Goal: Transaction & Acquisition: Obtain resource

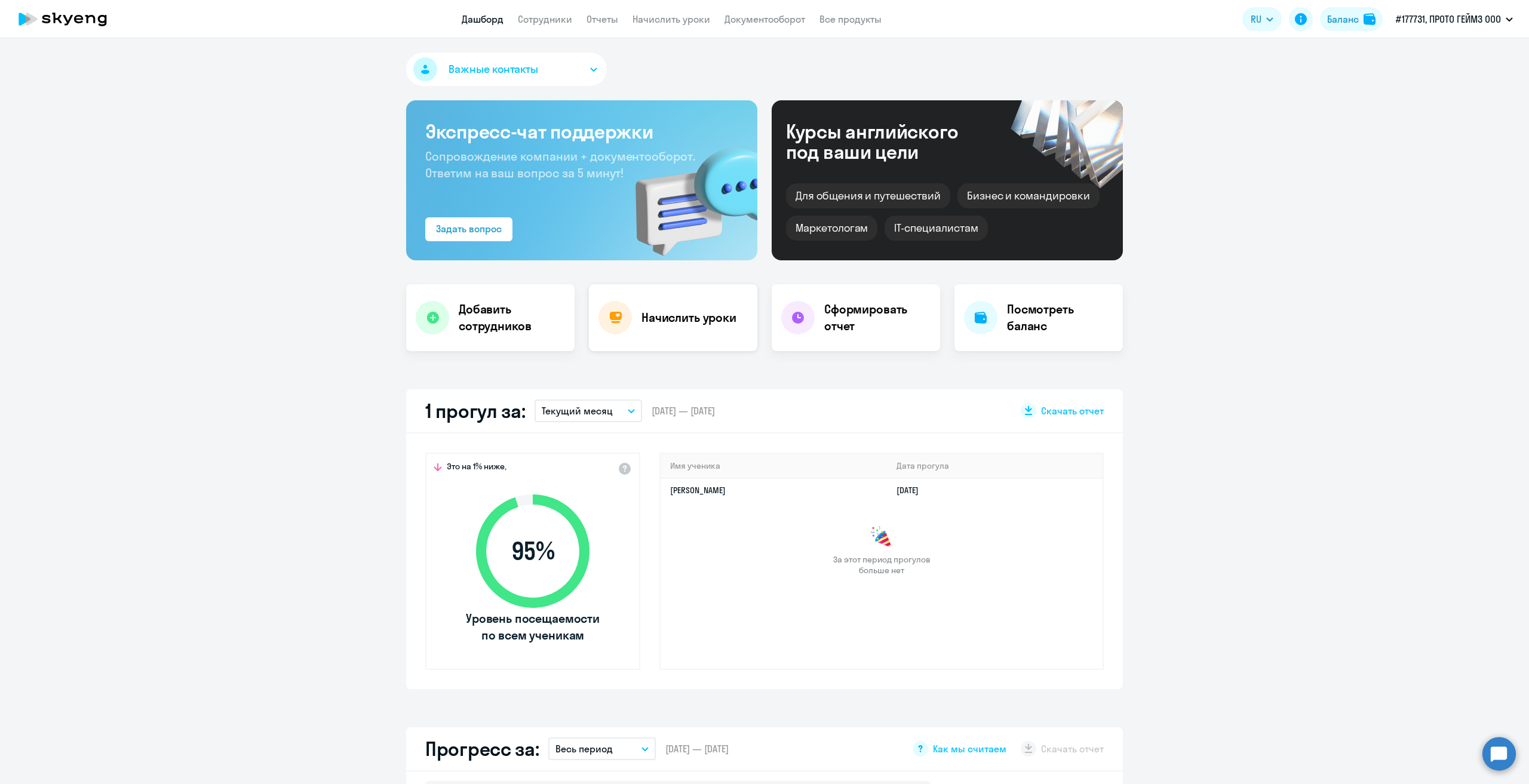
select select "30"
click at [679, 319] on h4 "Начислить уроки" at bounding box center [689, 318] width 95 height 17
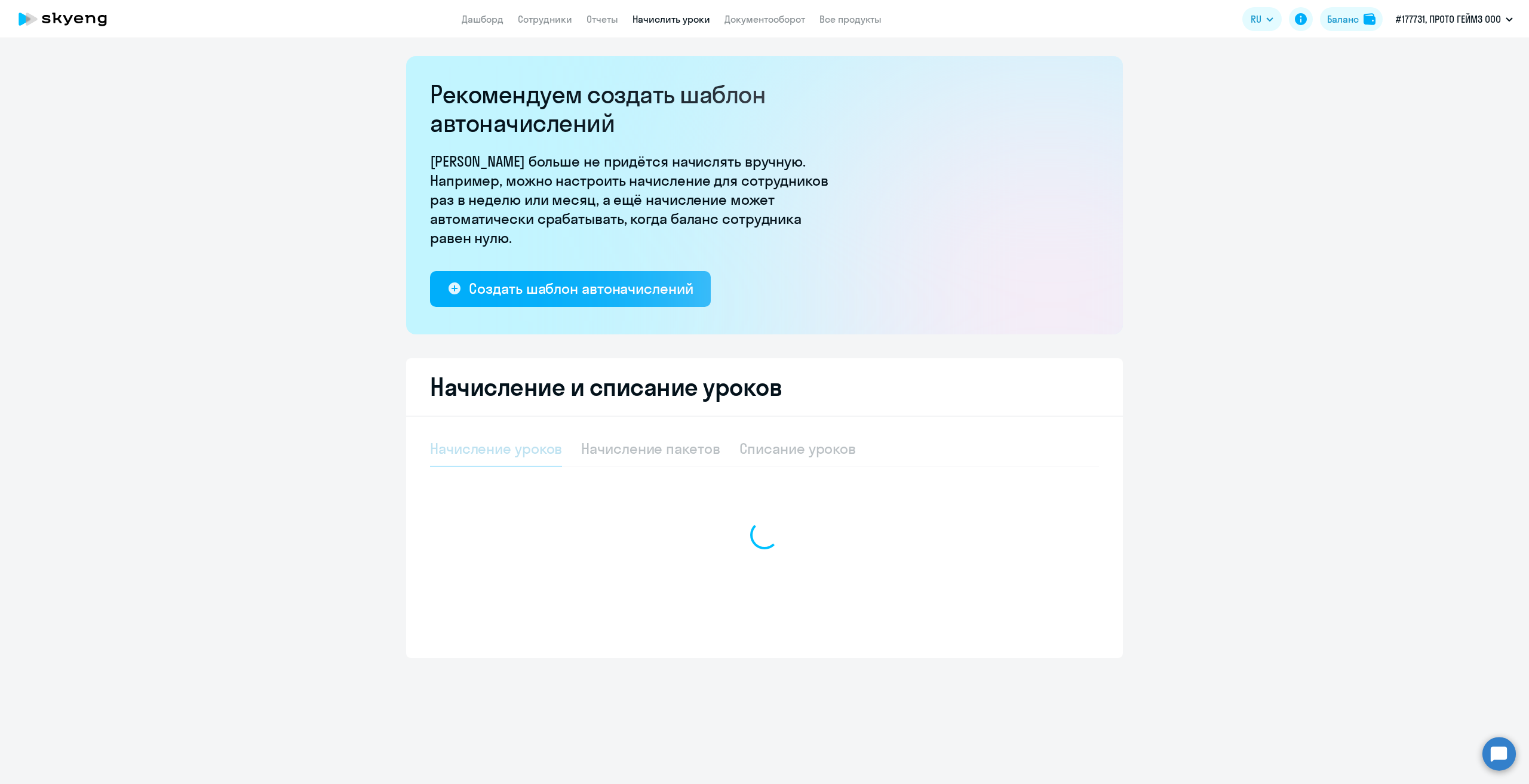
select select "10"
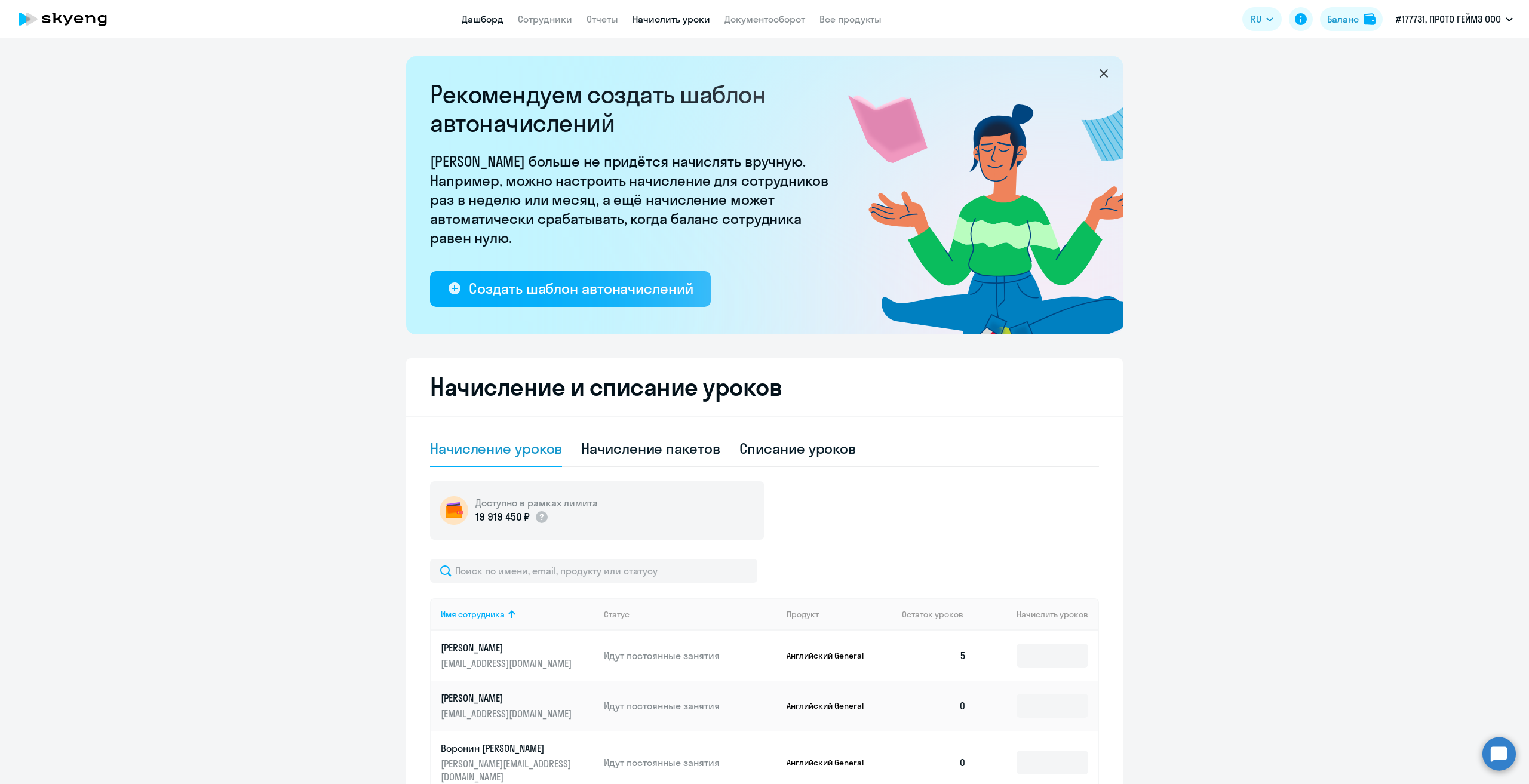
click at [478, 18] on link "Дашборд" at bounding box center [482, 19] width 42 height 12
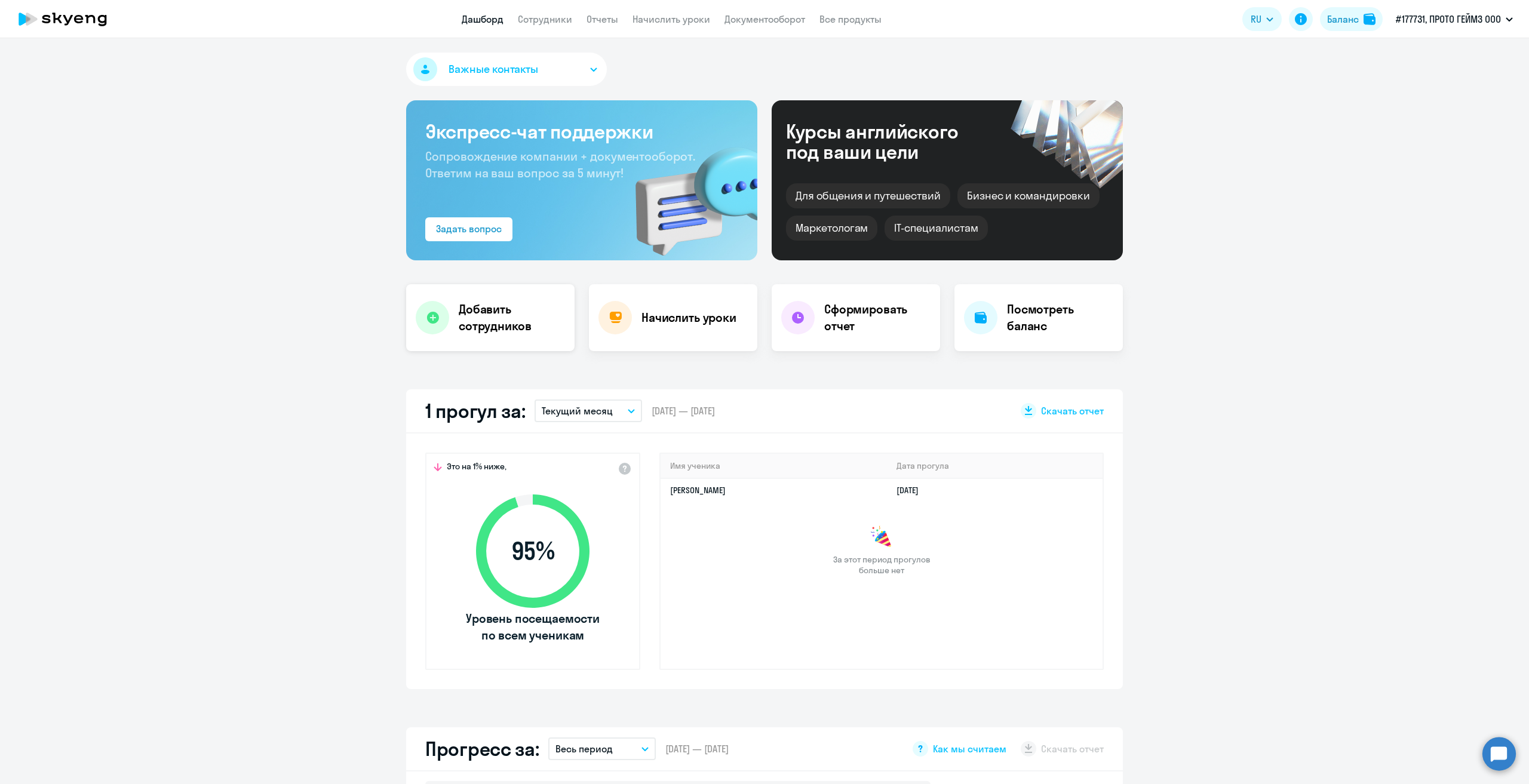
select select "30"
click at [878, 314] on h4 "Сформировать отчет" at bounding box center [877, 318] width 106 height 33
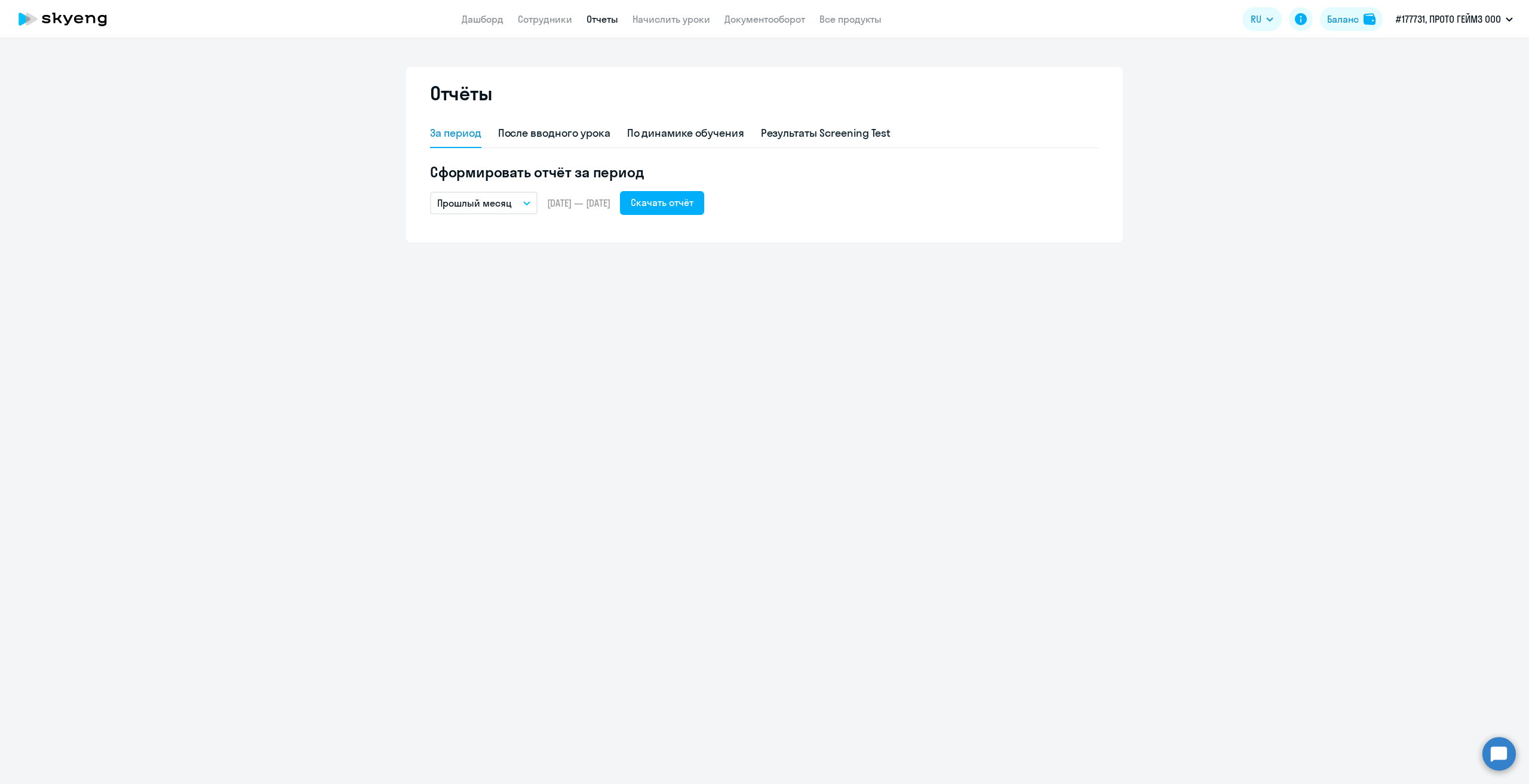
click at [524, 200] on button "Прошлый месяц" at bounding box center [484, 203] width 107 height 23
click at [538, 444] on li "Собственный период..." at bounding box center [493, 445] width 126 height 30
click at [565, 240] on span "Previous month" at bounding box center [568, 240] width 24 height 24
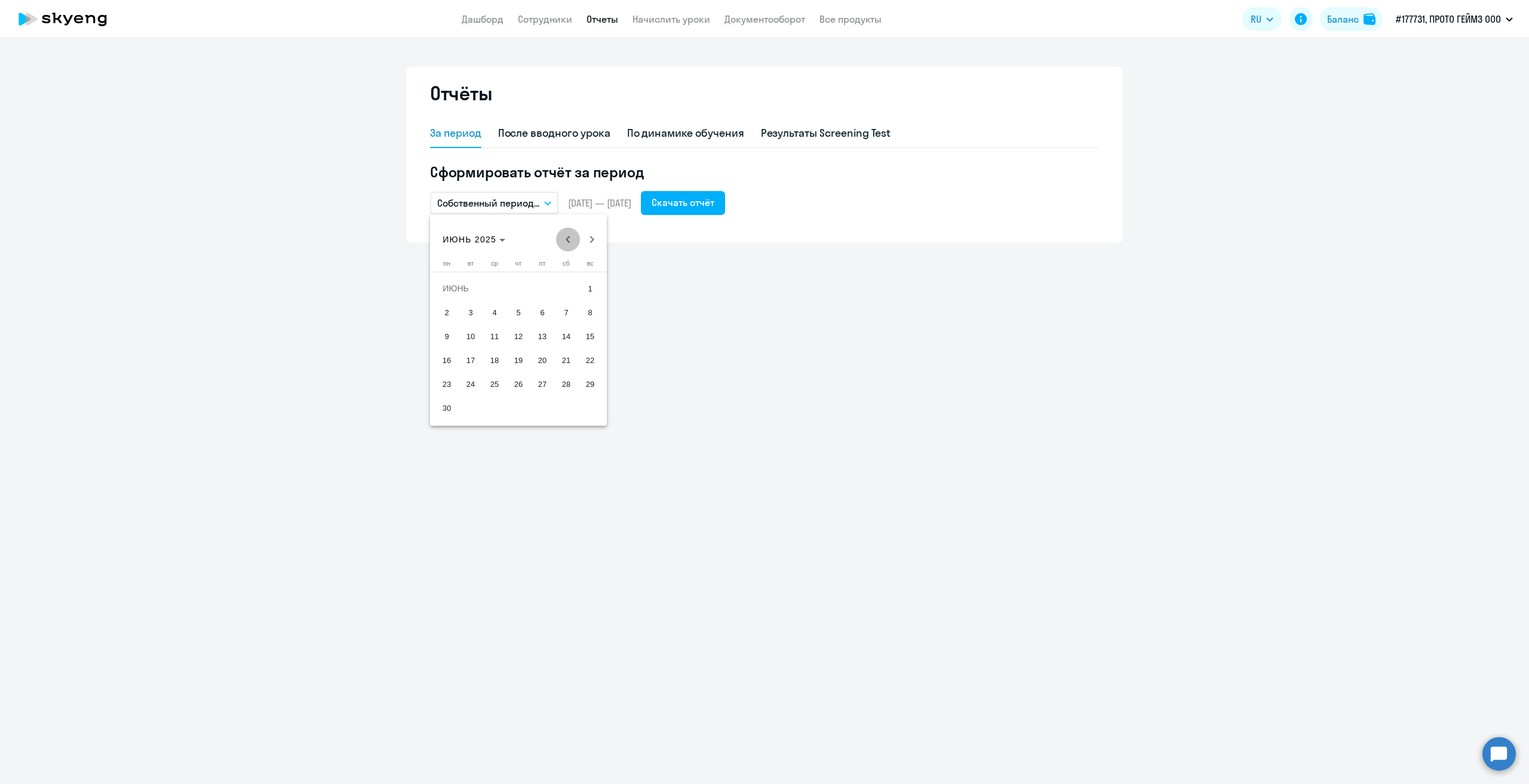
click at [565, 240] on span "Previous month" at bounding box center [568, 240] width 24 height 24
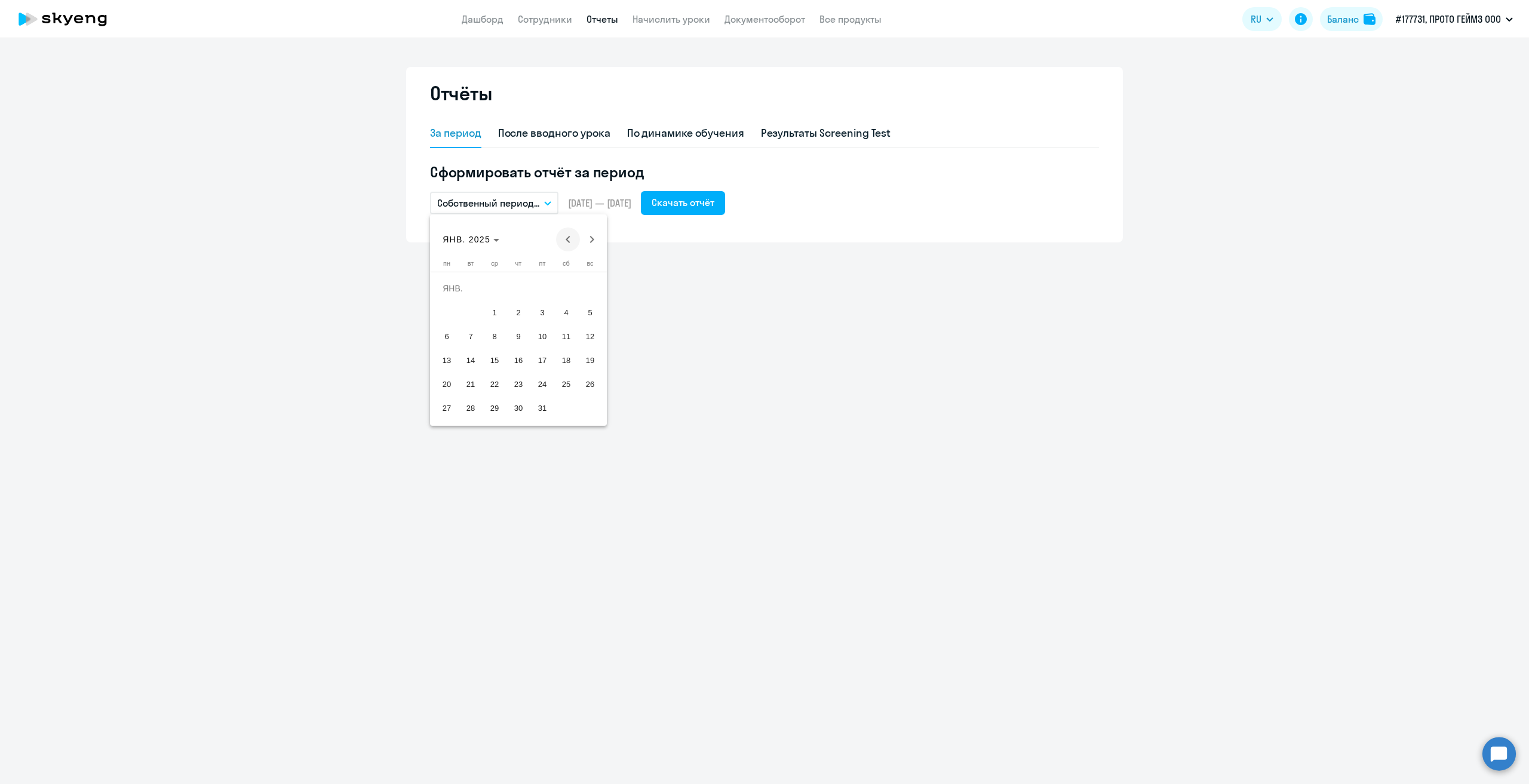
click at [568, 240] on span "Previous month" at bounding box center [568, 240] width 24 height 24
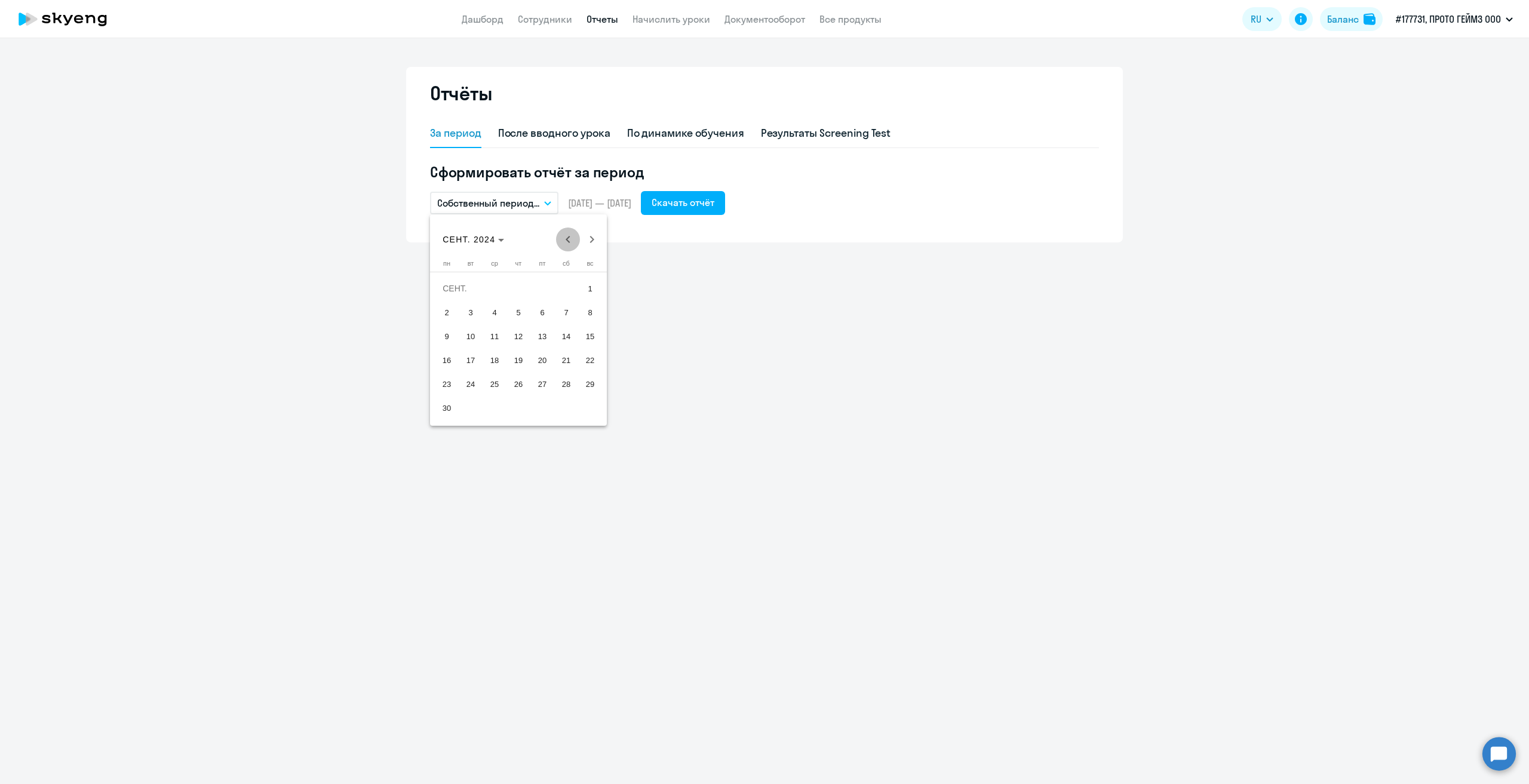
click at [568, 240] on span "Previous month" at bounding box center [568, 240] width 24 height 24
click at [588, 241] on span "Next month" at bounding box center [592, 240] width 24 height 24
click at [563, 290] on span "1" at bounding box center [566, 288] width 21 height 21
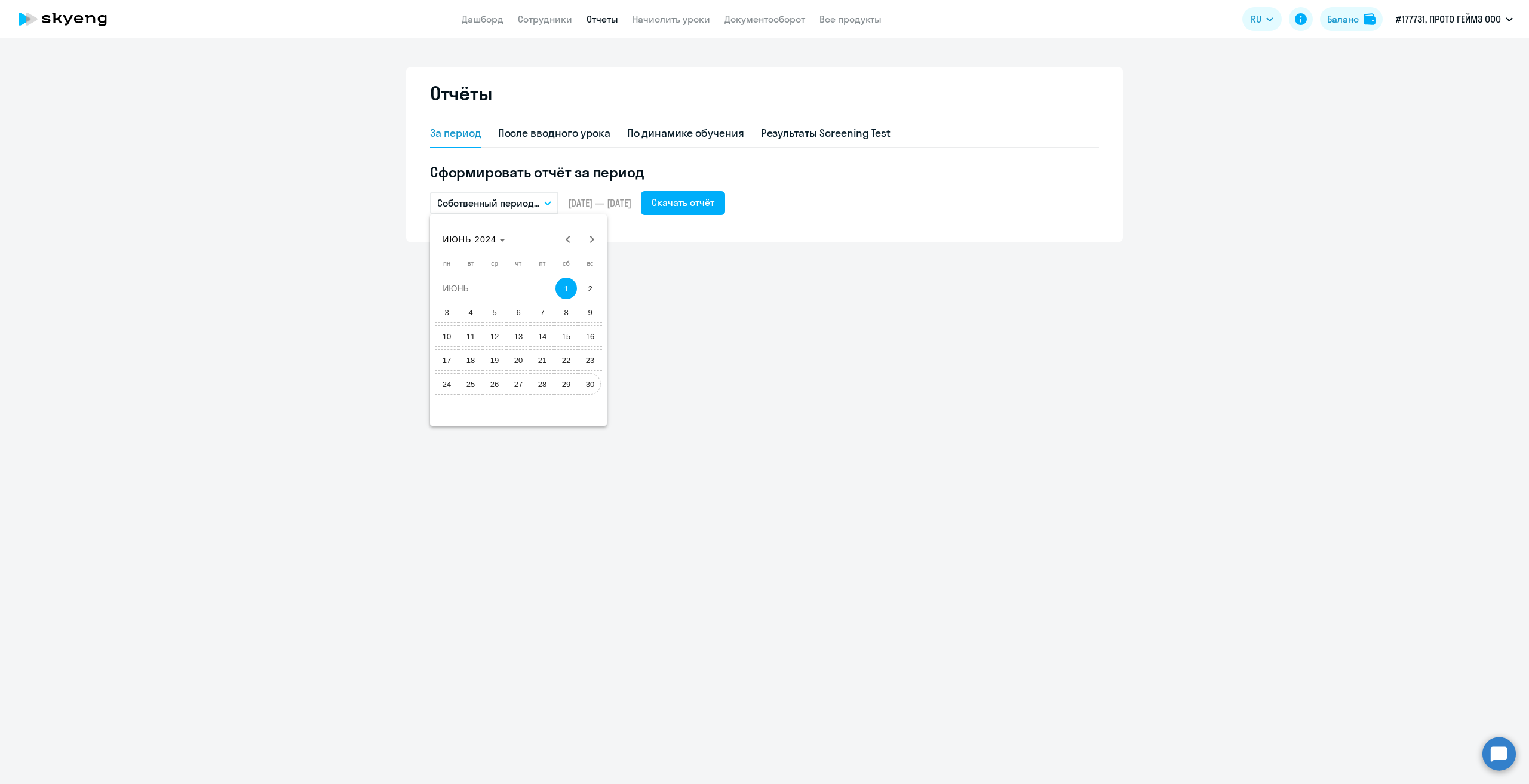
click at [588, 385] on span "30" at bounding box center [590, 384] width 21 height 21
click at [714, 203] on div "Скачать отчёт" at bounding box center [683, 203] width 63 height 14
click at [551, 203] on icon "button" at bounding box center [547, 203] width 7 height 4
click at [491, 440] on li "Собственный период..." at bounding box center [493, 445] width 126 height 30
click at [566, 237] on span "Previous month" at bounding box center [568, 240] width 24 height 24
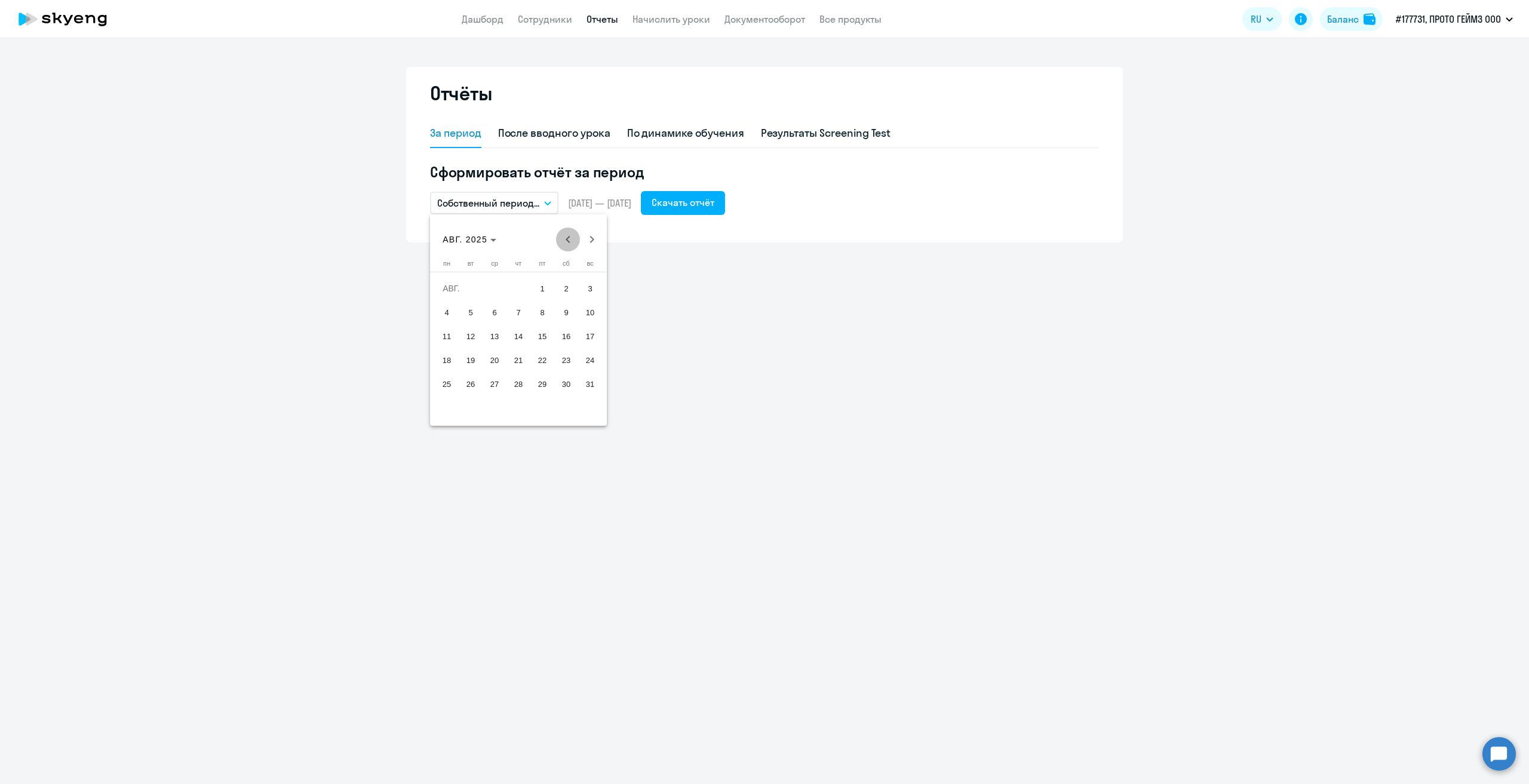
click at [566, 237] on span "Previous month" at bounding box center [568, 240] width 24 height 24
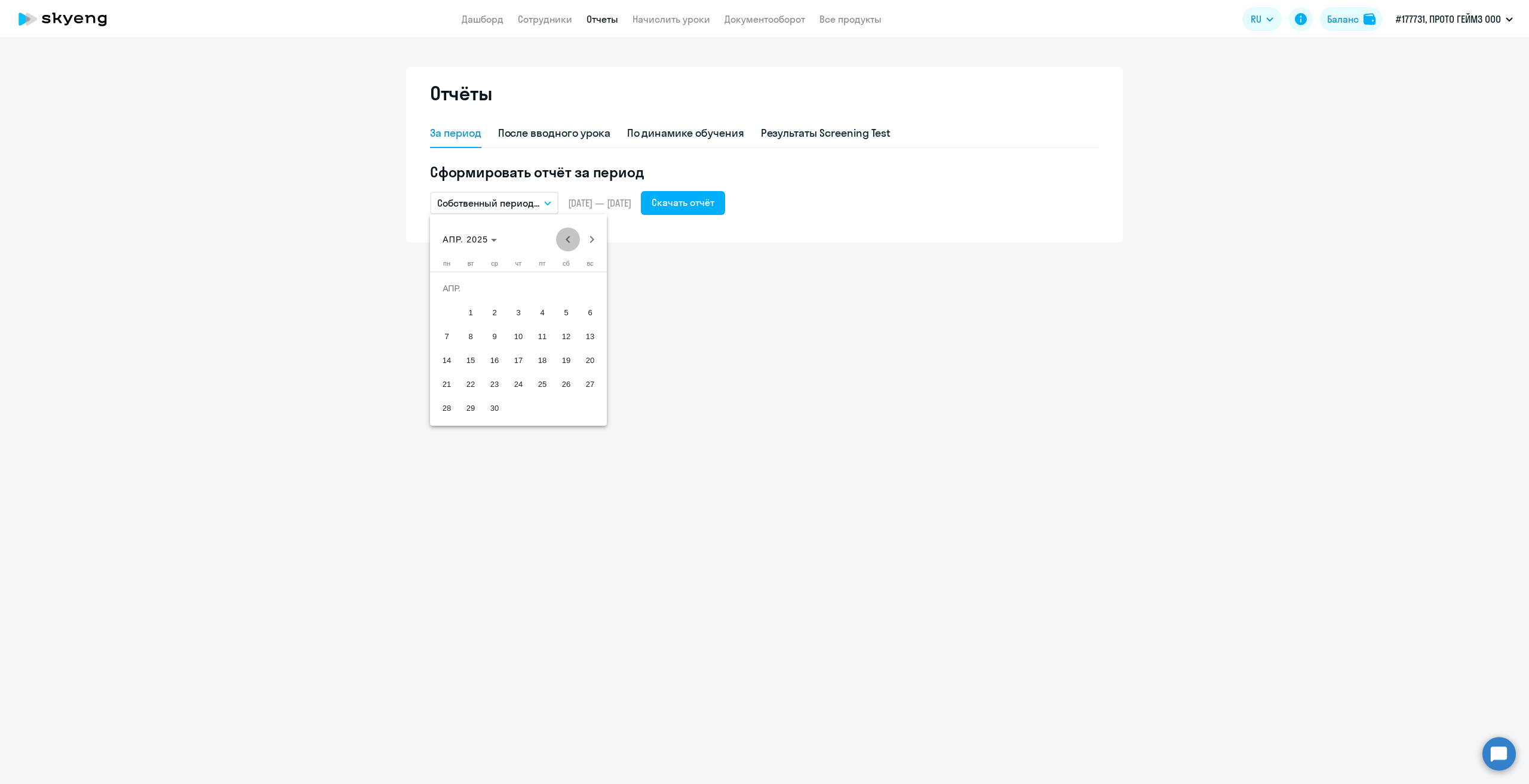
click at [566, 237] on span "Previous month" at bounding box center [568, 240] width 24 height 24
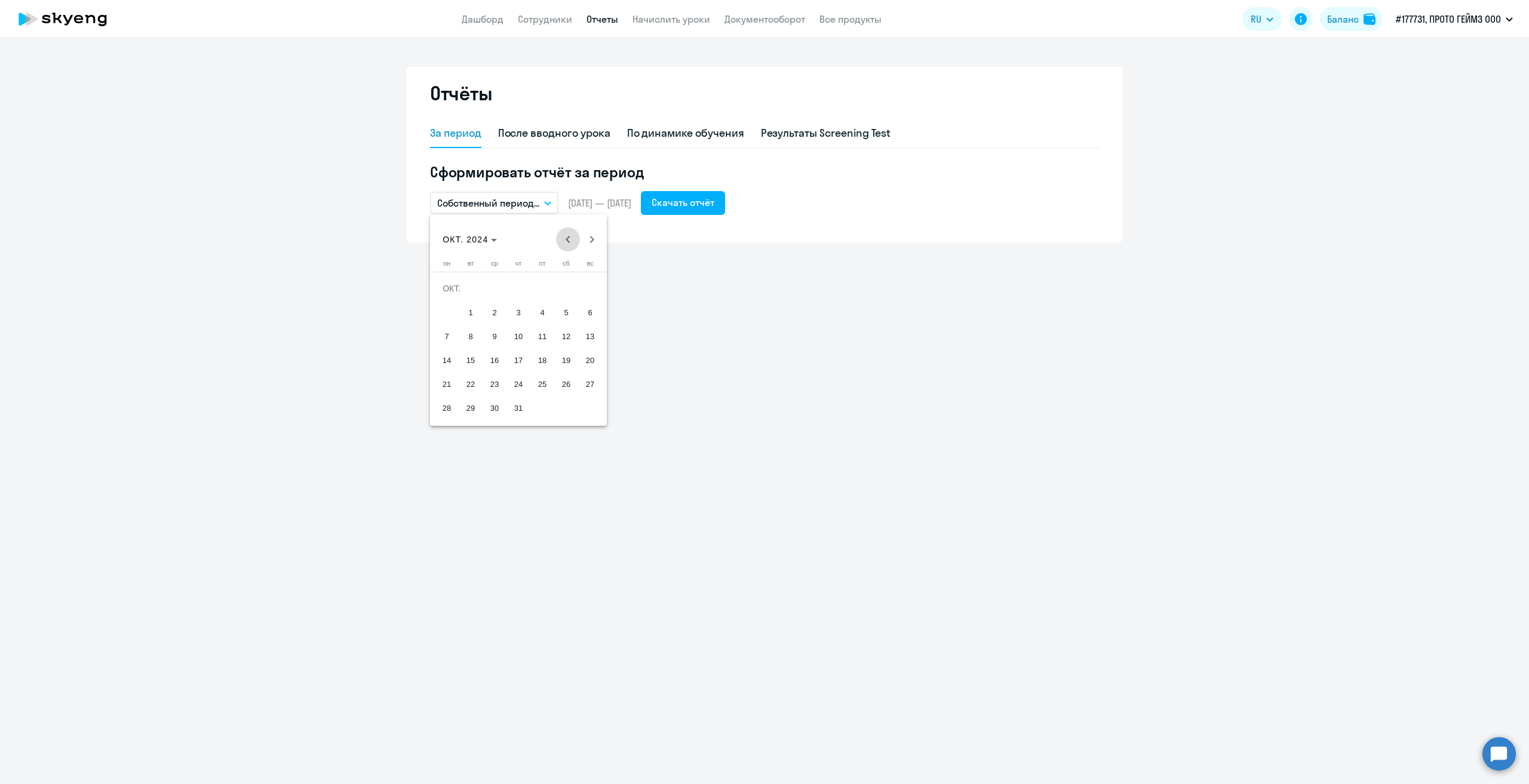
click at [566, 237] on span "Previous month" at bounding box center [568, 240] width 24 height 24
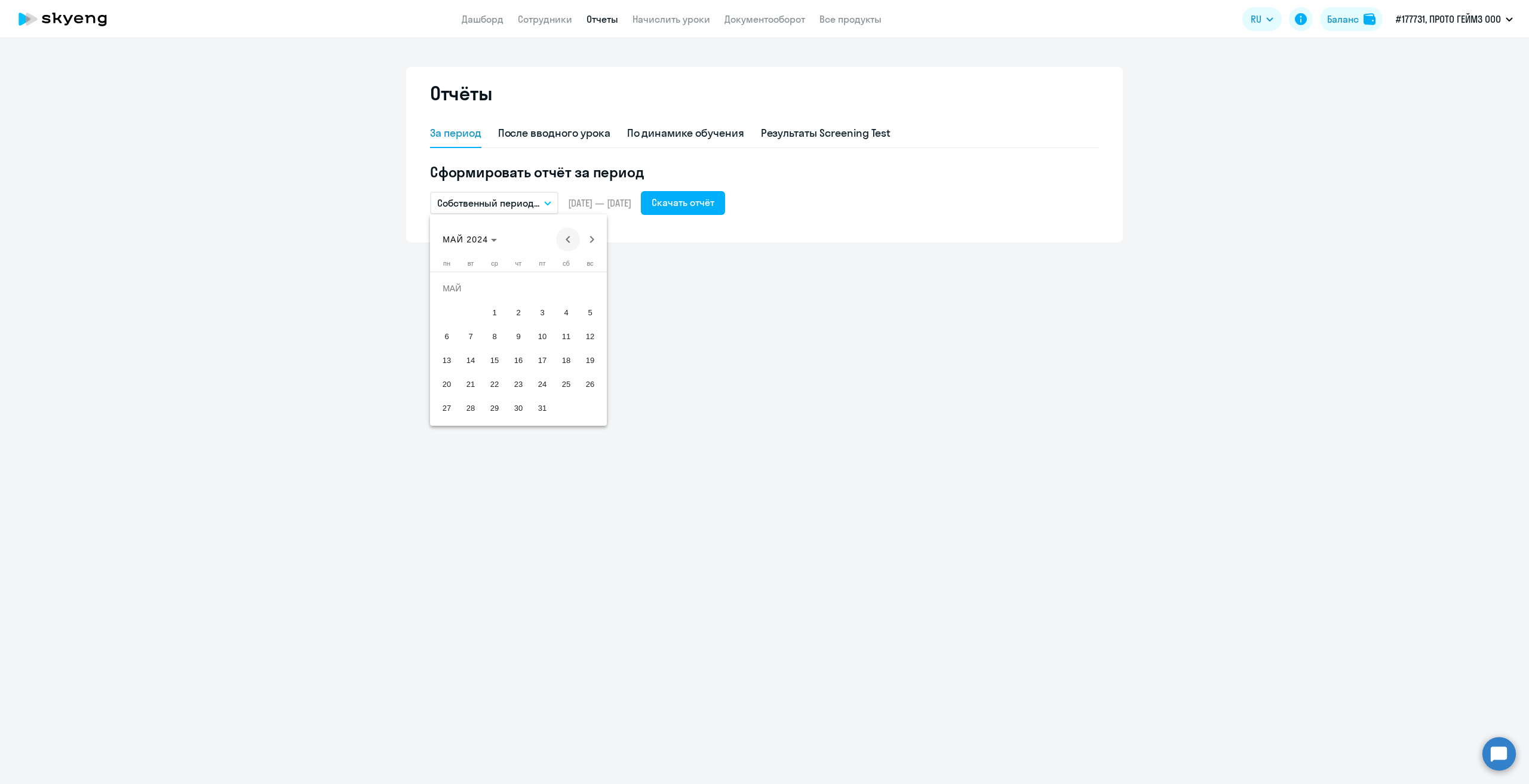
click at [566, 237] on span "Previous month" at bounding box center [568, 240] width 24 height 24
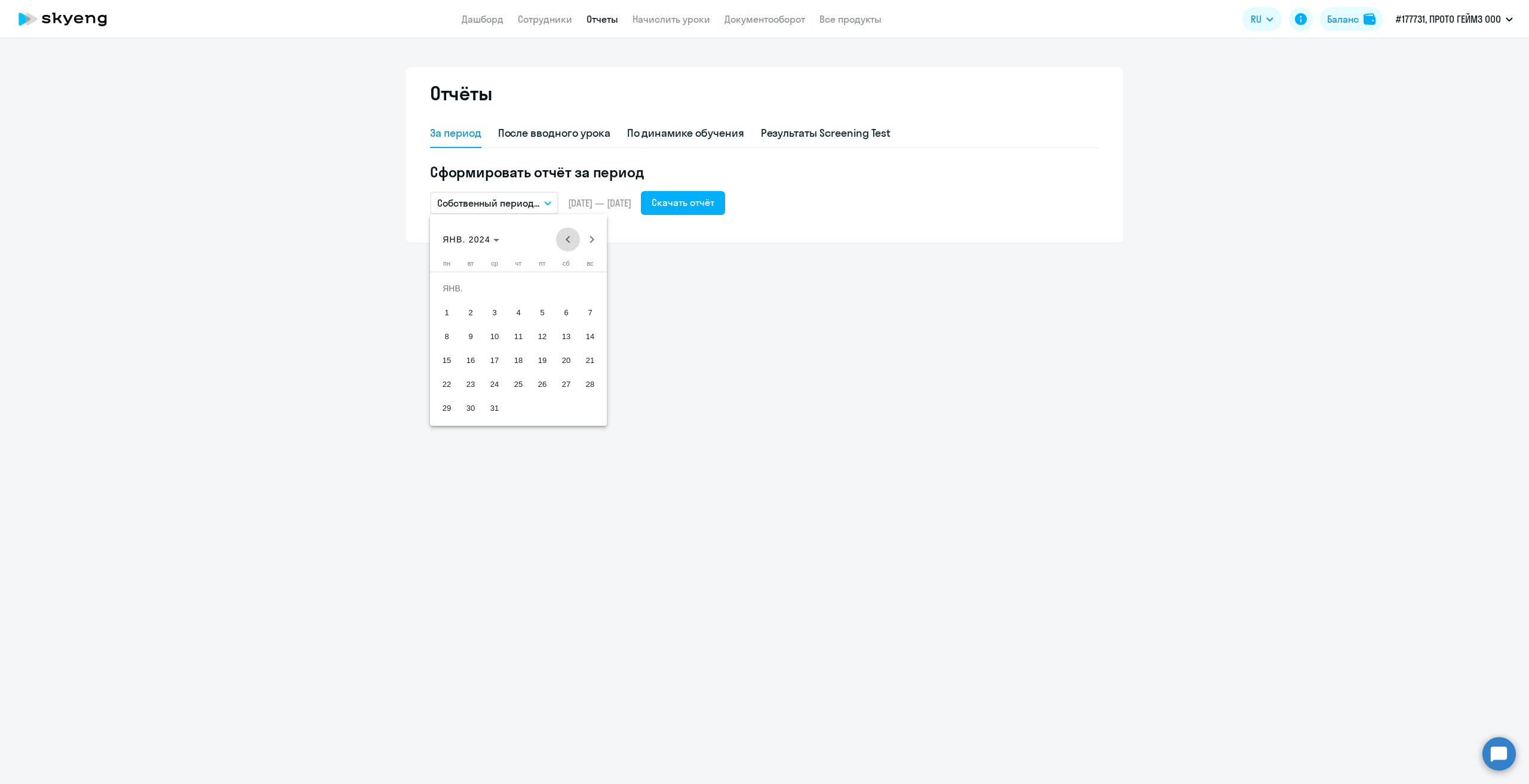
click at [566, 237] on span "Previous month" at bounding box center [568, 240] width 24 height 24
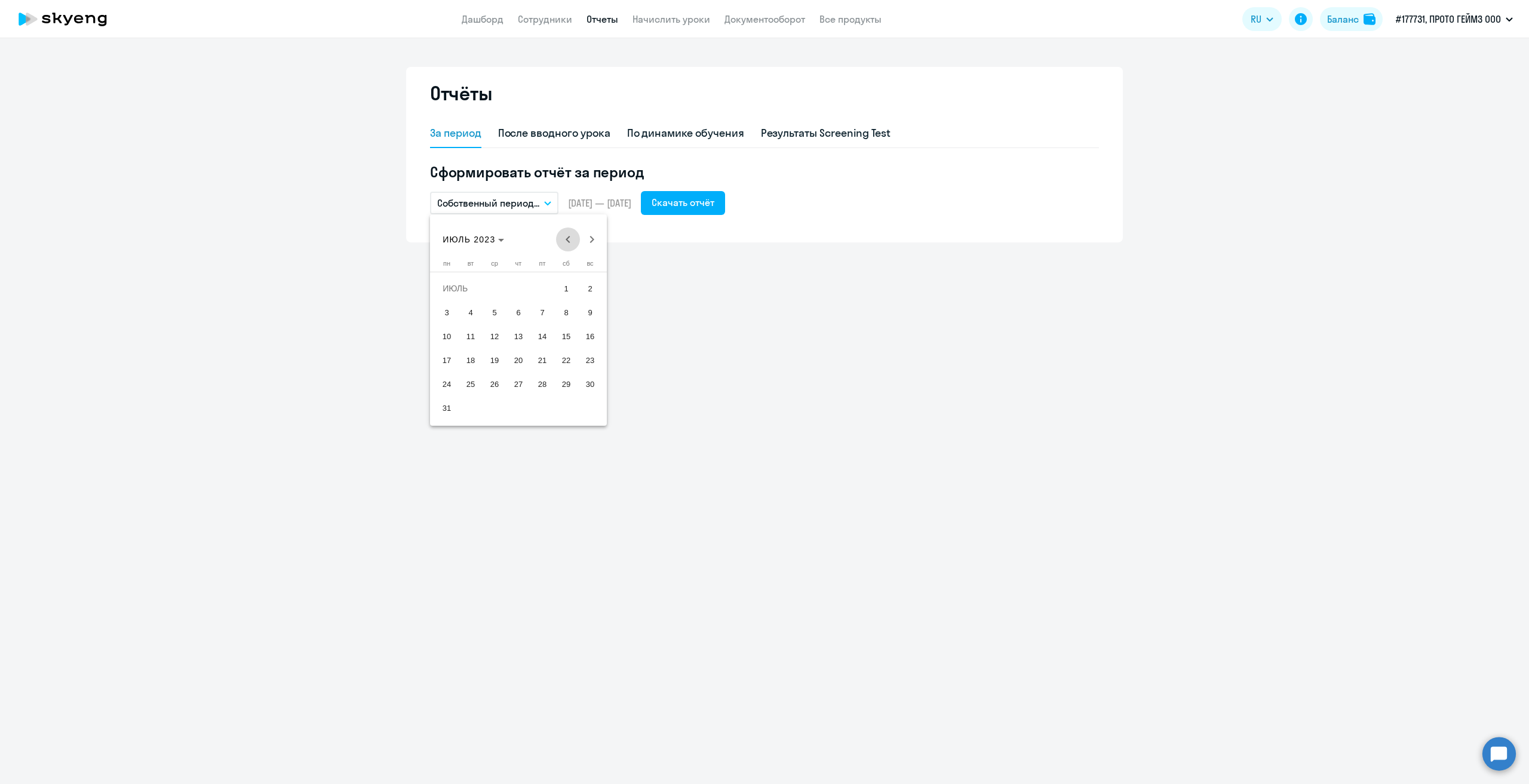
click at [566, 237] on span "Previous month" at bounding box center [568, 240] width 24 height 24
click at [566, 237] on div "МАЙ 2023 МАЙ 2023" at bounding box center [518, 240] width 171 height 24
click at [591, 243] on span "Next month" at bounding box center [592, 240] width 24 height 24
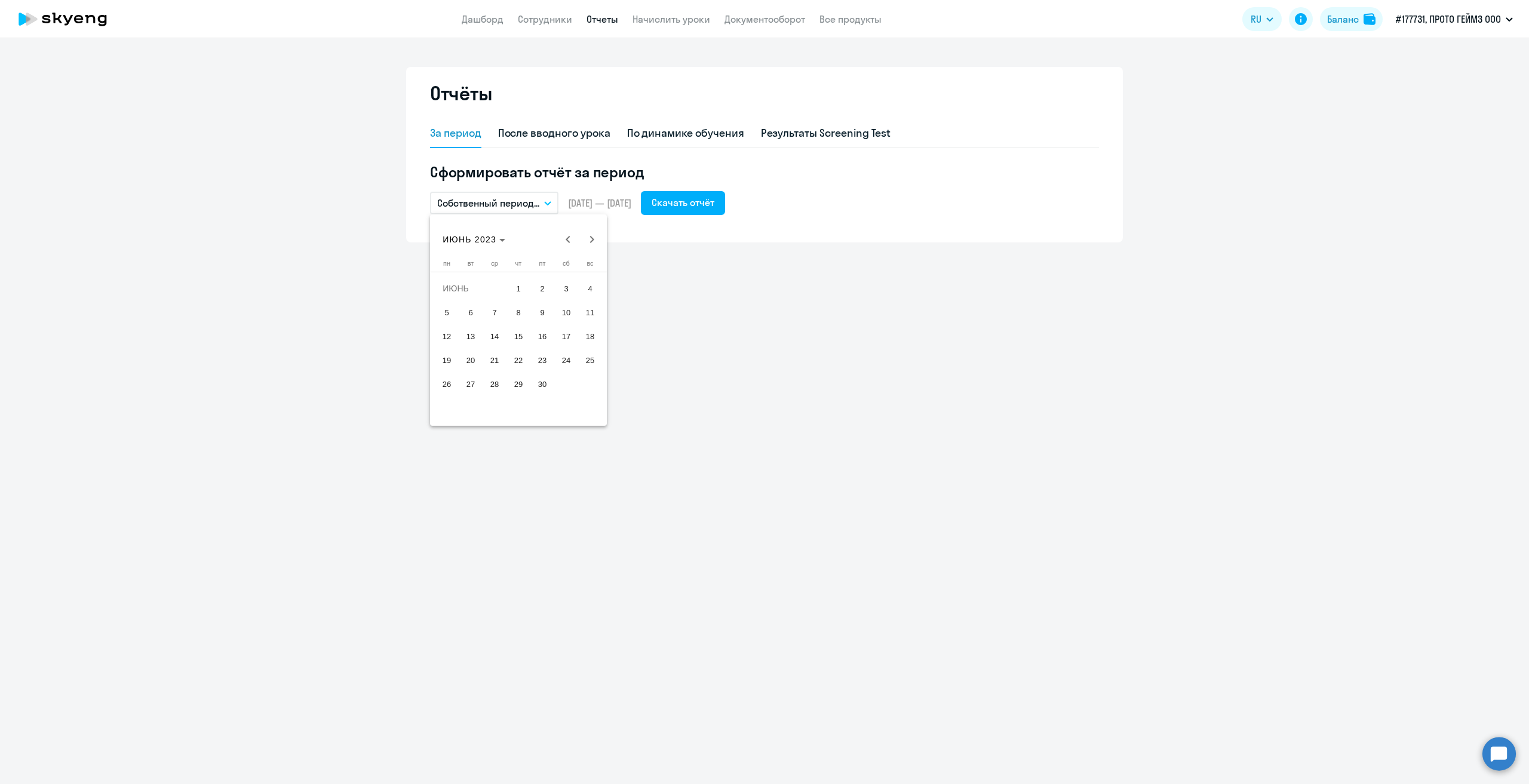
click at [517, 288] on span "1" at bounding box center [518, 288] width 21 height 21
click at [539, 381] on span "30" at bounding box center [542, 384] width 21 height 21
click at [714, 200] on div "Скачать отчёт" at bounding box center [683, 203] width 63 height 14
click at [549, 201] on icon "button" at bounding box center [547, 203] width 7 height 4
click at [593, 206] on span "[DATE] — [DATE]" at bounding box center [600, 203] width 63 height 13
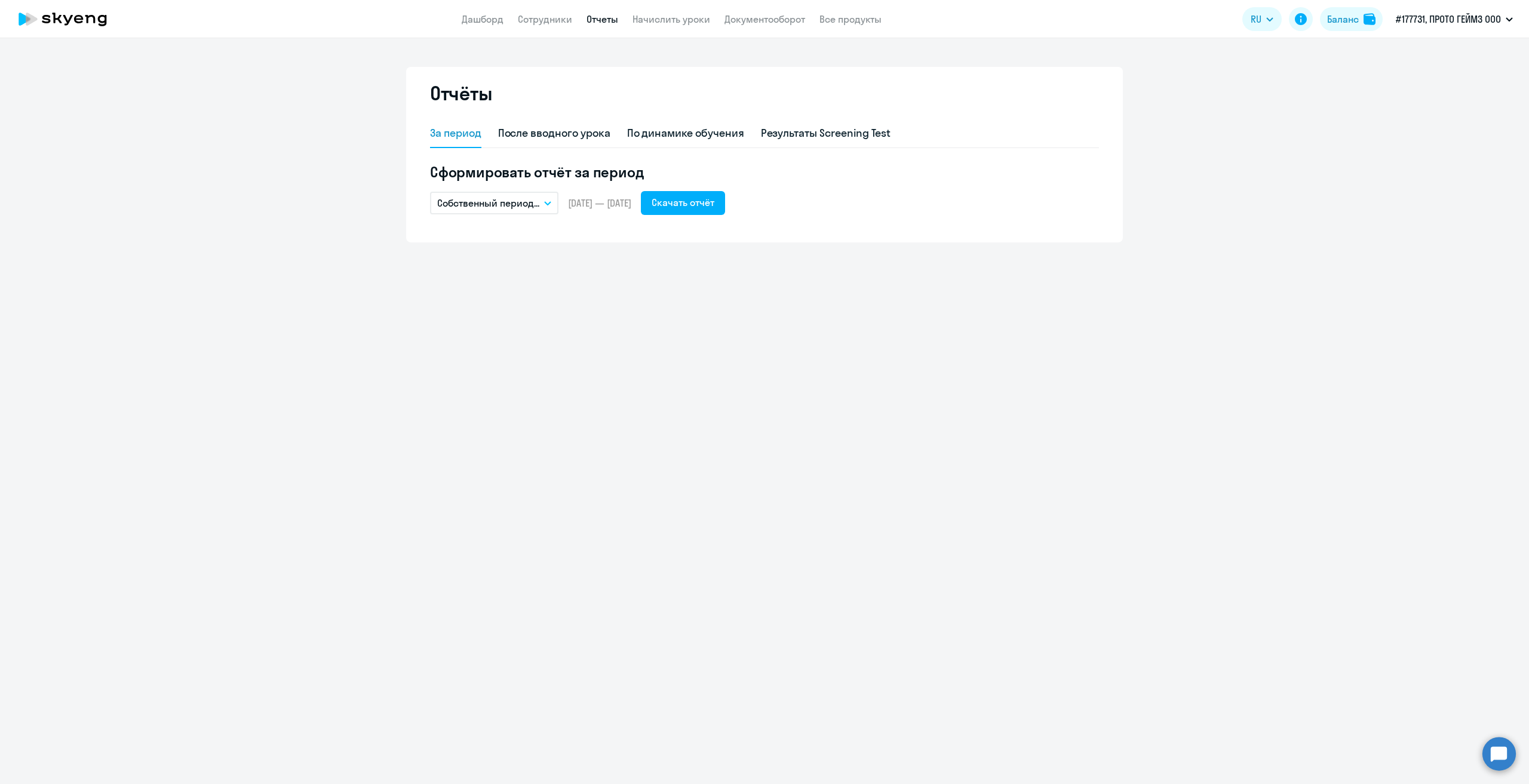
click at [596, 203] on span "[DATE] — [DATE]" at bounding box center [600, 203] width 63 height 13
click at [546, 196] on button "Собственный период..." at bounding box center [494, 203] width 128 height 23
click at [517, 456] on li "Собственный период..." at bounding box center [493, 445] width 126 height 30
click at [567, 242] on span "Previous month" at bounding box center [568, 240] width 24 height 24
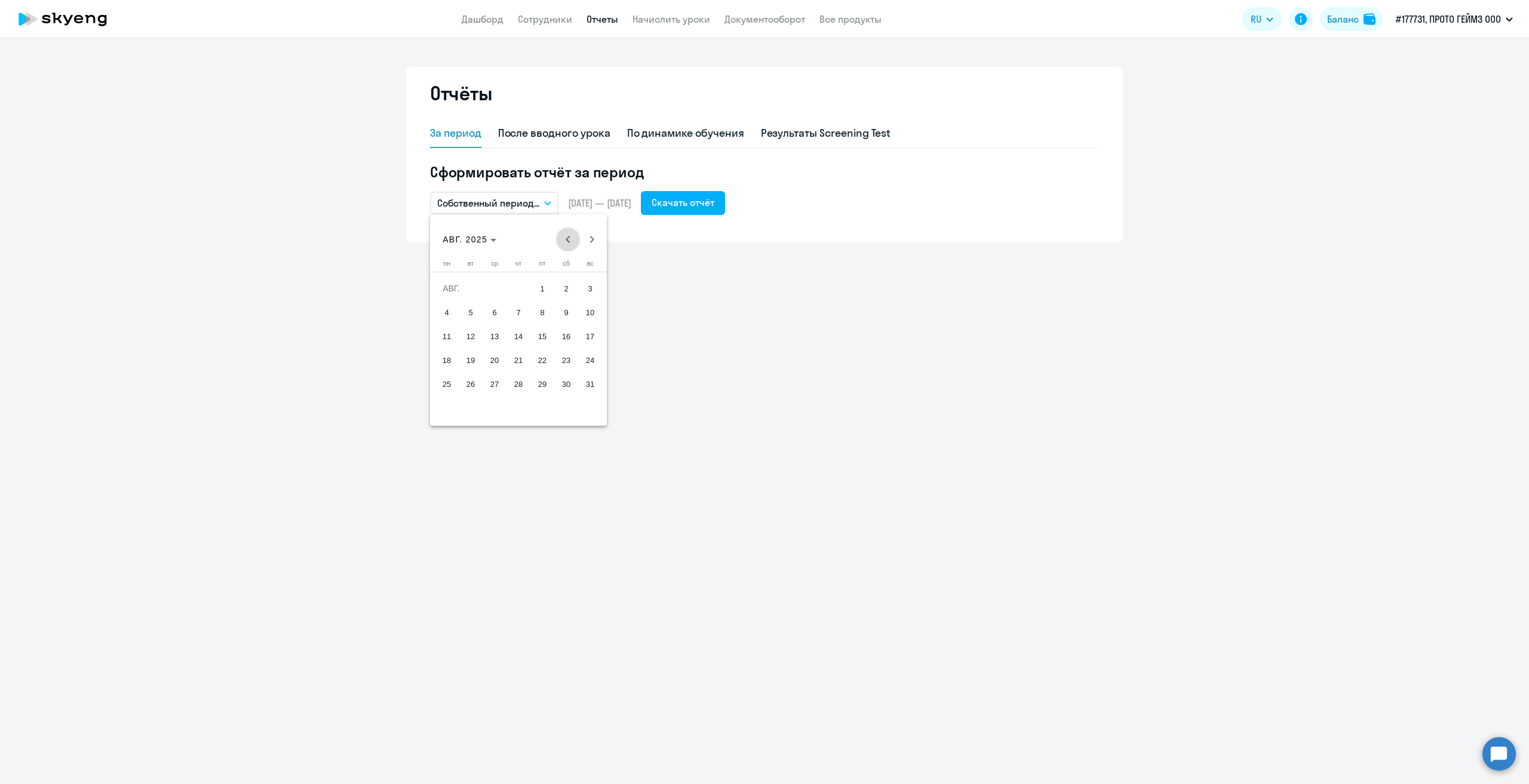
click at [567, 242] on span "Previous month" at bounding box center [568, 240] width 24 height 24
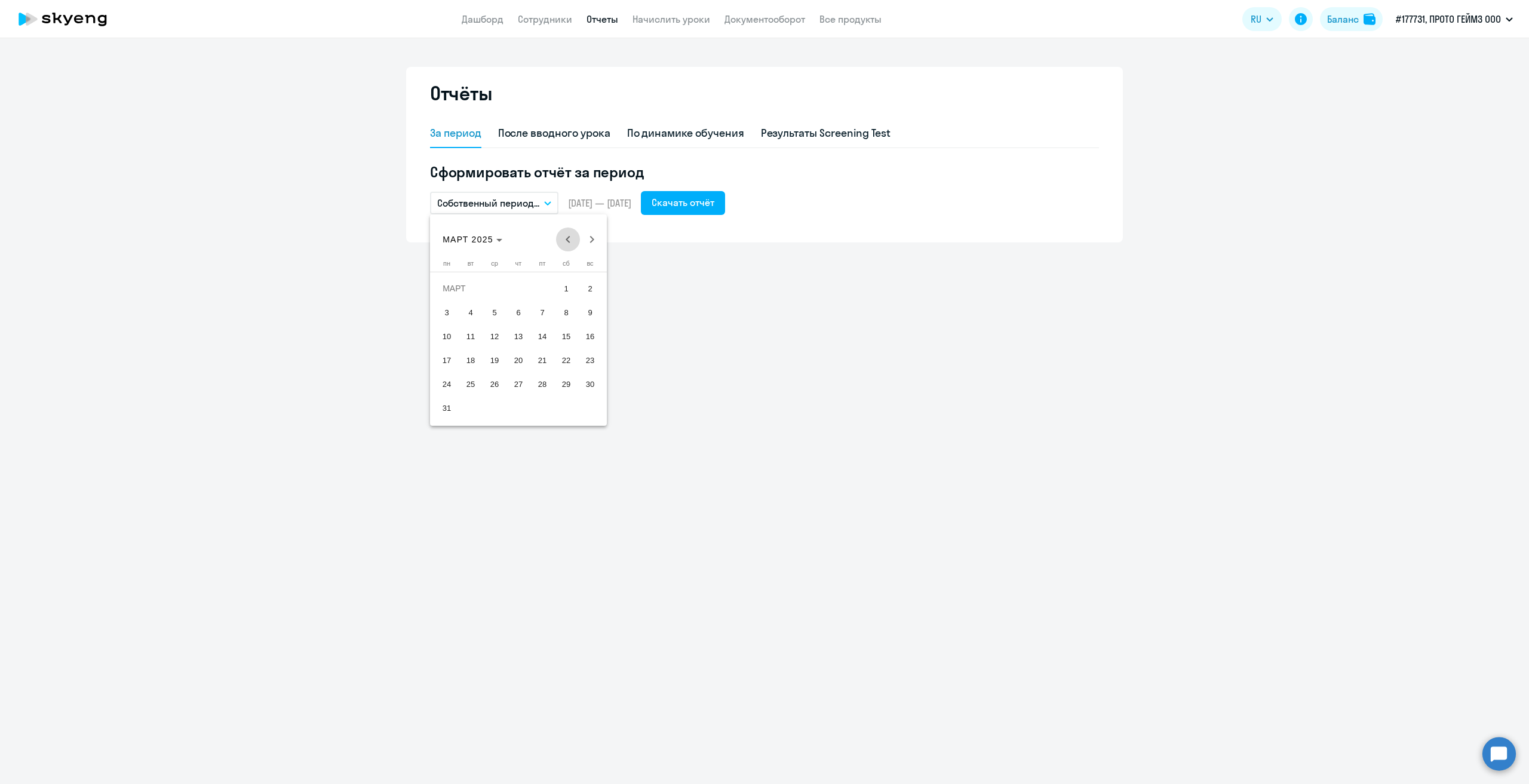
click at [567, 242] on span "Previous month" at bounding box center [568, 240] width 24 height 24
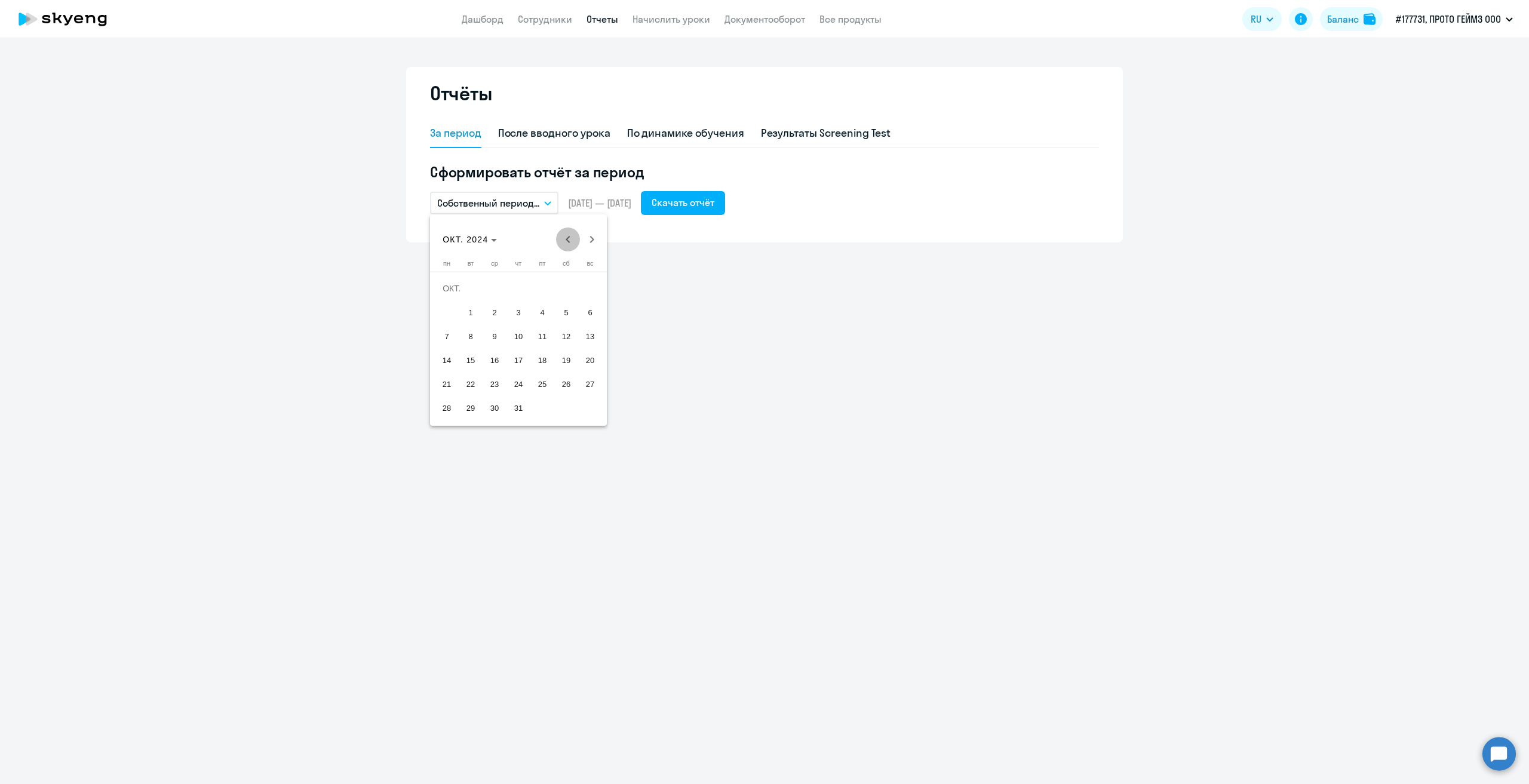
click at [567, 242] on span "Previous month" at bounding box center [568, 240] width 24 height 24
click at [570, 238] on span "Previous month" at bounding box center [568, 240] width 24 height 24
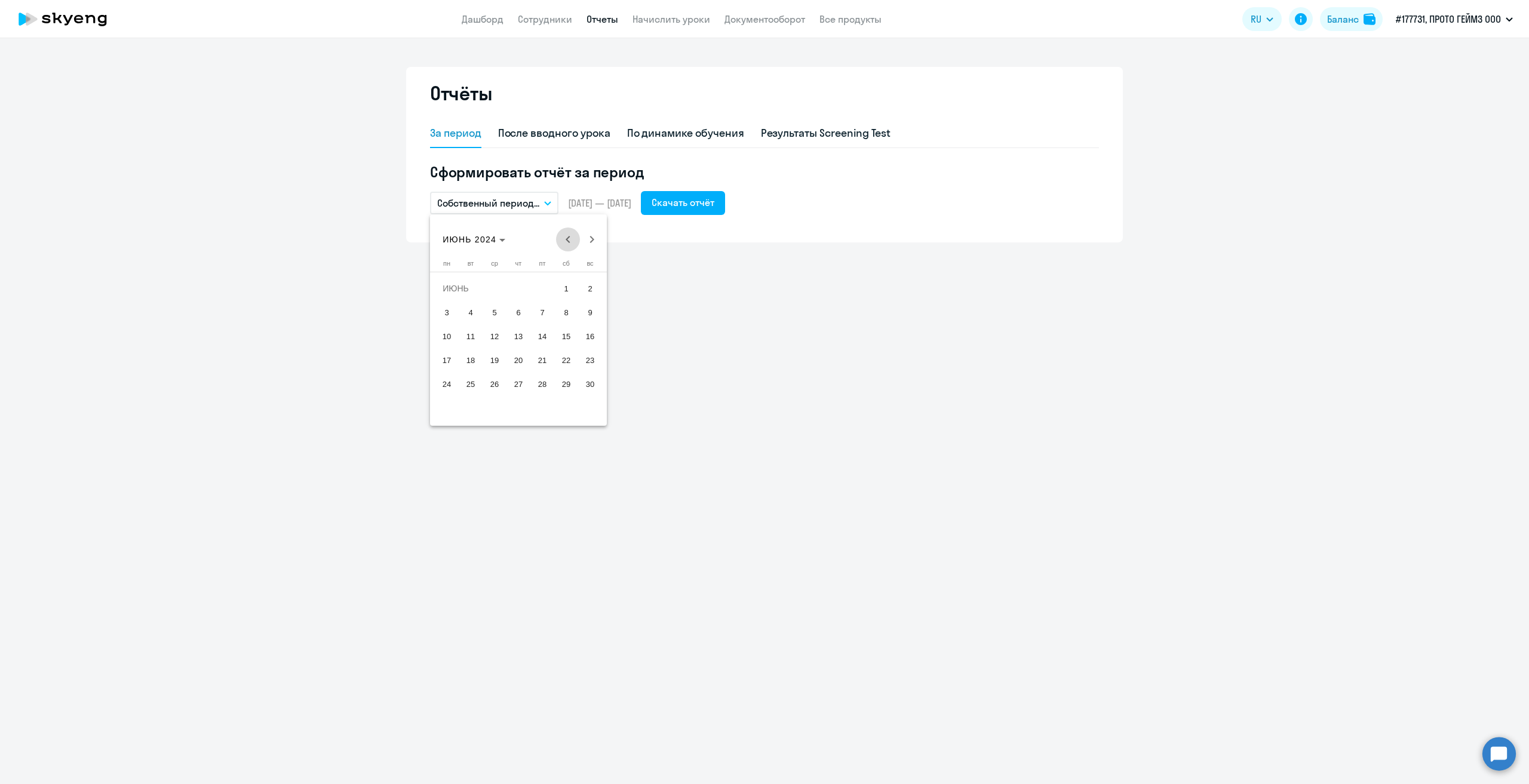
click at [570, 238] on span "Previous month" at bounding box center [568, 240] width 24 height 24
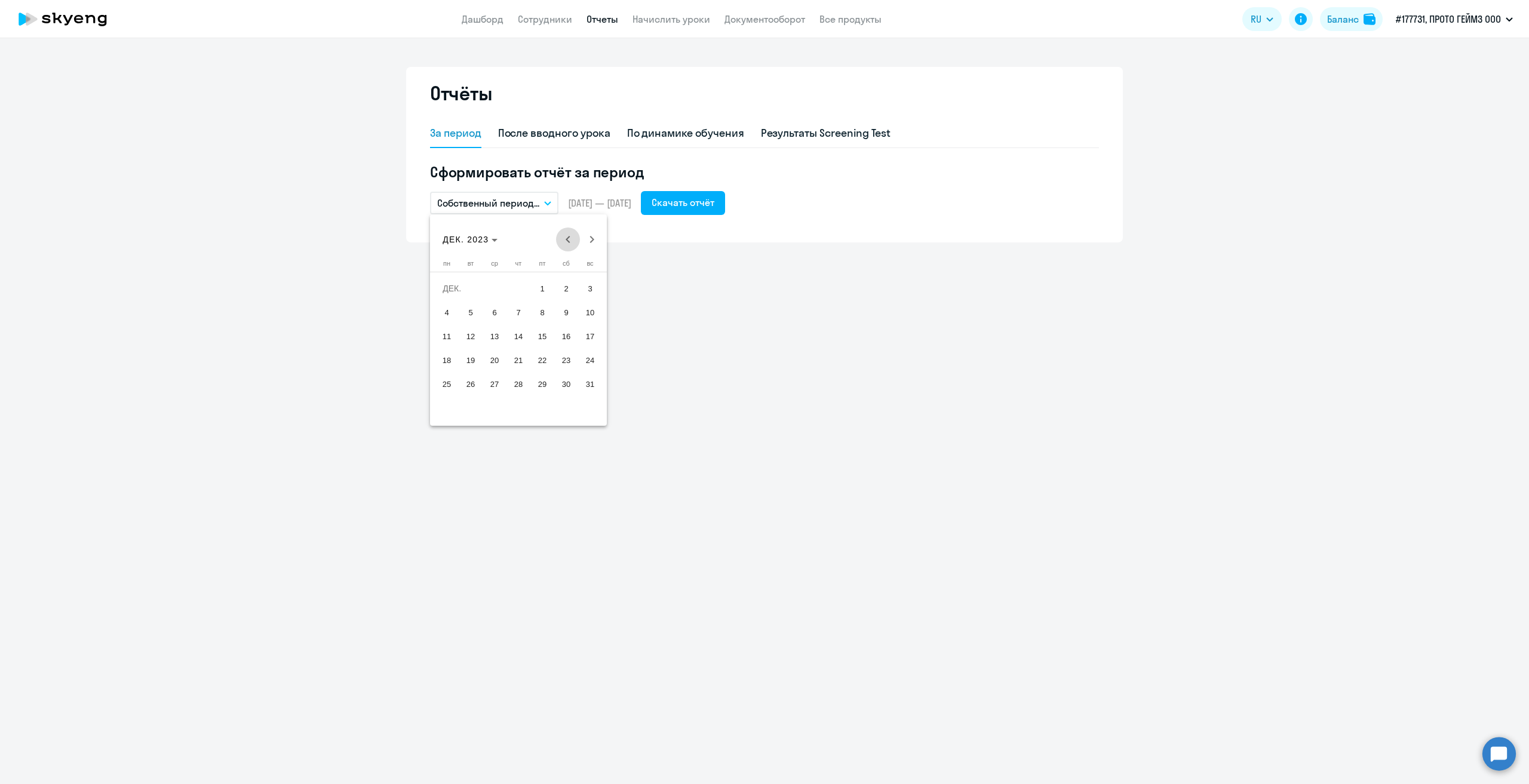
click at [570, 238] on span "Previous month" at bounding box center [568, 240] width 24 height 24
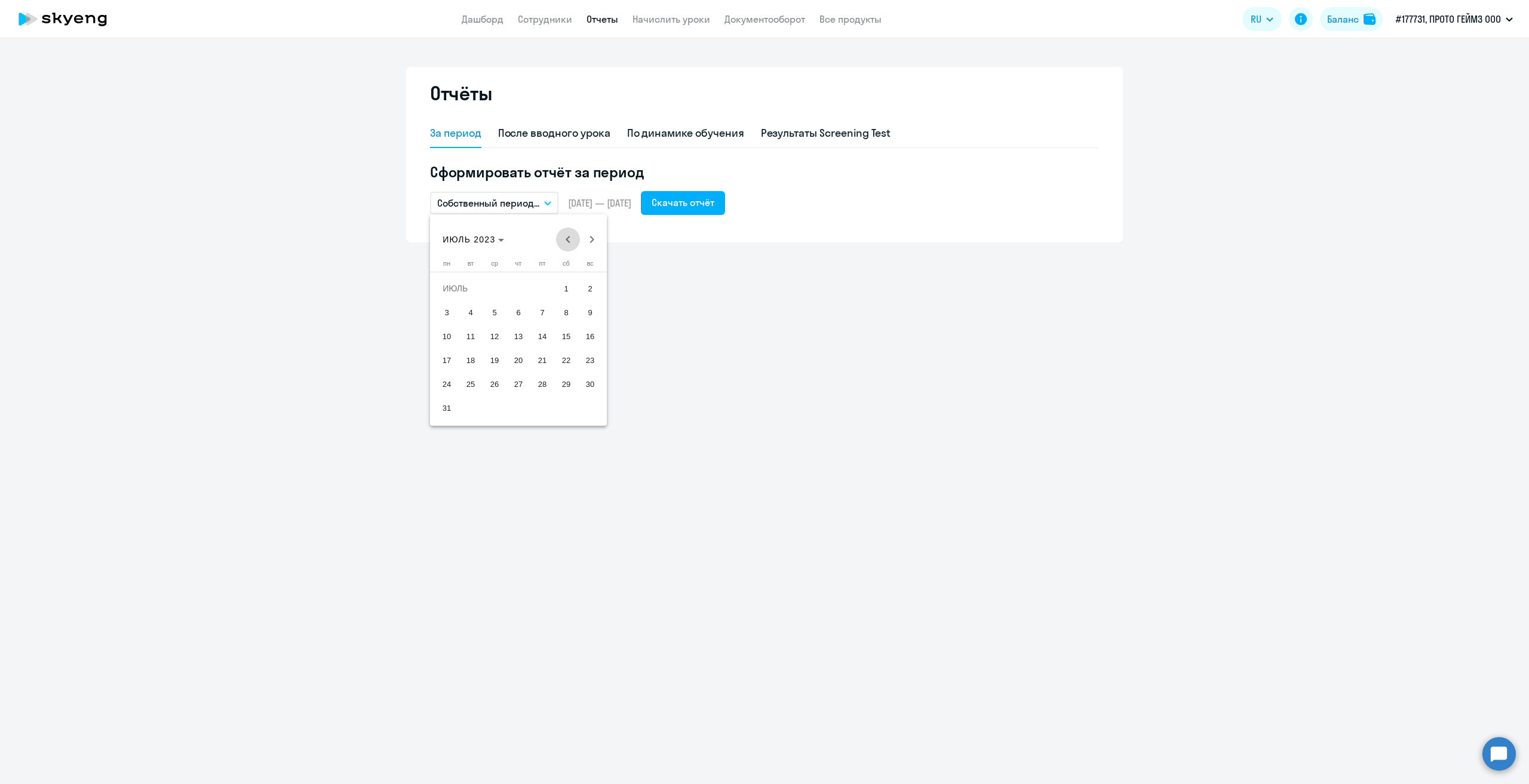
click at [570, 238] on span "Previous month" at bounding box center [568, 240] width 24 height 24
click at [589, 244] on span "Next month" at bounding box center [592, 240] width 24 height 24
click at [562, 290] on span "1" at bounding box center [566, 288] width 21 height 21
click at [443, 406] on span "31" at bounding box center [446, 407] width 21 height 21
click at [714, 198] on div "Скачать отчёт" at bounding box center [683, 203] width 63 height 14
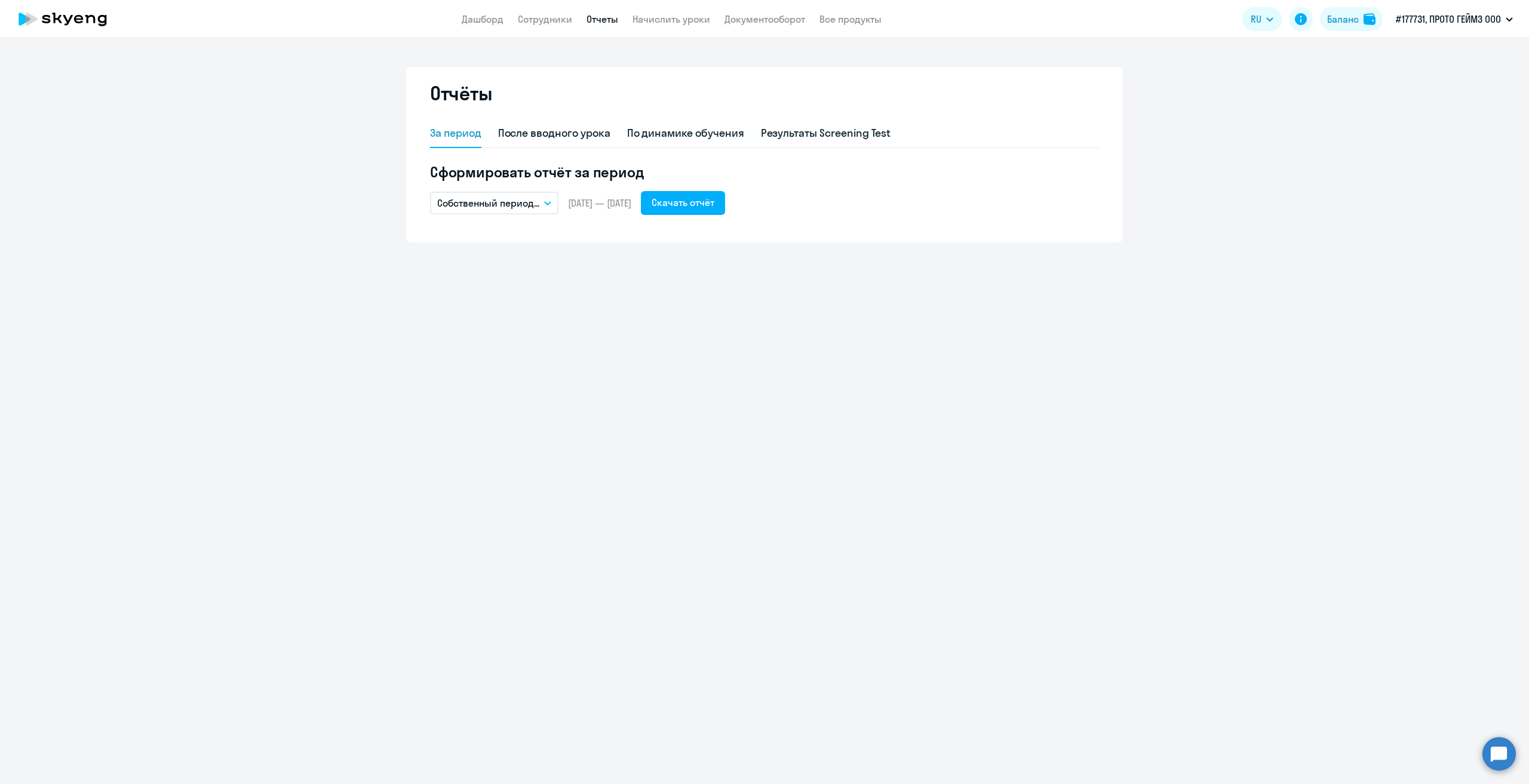
click at [522, 196] on p "Собственный период..." at bounding box center [489, 203] width 102 height 14
click at [522, 445] on li "Собственный период..." at bounding box center [493, 445] width 126 height 30
click at [564, 235] on span "Previous month" at bounding box center [568, 240] width 24 height 24
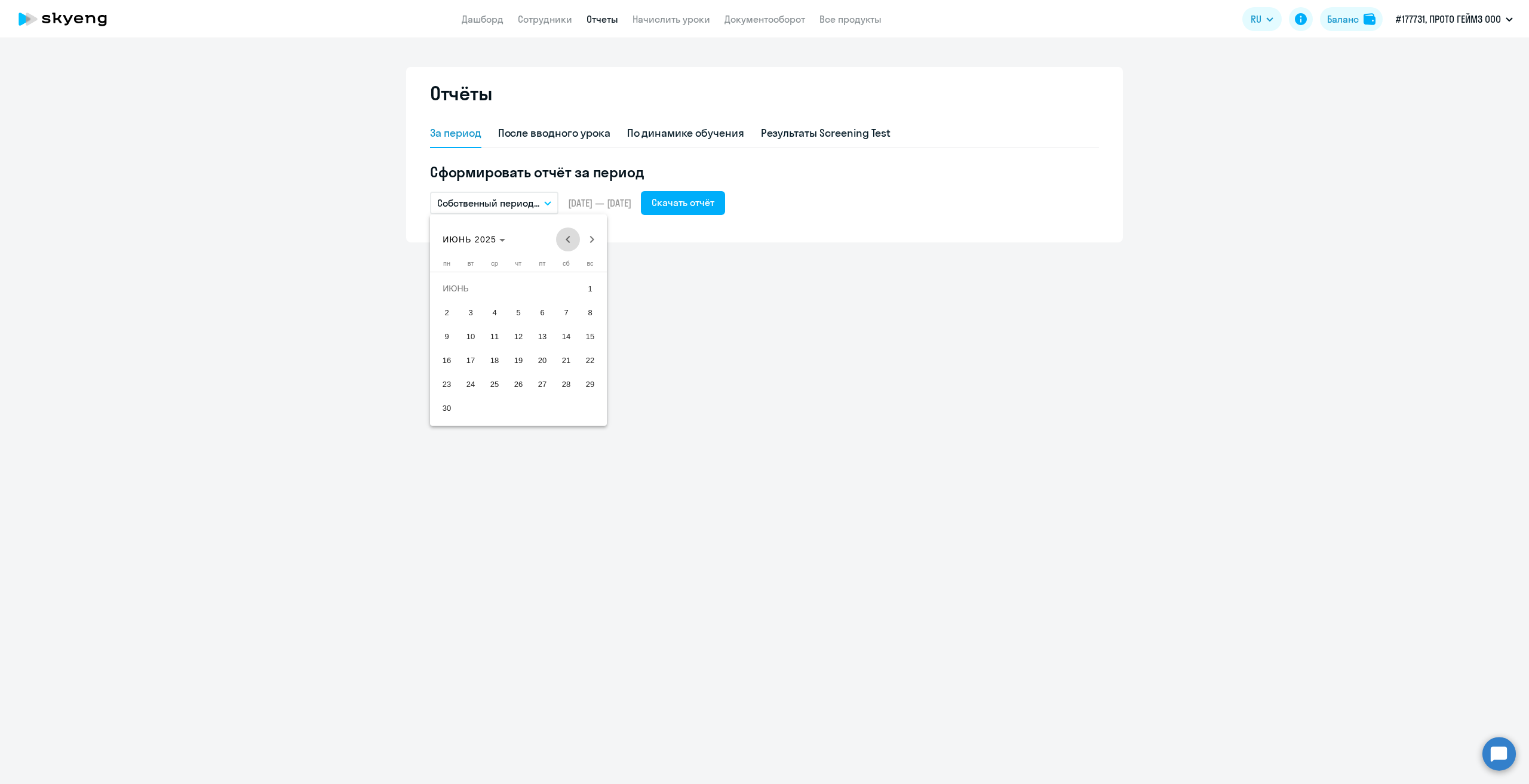
click at [564, 235] on span "Previous month" at bounding box center [568, 240] width 24 height 24
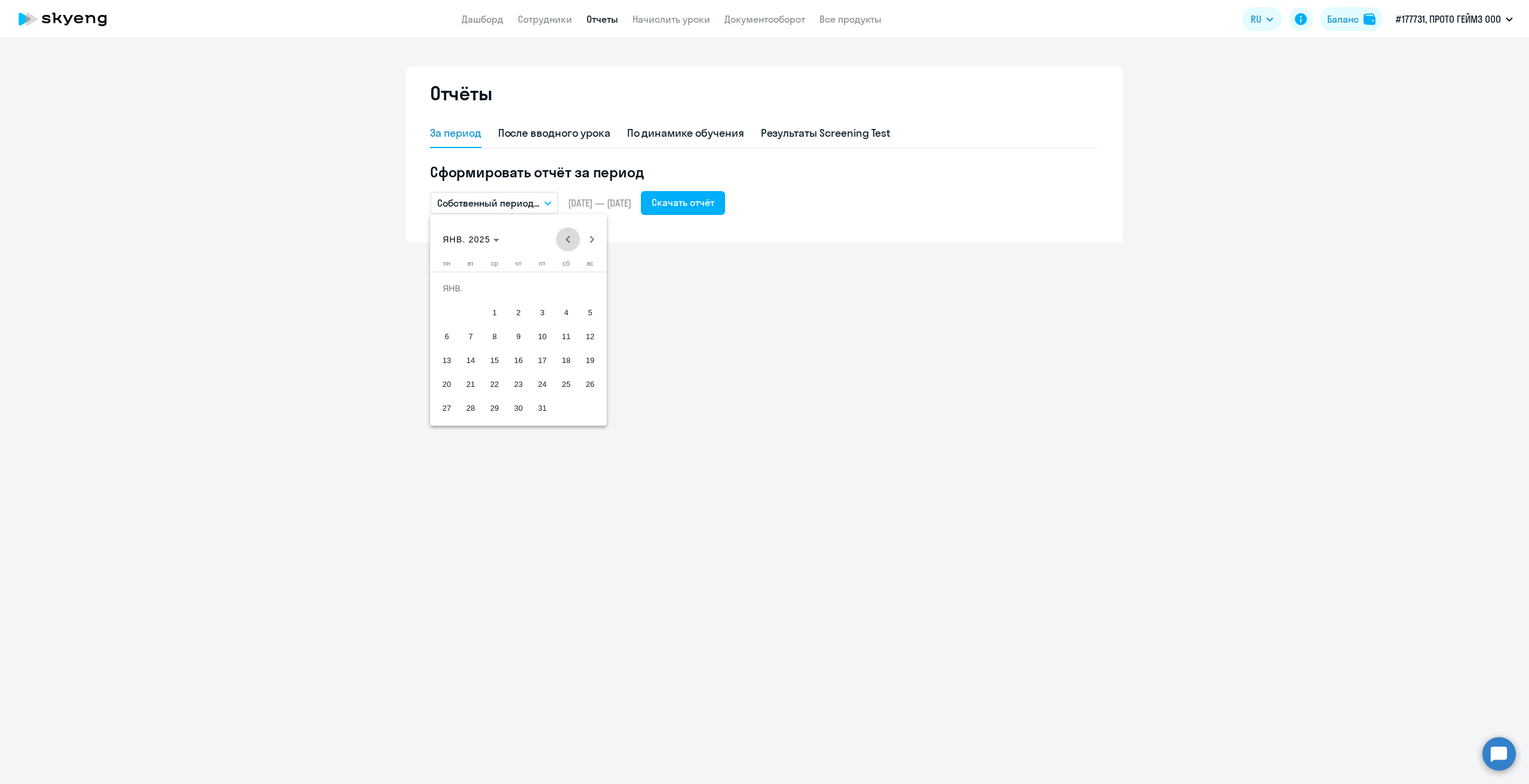
click at [564, 235] on span "Previous month" at bounding box center [568, 240] width 24 height 24
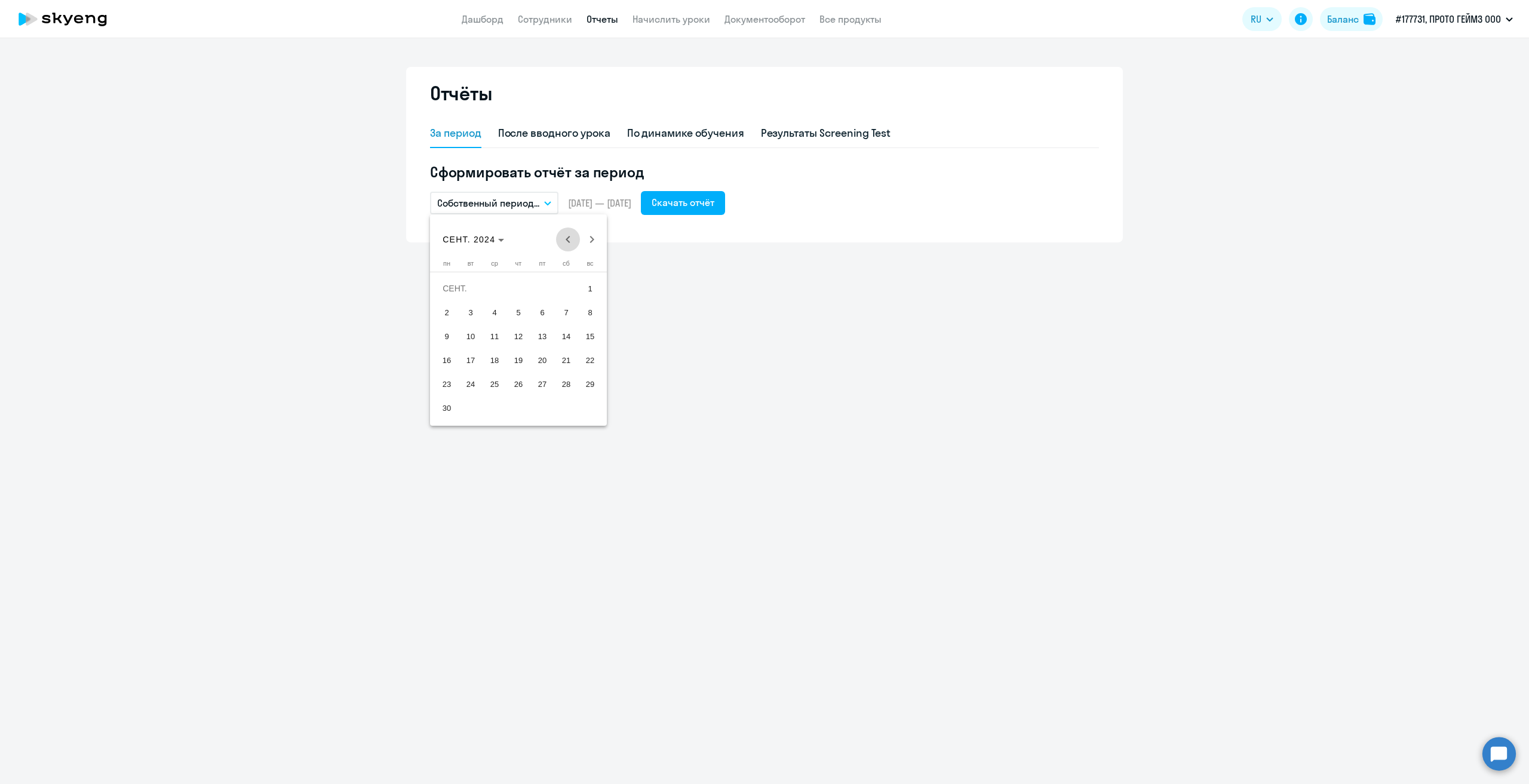
click at [564, 235] on span "Previous month" at bounding box center [568, 240] width 24 height 24
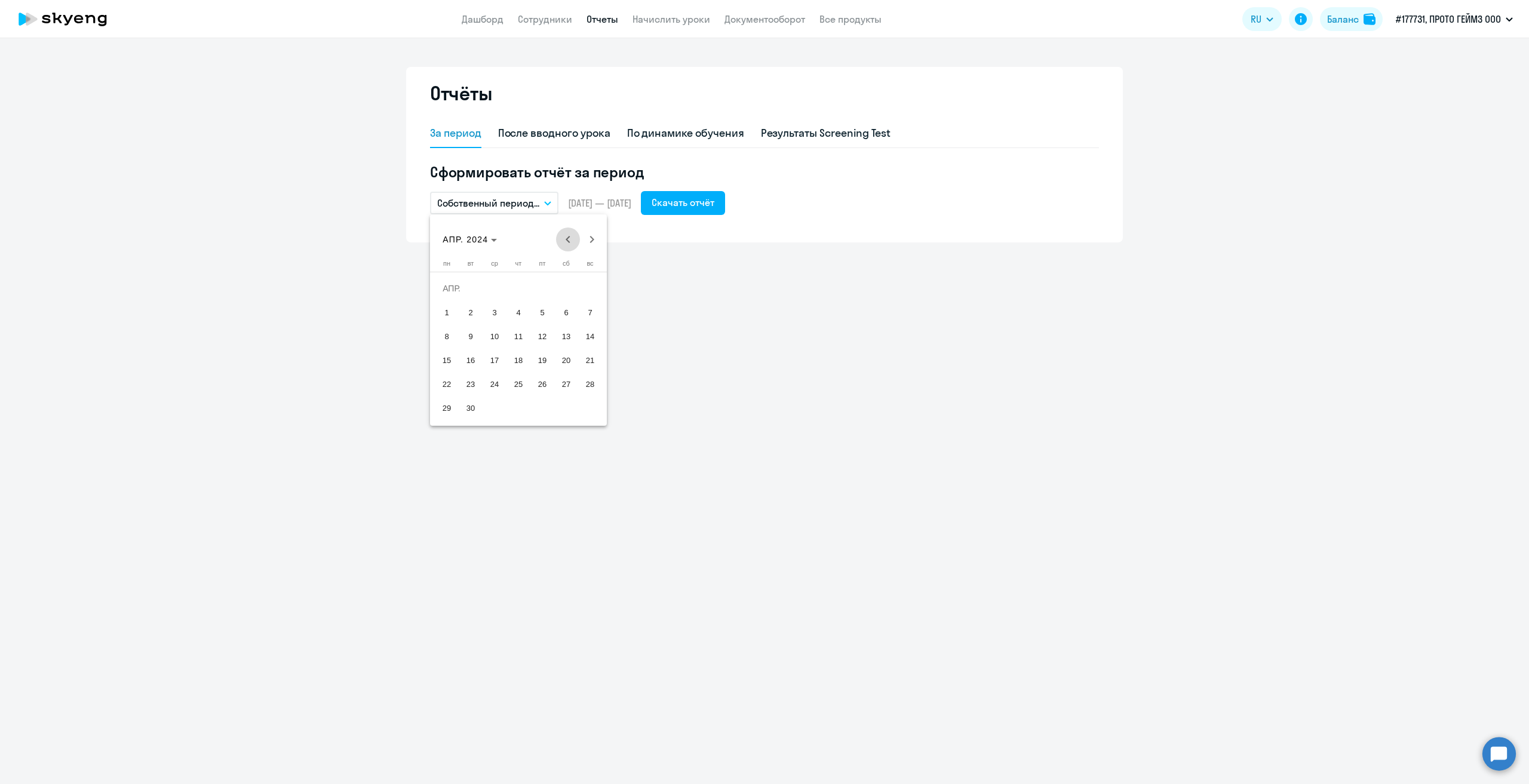
click at [564, 235] on span "Previous month" at bounding box center [568, 240] width 24 height 24
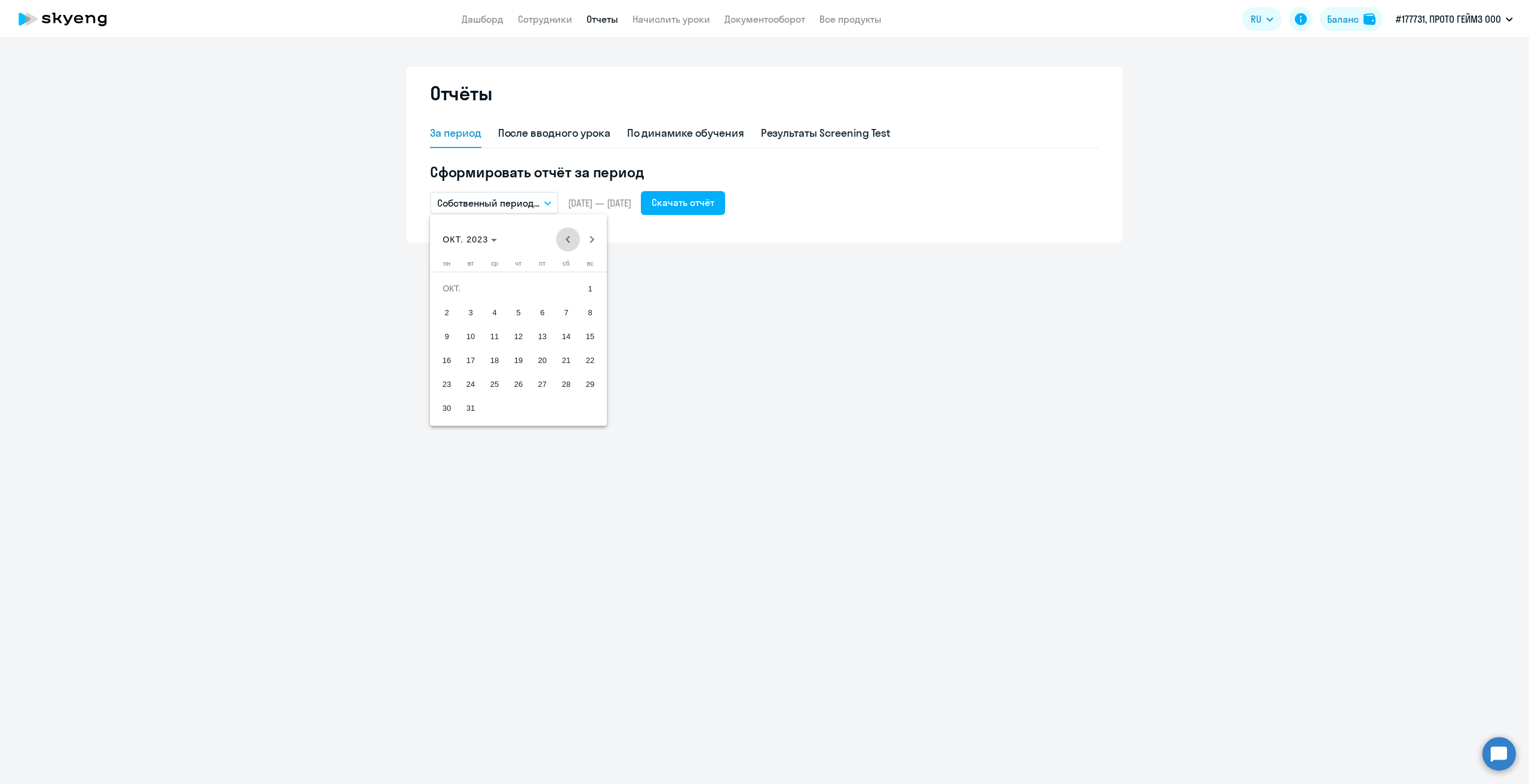
click at [564, 235] on span "Previous month" at bounding box center [568, 240] width 24 height 24
click at [470, 309] on span "1" at bounding box center [471, 312] width 21 height 21
click at [516, 406] on span "31" at bounding box center [518, 407] width 21 height 21
click at [713, 205] on div "Скачать отчёт" at bounding box center [683, 203] width 63 height 14
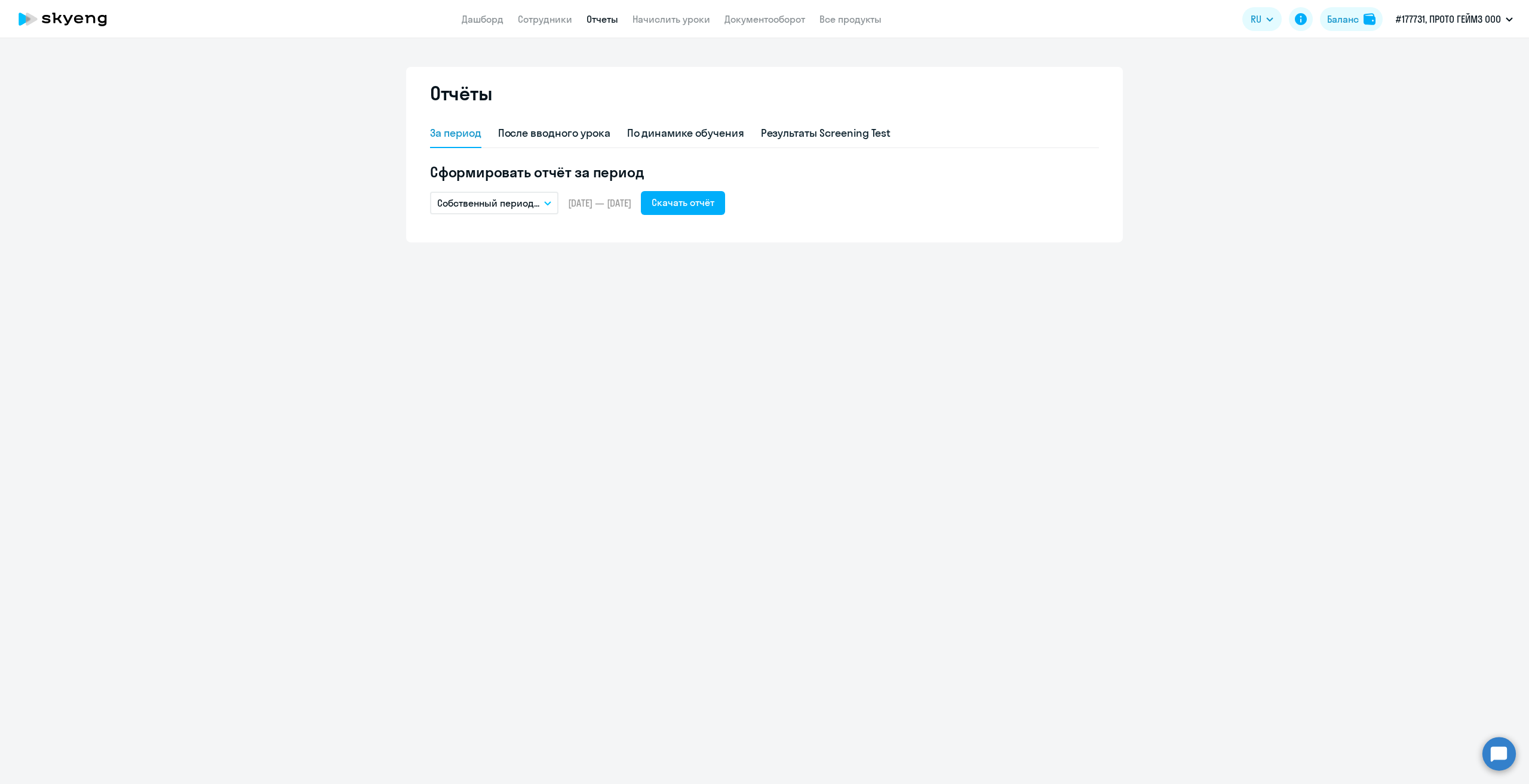
click at [547, 199] on button "Собственный период..." at bounding box center [494, 203] width 128 height 23
click at [508, 450] on li "Собственный период..." at bounding box center [493, 445] width 126 height 30
click at [568, 245] on span "Previous month" at bounding box center [568, 240] width 24 height 24
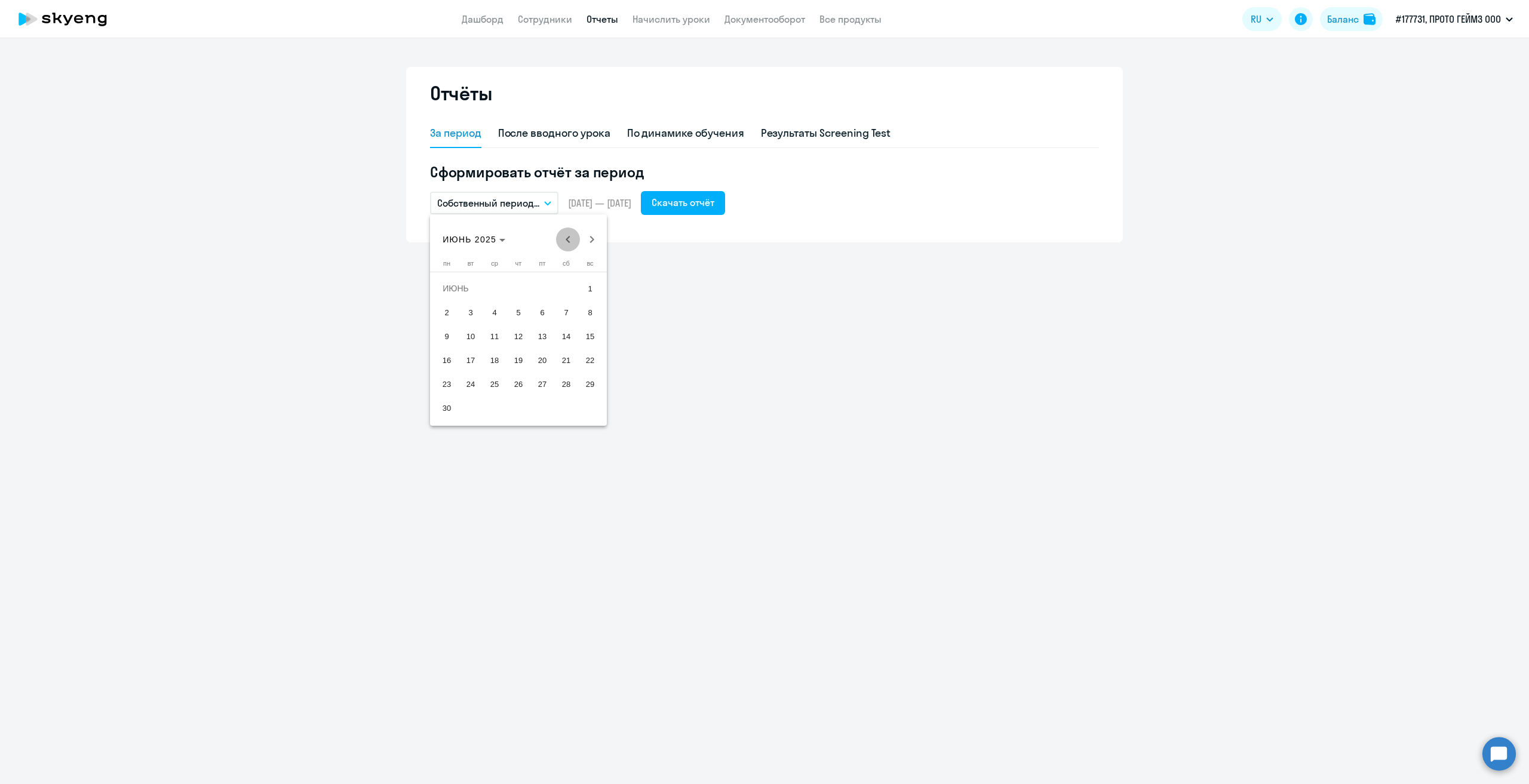
click at [568, 245] on span "Previous month" at bounding box center [568, 240] width 24 height 24
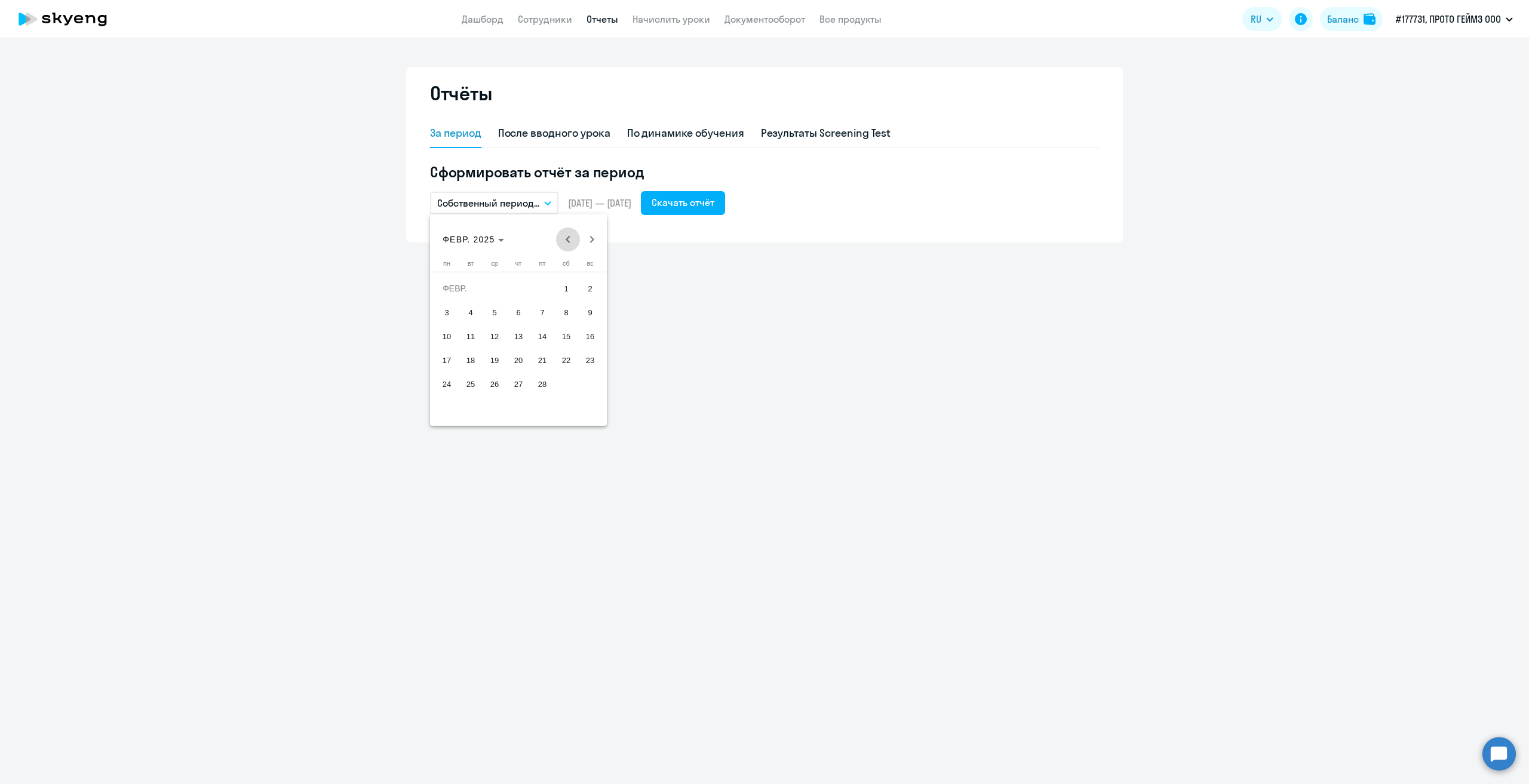
click at [568, 245] on span "Previous month" at bounding box center [568, 240] width 24 height 24
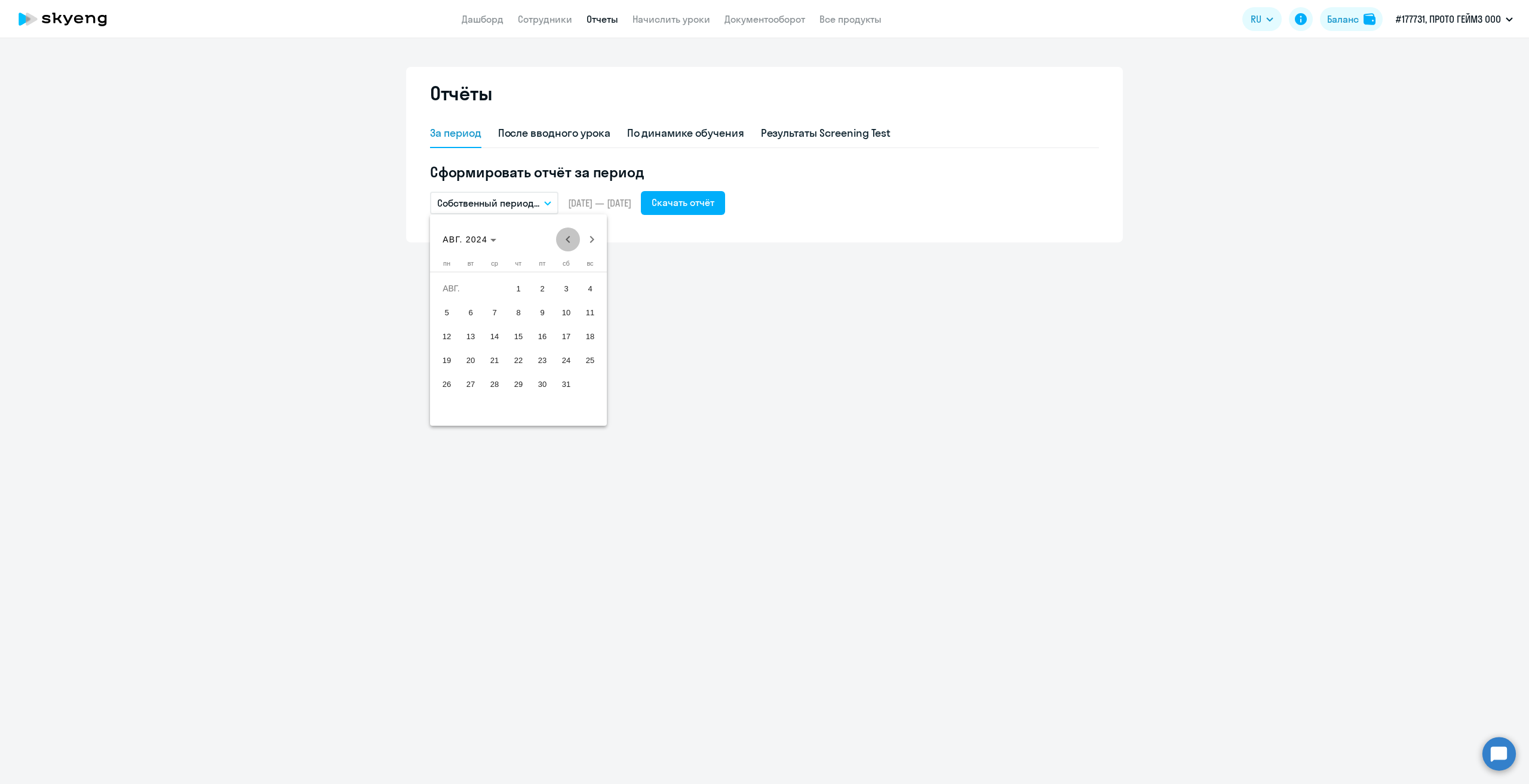
click at [568, 245] on span "Previous month" at bounding box center [568, 240] width 24 height 24
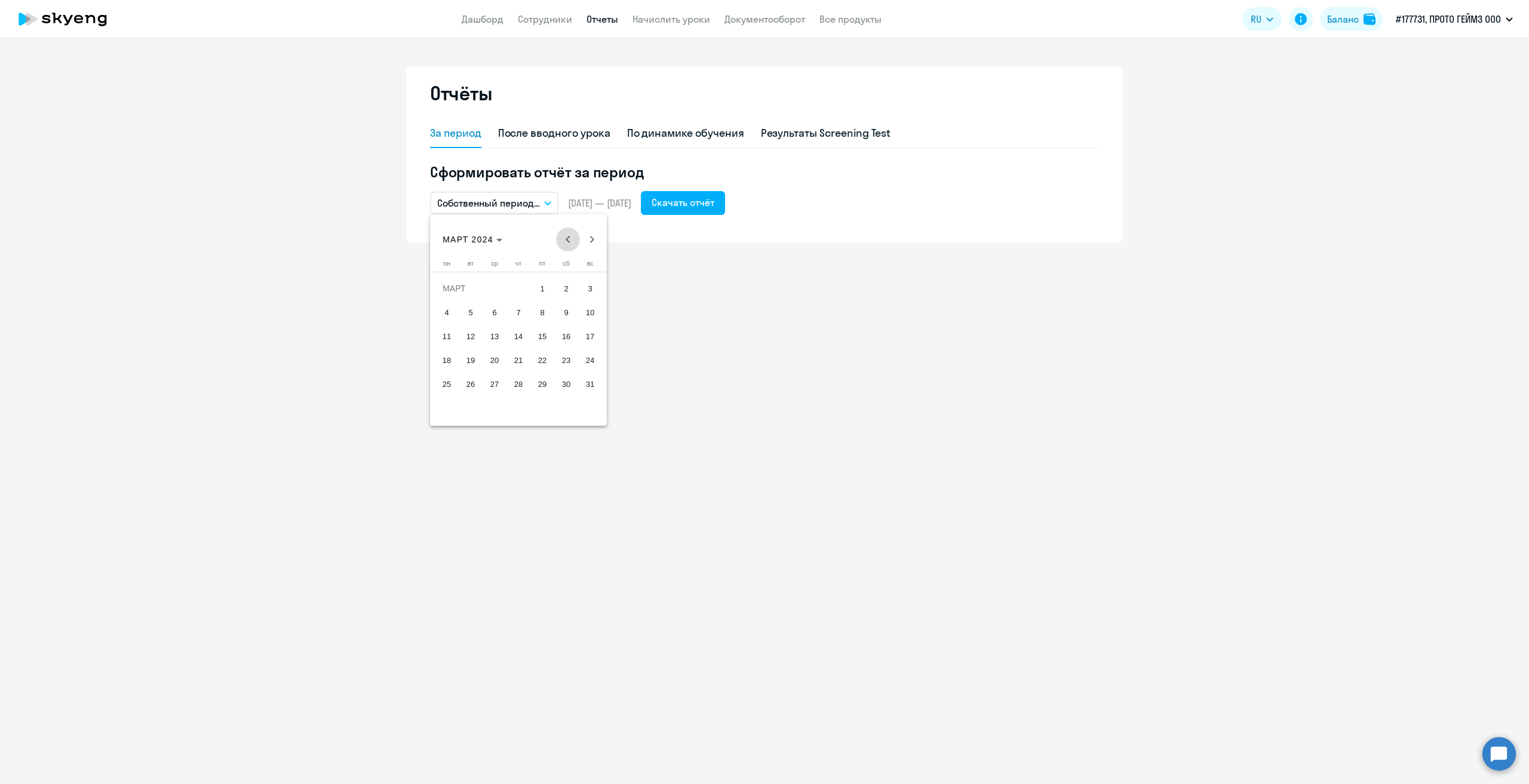
click at [568, 245] on span "Previous month" at bounding box center [568, 240] width 24 height 24
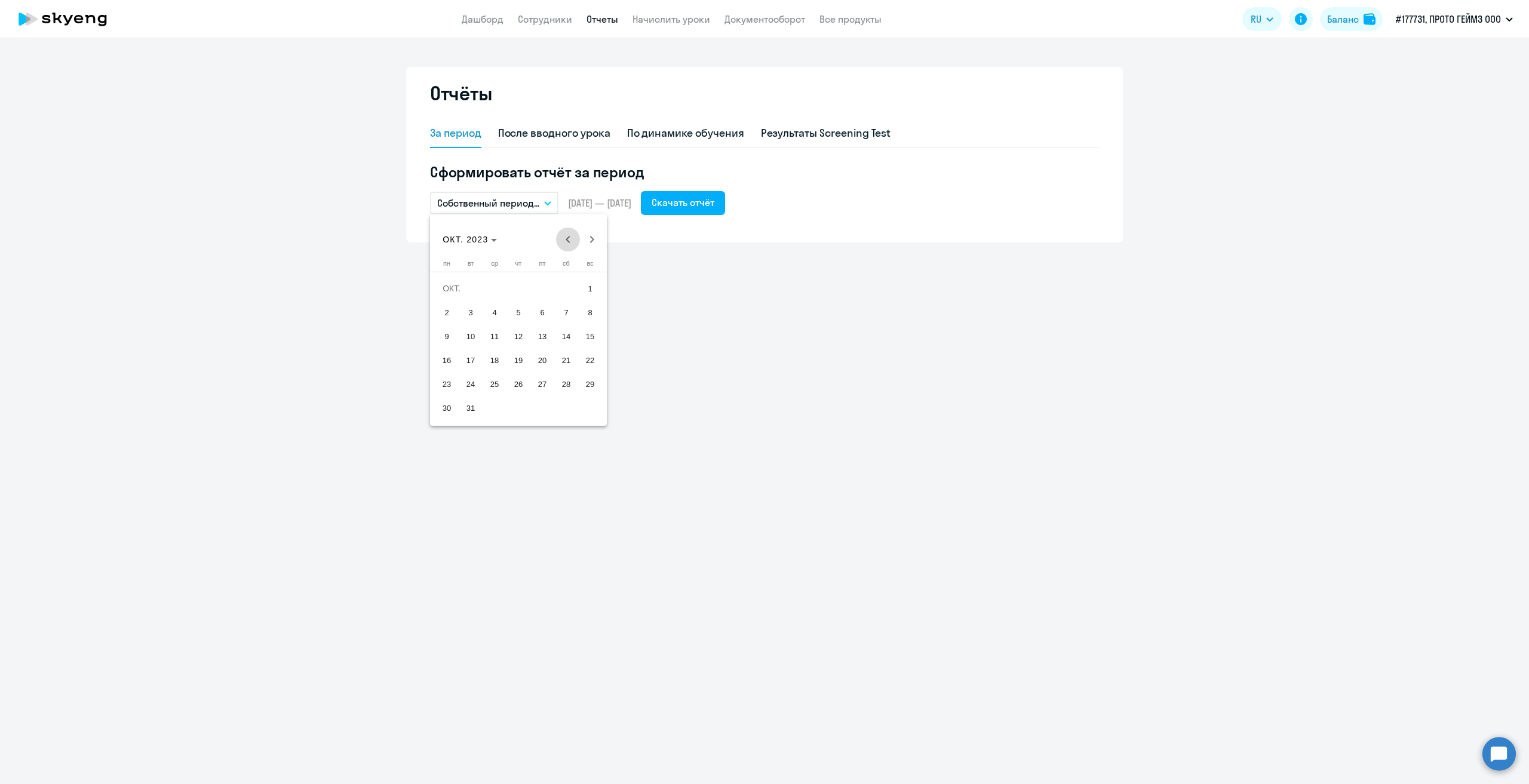
click at [568, 245] on span "Previous month" at bounding box center [568, 240] width 24 height 24
click at [539, 284] on span "1" at bounding box center [542, 288] width 21 height 21
click at [567, 381] on span "30" at bounding box center [566, 384] width 21 height 21
click at [714, 206] on div "Скачать отчёт" at bounding box center [683, 203] width 63 height 14
click at [524, 199] on p "Собственный период..." at bounding box center [489, 203] width 102 height 14
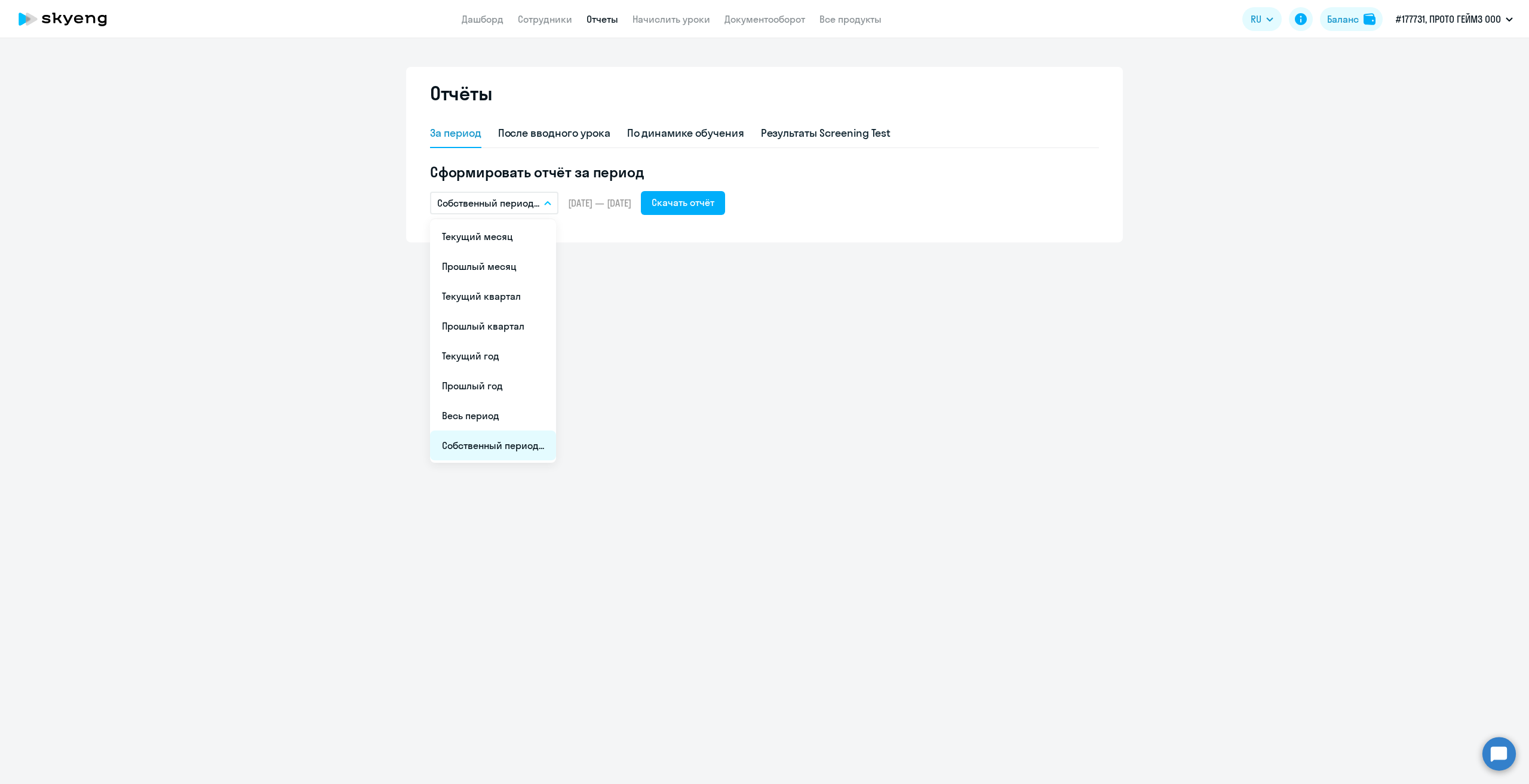
click at [512, 448] on li "Собственный период..." at bounding box center [493, 445] width 126 height 30
click at [561, 243] on span "Previous month" at bounding box center [568, 240] width 24 height 24
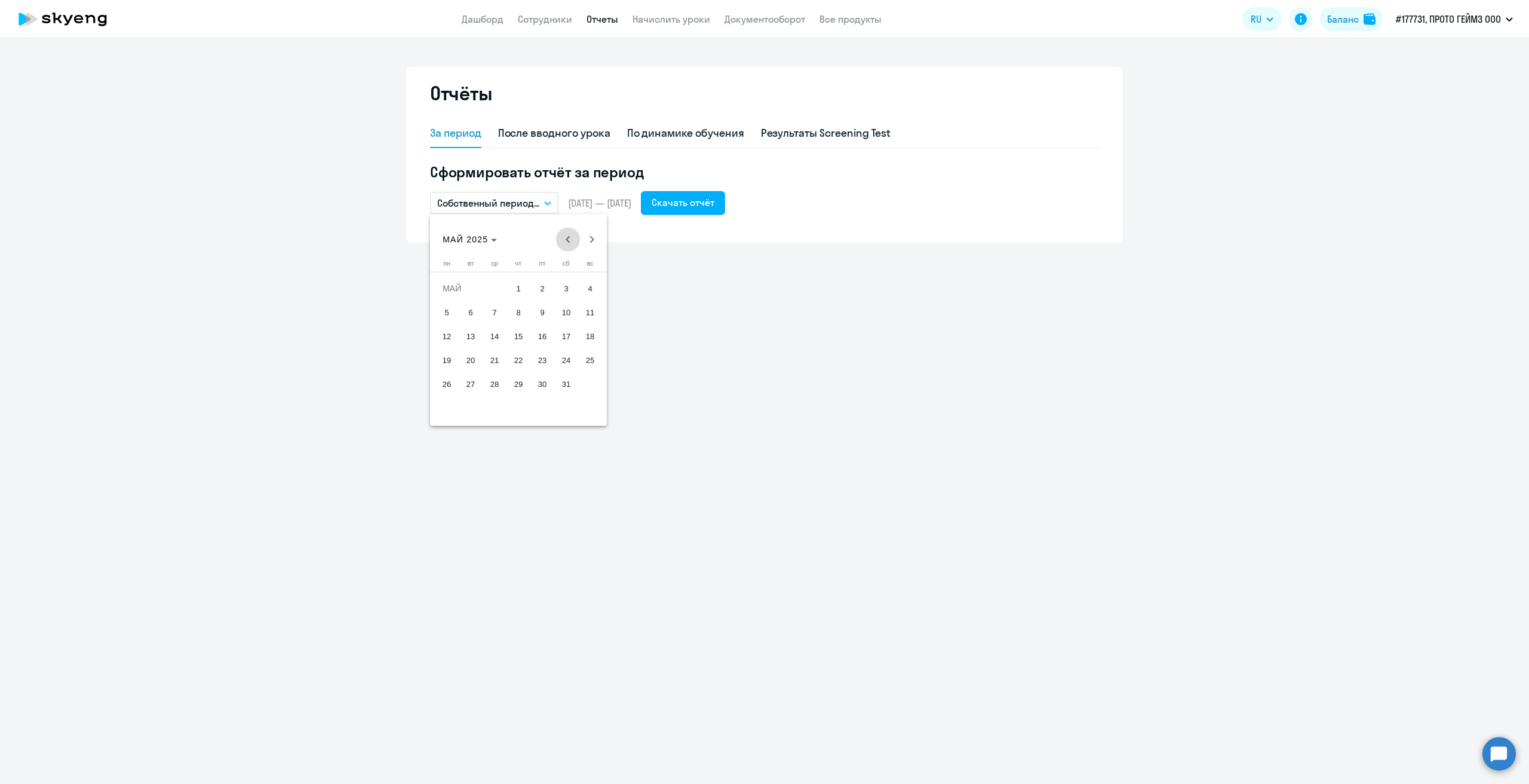
click at [561, 243] on span "Previous month" at bounding box center [568, 240] width 24 height 24
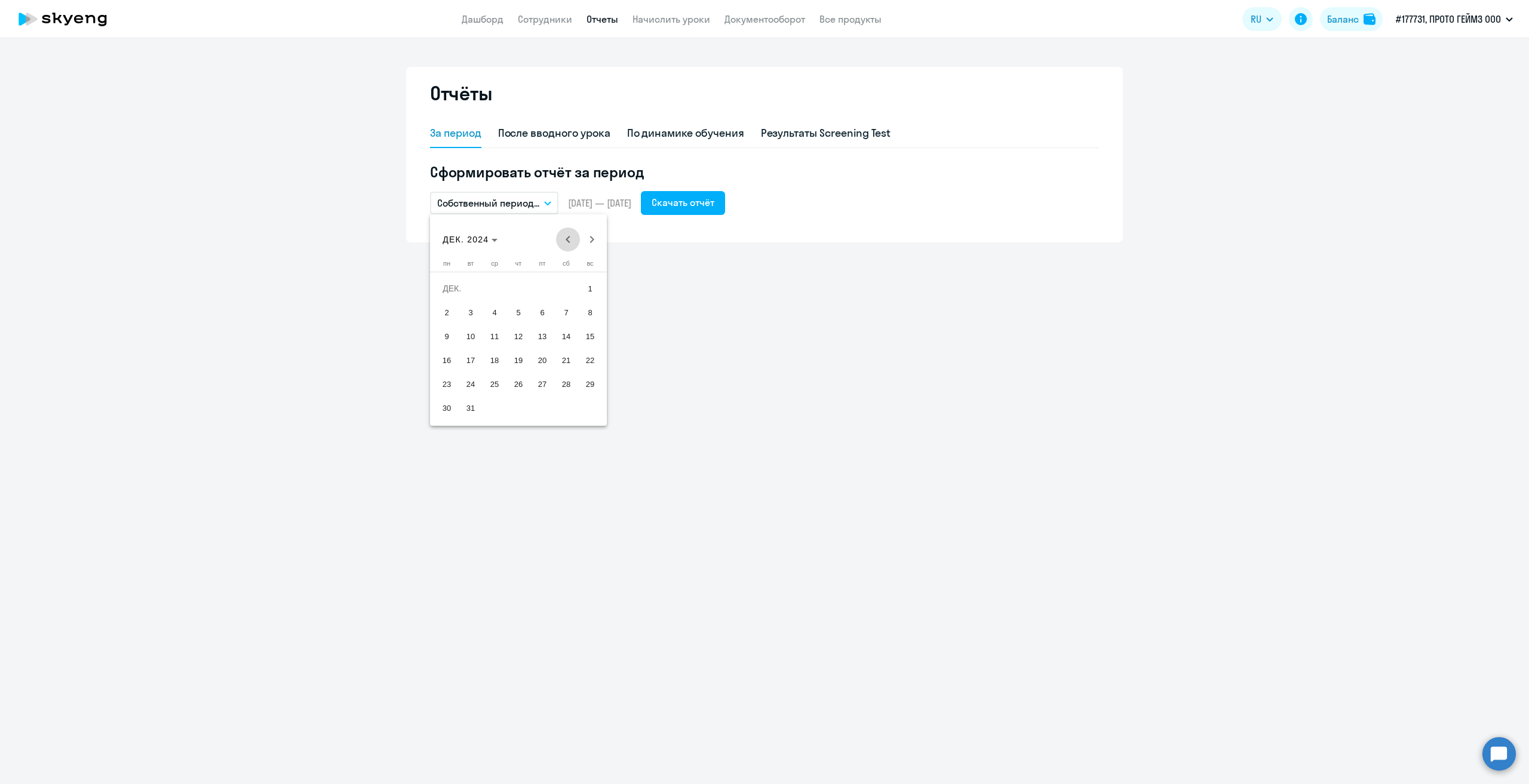
click at [561, 243] on span "Previous month" at bounding box center [568, 240] width 24 height 24
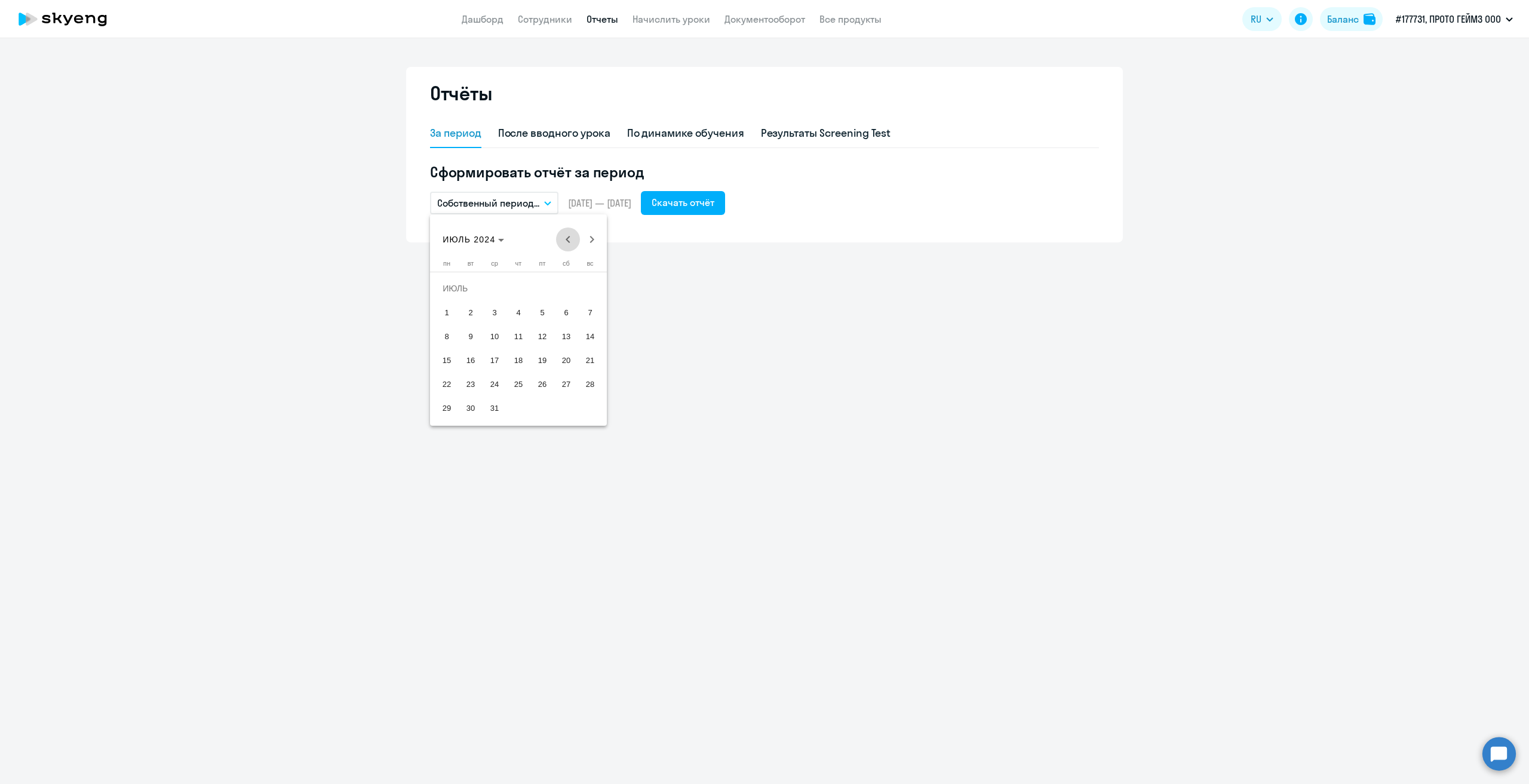
click at [561, 243] on span "Previous month" at bounding box center [568, 240] width 24 height 24
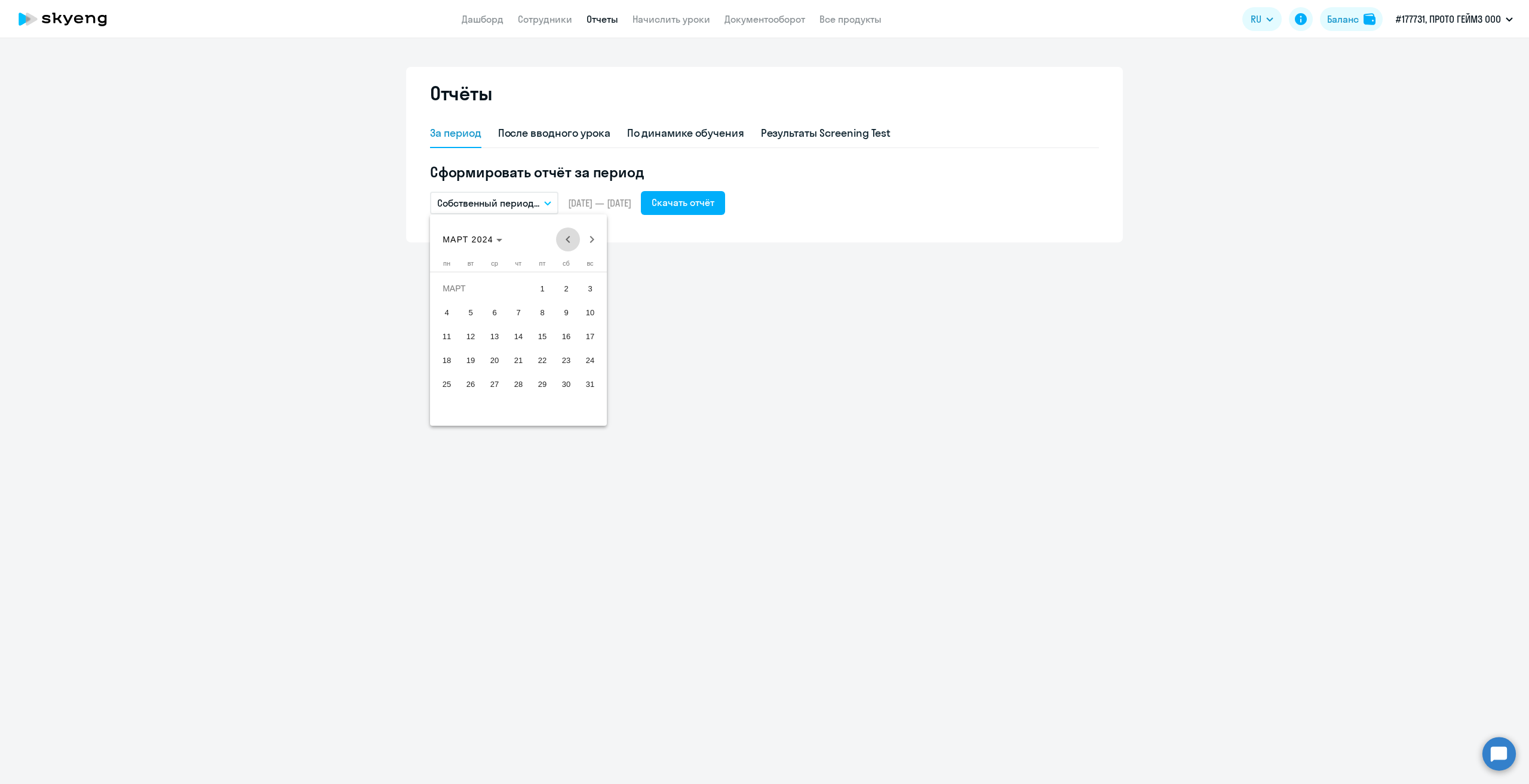
click at [561, 243] on span "Previous month" at bounding box center [568, 240] width 24 height 24
click at [586, 282] on span "1" at bounding box center [590, 288] width 21 height 21
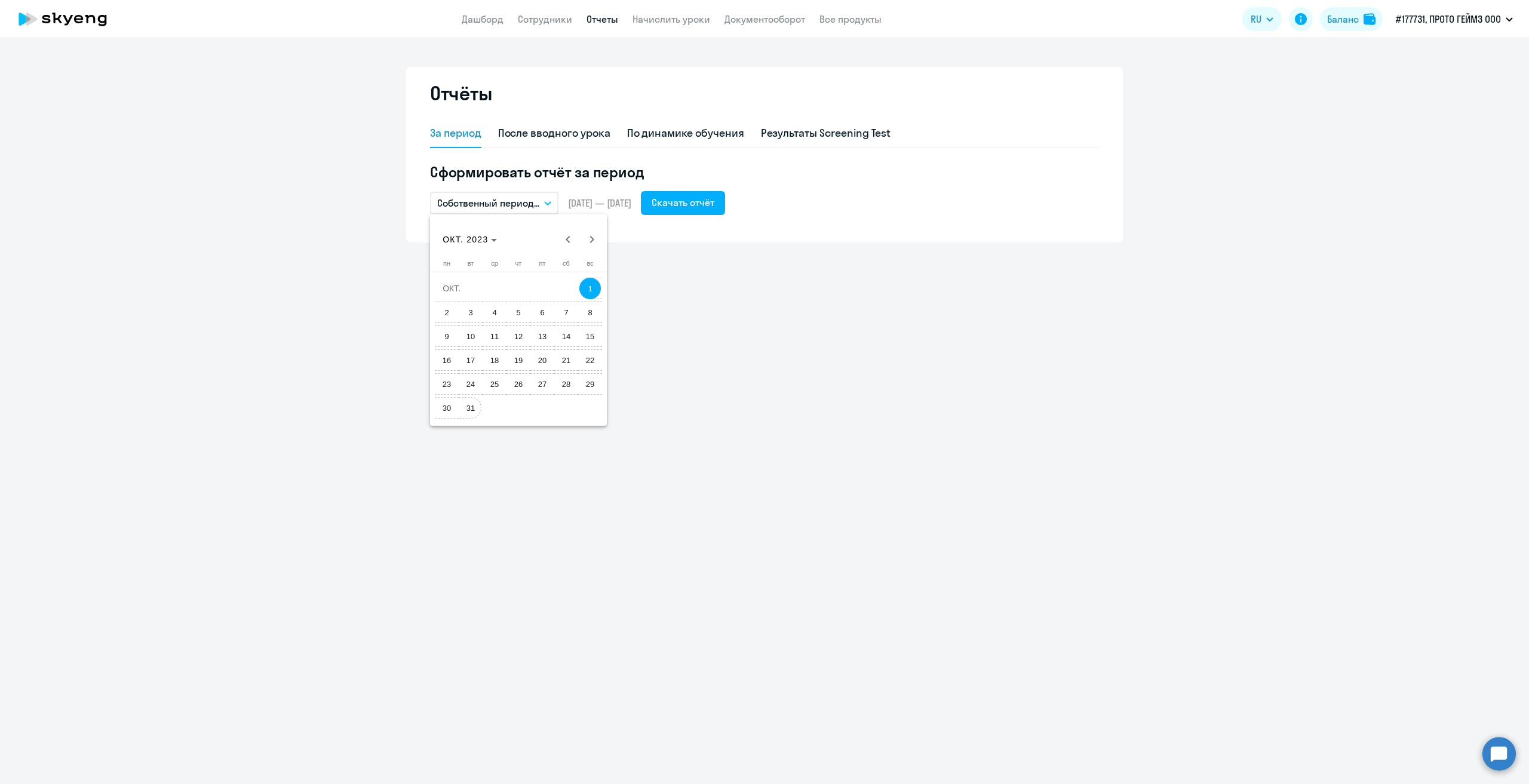
click at [473, 406] on span "31" at bounding box center [471, 407] width 21 height 21
click at [707, 207] on div "Скачать отчёт" at bounding box center [683, 203] width 63 height 14
click at [549, 201] on icon "button" at bounding box center [547, 203] width 7 height 4
click at [508, 447] on li "Собственный период..." at bounding box center [493, 445] width 126 height 30
click at [570, 242] on span "Previous month" at bounding box center [568, 240] width 24 height 24
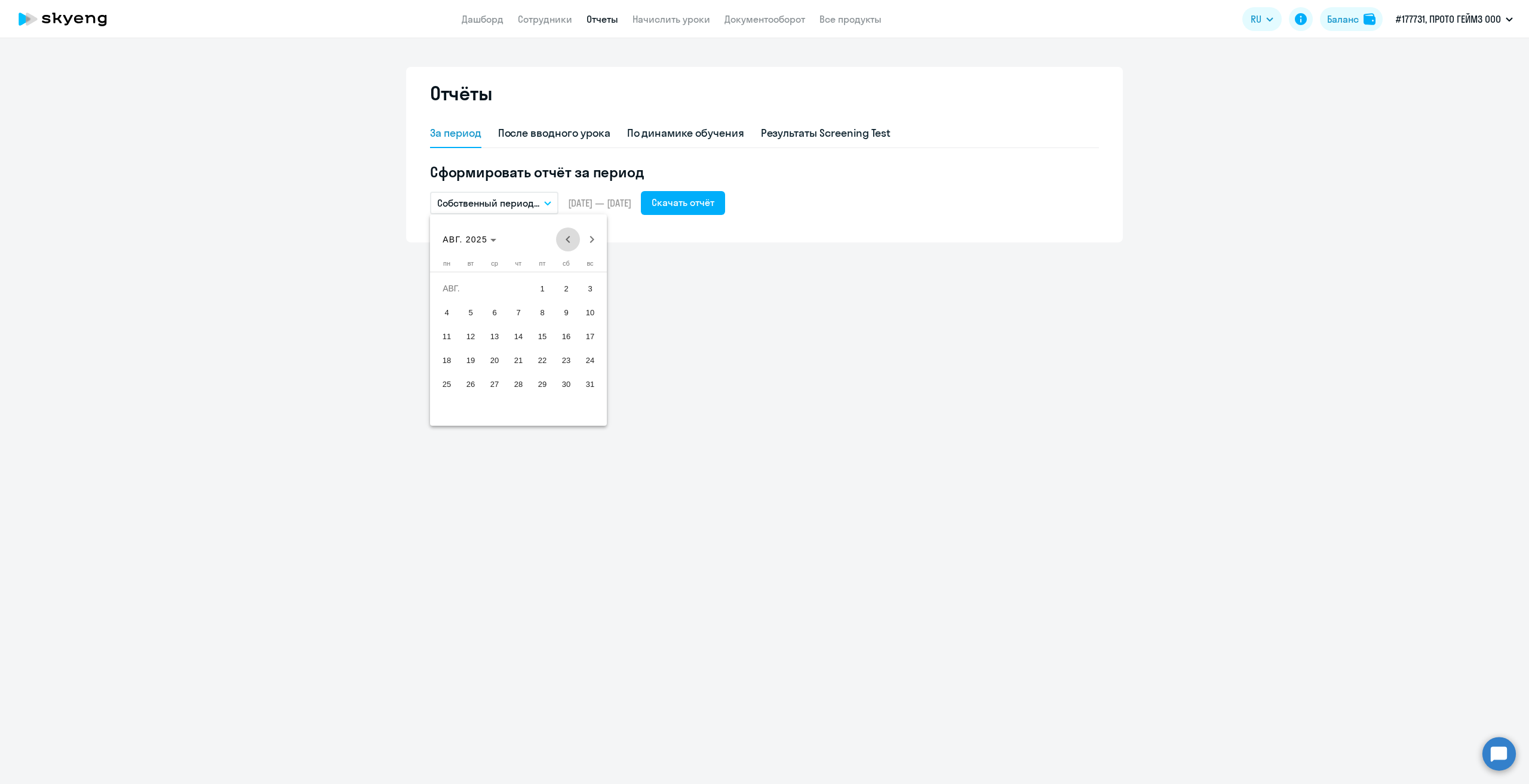
click at [570, 242] on span "Previous month" at bounding box center [568, 240] width 24 height 24
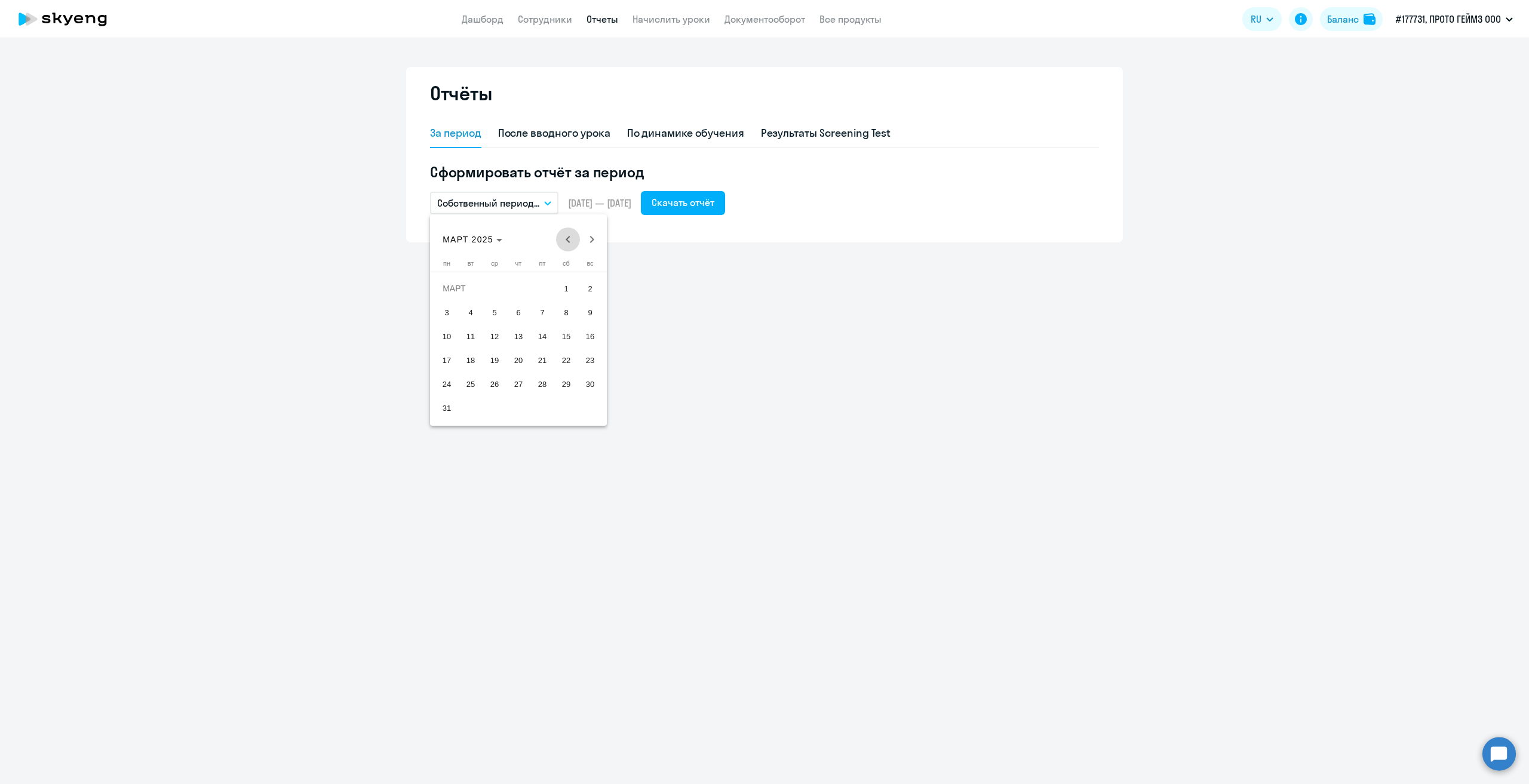
click at [570, 242] on span "Previous month" at bounding box center [568, 240] width 24 height 24
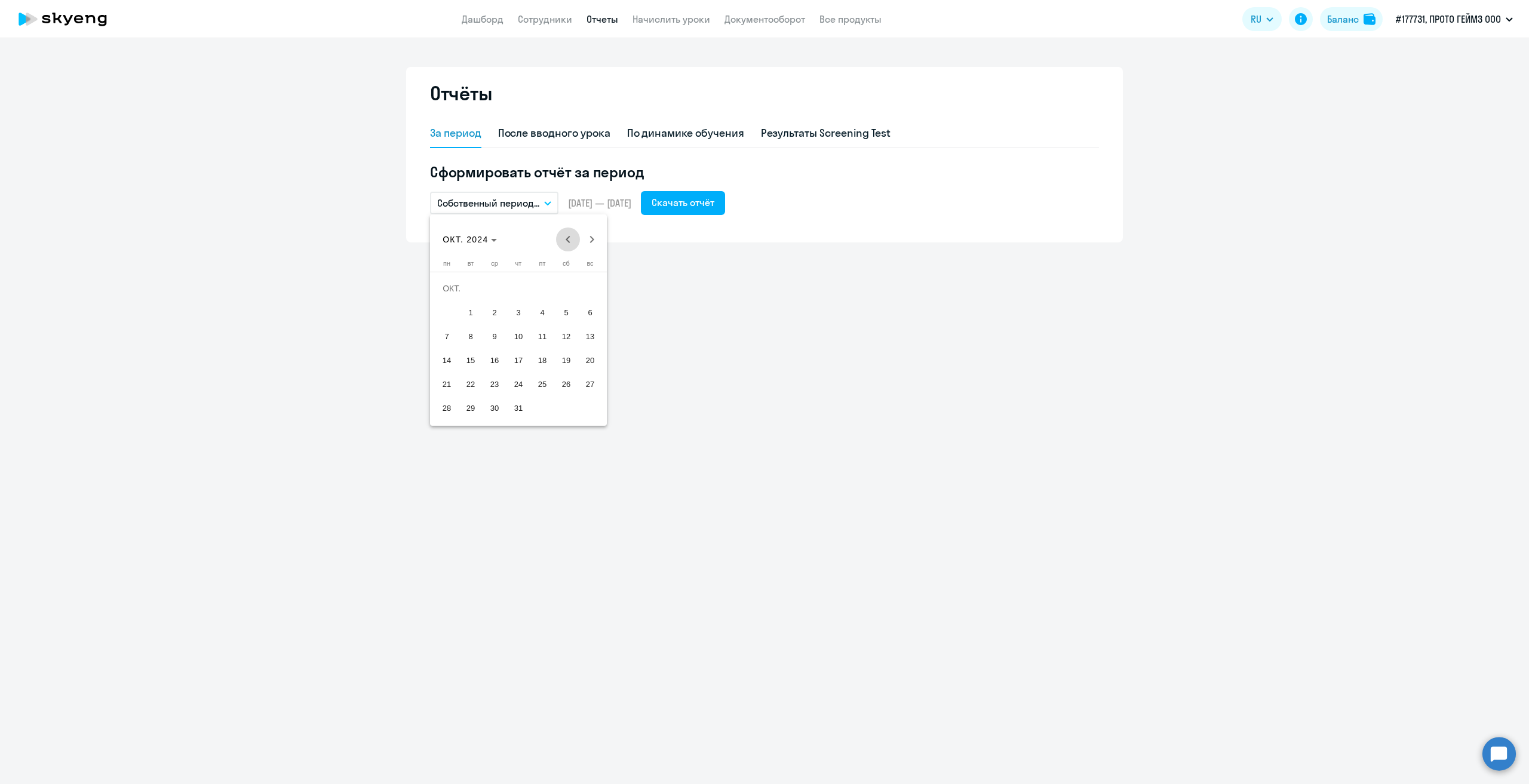
click at [570, 242] on span "Previous month" at bounding box center [568, 240] width 24 height 24
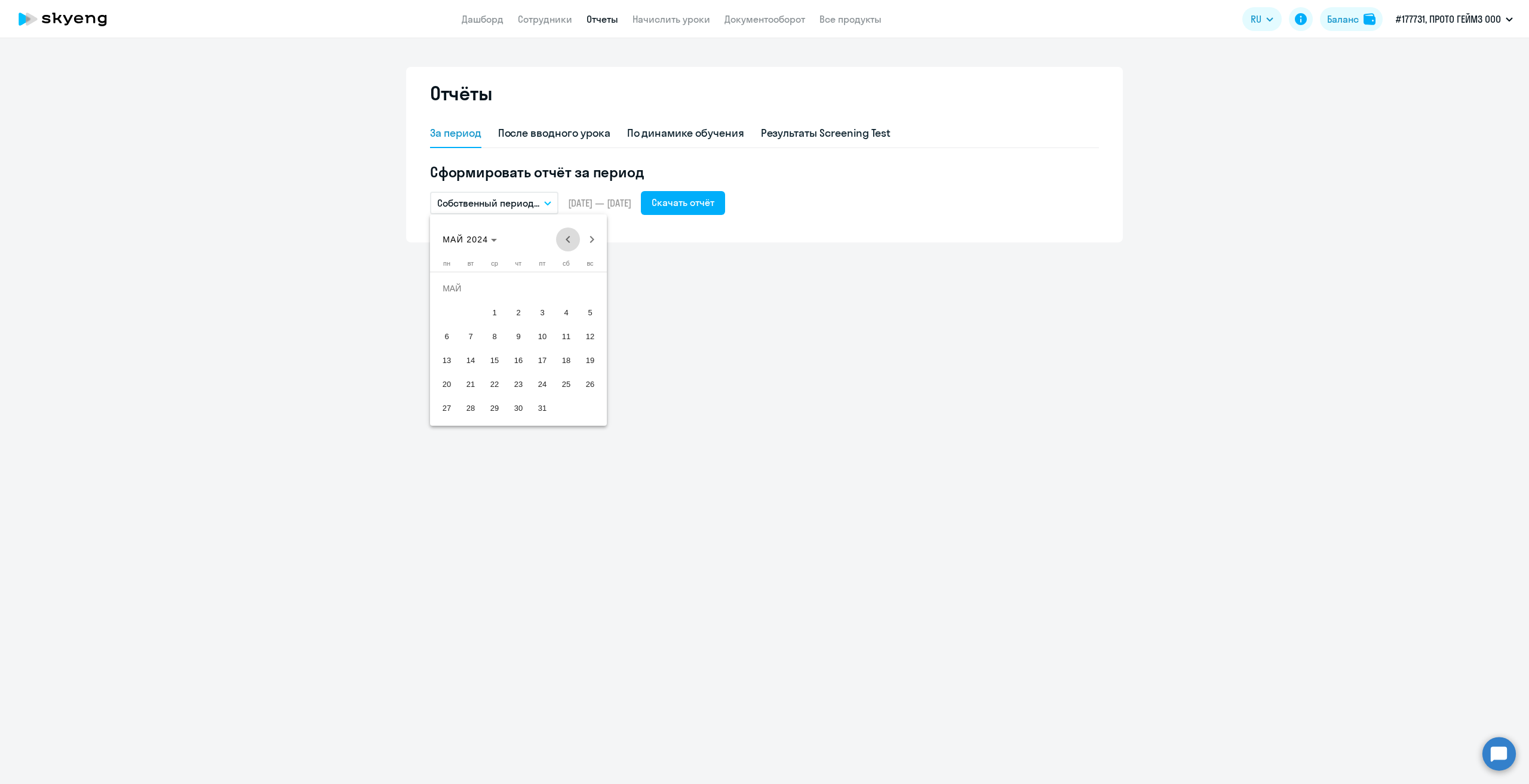
click at [570, 242] on span "Previous month" at bounding box center [568, 240] width 24 height 24
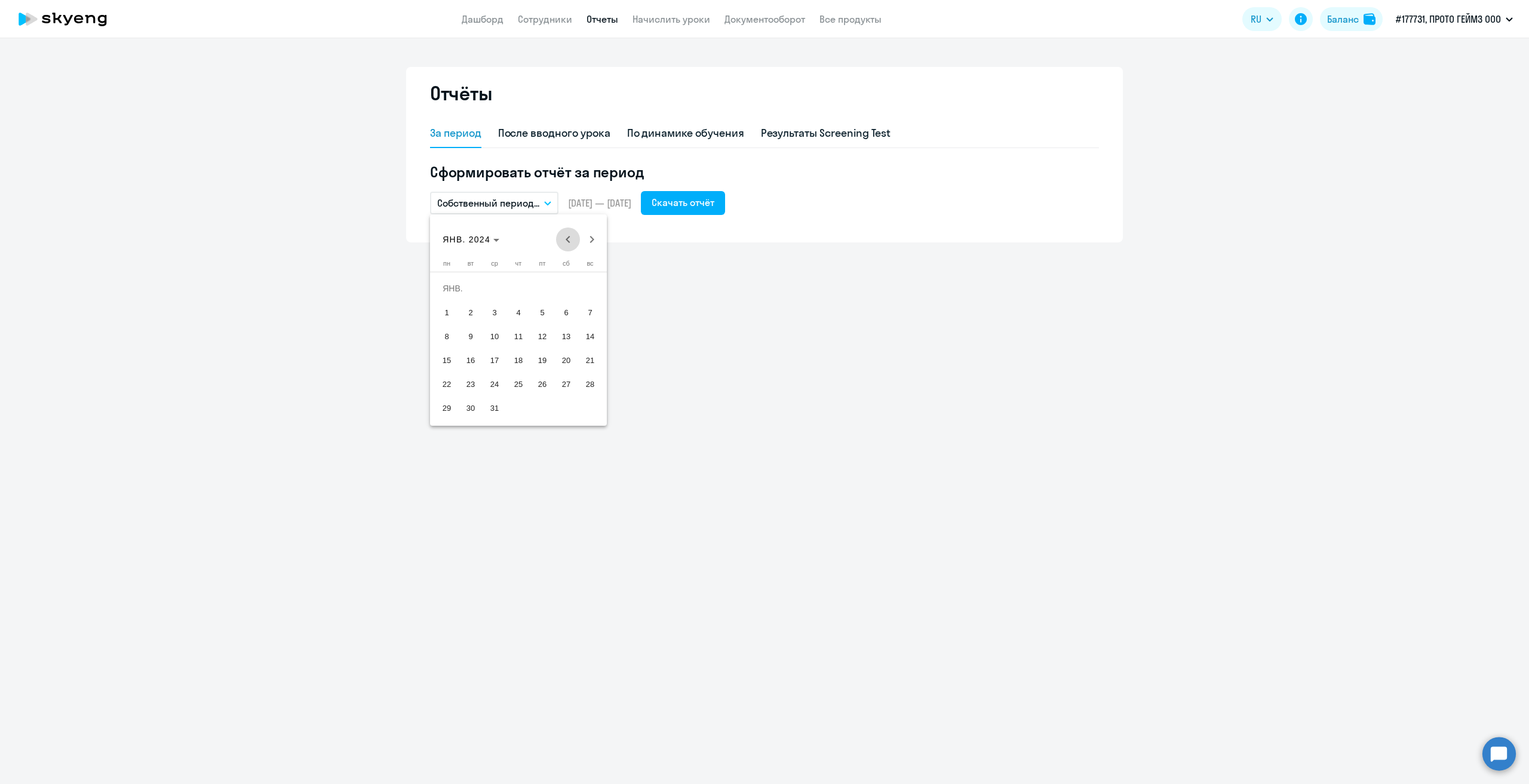
click at [570, 242] on span "Previous month" at bounding box center [568, 240] width 24 height 24
click at [591, 240] on span "Next month" at bounding box center [592, 240] width 24 height 24
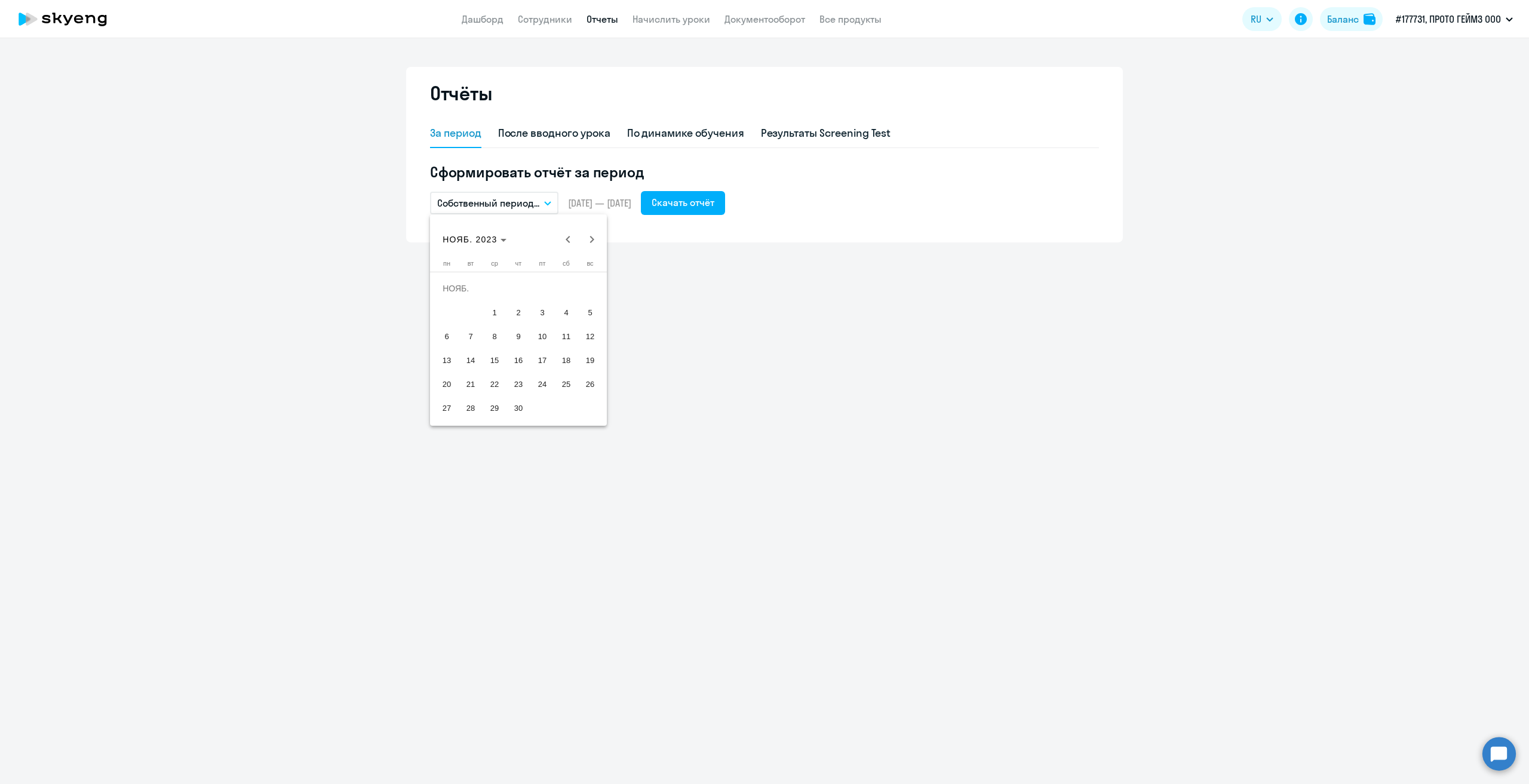
click at [489, 310] on span "1" at bounding box center [494, 312] width 21 height 21
click at [515, 403] on span "30" at bounding box center [518, 407] width 21 height 21
click at [709, 201] on div "Скачать отчёт" at bounding box center [683, 203] width 63 height 14
click at [549, 199] on button "Собственный период..." at bounding box center [494, 203] width 128 height 23
click at [508, 444] on li "Собственный период..." at bounding box center [493, 445] width 126 height 30
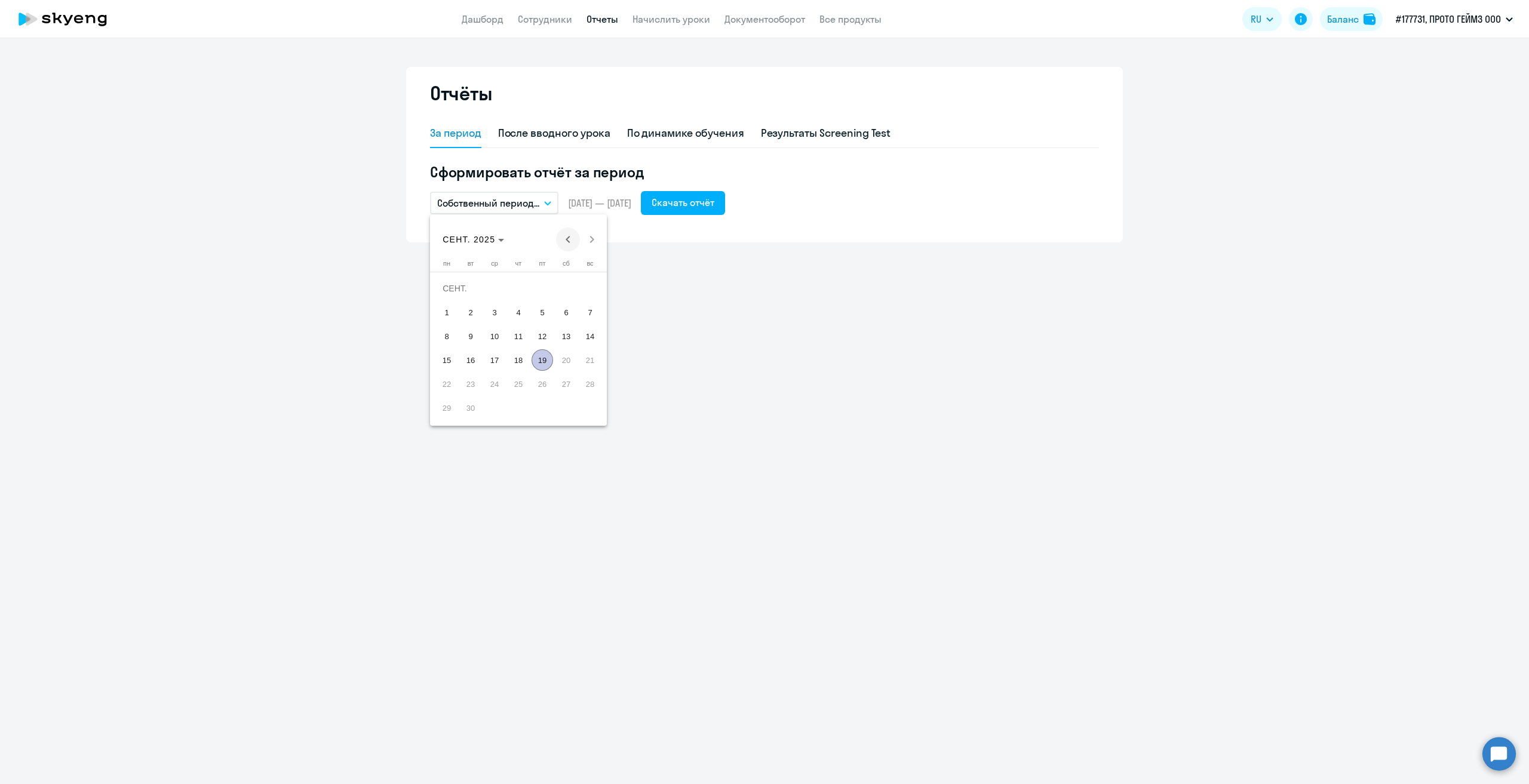
click at [565, 236] on span "Previous month" at bounding box center [568, 240] width 24 height 24
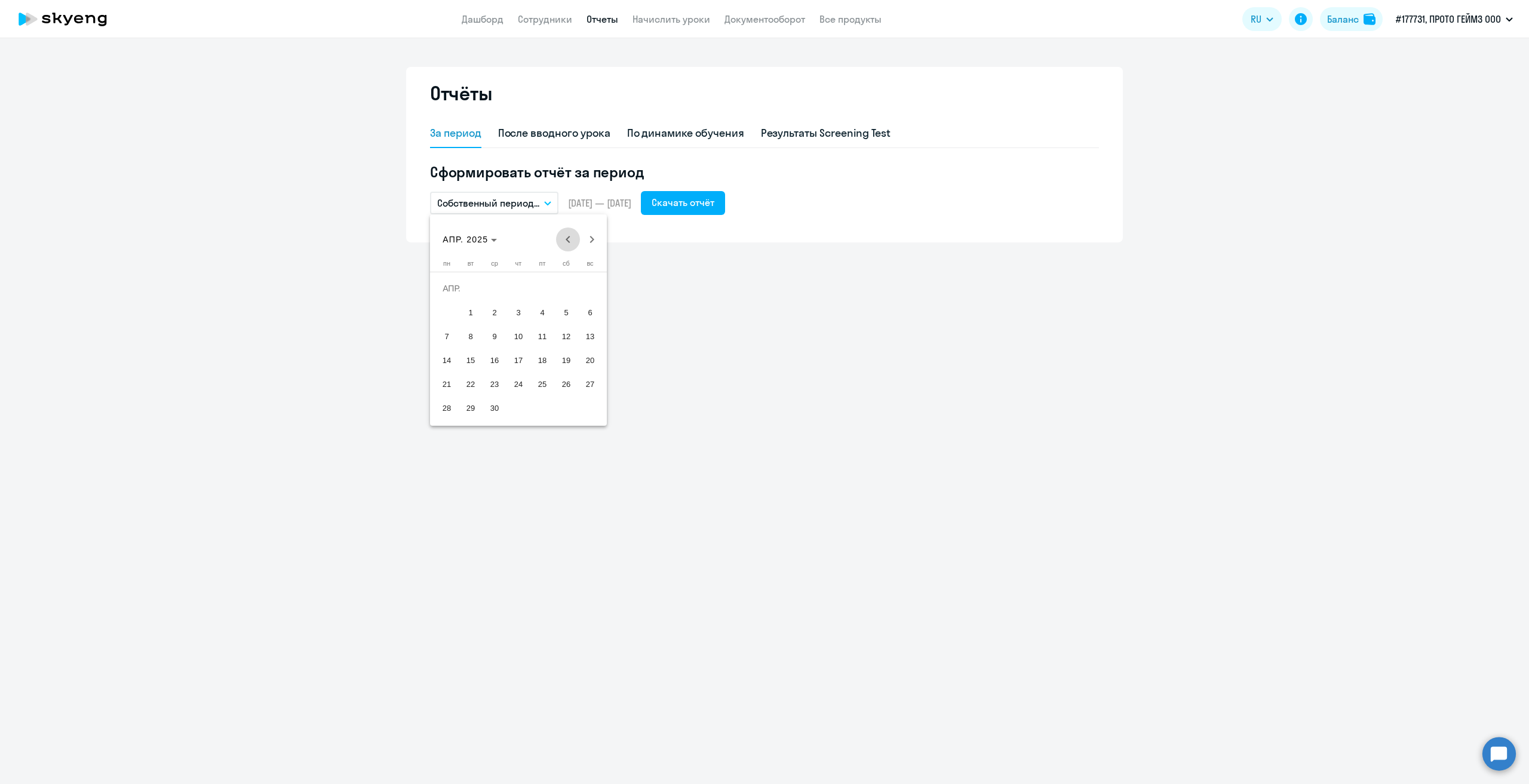
click at [565, 236] on span "Previous month" at bounding box center [568, 240] width 24 height 24
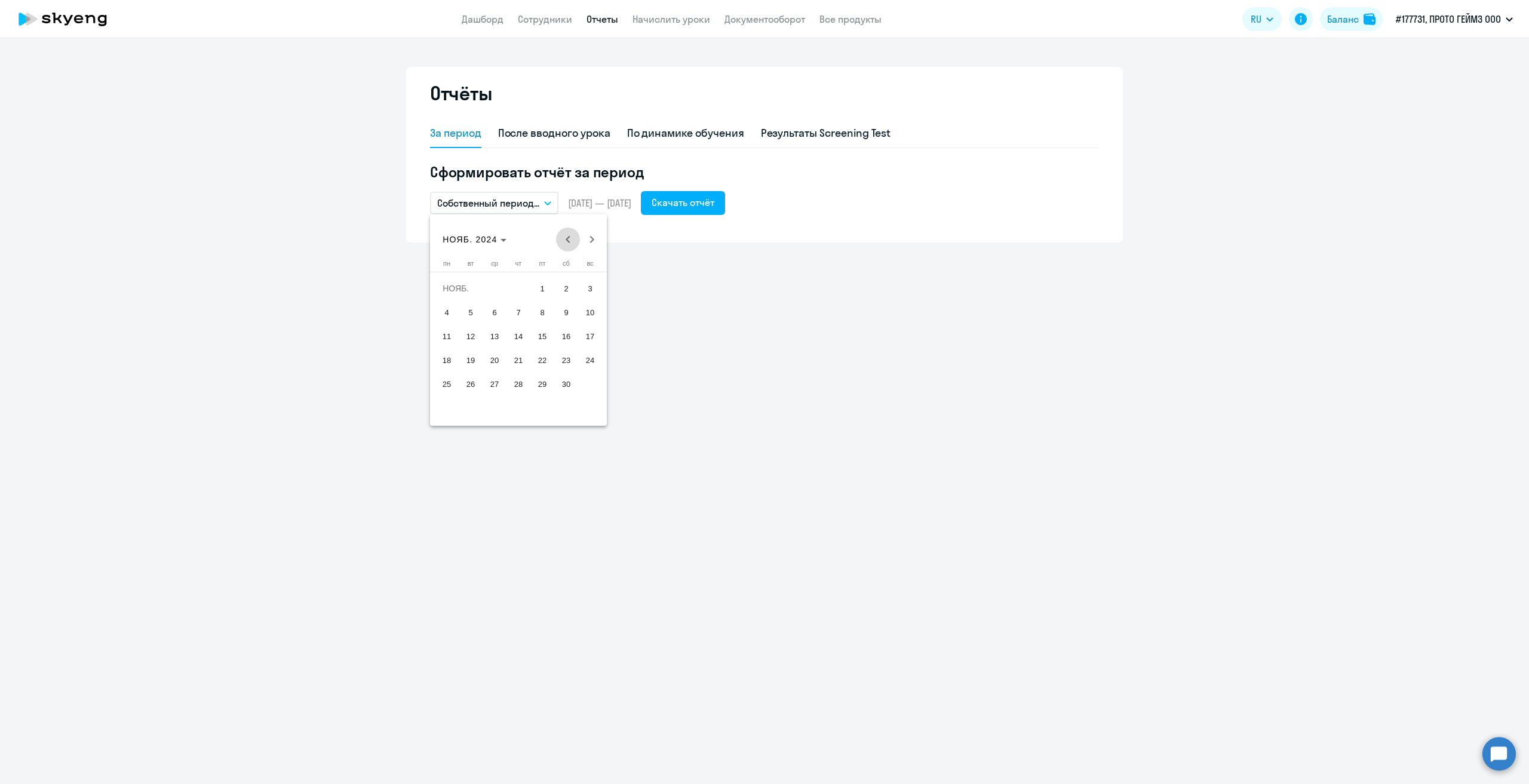
click at [565, 236] on span "Previous month" at bounding box center [568, 240] width 24 height 24
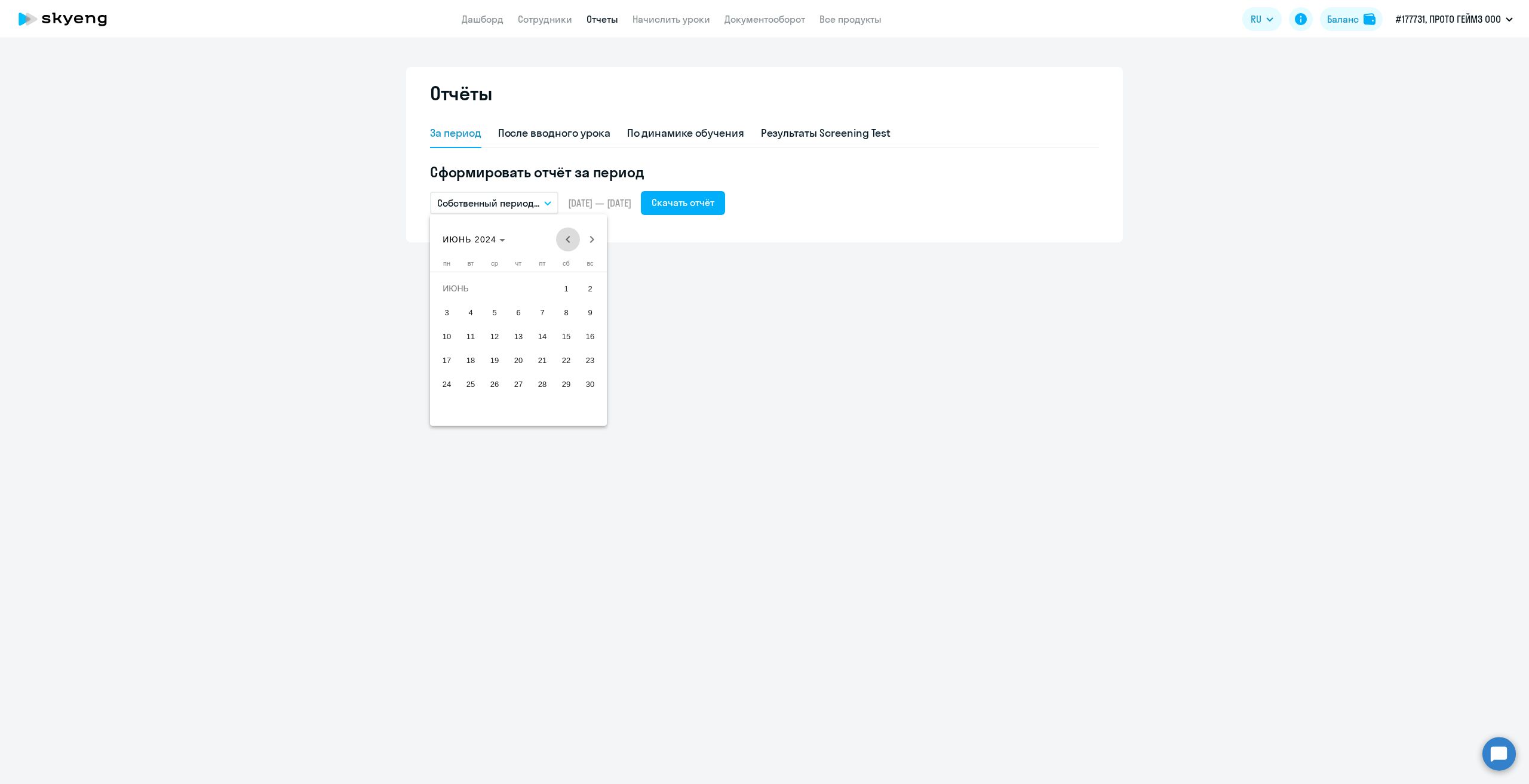
click at [565, 236] on span "Previous month" at bounding box center [568, 240] width 24 height 24
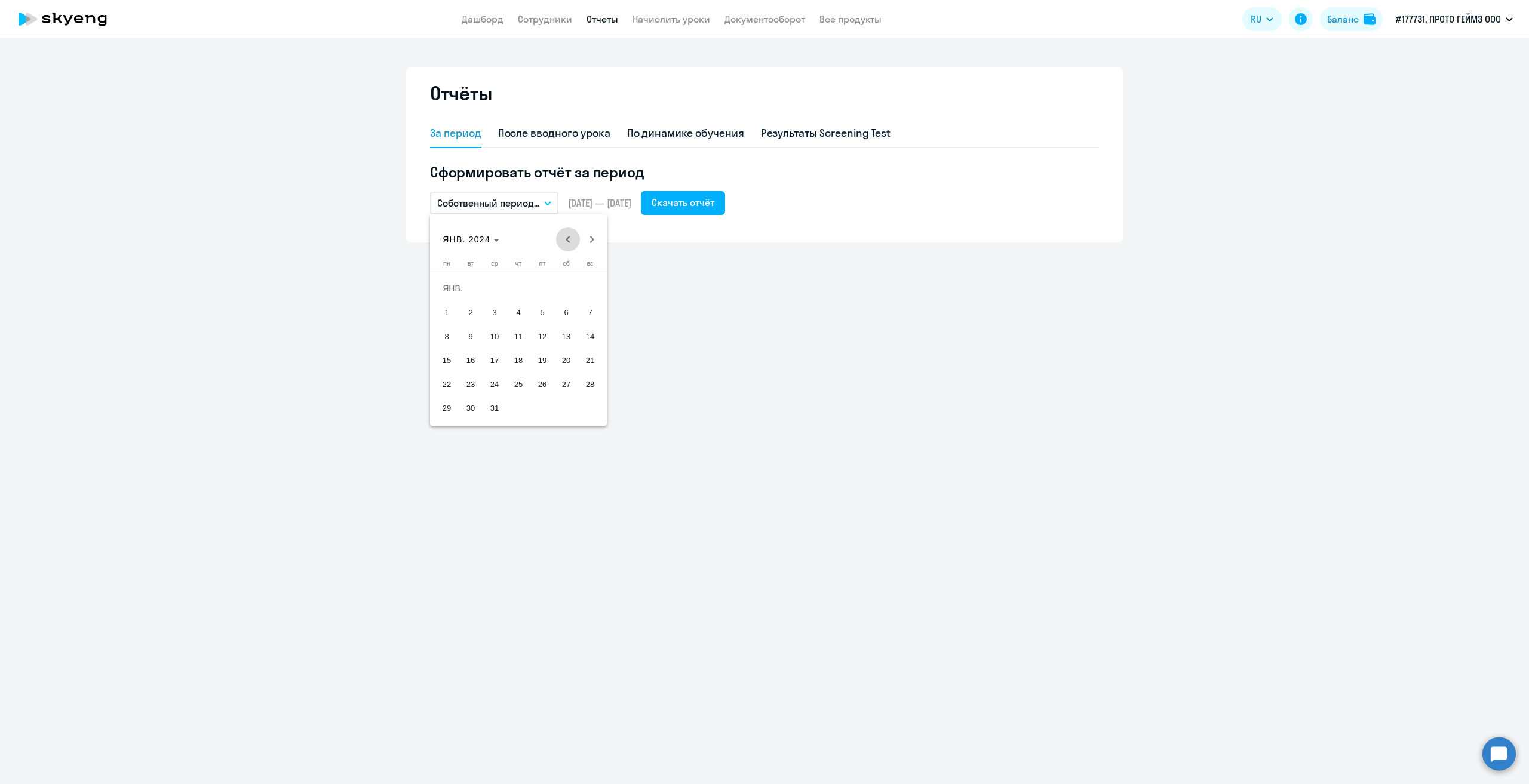
click at [565, 236] on span "Previous month" at bounding box center [568, 240] width 24 height 24
click at [539, 288] on span "1" at bounding box center [542, 288] width 21 height 21
click at [586, 382] on span "31" at bounding box center [590, 384] width 21 height 21
click at [695, 207] on div "Скачать отчёт" at bounding box center [683, 203] width 63 height 14
click at [547, 201] on icon "button" at bounding box center [547, 203] width 7 height 4
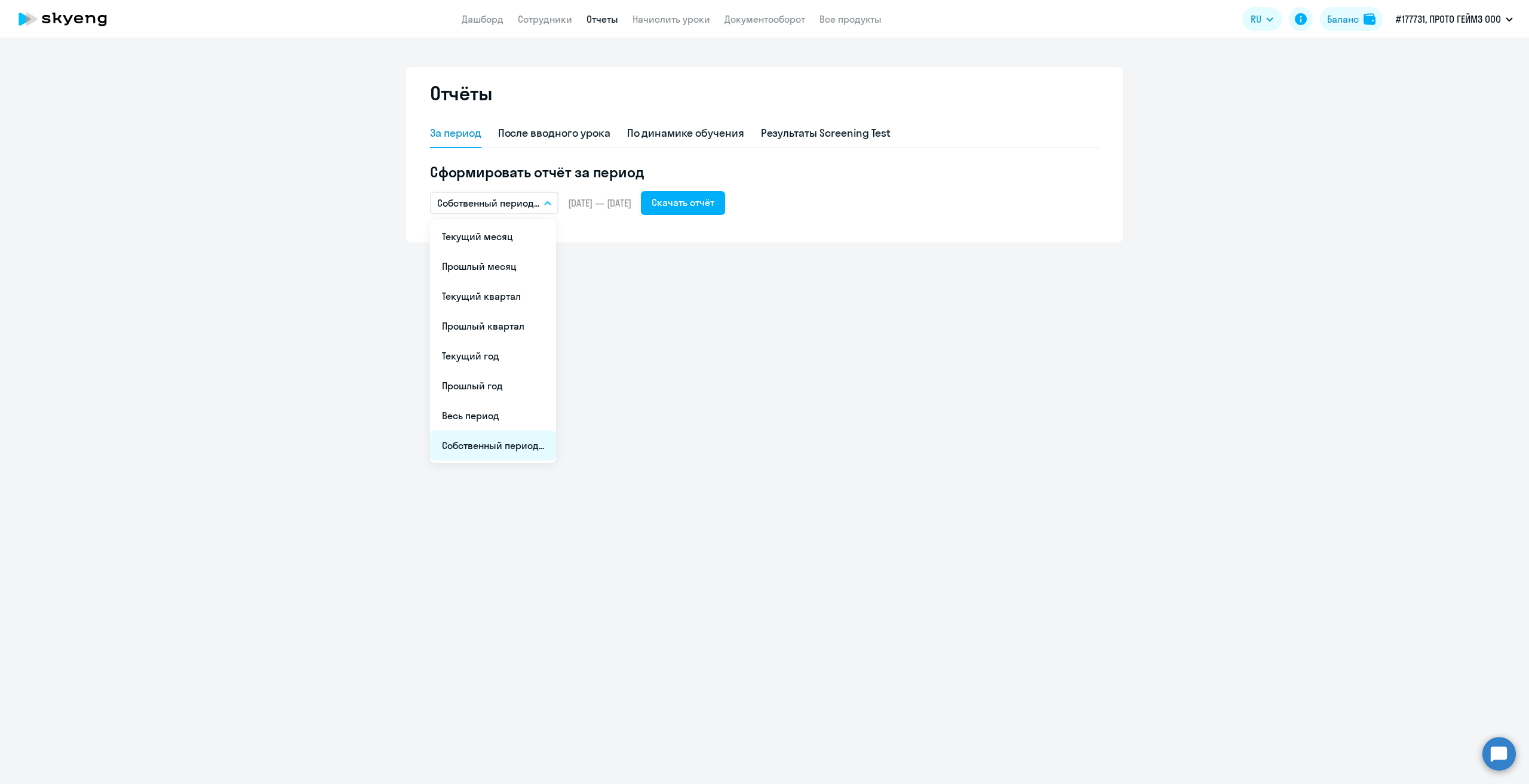
click at [523, 440] on li "Собственный период..." at bounding box center [493, 445] width 126 height 30
click at [572, 238] on span "Previous month" at bounding box center [568, 240] width 24 height 24
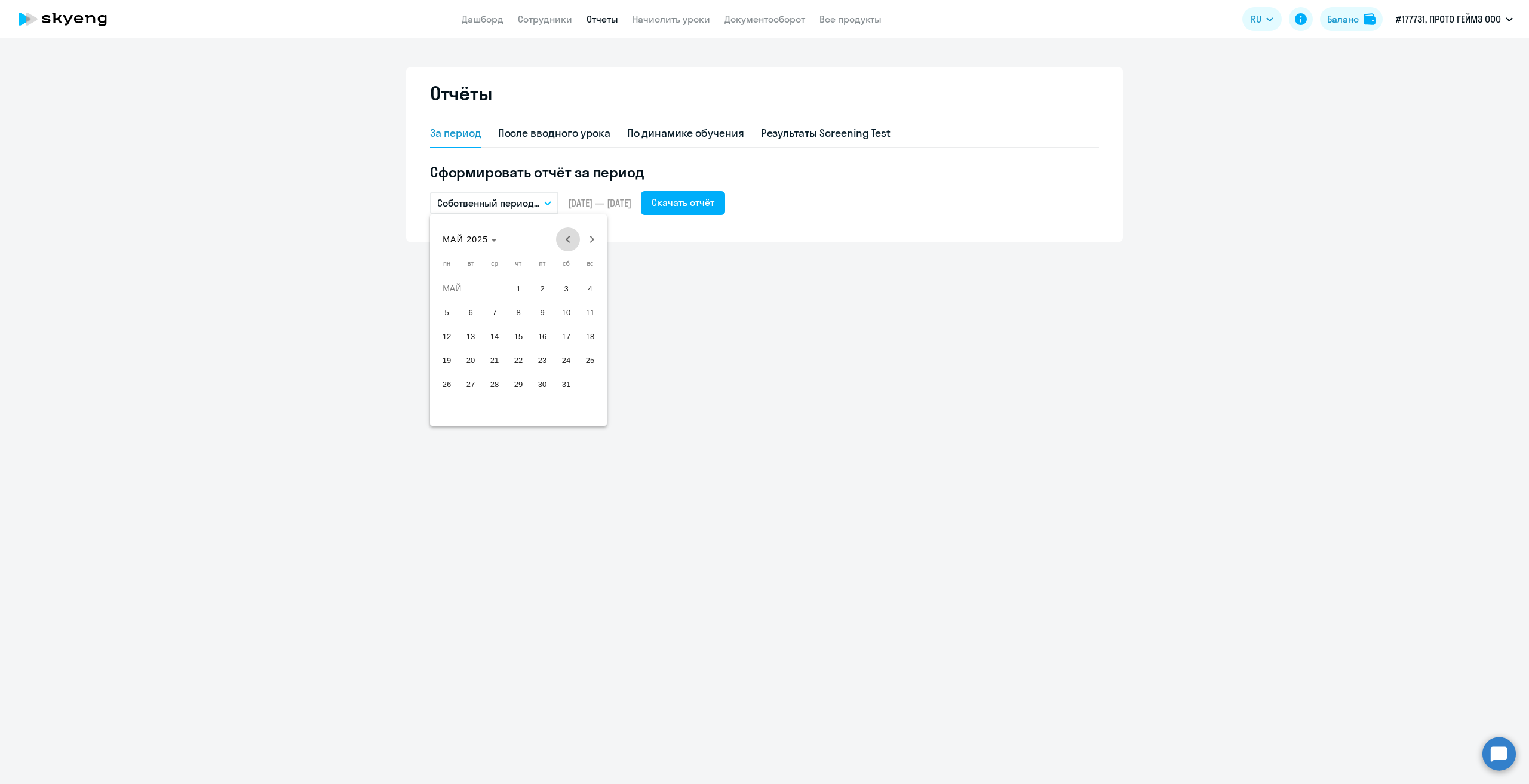
click at [572, 238] on span "Previous month" at bounding box center [568, 240] width 24 height 24
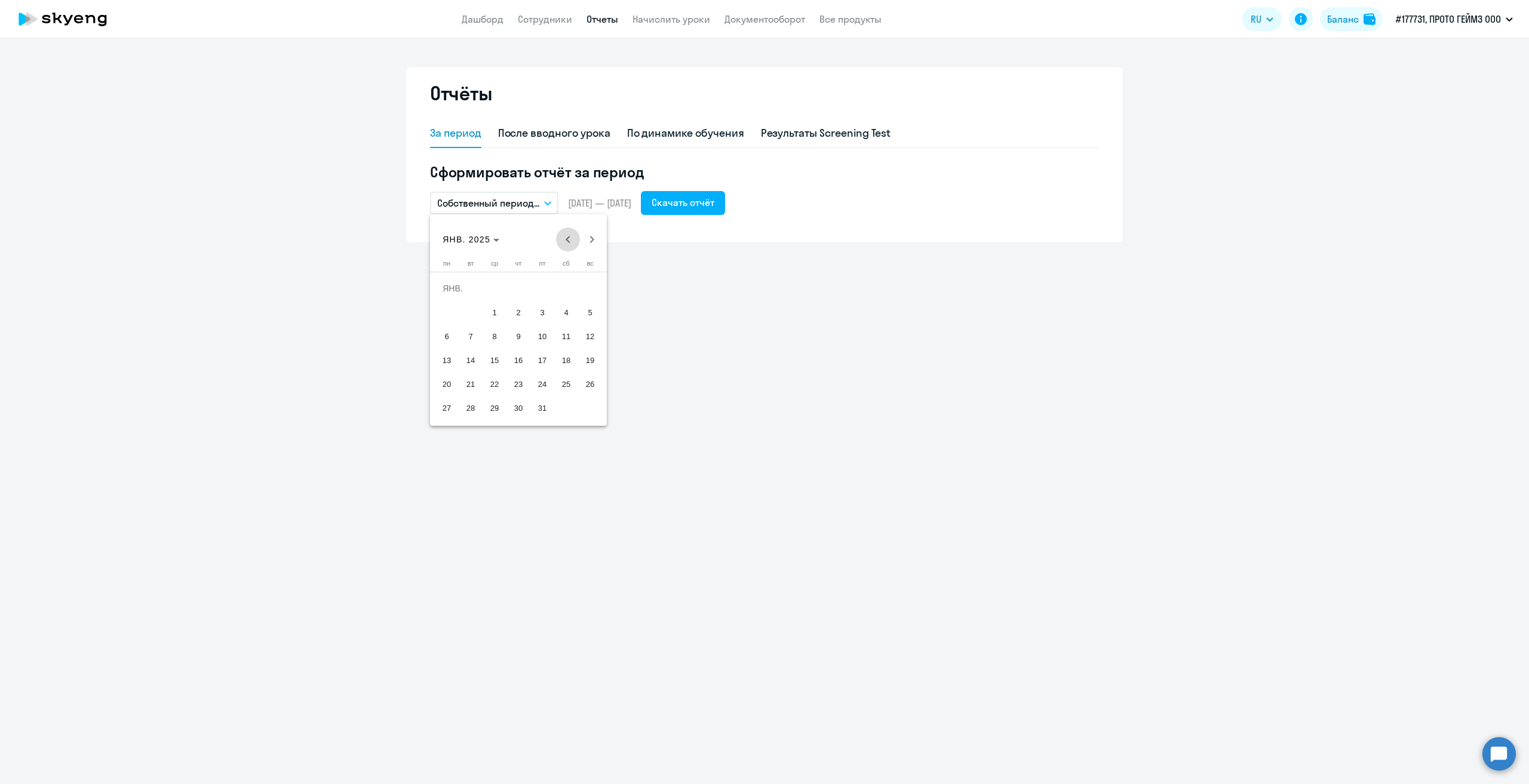
click at [572, 238] on span "Previous month" at bounding box center [568, 240] width 24 height 24
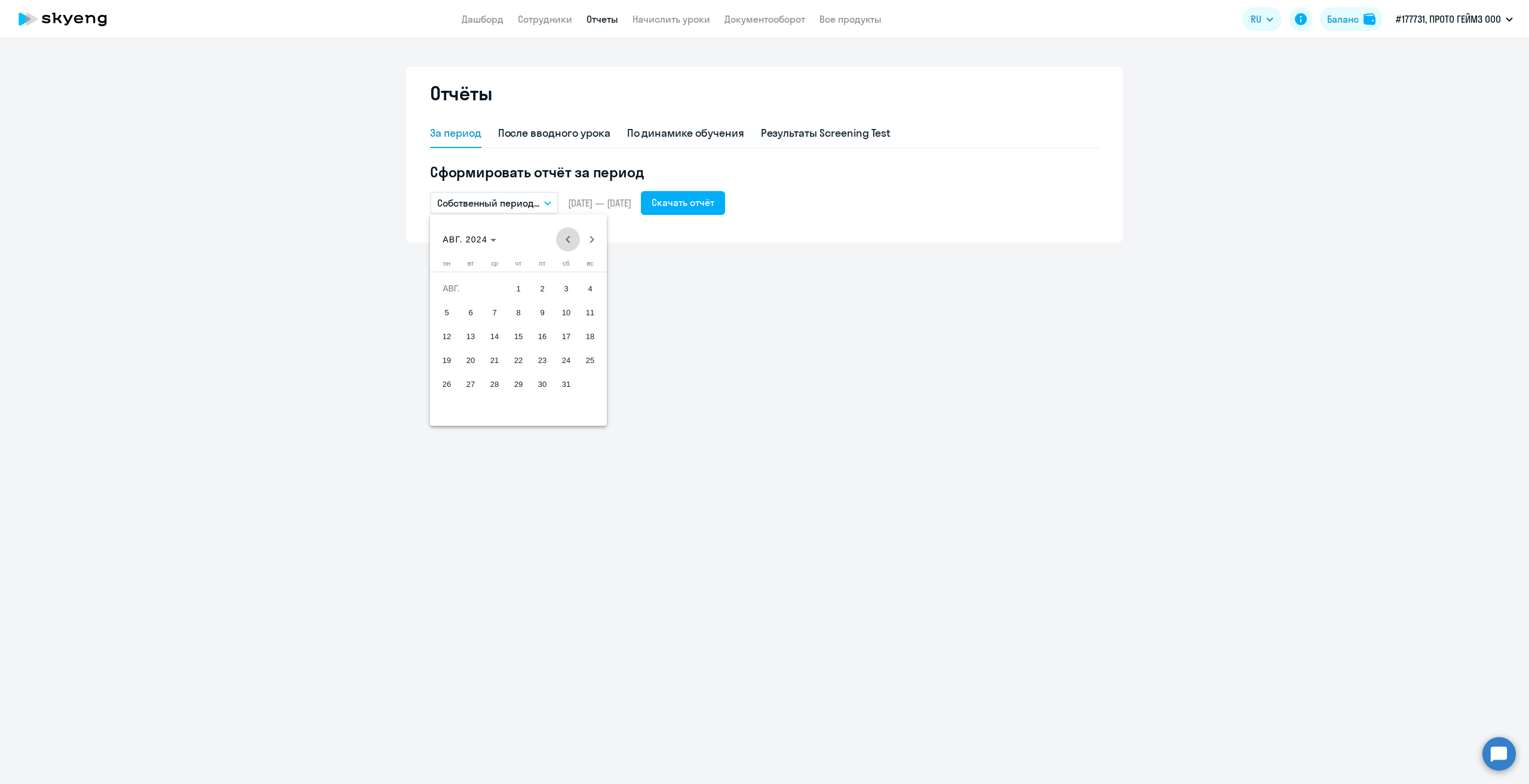
click at [572, 238] on span "Previous month" at bounding box center [568, 240] width 24 height 24
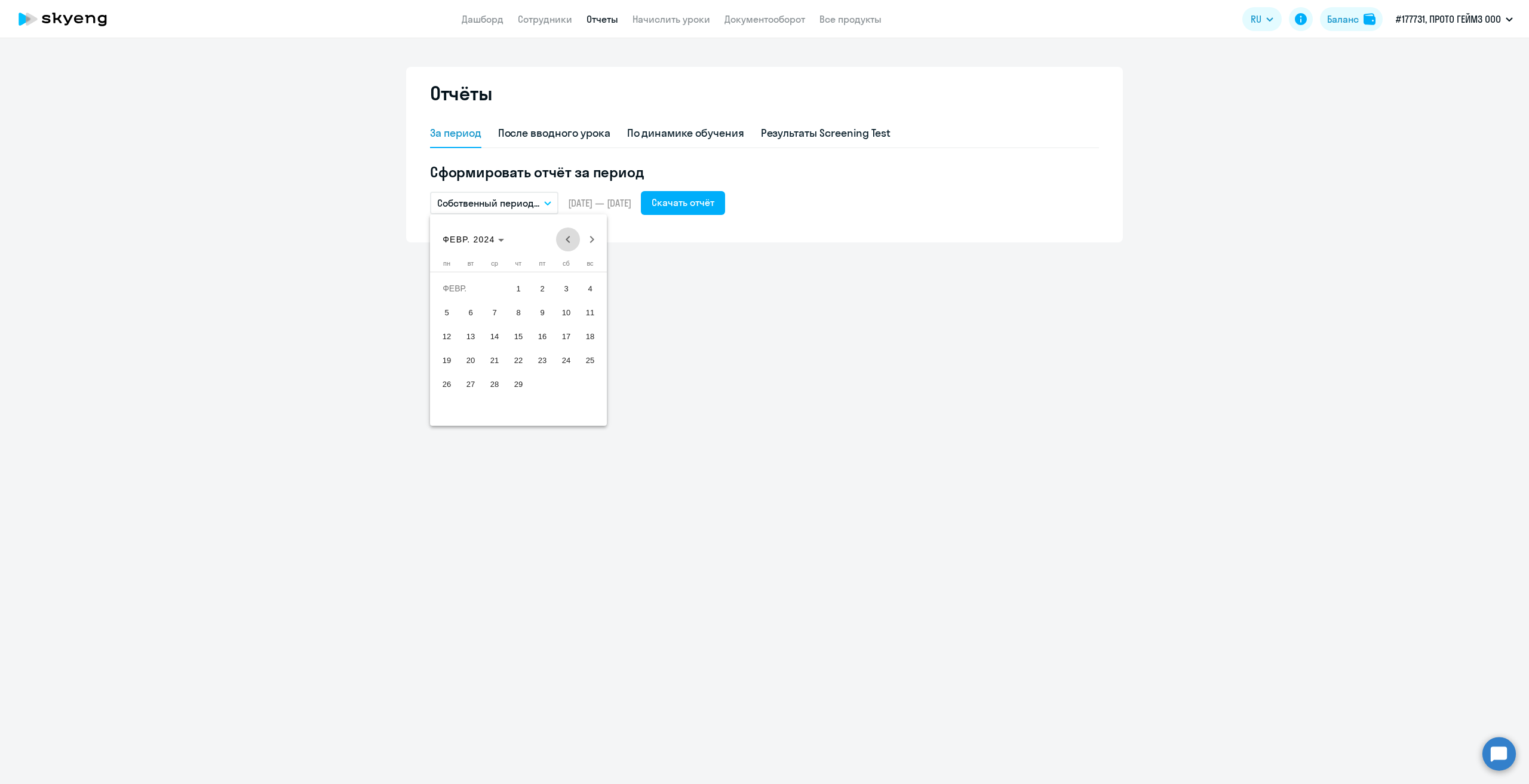
click at [572, 238] on span "Previous month" at bounding box center [568, 240] width 24 height 24
click at [447, 312] on span "1" at bounding box center [446, 312] width 21 height 21
click at [493, 407] on span "31" at bounding box center [494, 407] width 21 height 21
click at [714, 201] on div "Скачать отчёт" at bounding box center [683, 203] width 63 height 14
click at [549, 201] on icon "button" at bounding box center [547, 203] width 7 height 4
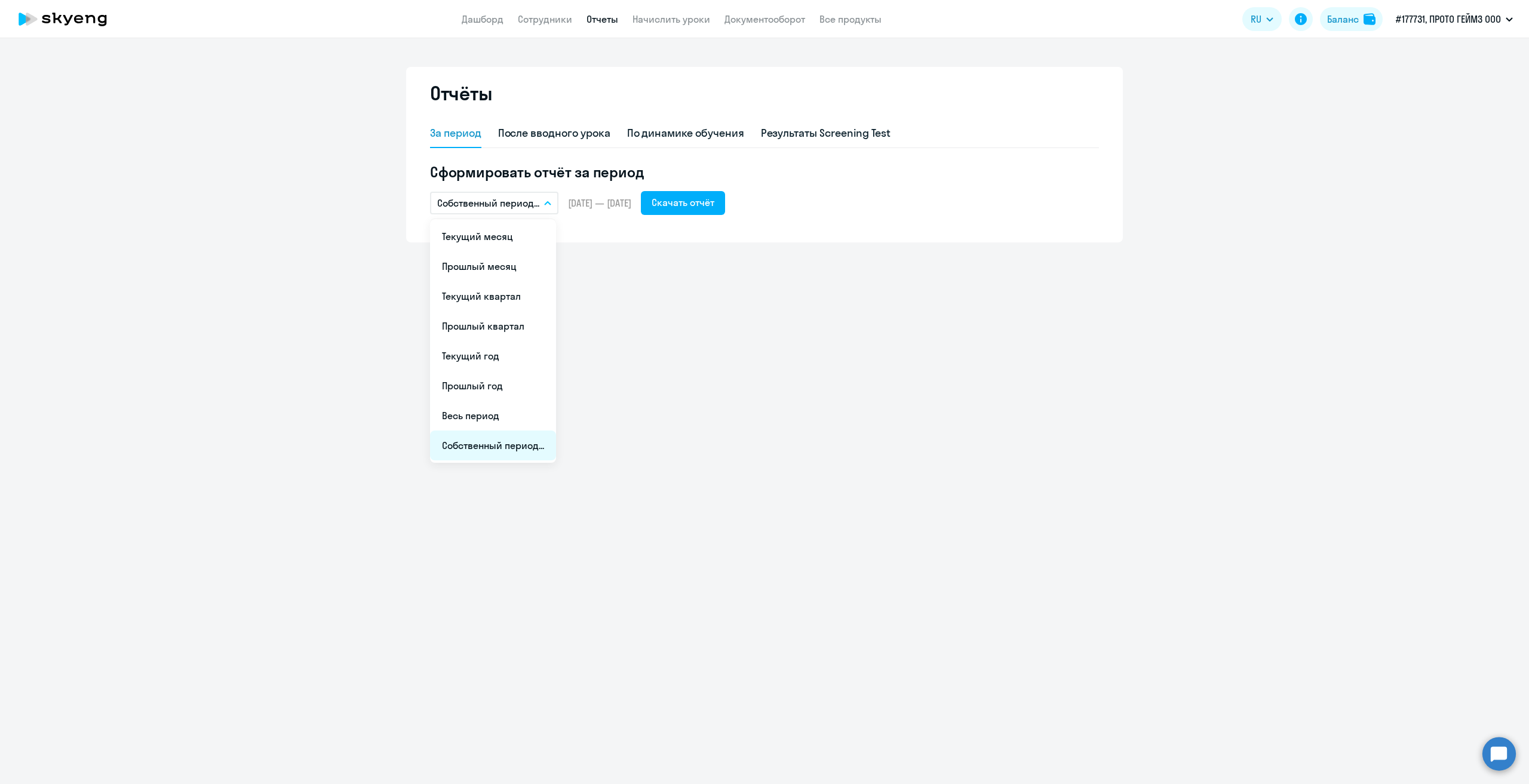
click at [515, 436] on li "Собственный период..." at bounding box center [493, 445] width 126 height 30
click at [570, 236] on span "Previous month" at bounding box center [568, 240] width 24 height 24
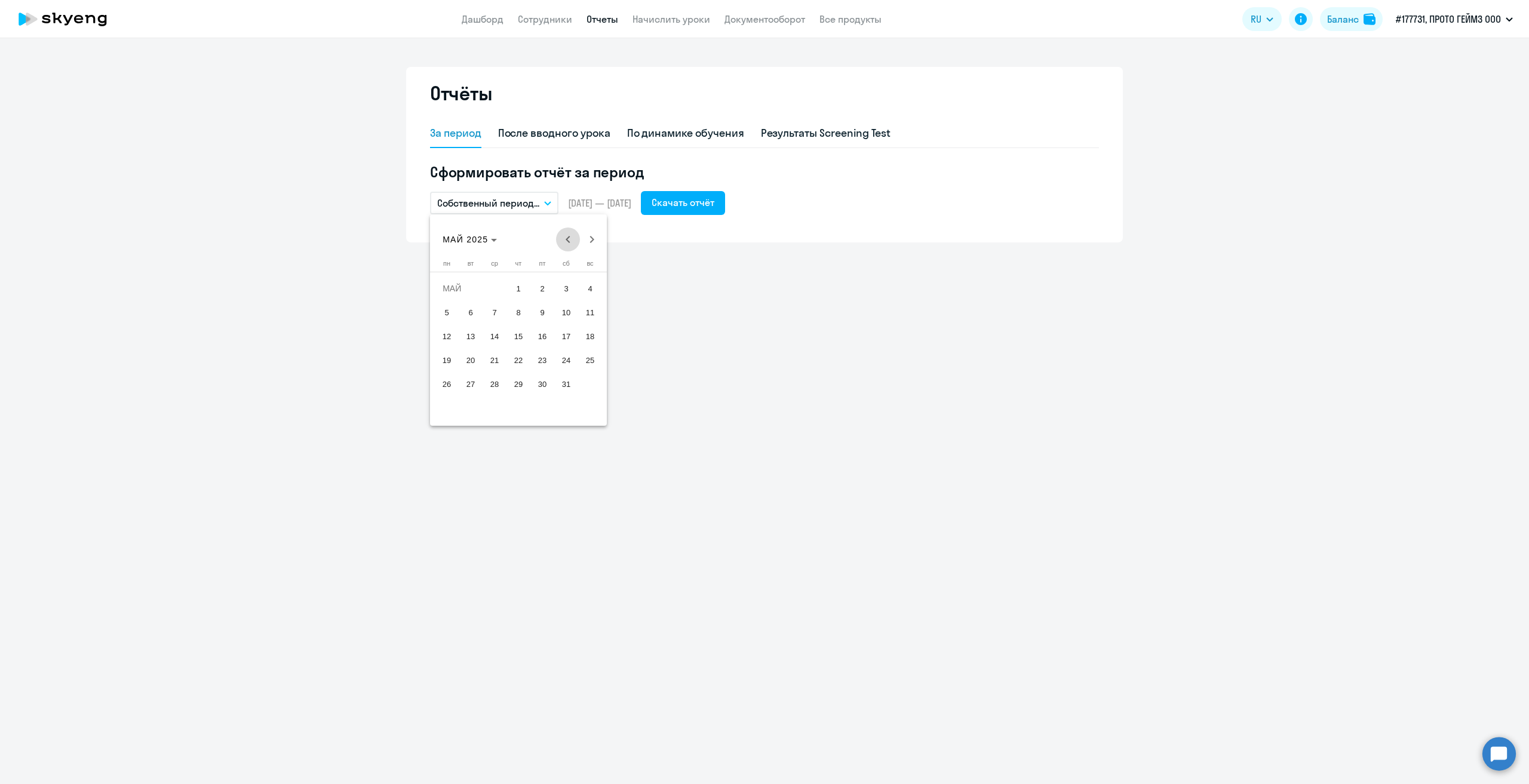
click at [570, 236] on span "Previous month" at bounding box center [568, 240] width 24 height 24
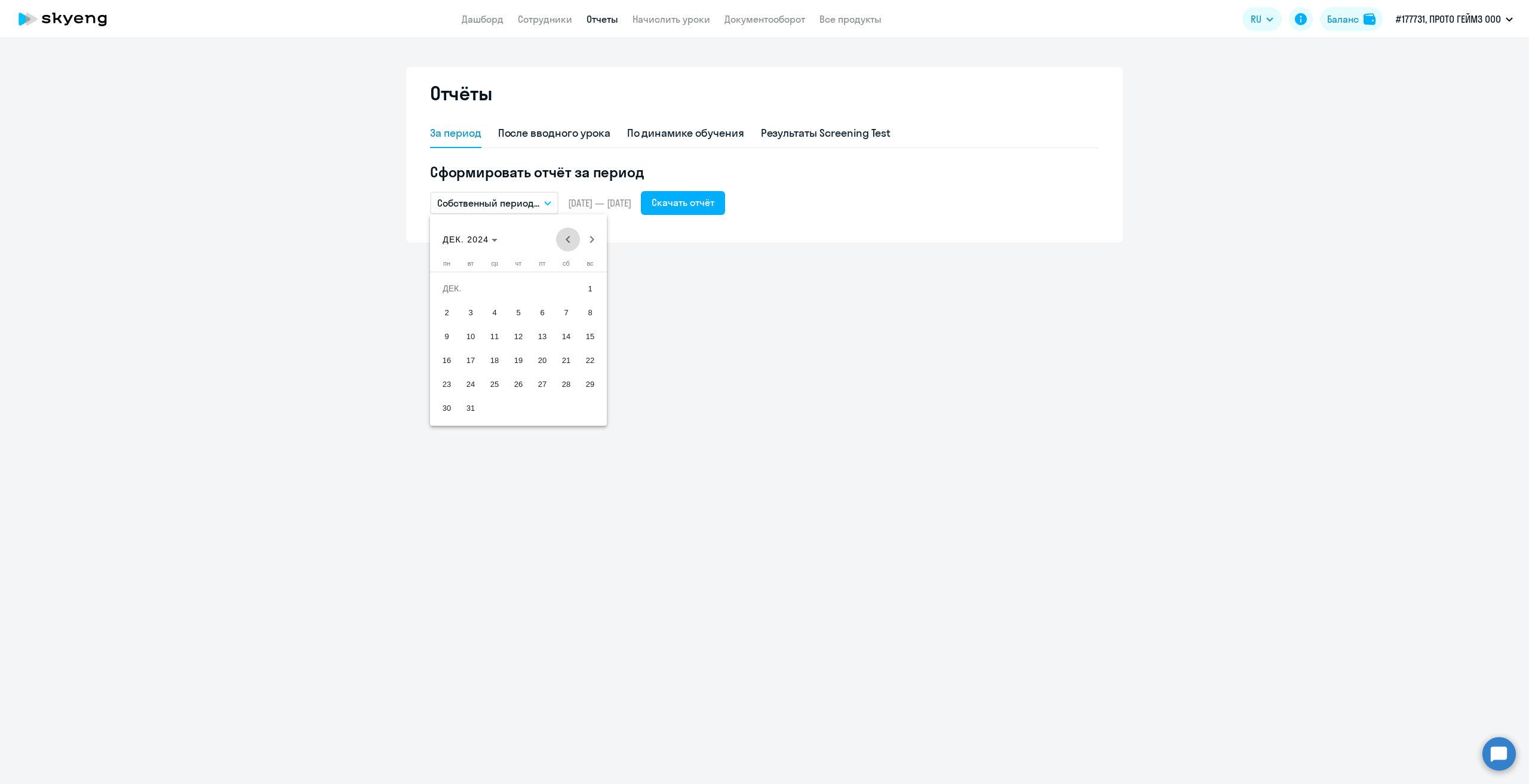
click at [570, 236] on span "Previous month" at bounding box center [568, 240] width 24 height 24
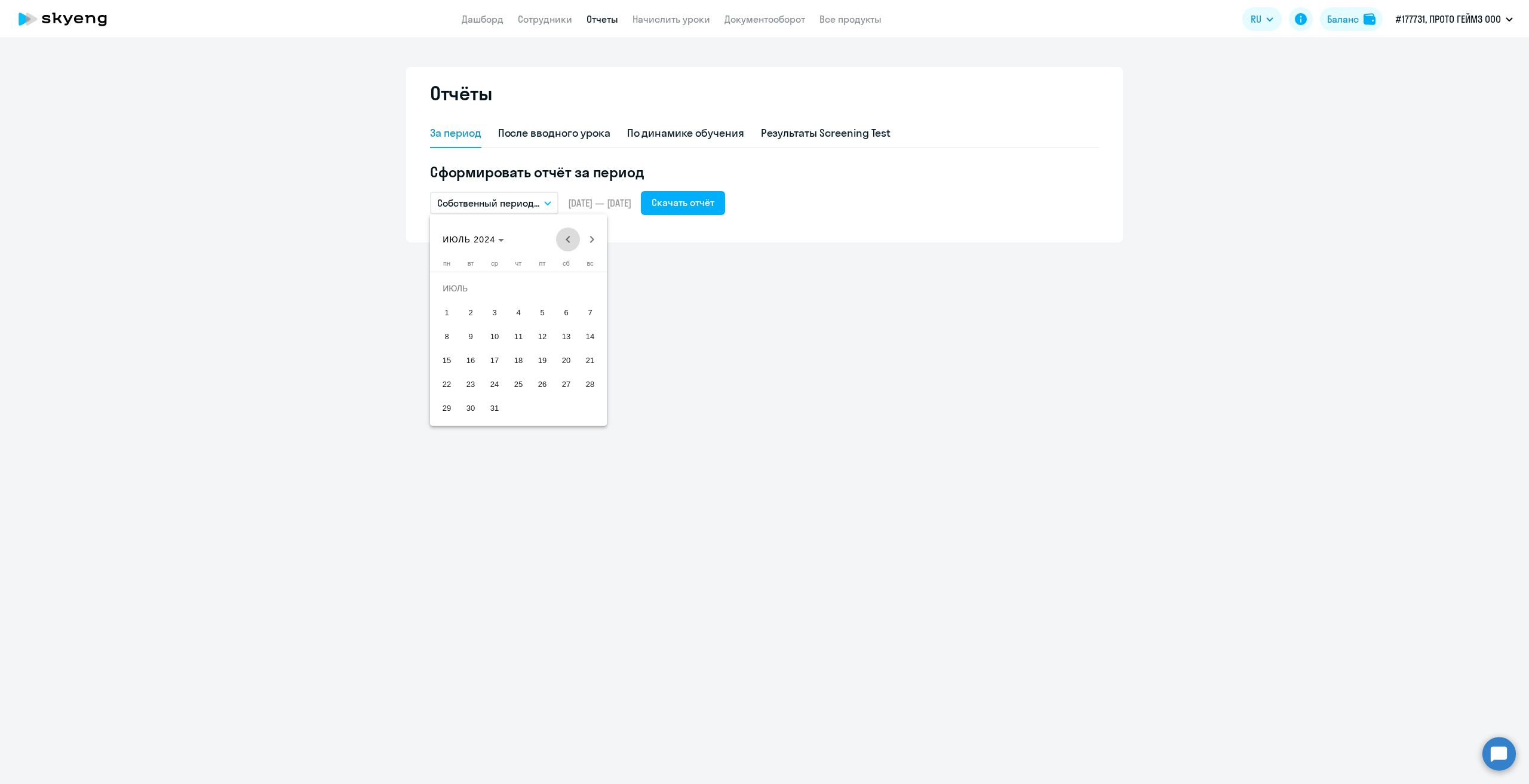
click at [570, 236] on span "Previous month" at bounding box center [568, 240] width 24 height 24
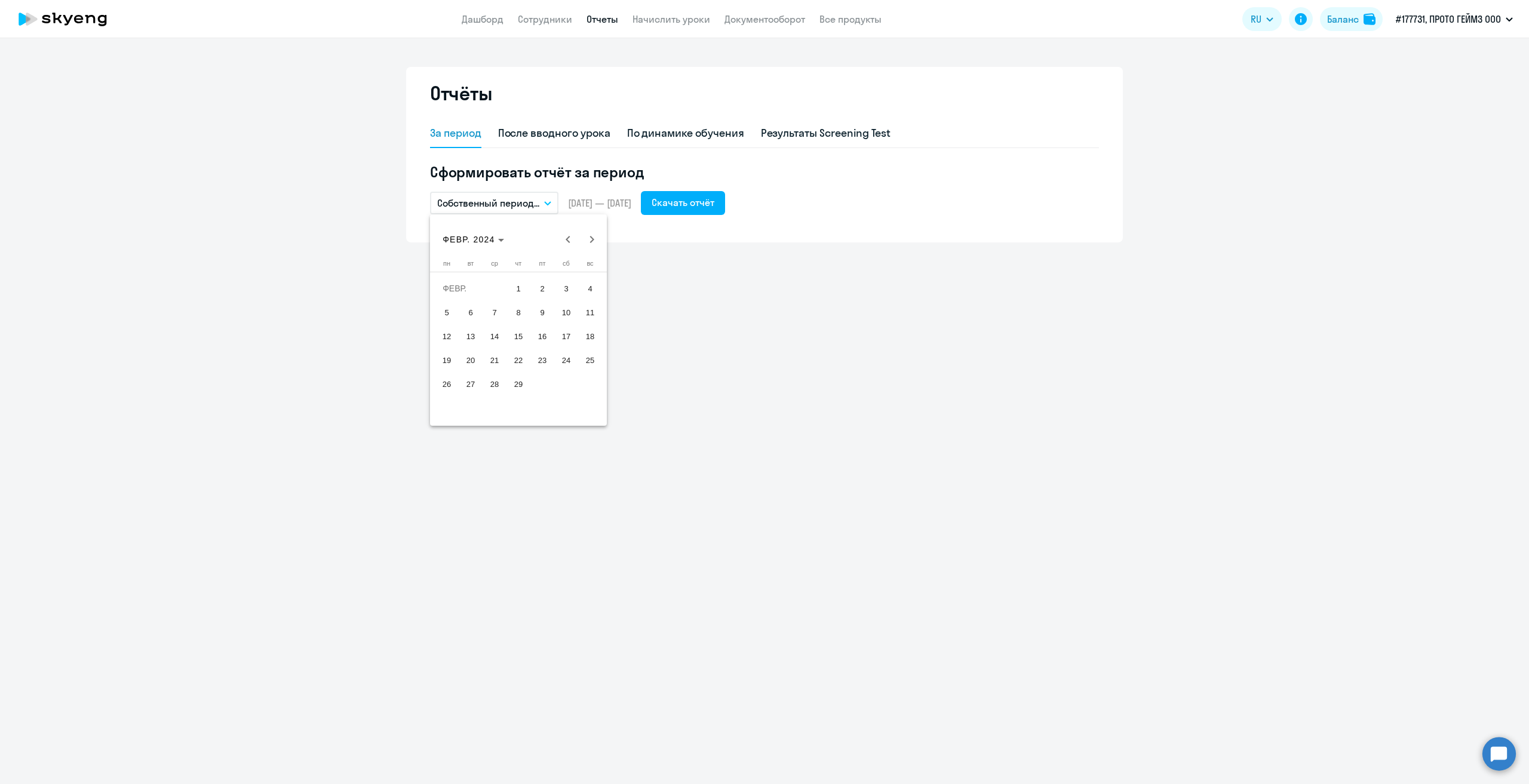
click at [522, 288] on span "1" at bounding box center [518, 288] width 21 height 21
click at [518, 386] on span "29" at bounding box center [518, 384] width 21 height 21
click at [712, 203] on div "Скачать отчёт" at bounding box center [683, 203] width 63 height 14
click at [556, 203] on button "Собственный период..." at bounding box center [494, 203] width 128 height 23
click at [487, 444] on li "Собственный период..." at bounding box center [493, 445] width 126 height 30
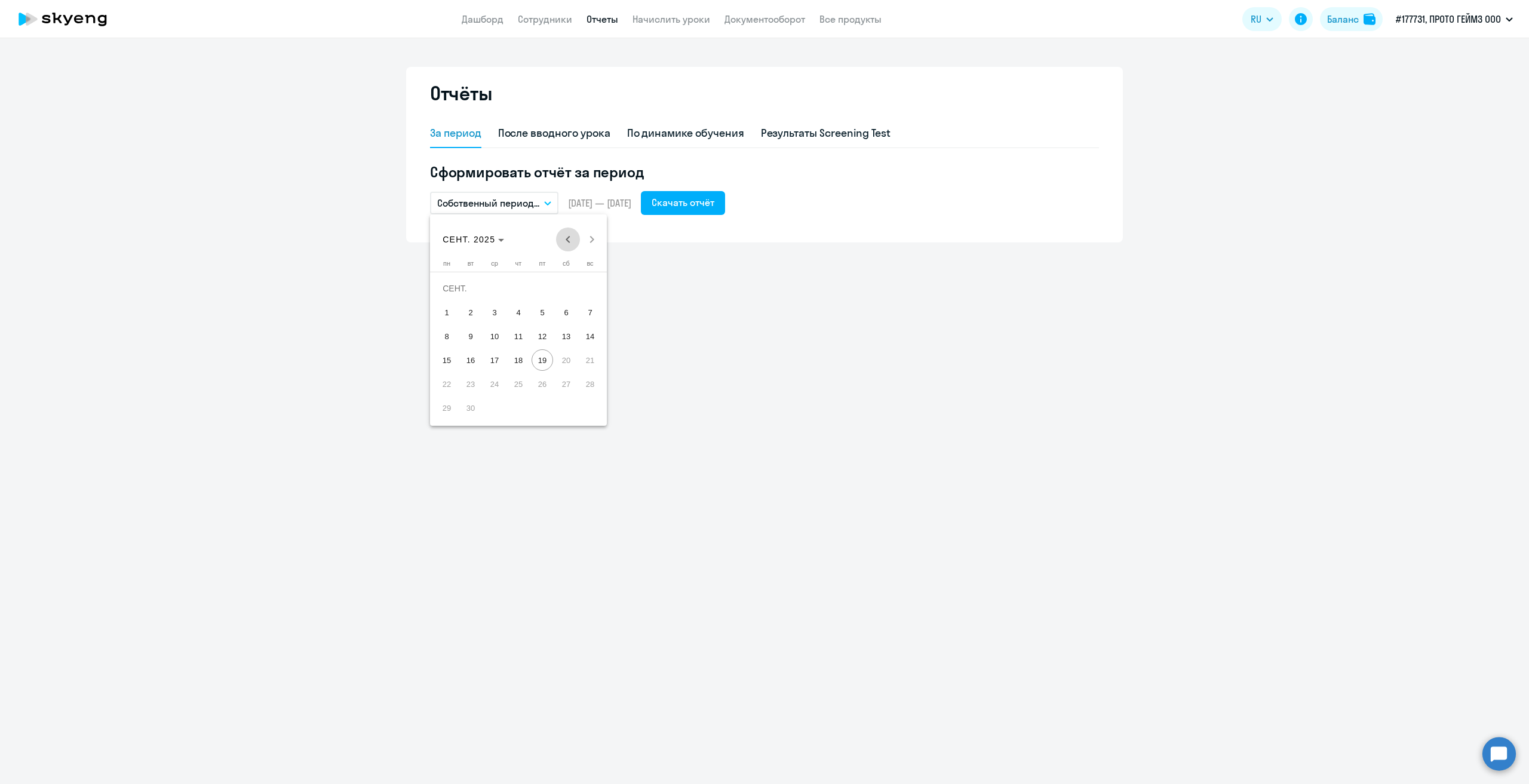
click at [567, 241] on span "Previous month" at bounding box center [568, 240] width 24 height 24
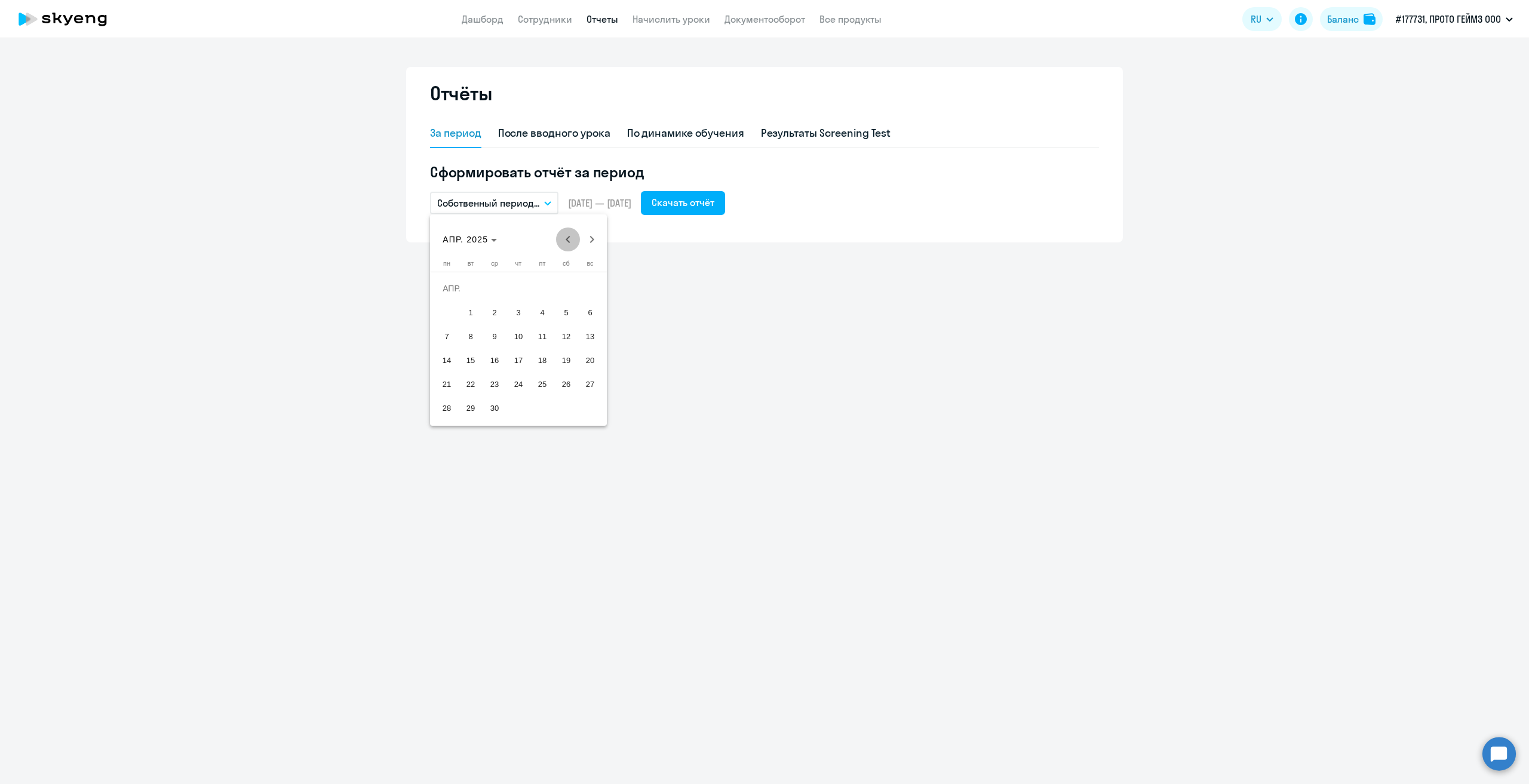
click at [567, 241] on span "Previous month" at bounding box center [568, 240] width 24 height 24
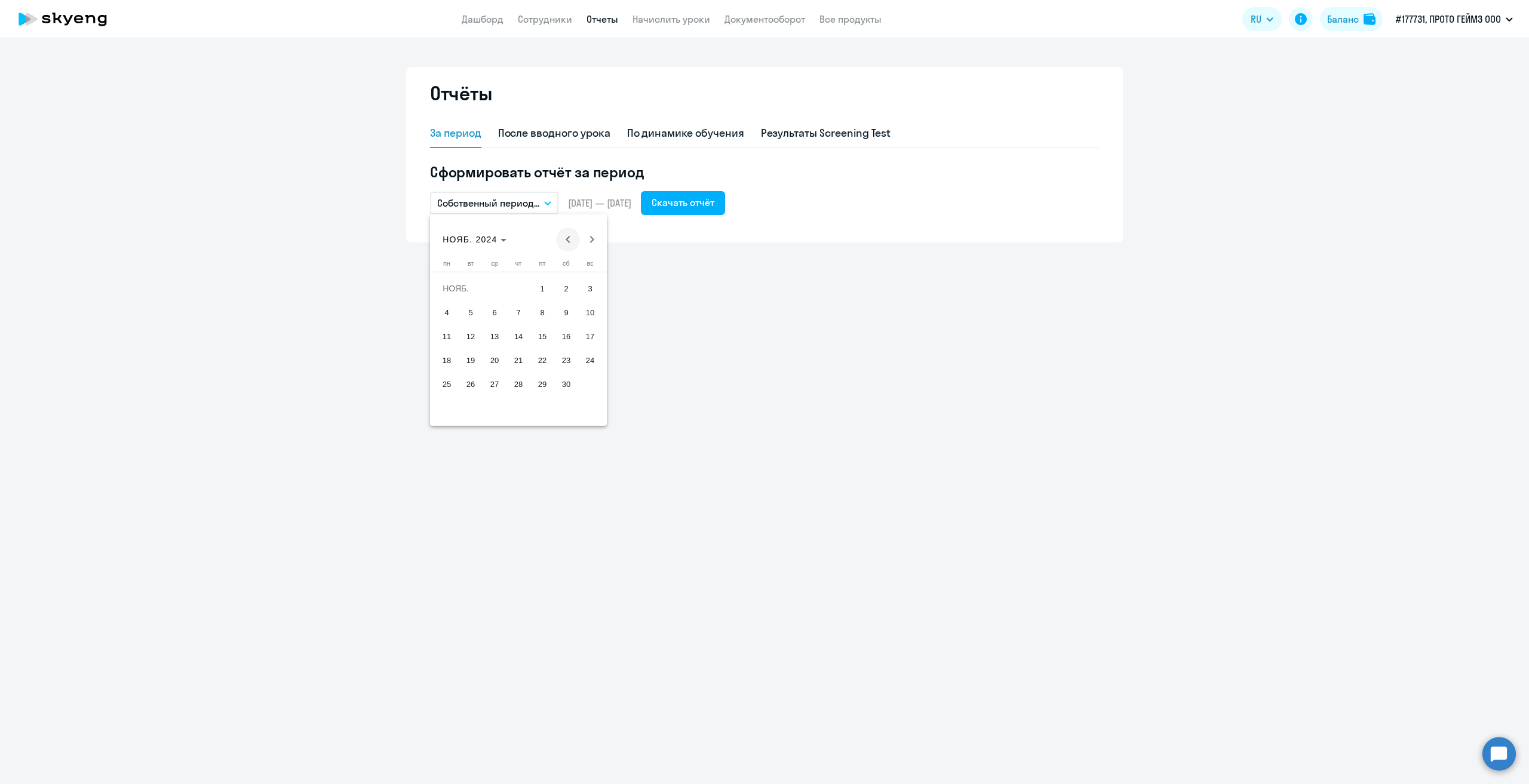
click at [567, 241] on span "Previous month" at bounding box center [568, 240] width 24 height 24
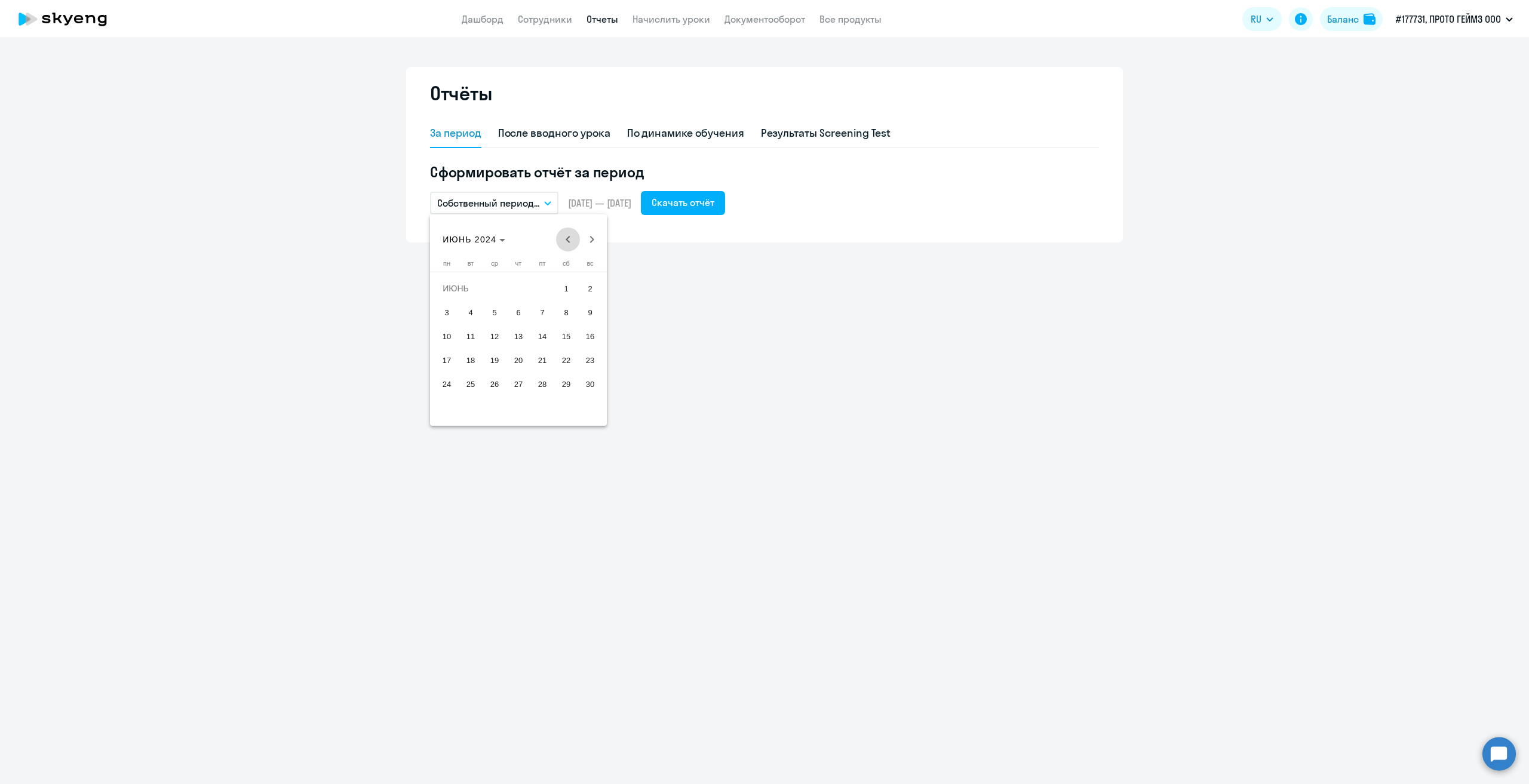
click at [567, 241] on span "Previous month" at bounding box center [568, 240] width 24 height 24
click at [535, 288] on span "1" at bounding box center [542, 288] width 21 height 21
click at [589, 379] on span "31" at bounding box center [590, 384] width 21 height 21
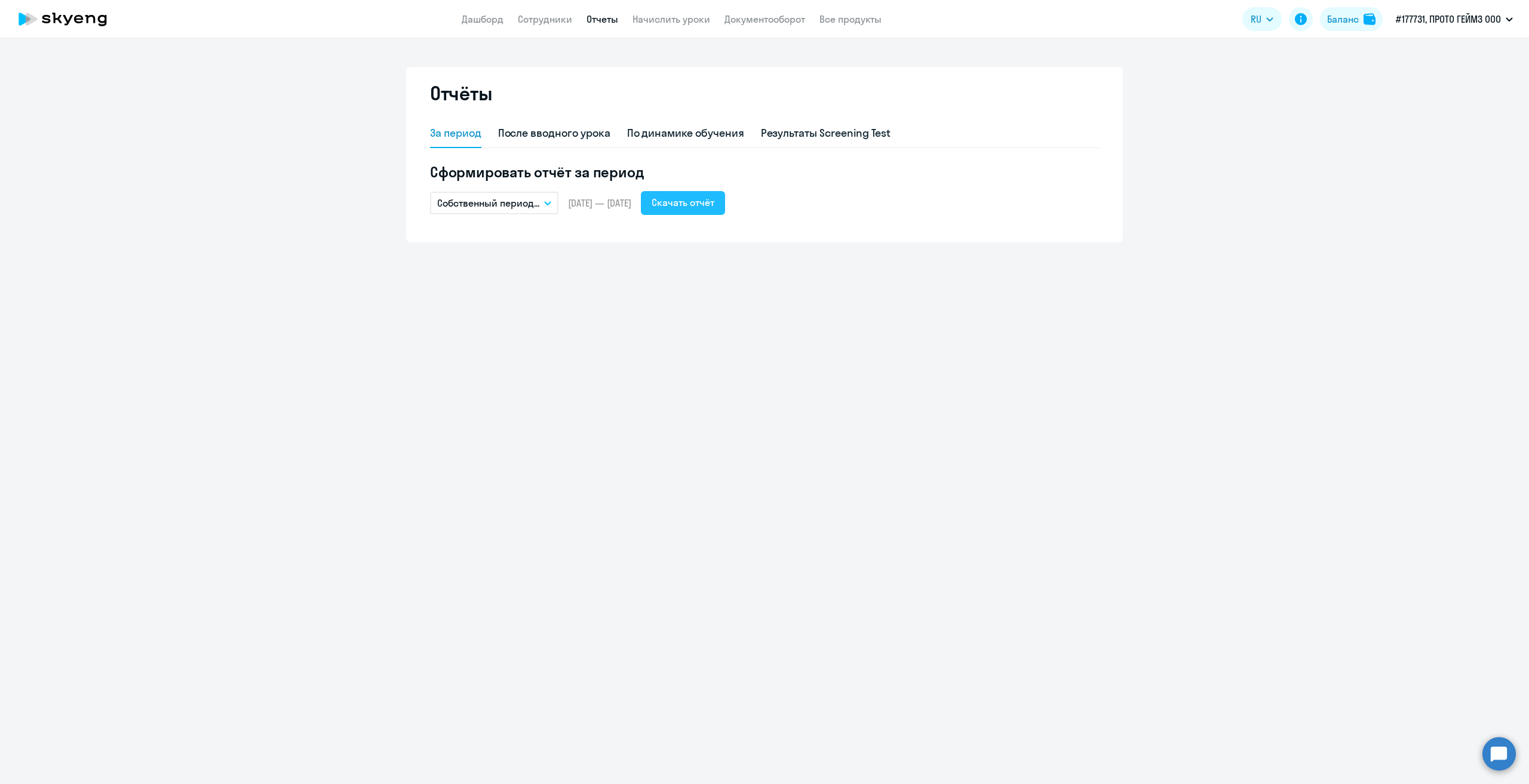
click at [714, 204] on div "Скачать отчёт" at bounding box center [683, 203] width 63 height 14
click at [549, 202] on icon "button" at bounding box center [547, 203] width 7 height 4
click at [504, 441] on li "Собственный период..." at bounding box center [493, 445] width 126 height 30
click at [567, 240] on span "Previous month" at bounding box center [568, 240] width 24 height 24
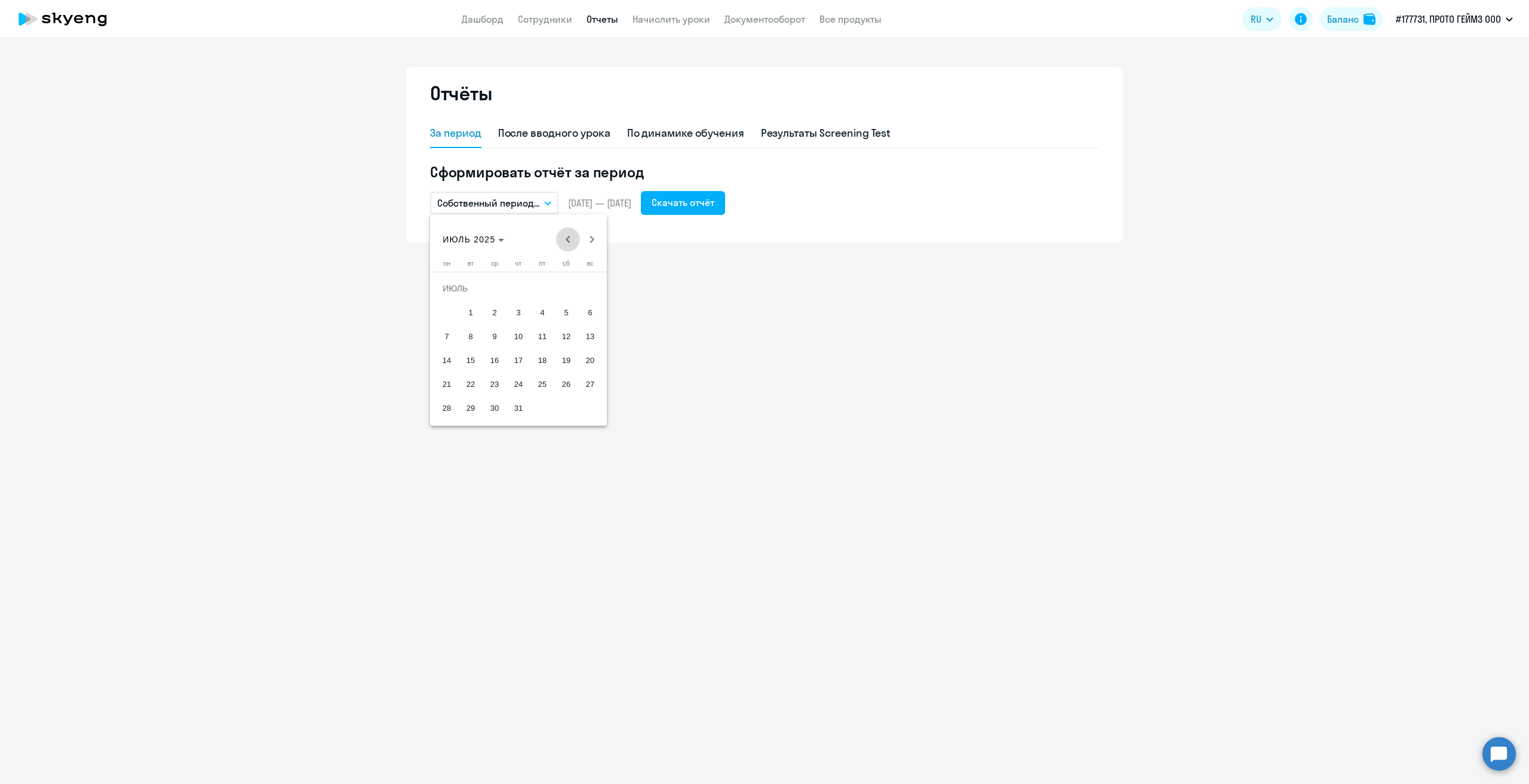
click at [567, 240] on span "Previous month" at bounding box center [568, 240] width 24 height 24
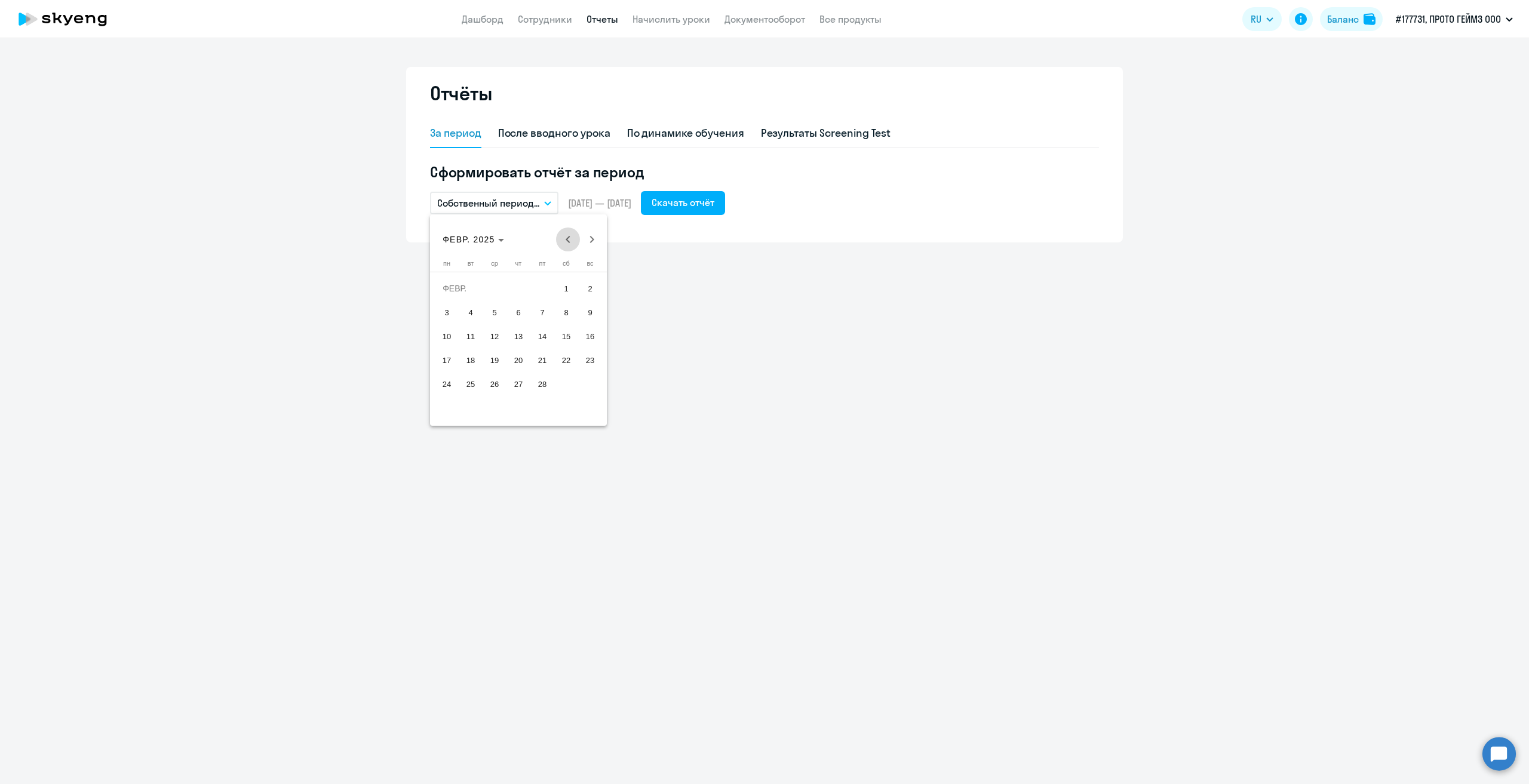
click at [567, 240] on span "Previous month" at bounding box center [568, 240] width 24 height 24
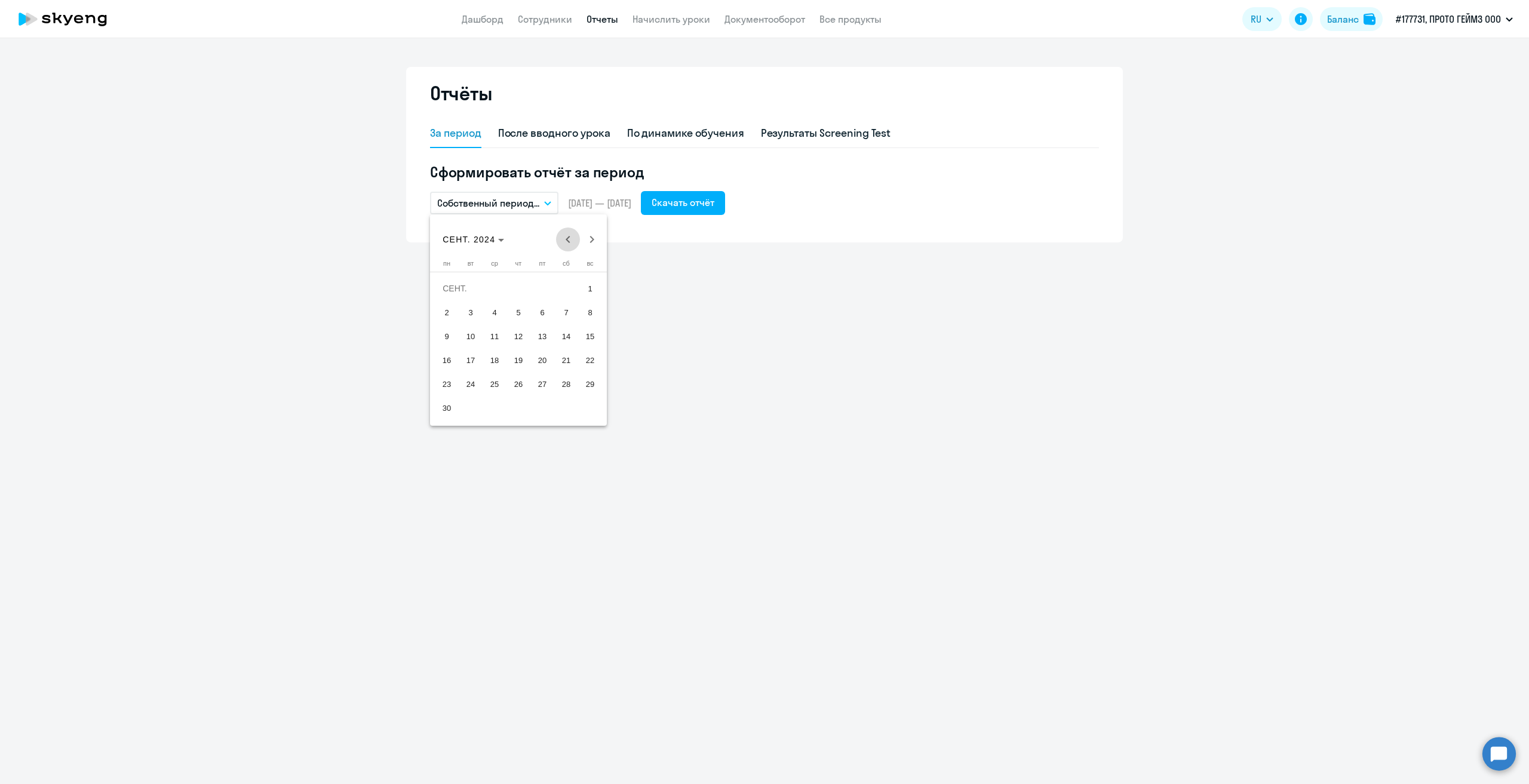
click at [567, 240] on span "Previous month" at bounding box center [568, 240] width 24 height 24
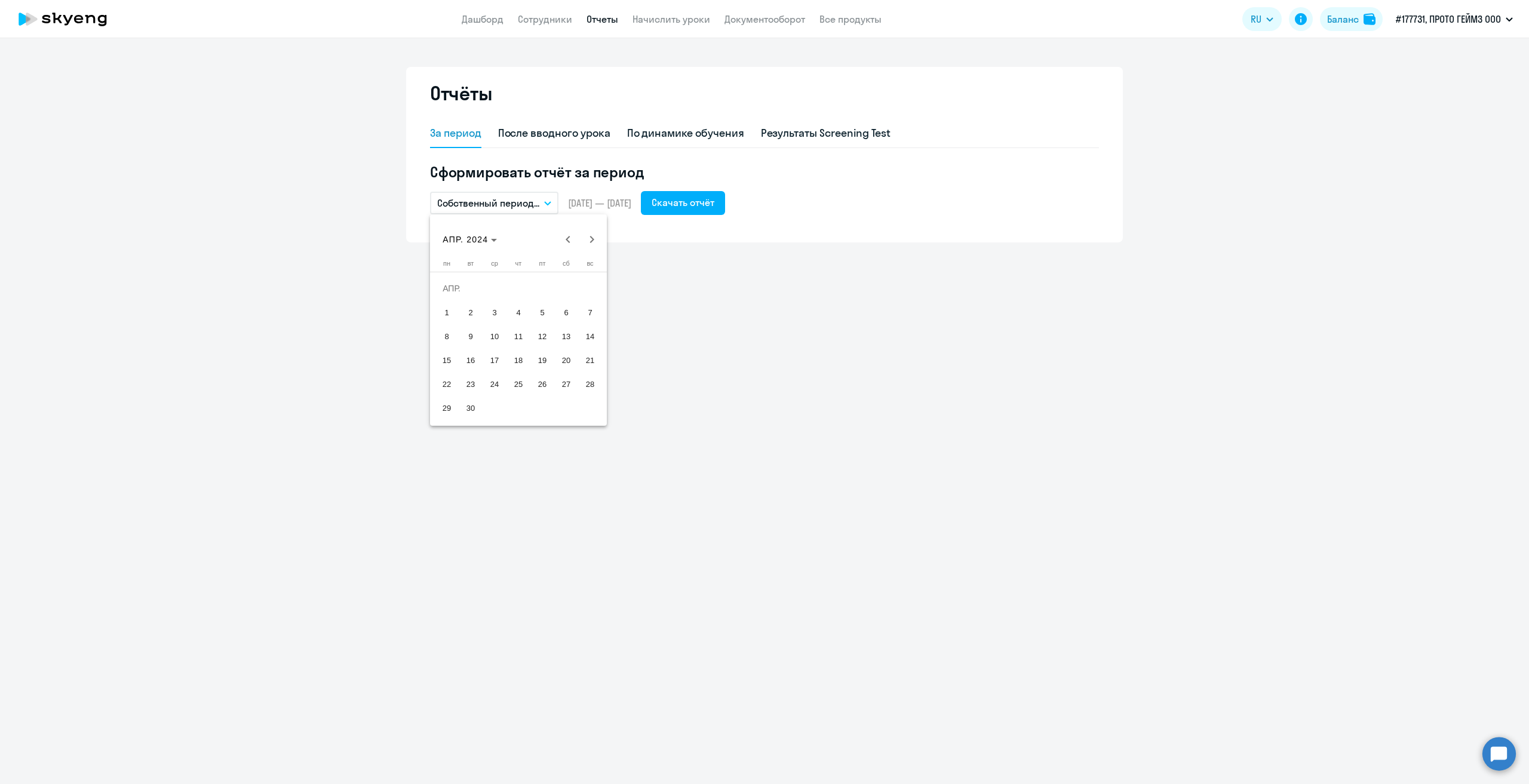
click at [444, 310] on span "1" at bounding box center [446, 312] width 21 height 21
click at [472, 401] on span "30" at bounding box center [471, 407] width 21 height 21
click at [709, 203] on div "Скачать отчёт" at bounding box center [683, 203] width 63 height 14
click at [550, 203] on icon "button" at bounding box center [548, 203] width 6 height 3
click at [507, 448] on li "Собственный период..." at bounding box center [493, 445] width 126 height 30
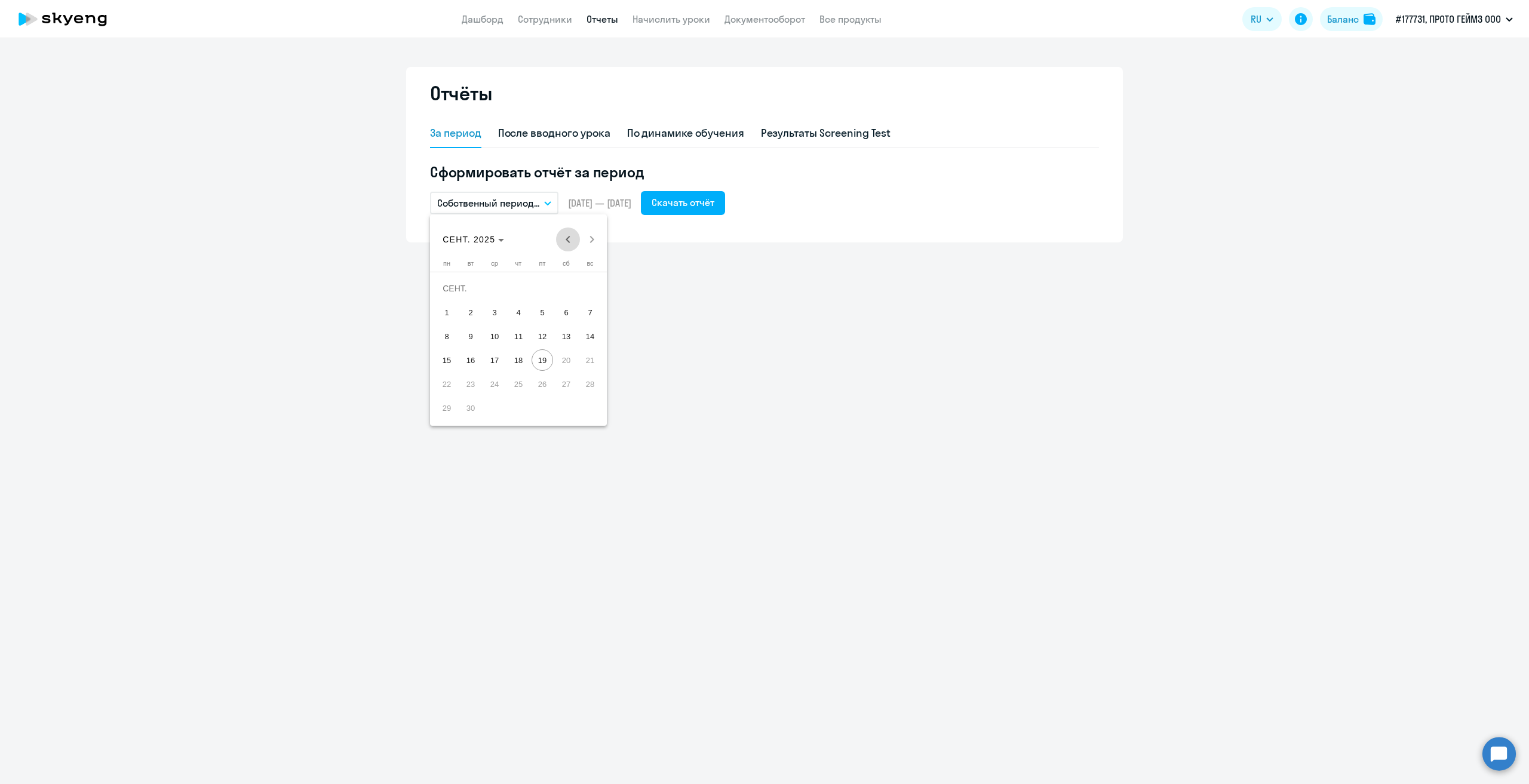
click at [562, 240] on span "Previous month" at bounding box center [568, 240] width 24 height 24
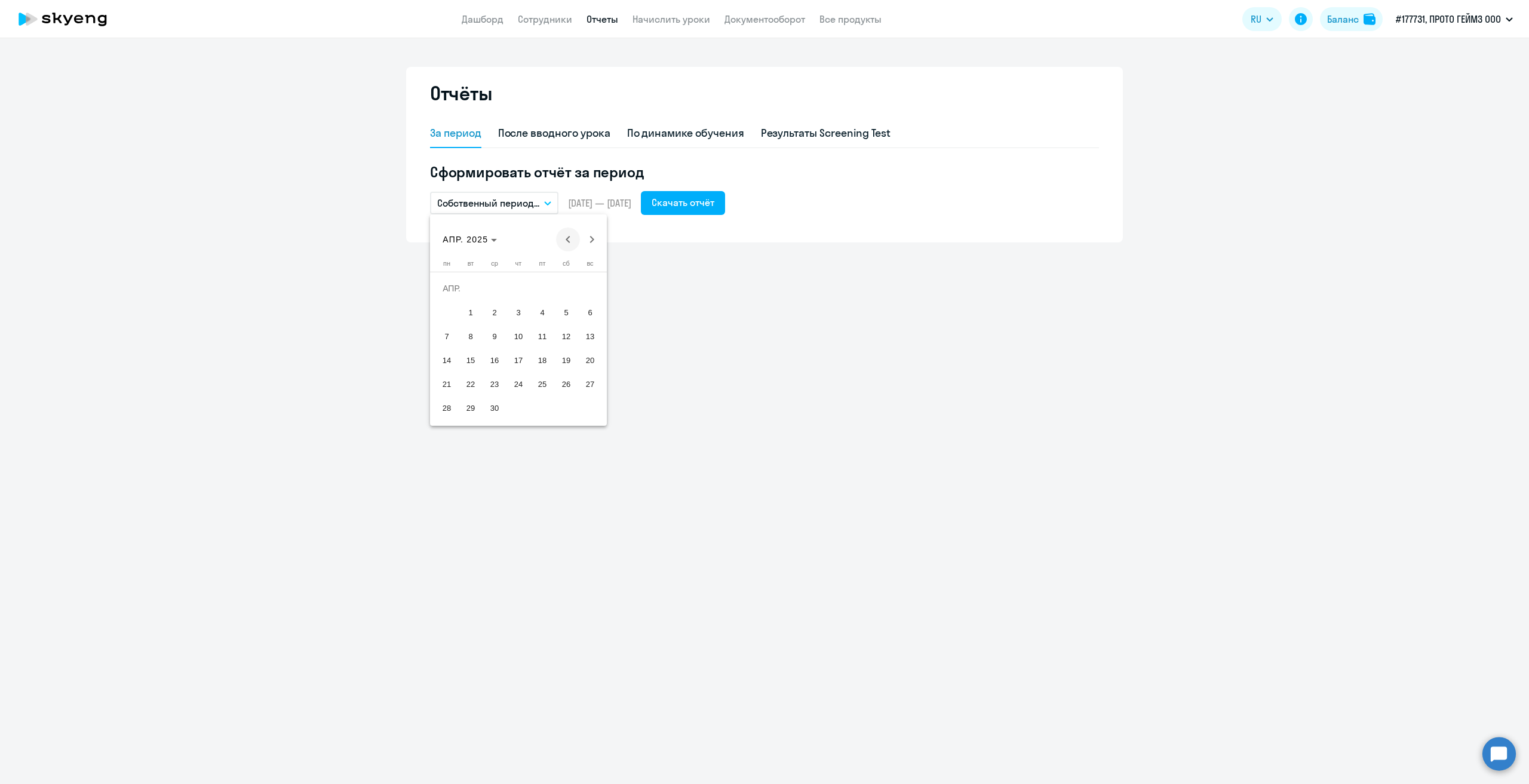
click at [562, 240] on span "Previous month" at bounding box center [568, 240] width 24 height 24
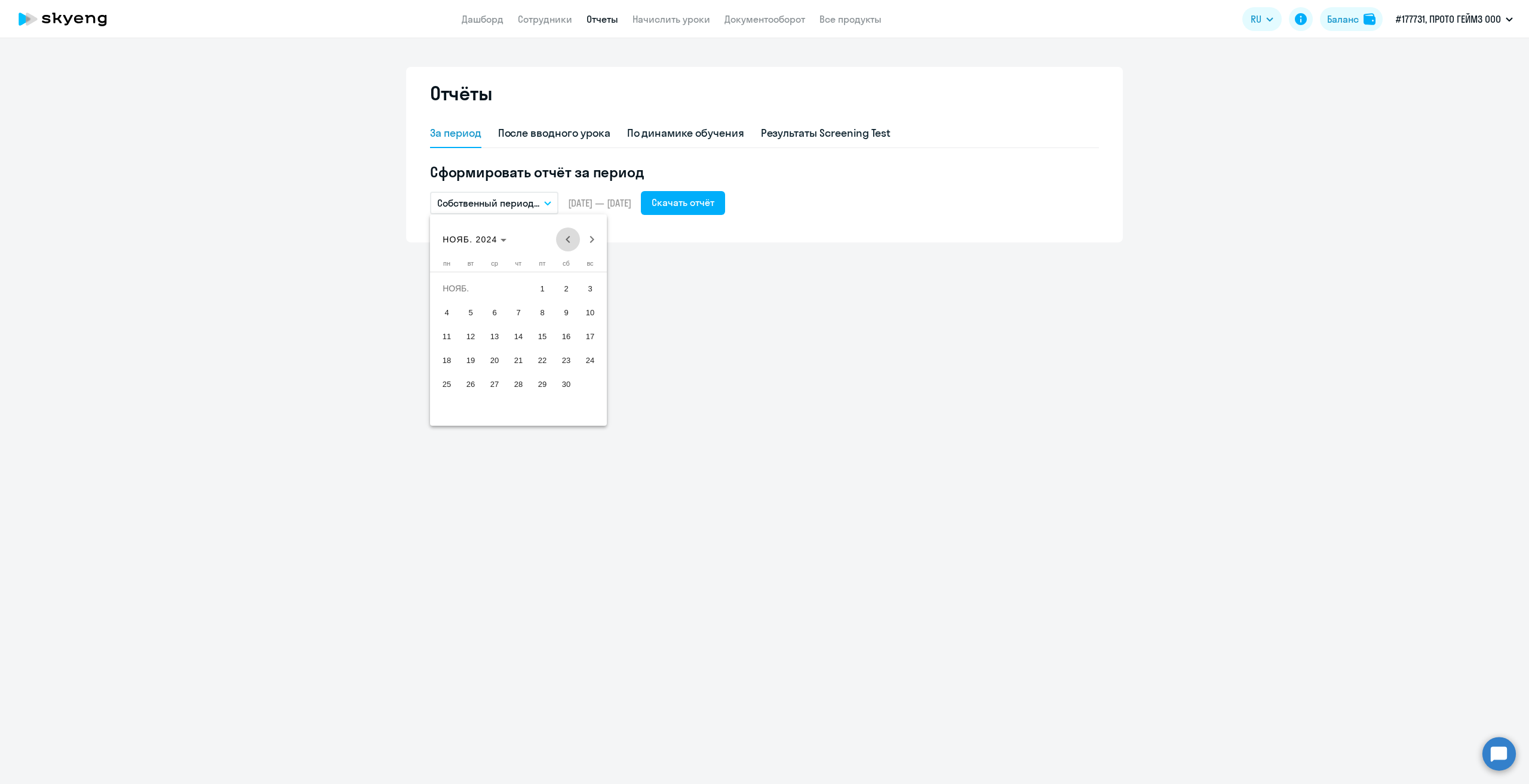
click at [562, 240] on span "Previous month" at bounding box center [568, 240] width 24 height 24
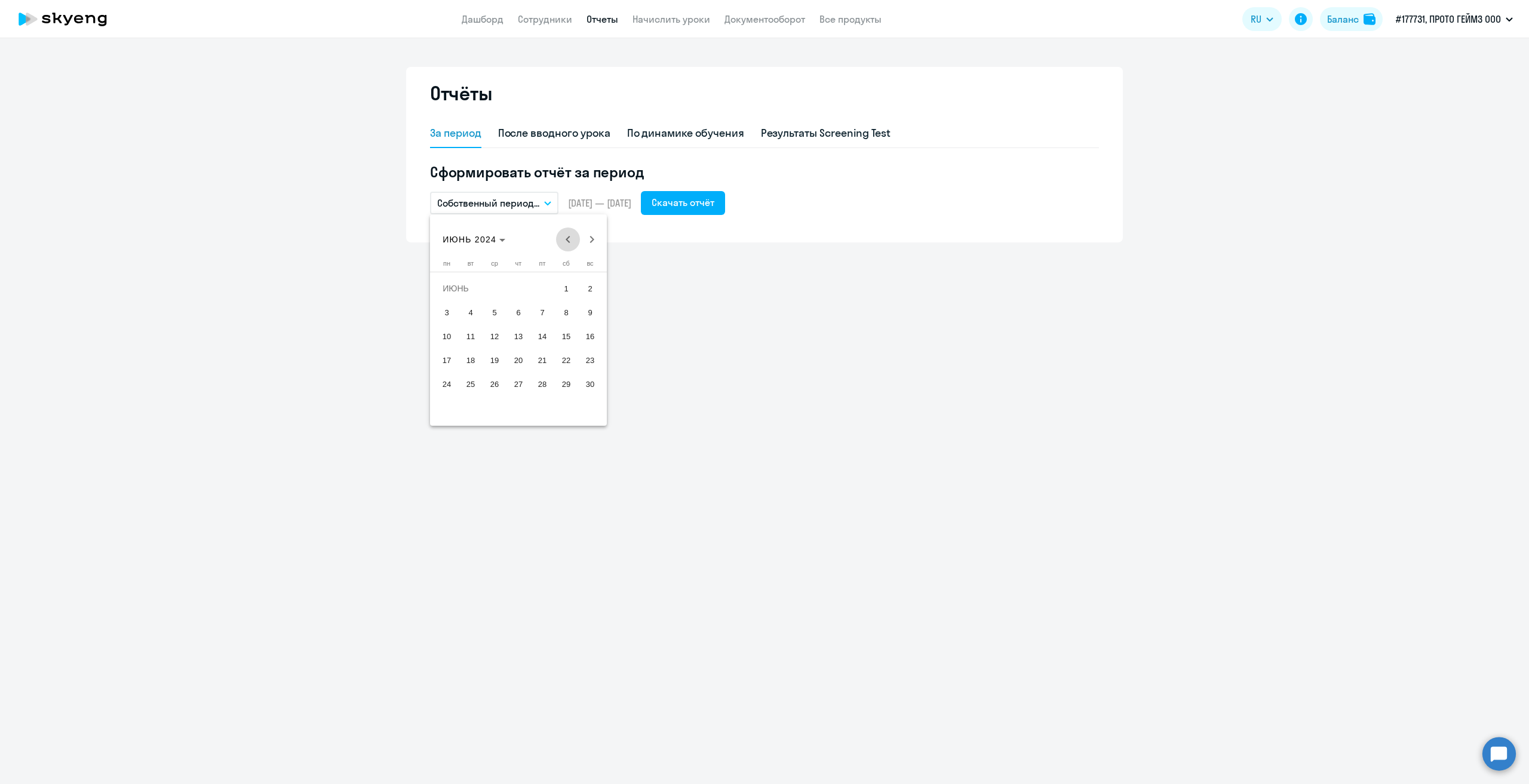
click at [562, 240] on span "Previous month" at bounding box center [568, 240] width 24 height 24
click at [493, 315] on span "1" at bounding box center [494, 312] width 21 height 21
click at [534, 406] on span "31" at bounding box center [542, 407] width 21 height 21
click at [714, 203] on div "Скачать отчёт" at bounding box center [683, 203] width 63 height 14
click at [545, 200] on button "Собственный период..." at bounding box center [494, 203] width 128 height 23
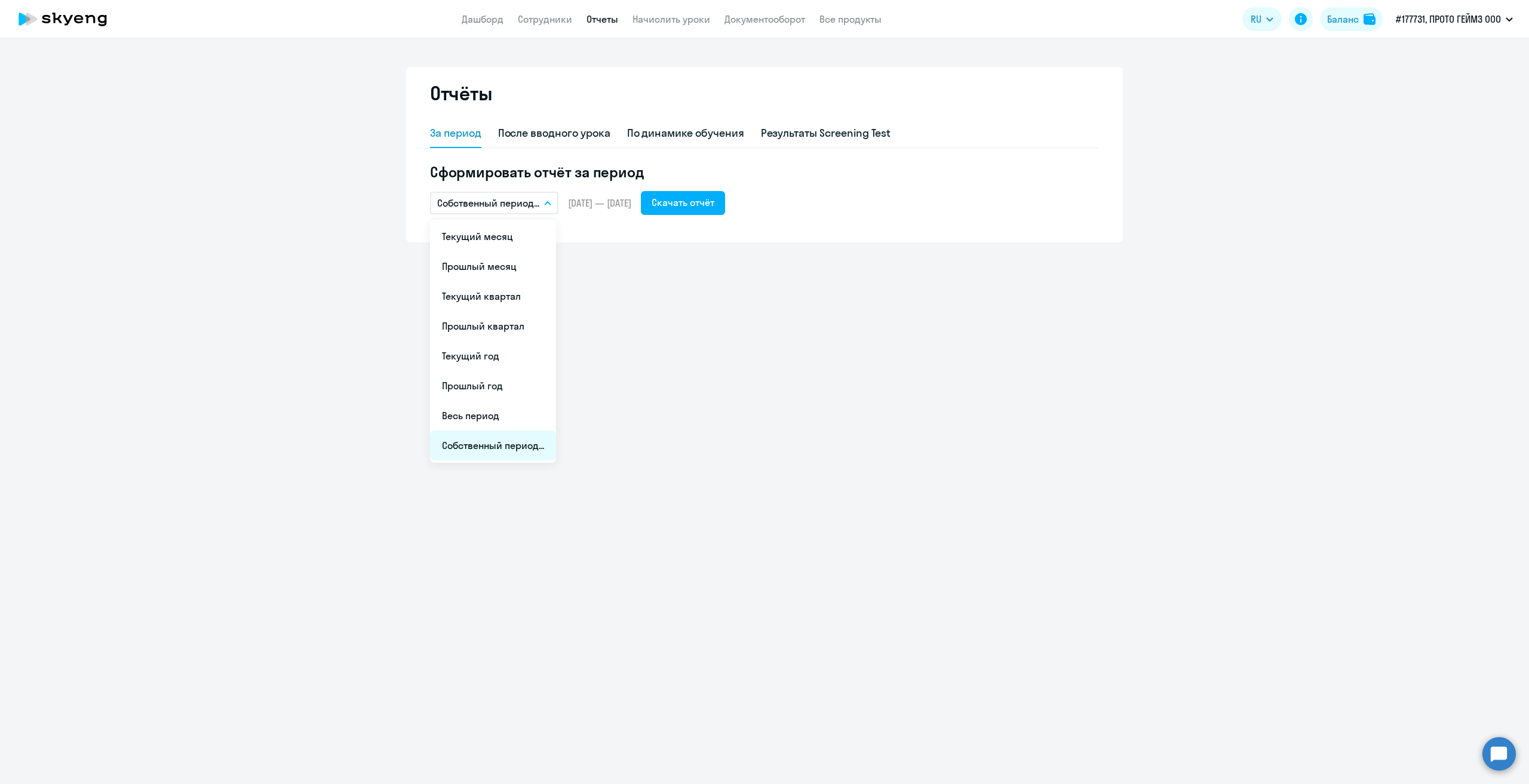
click at [524, 445] on li "Собственный период..." at bounding box center [493, 445] width 126 height 30
click at [568, 243] on span "Previous month" at bounding box center [568, 240] width 24 height 24
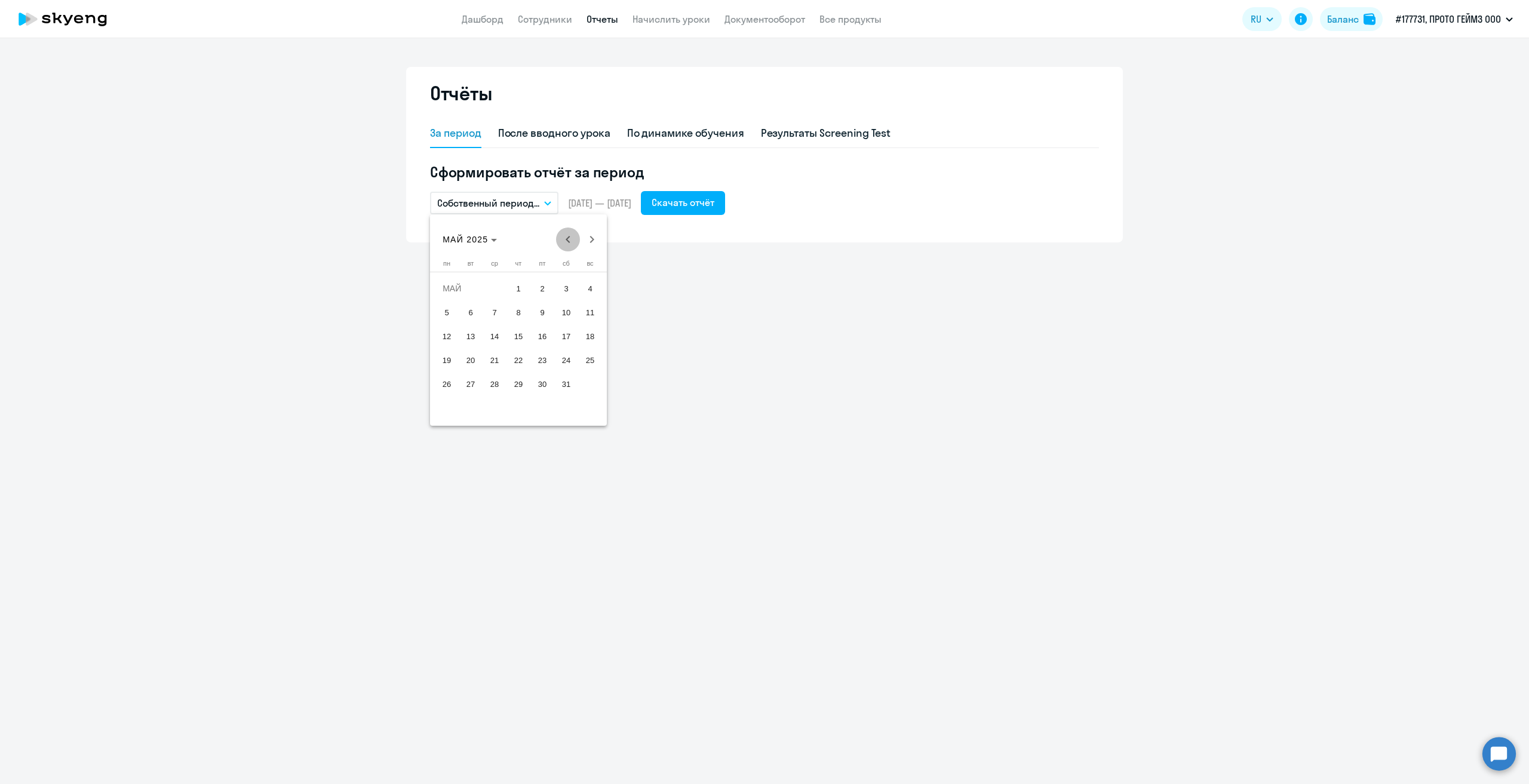
click at [568, 243] on span "Previous month" at bounding box center [568, 240] width 24 height 24
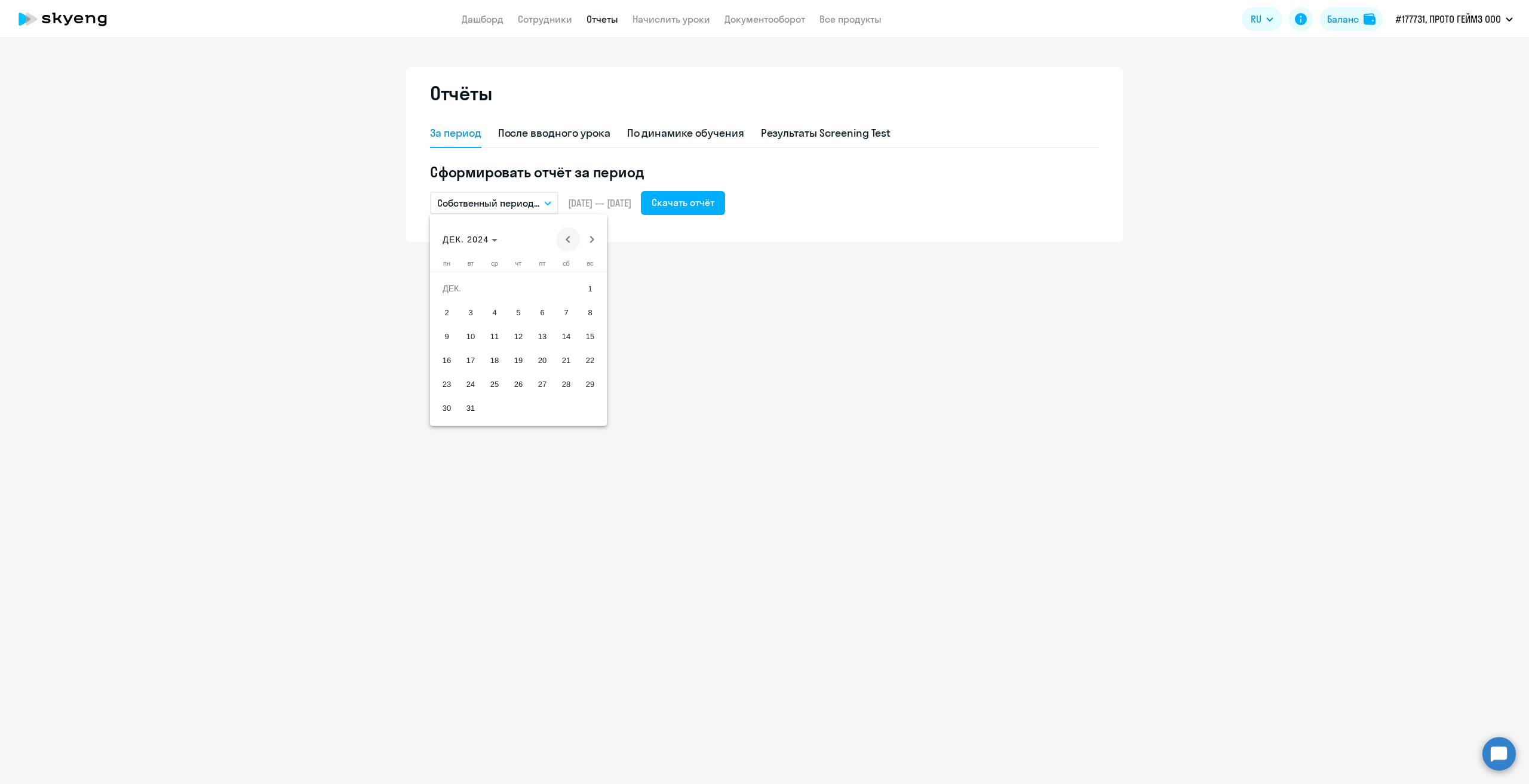
click at [568, 243] on span "Previous month" at bounding box center [568, 240] width 24 height 24
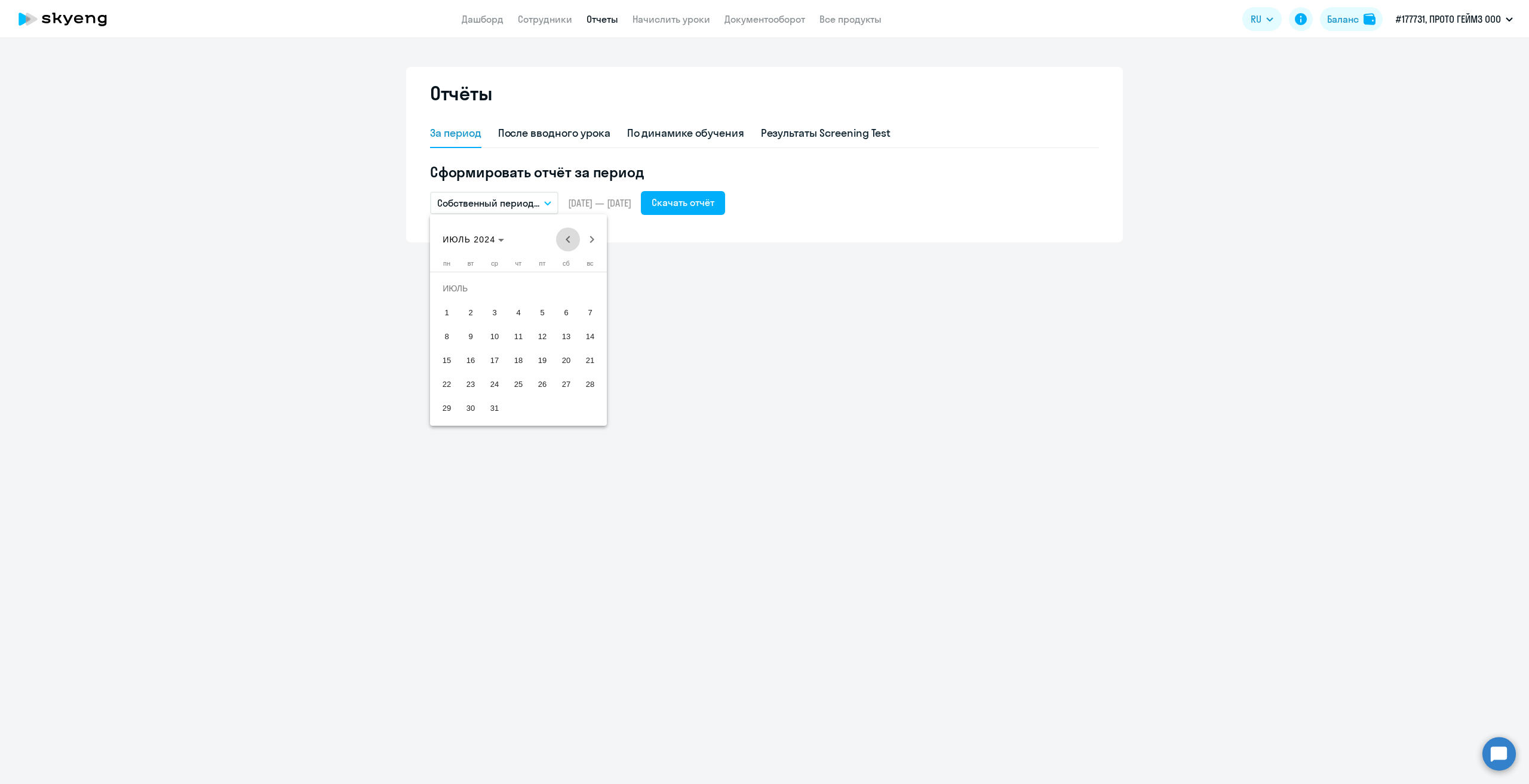
click at [568, 243] on span "Previous month" at bounding box center [568, 240] width 24 height 24
click at [567, 288] on span "1" at bounding box center [566, 288] width 21 height 21
click at [593, 383] on span "30" at bounding box center [590, 384] width 21 height 21
click at [714, 206] on div "Скачать отчёт" at bounding box center [683, 203] width 63 height 14
click at [549, 201] on icon "button" at bounding box center [547, 203] width 7 height 4
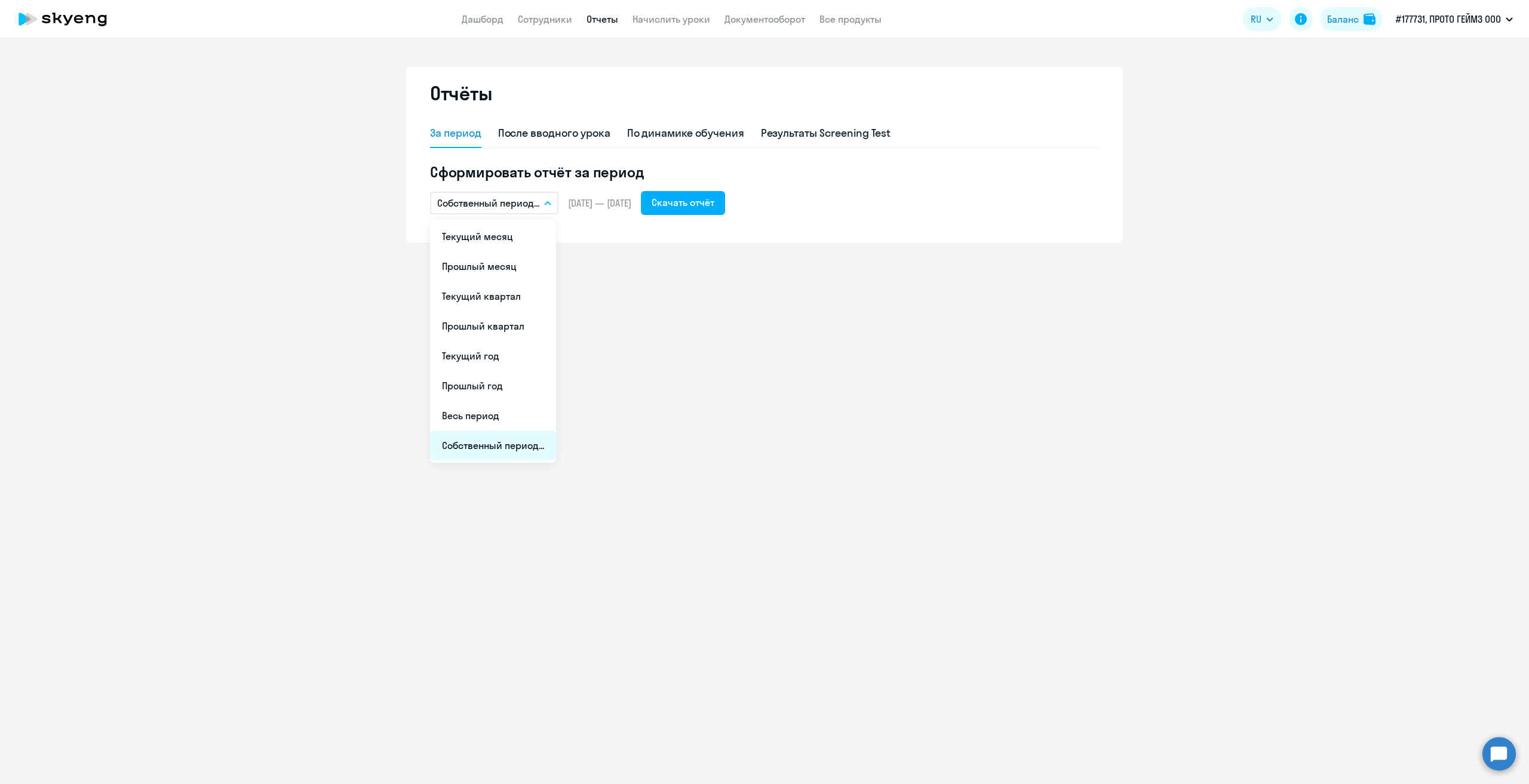
click at [504, 450] on li "Собственный период..." at bounding box center [493, 445] width 126 height 30
click at [568, 242] on span "Previous month" at bounding box center [568, 240] width 24 height 24
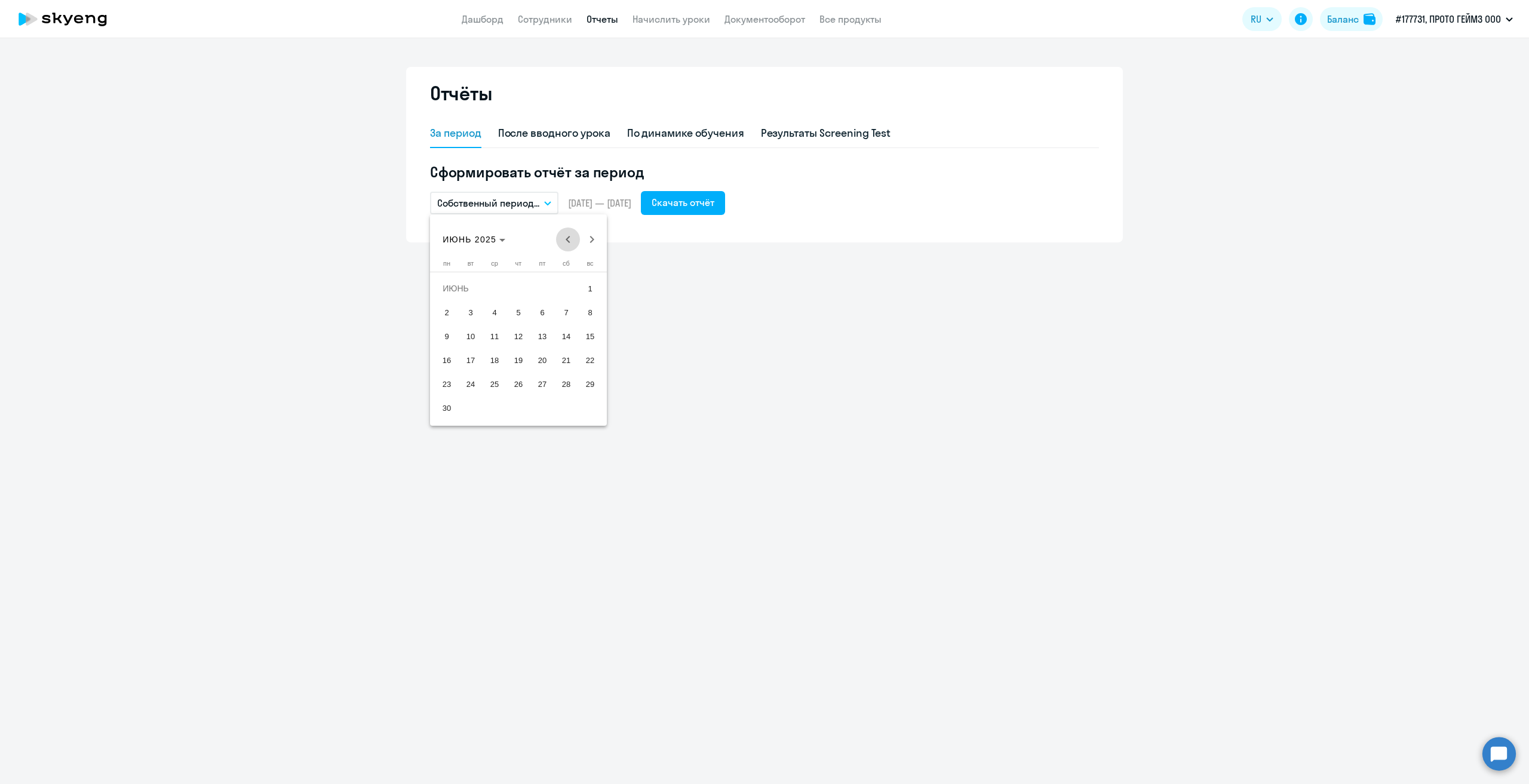
click at [568, 242] on span "Previous month" at bounding box center [568, 240] width 24 height 24
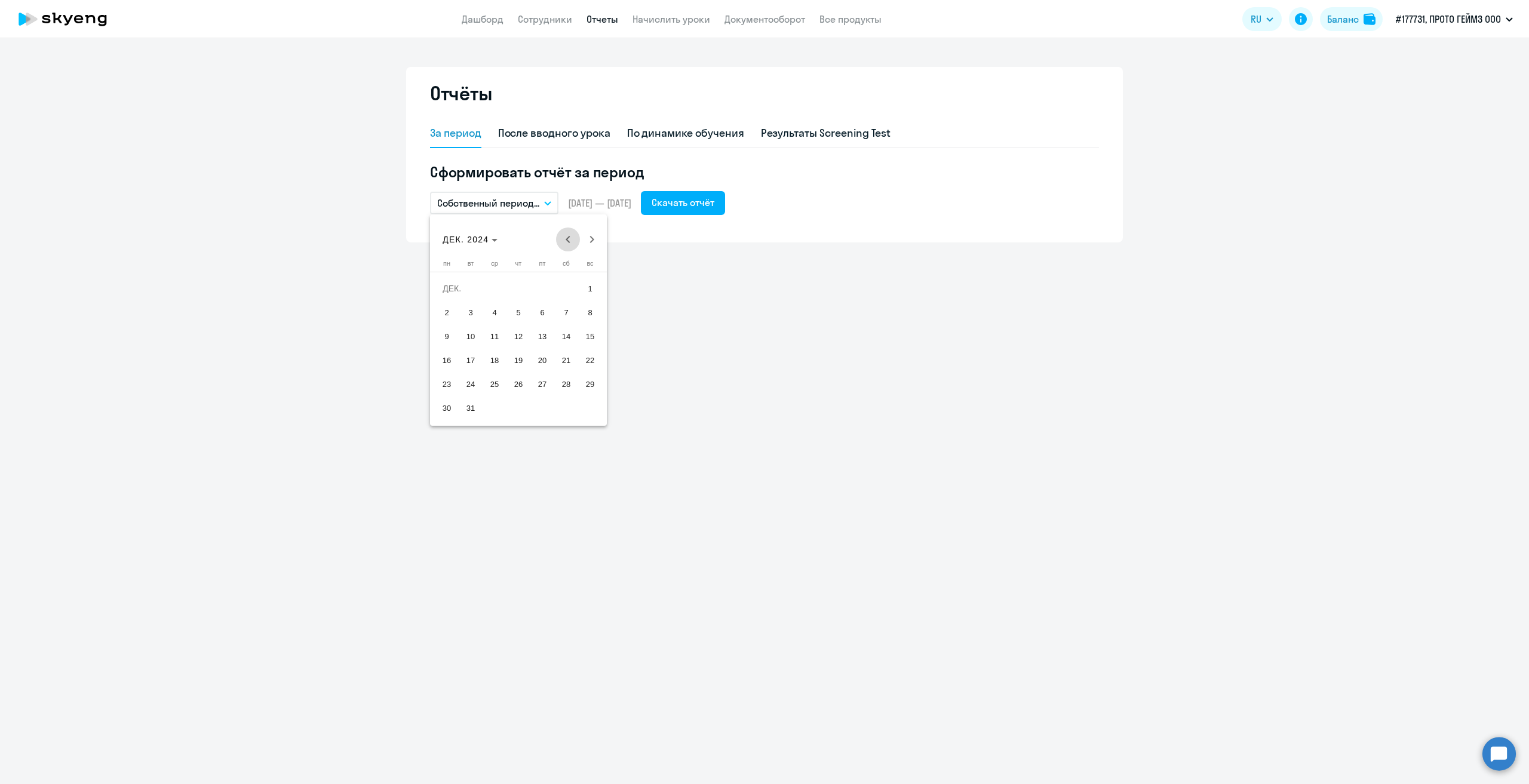
click at [568, 242] on span "Previous month" at bounding box center [568, 240] width 24 height 24
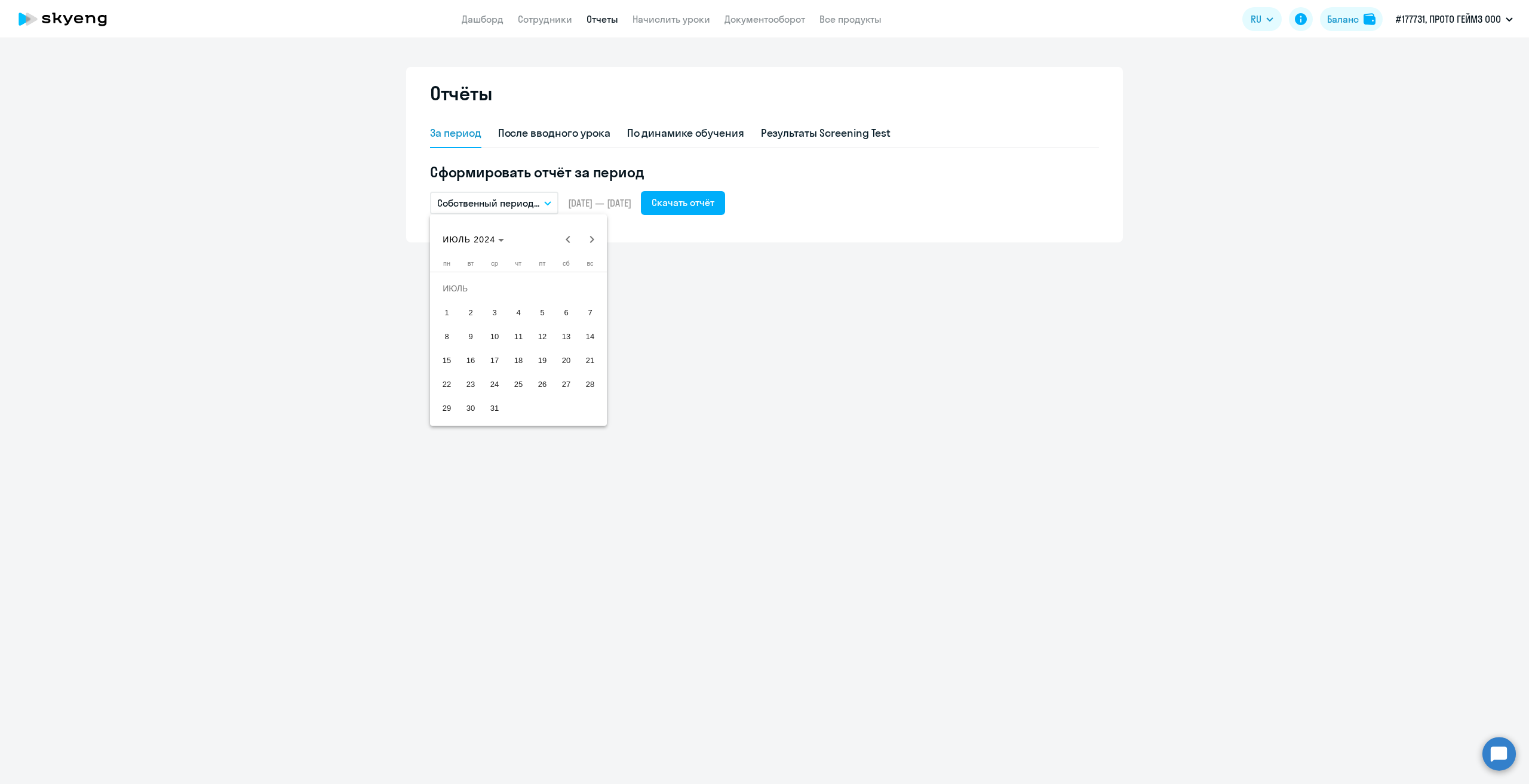
click at [448, 310] on span "1" at bounding box center [446, 312] width 21 height 21
click at [489, 404] on span "31" at bounding box center [494, 407] width 21 height 21
click at [695, 206] on div "Скачать отчёт" at bounding box center [683, 203] width 63 height 14
click at [546, 203] on icon "button" at bounding box center [547, 203] width 7 height 4
click at [509, 444] on li "Собственный период..." at bounding box center [493, 445] width 126 height 30
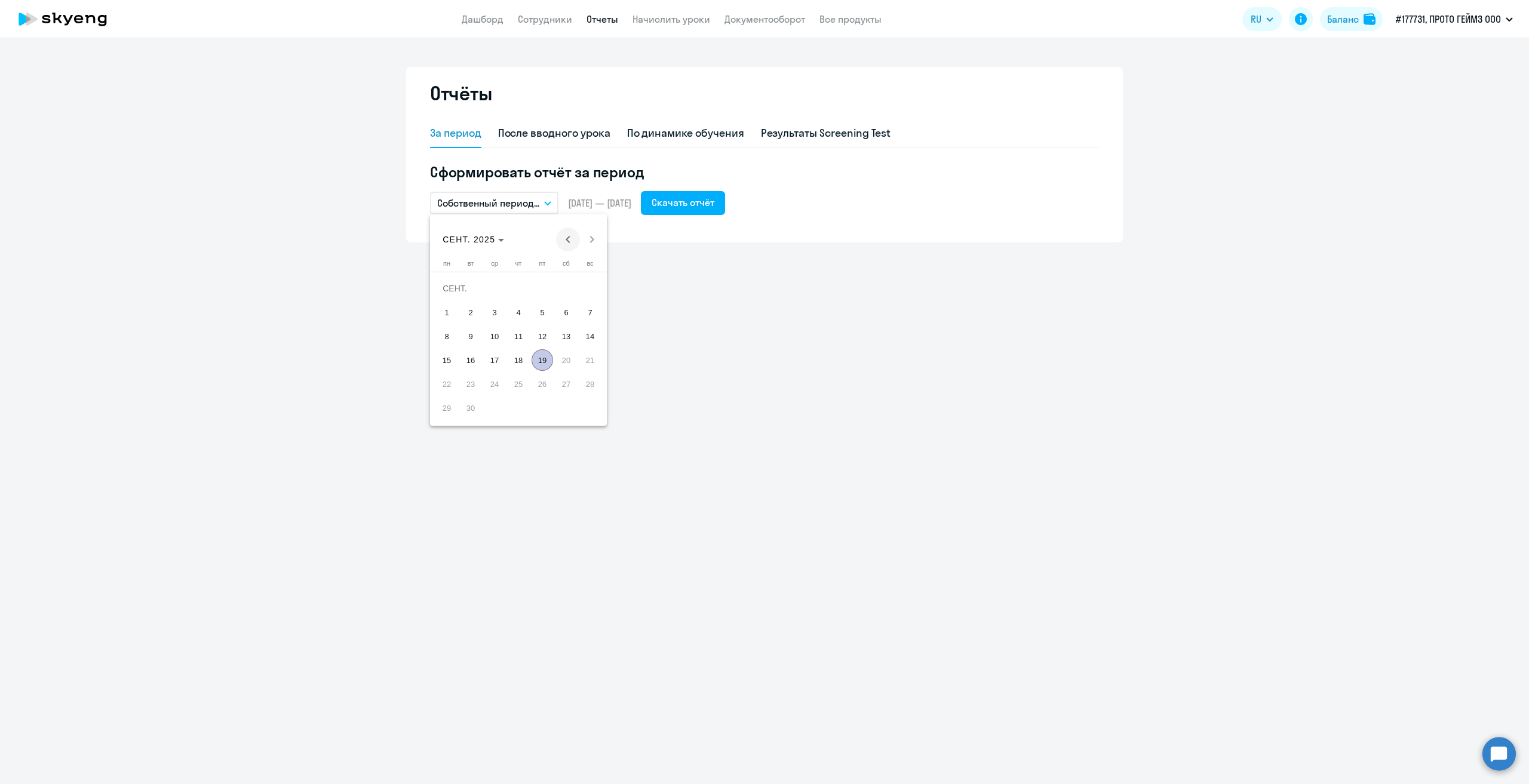
click at [564, 239] on span "Previous month" at bounding box center [568, 240] width 24 height 24
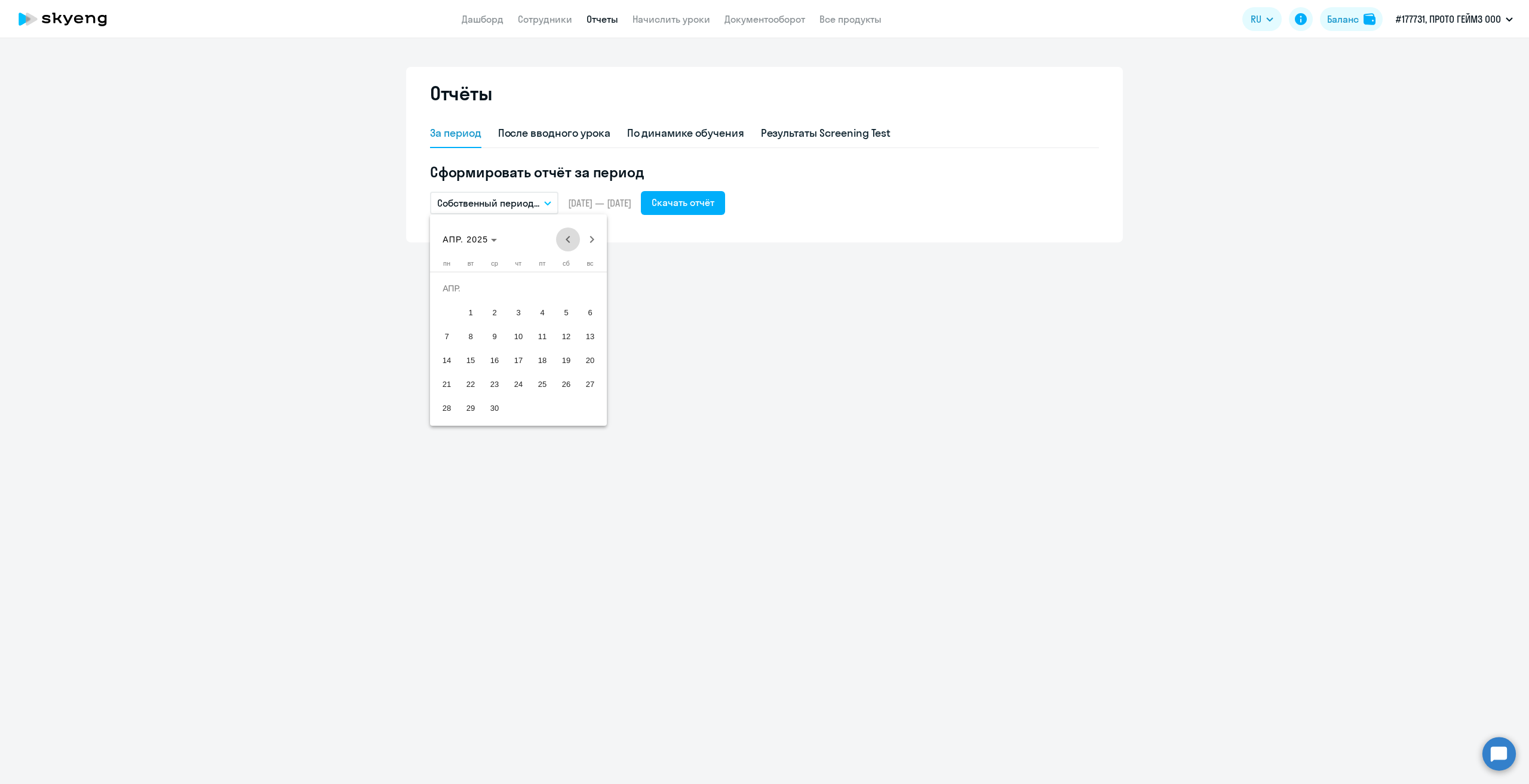
click at [564, 239] on span "Previous month" at bounding box center [568, 240] width 24 height 24
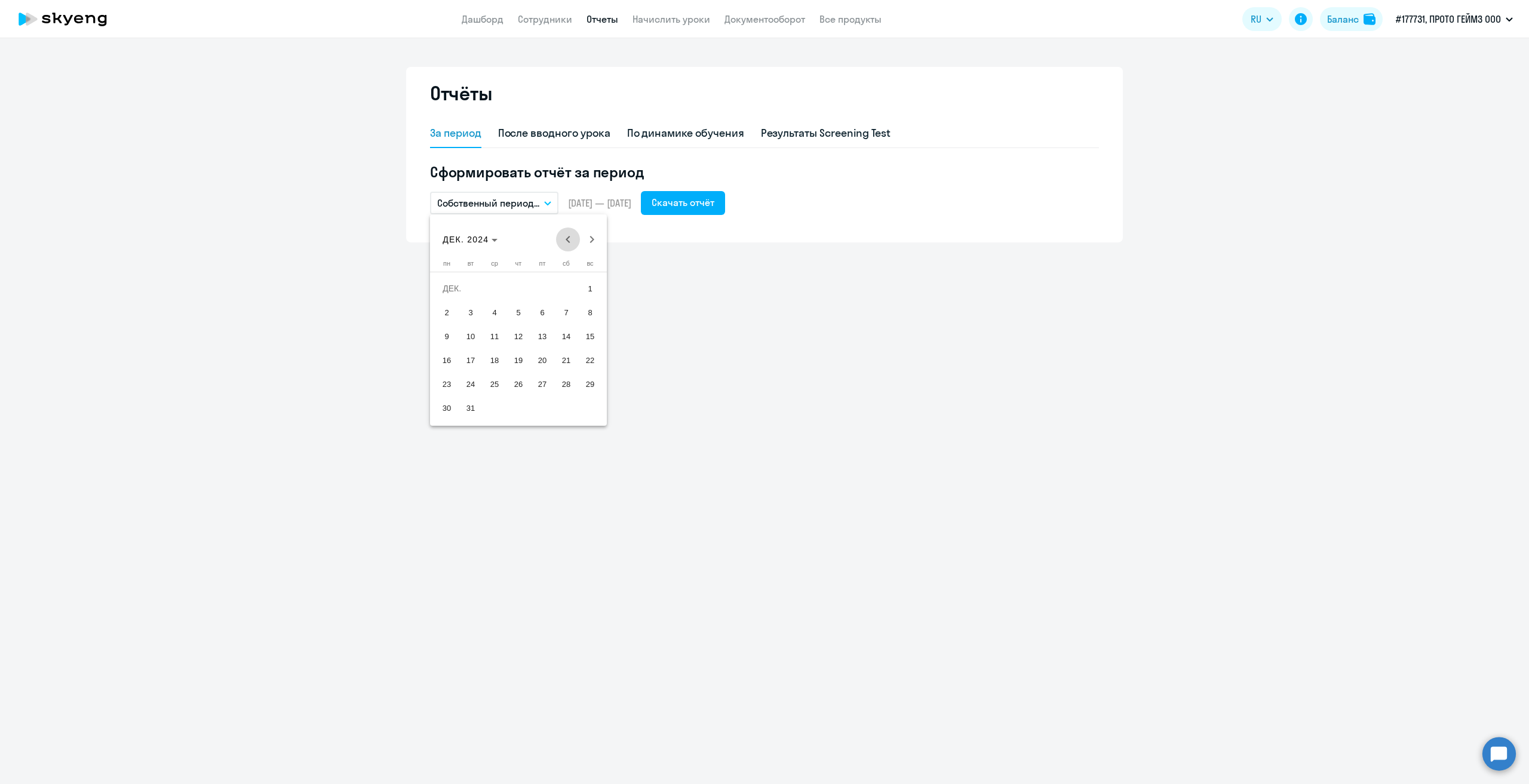
click at [564, 239] on span "Previous month" at bounding box center [568, 240] width 24 height 24
click at [517, 293] on span "1" at bounding box center [518, 288] width 21 height 21
click at [559, 381] on span "31" at bounding box center [566, 384] width 21 height 21
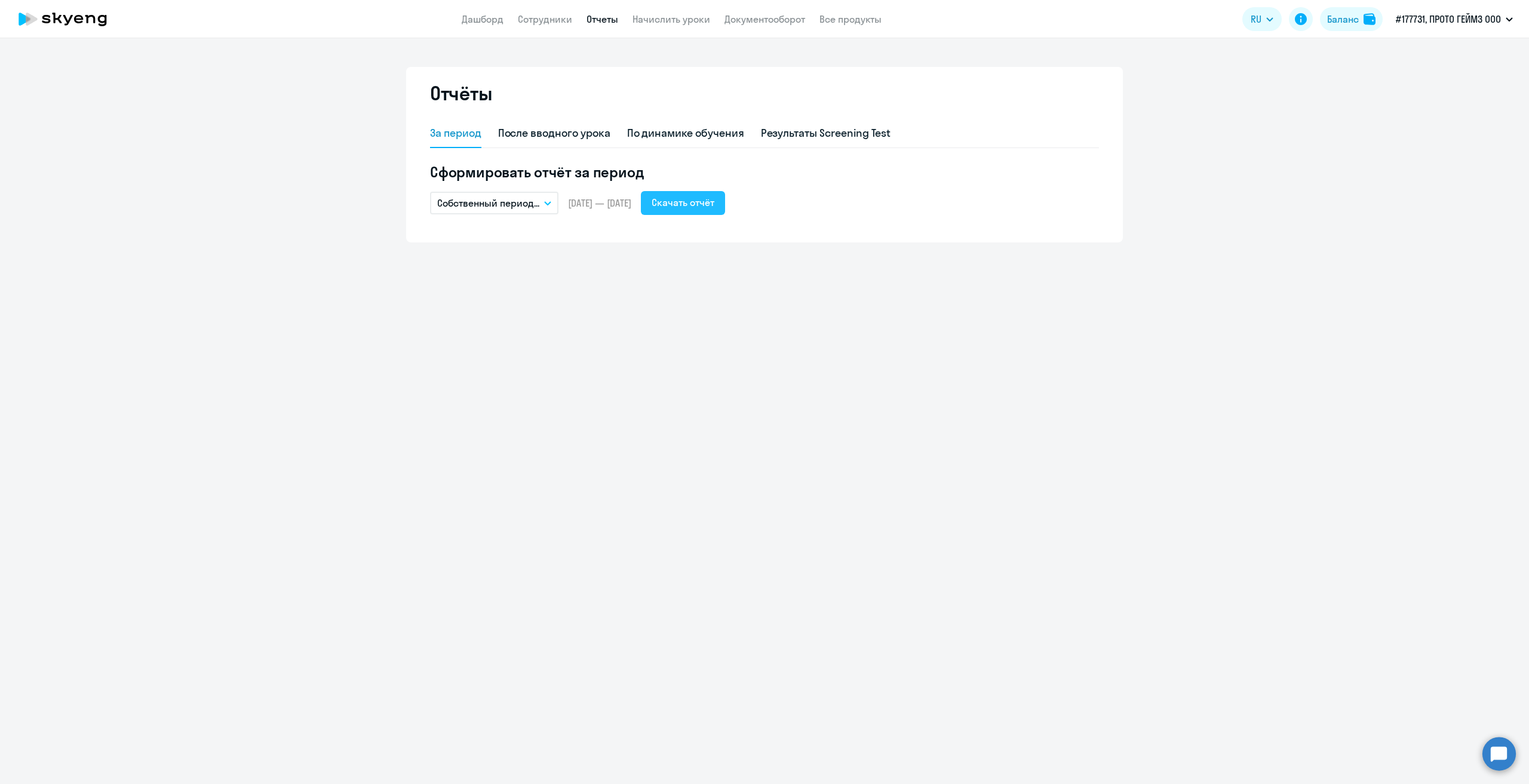
click at [714, 197] on div "Скачать отчёт" at bounding box center [683, 203] width 63 height 14
click at [714, 206] on div "Скачать отчёт" at bounding box center [683, 203] width 63 height 14
click at [551, 203] on icon "button" at bounding box center [547, 203] width 7 height 4
click at [541, 442] on li "Собственный период..." at bounding box center [493, 445] width 126 height 30
click at [561, 242] on span "Previous month" at bounding box center [568, 240] width 24 height 24
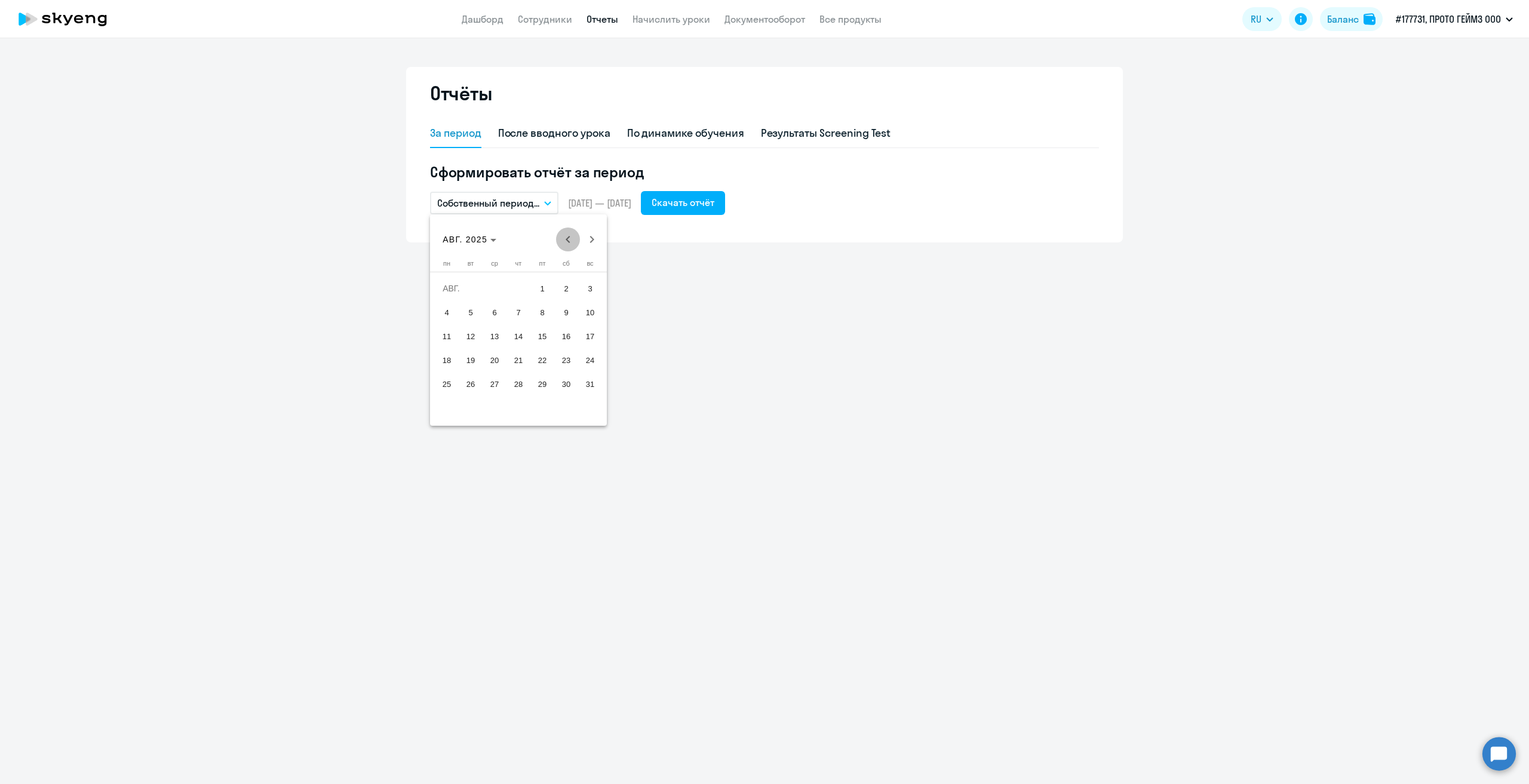
click at [561, 242] on span "Previous month" at bounding box center [568, 240] width 24 height 24
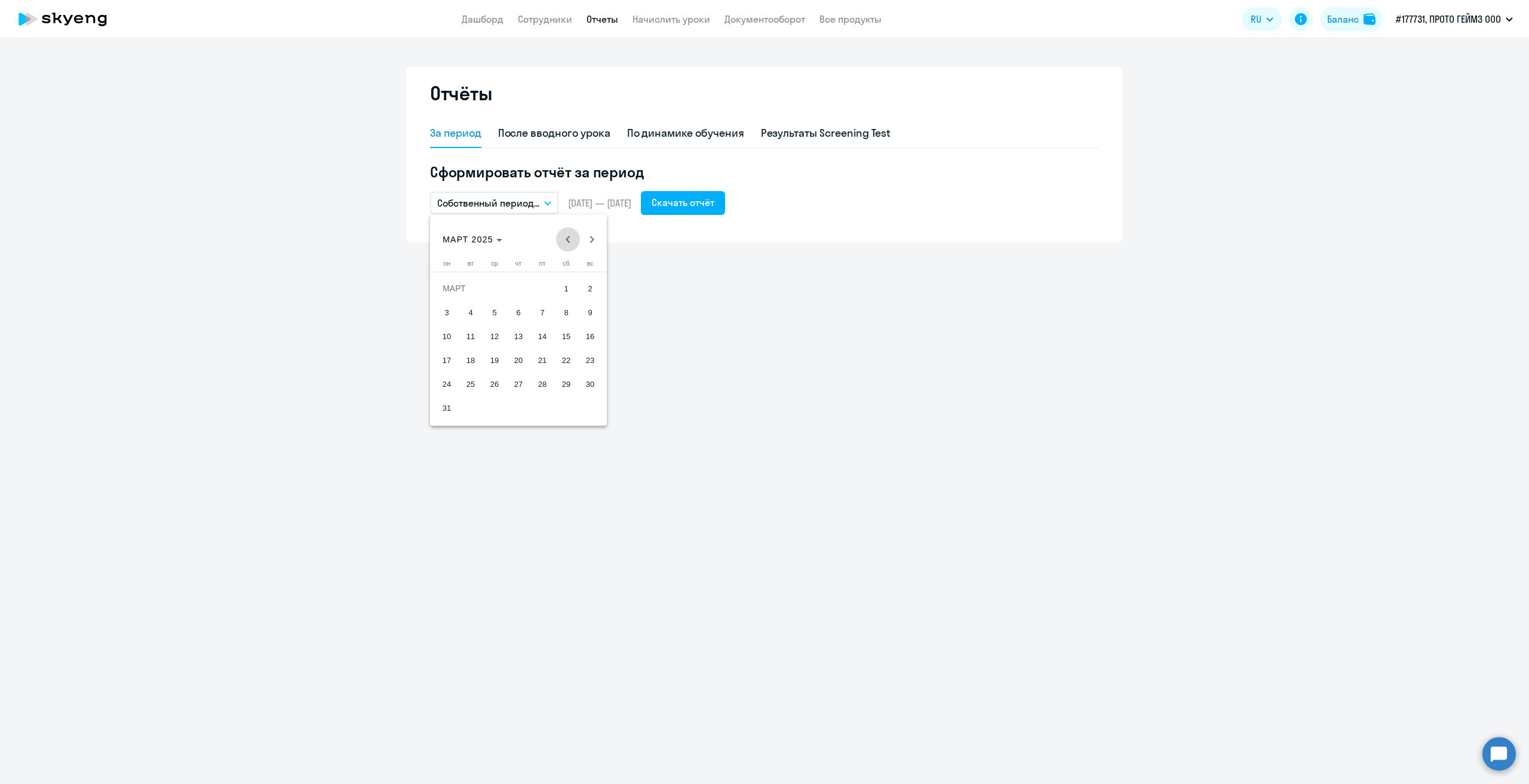
click at [561, 242] on span "Previous month" at bounding box center [568, 240] width 24 height 24
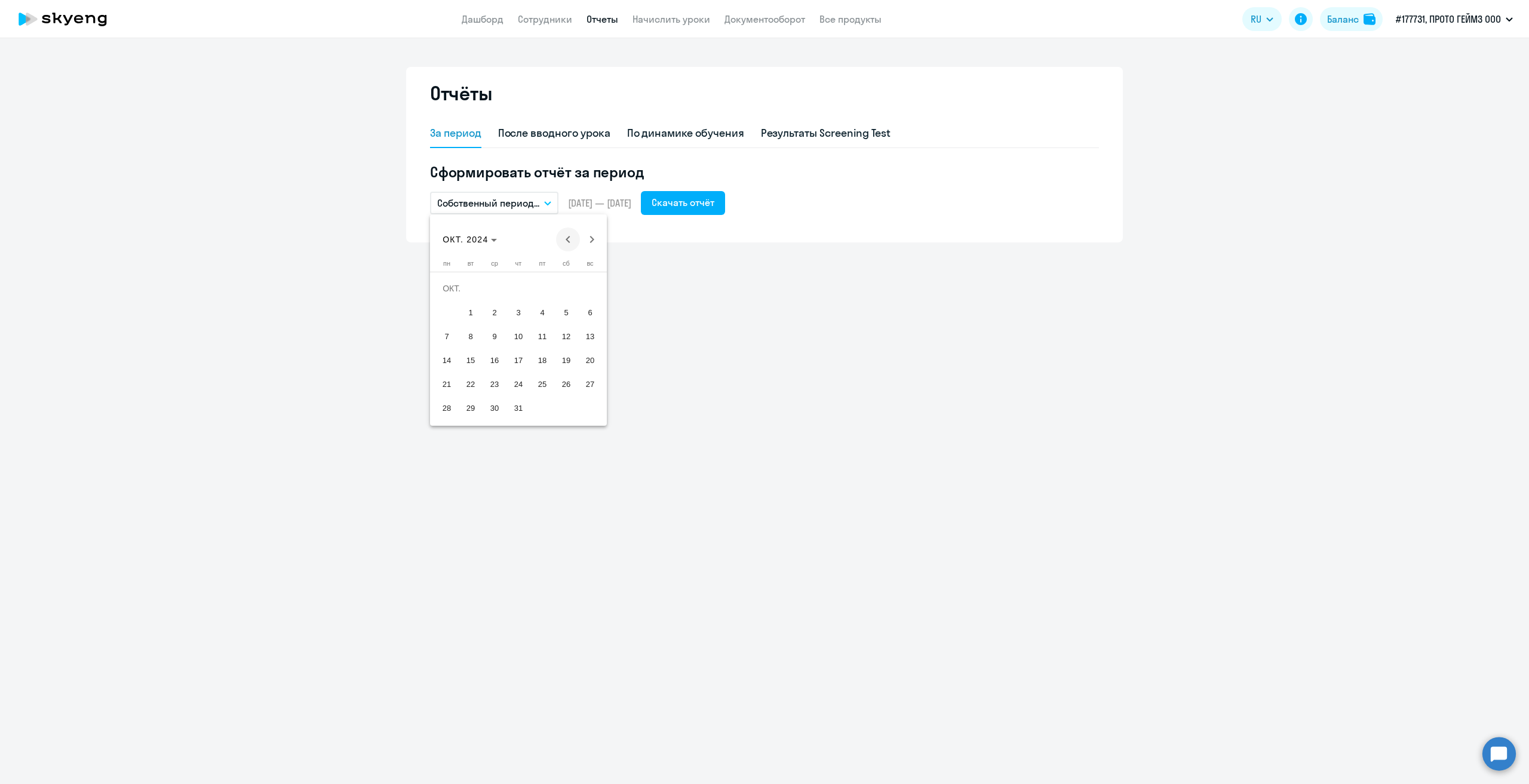
click at [561, 242] on span "Previous month" at bounding box center [568, 240] width 24 height 24
drag, startPoint x: 587, startPoint y: 284, endPoint x: 495, endPoint y: 352, distance: 114.4
click at [586, 284] on span "1" at bounding box center [590, 288] width 21 height 21
click at [452, 404] on span "30" at bounding box center [446, 407] width 21 height 21
click at [710, 203] on div "Скачать отчёт" at bounding box center [683, 203] width 63 height 14
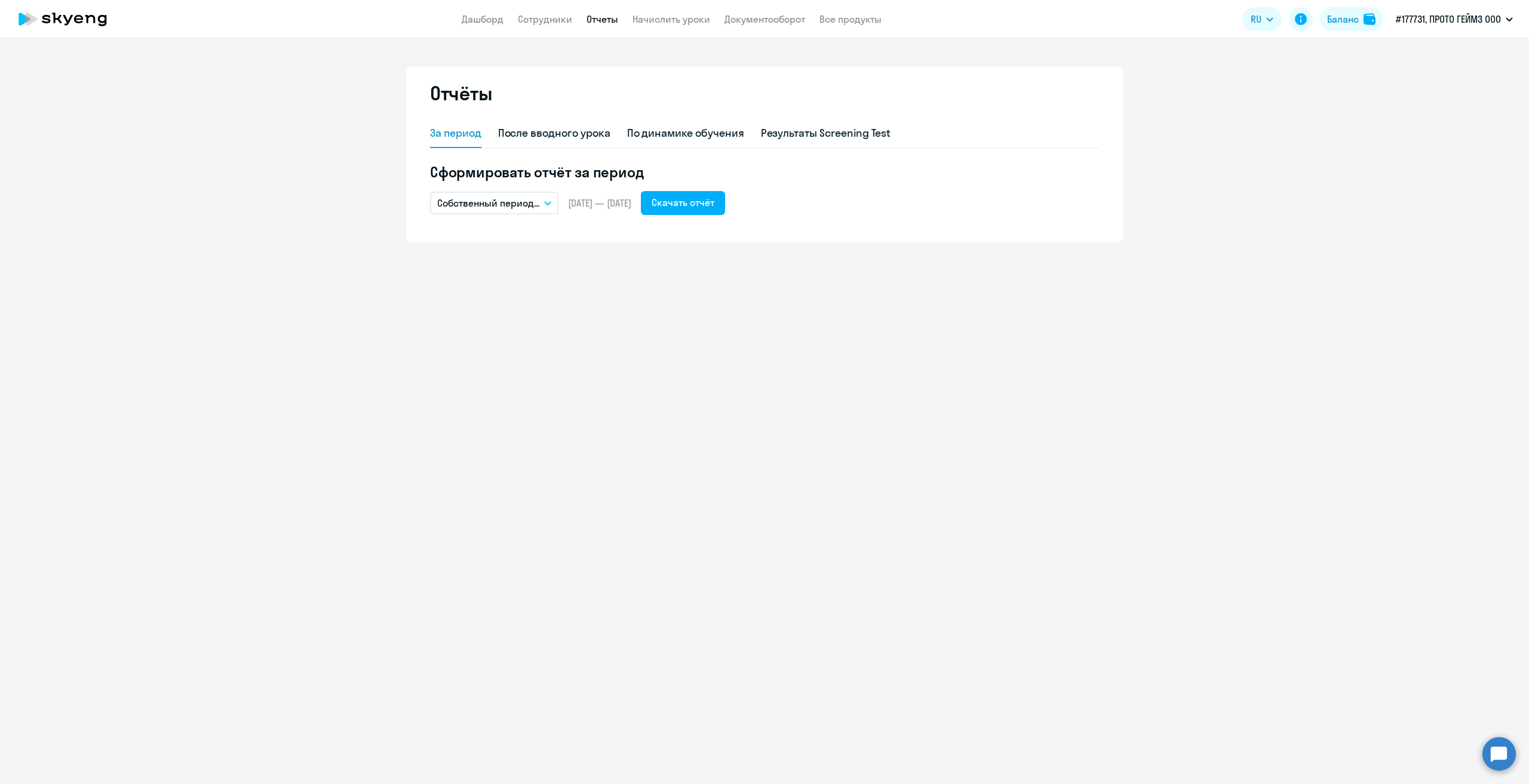
click at [549, 203] on icon "button" at bounding box center [547, 203] width 7 height 4
click at [532, 448] on li "Собственный период..." at bounding box center [493, 445] width 126 height 30
click at [563, 236] on span "Previous month" at bounding box center [568, 240] width 24 height 24
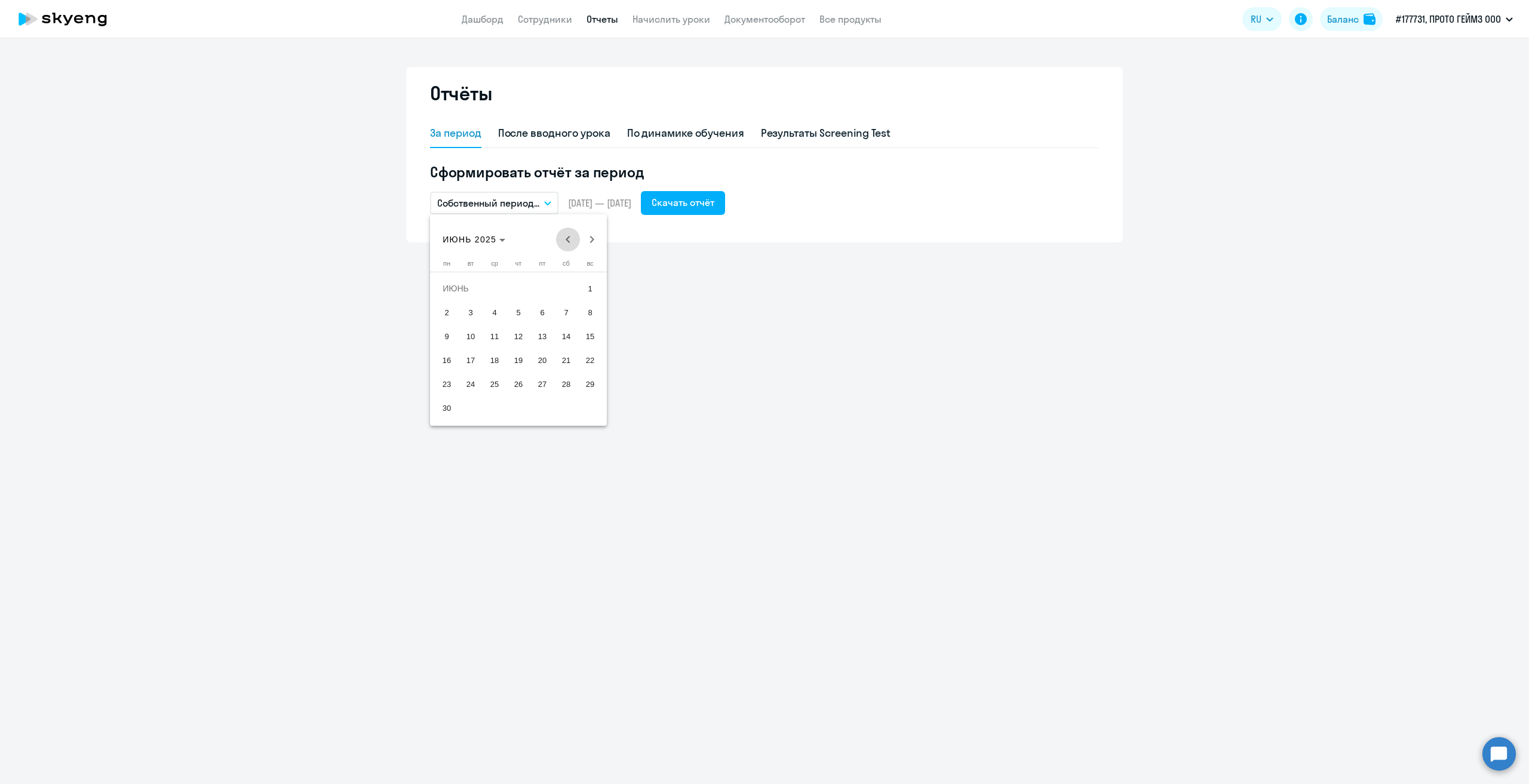
click at [563, 236] on span "Previous month" at bounding box center [568, 240] width 24 height 24
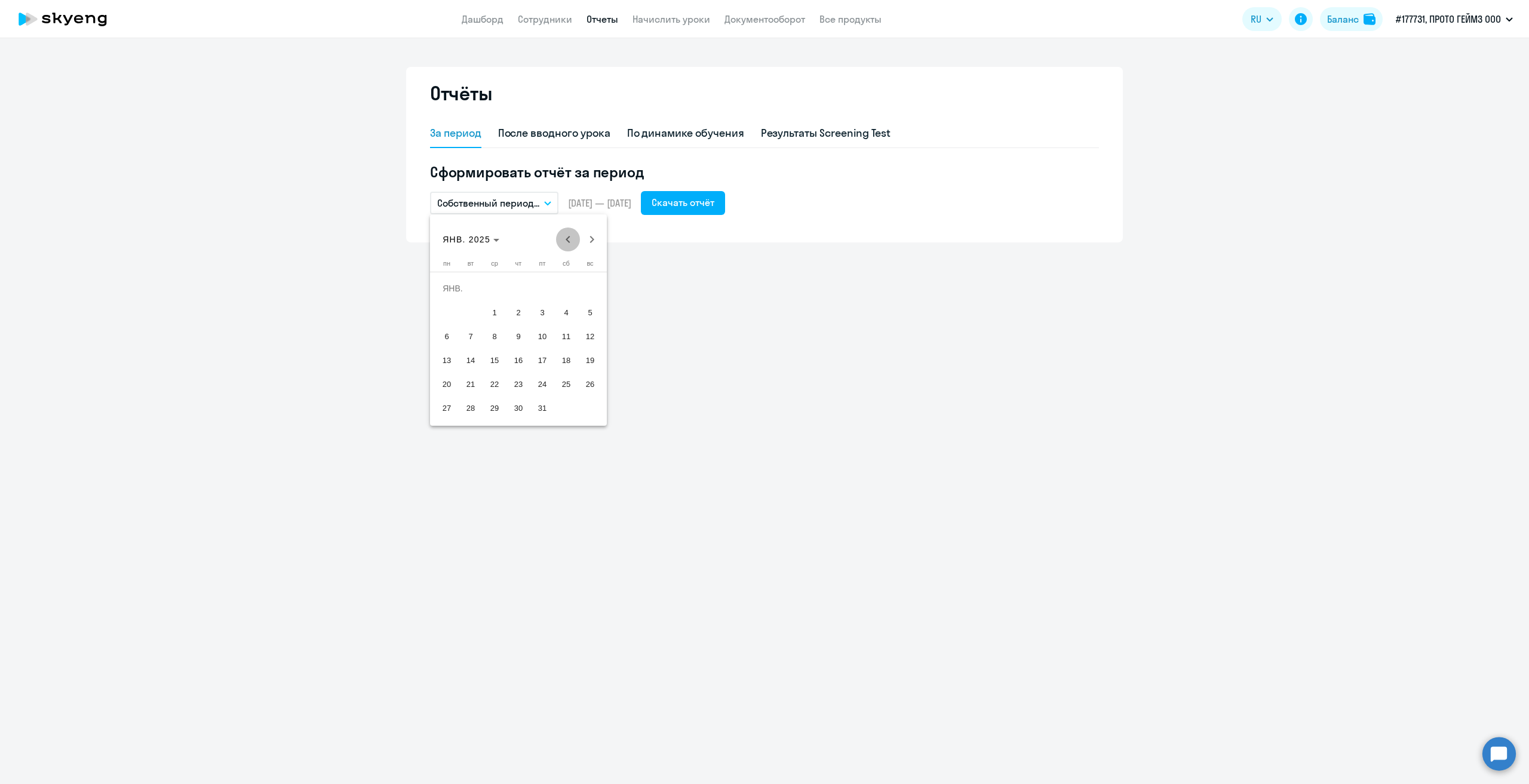
click at [563, 236] on span "Previous month" at bounding box center [568, 240] width 24 height 24
click at [475, 310] on span "1" at bounding box center [471, 312] width 21 height 21
click at [515, 411] on span "31" at bounding box center [518, 407] width 21 height 21
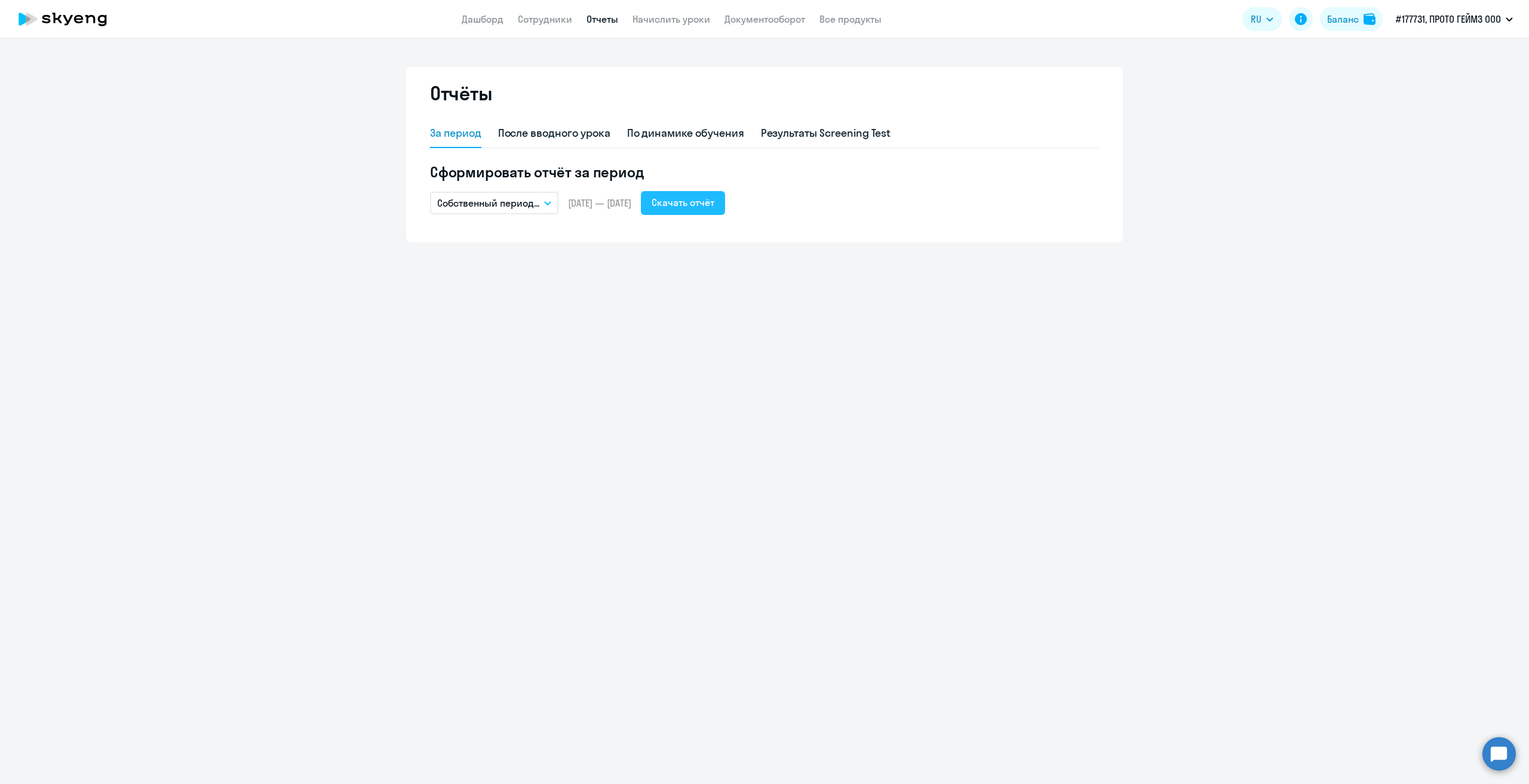
click at [707, 205] on div "Скачать отчёт" at bounding box center [683, 203] width 63 height 14
drag, startPoint x: 549, startPoint y: 206, endPoint x: 549, endPoint y: 223, distance: 17.0
click at [549, 206] on button "Собственный период..." at bounding box center [494, 203] width 128 height 23
click at [518, 445] on li "Собственный период..." at bounding box center [493, 445] width 126 height 30
click at [566, 243] on span "Previous month" at bounding box center [568, 240] width 24 height 24
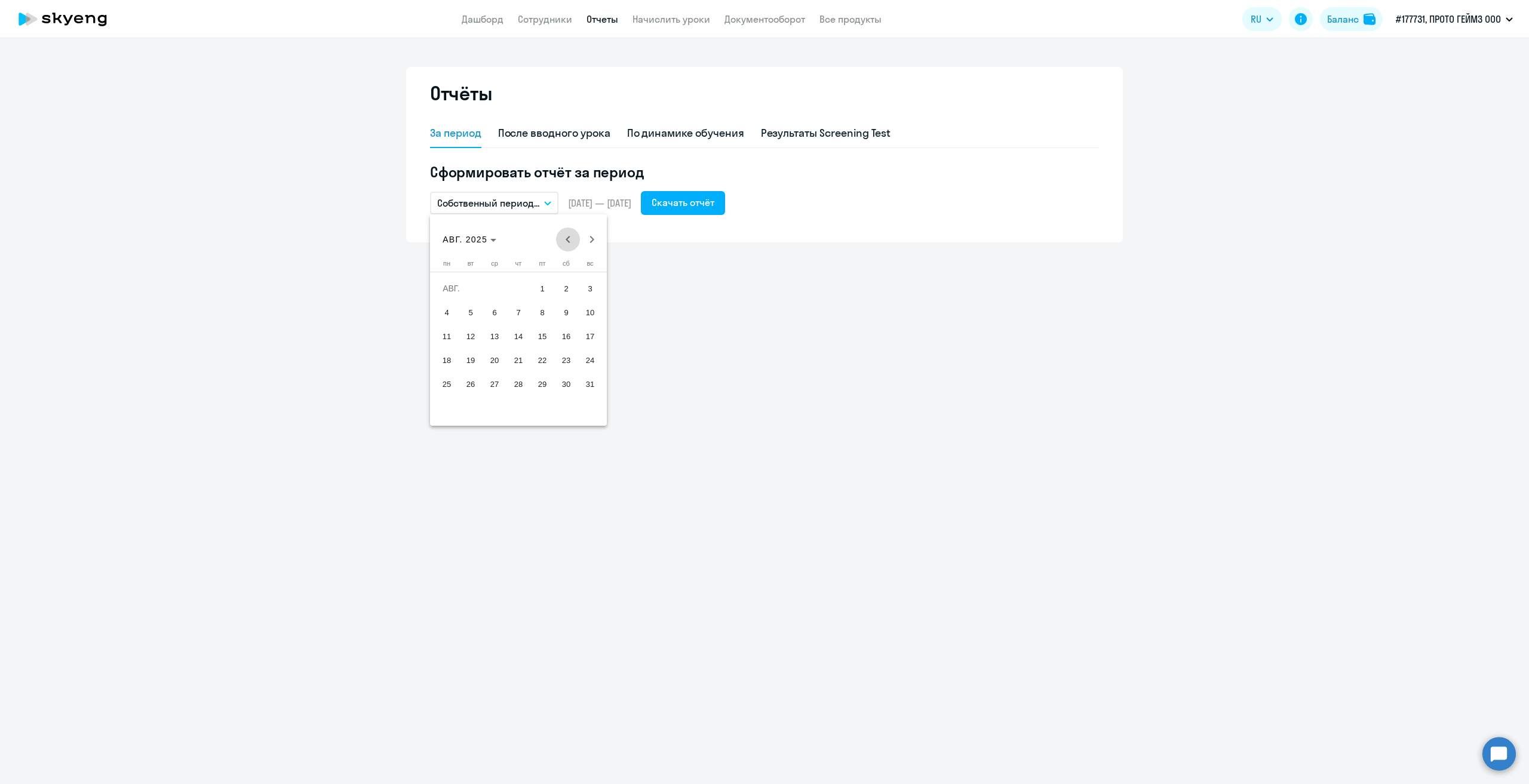
click at [566, 243] on span "Previous month" at bounding box center [568, 240] width 24 height 24
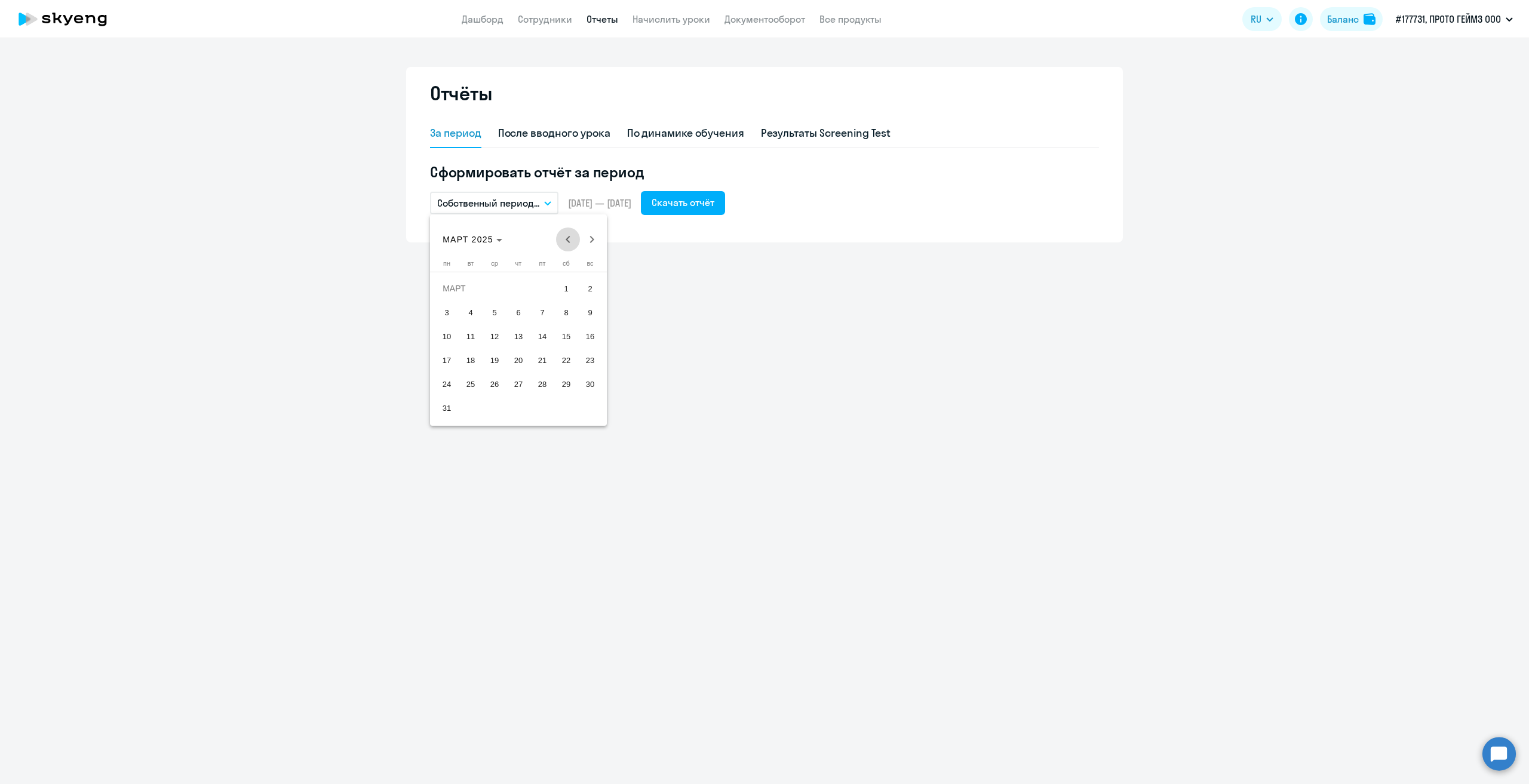
click at [566, 243] on span "Previous month" at bounding box center [568, 240] width 24 height 24
click at [539, 282] on span "1" at bounding box center [542, 288] width 21 height 21
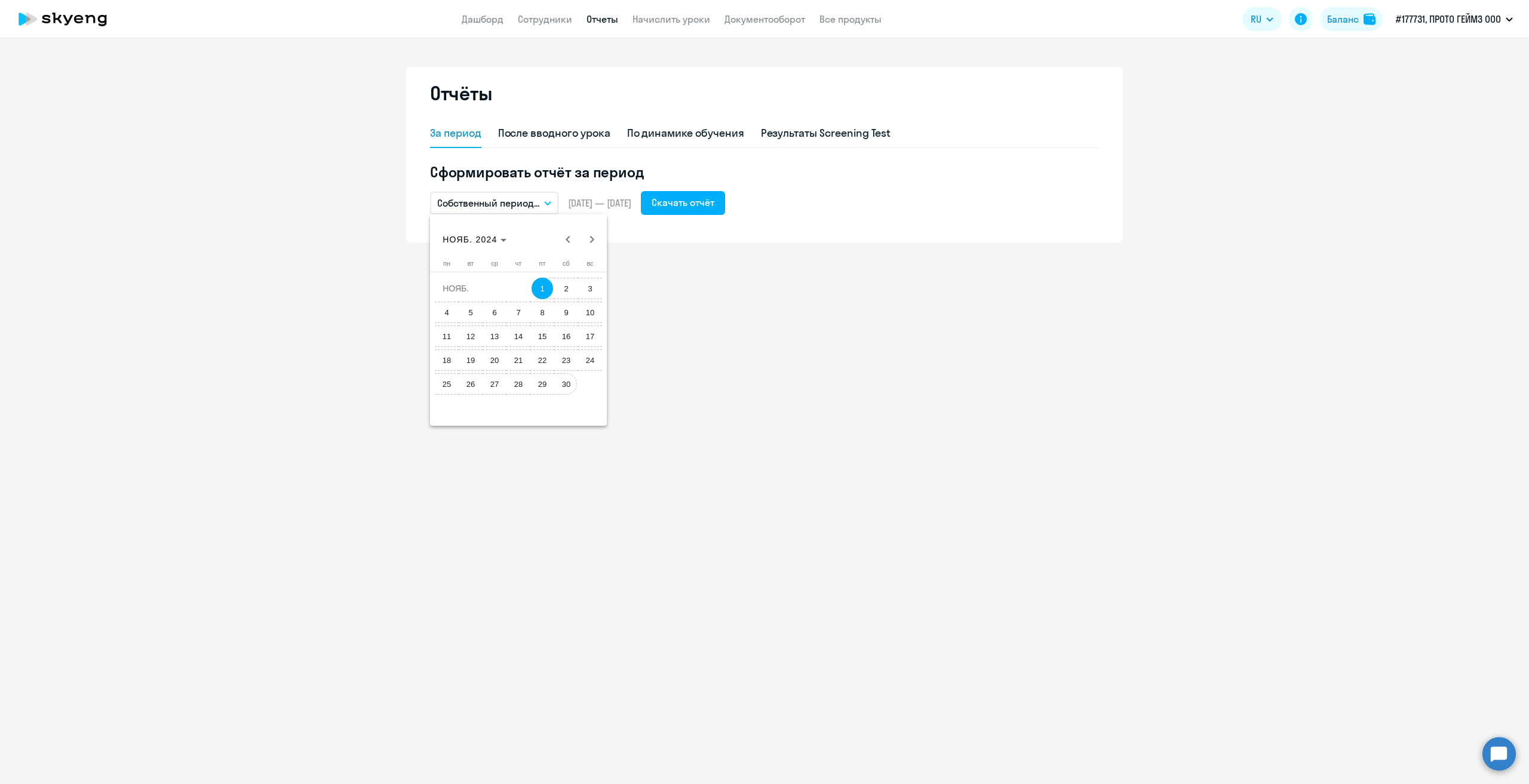
click at [560, 384] on span "30" at bounding box center [566, 384] width 21 height 21
click at [714, 202] on div "Скачать отчёт" at bounding box center [683, 203] width 63 height 14
click at [547, 203] on icon "button" at bounding box center [548, 203] width 6 height 3
click at [528, 438] on li "Собственный период..." at bounding box center [493, 445] width 126 height 30
click at [568, 243] on span "Previous month" at bounding box center [568, 240] width 24 height 24
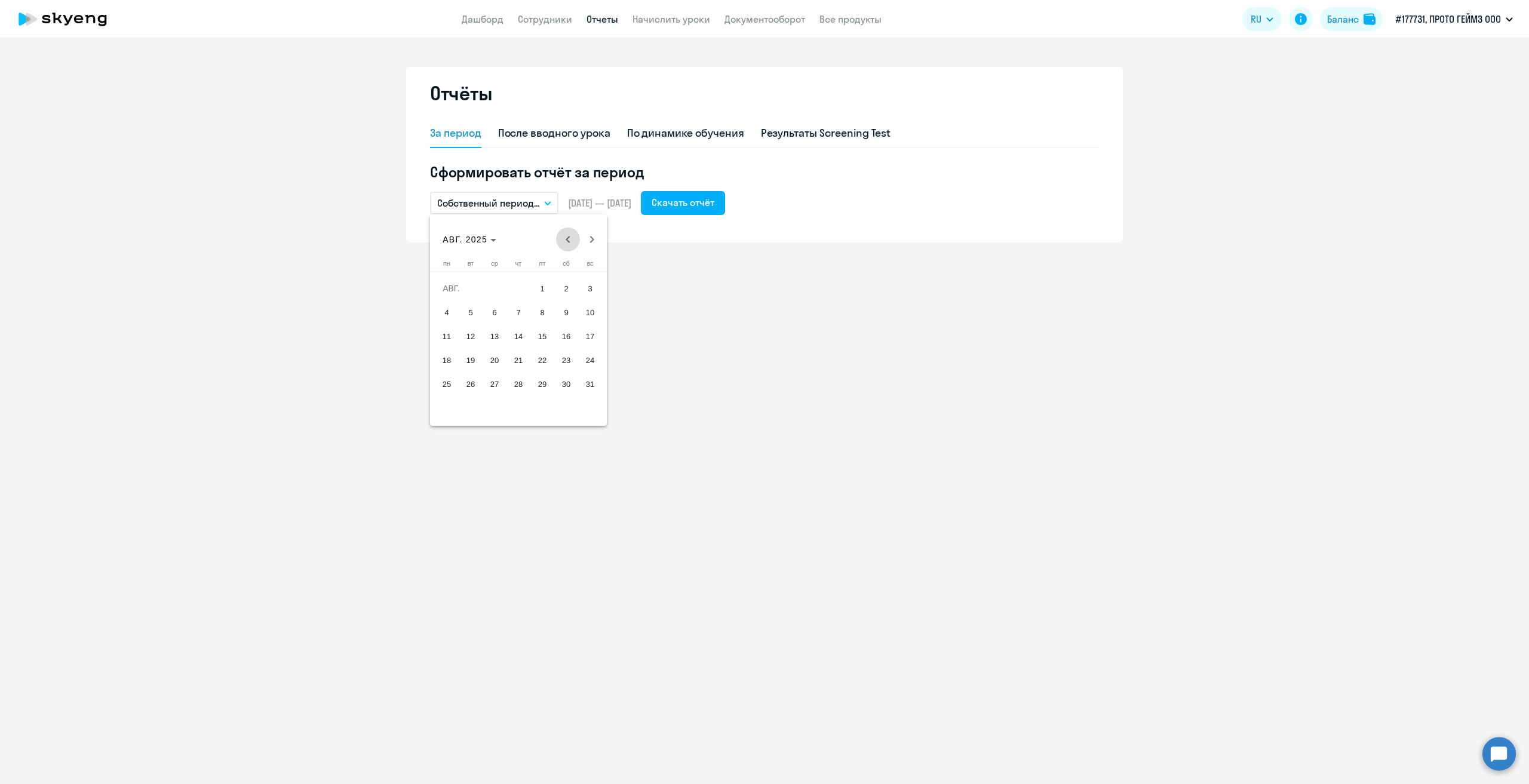
click at [568, 243] on span "Previous month" at bounding box center [568, 240] width 24 height 24
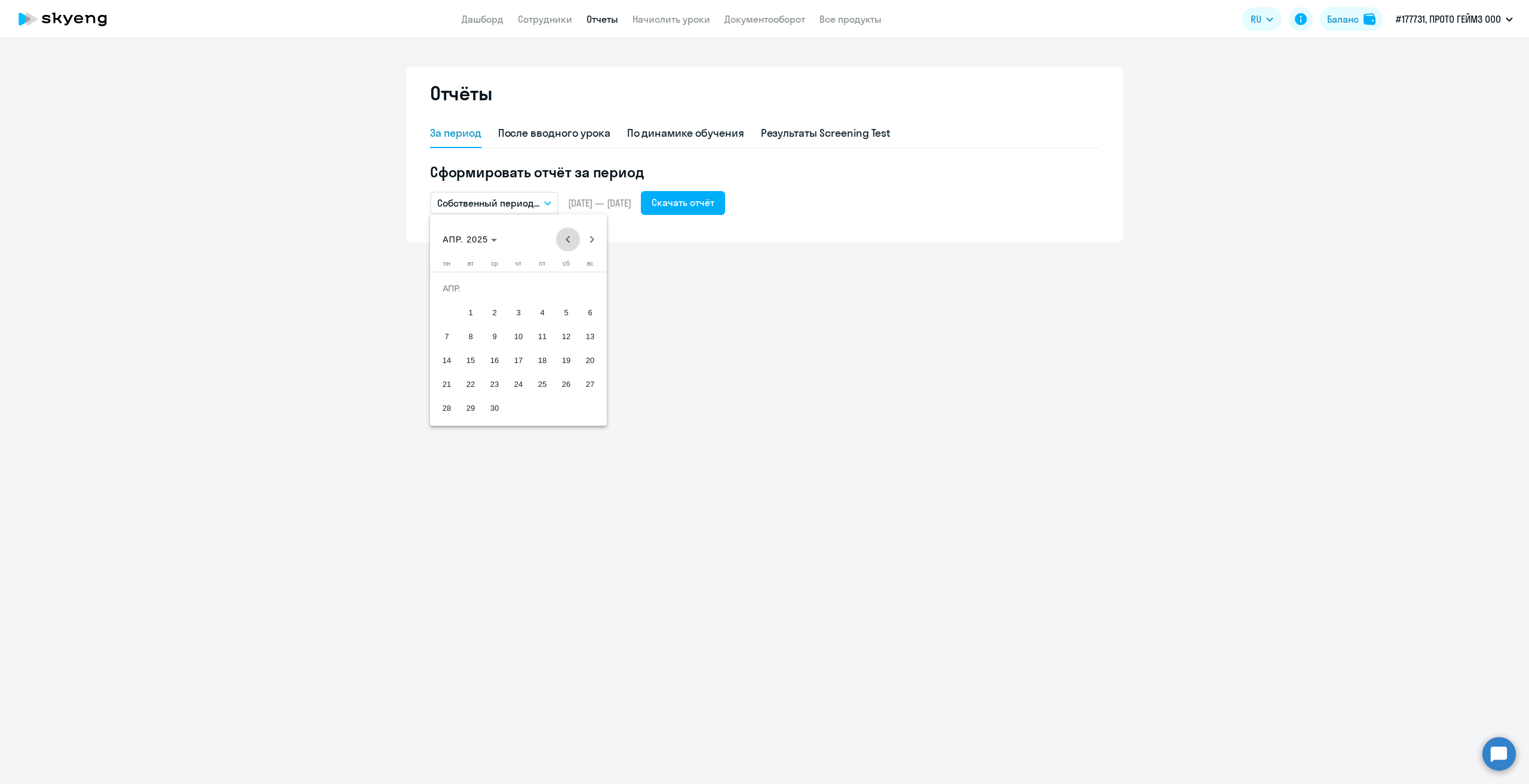
click at [568, 243] on span "Previous month" at bounding box center [568, 240] width 24 height 24
click at [579, 287] on span "1" at bounding box center [590, 288] width 21 height 21
drag, startPoint x: 475, startPoint y: 404, endPoint x: 546, endPoint y: 318, distance: 111.5
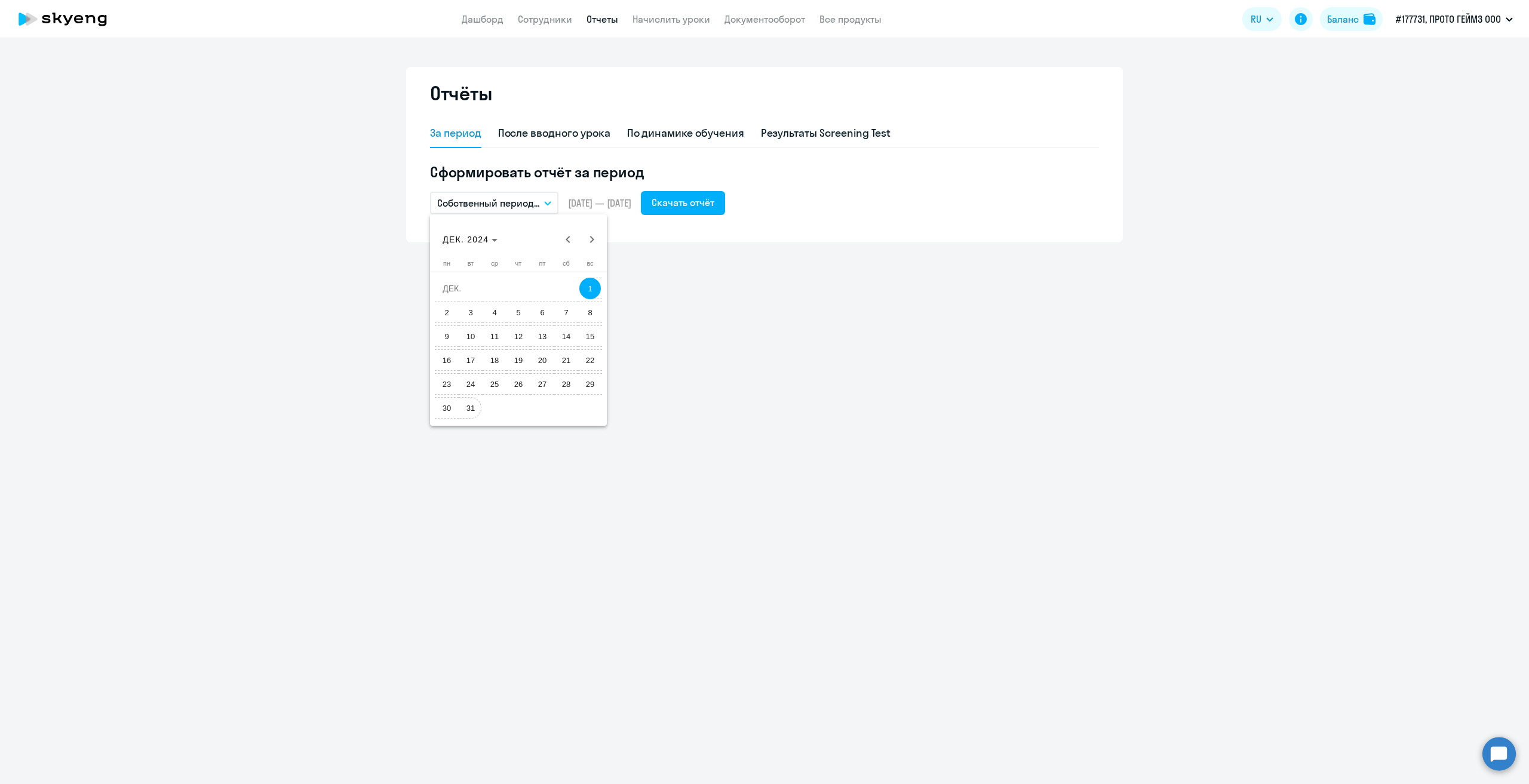
click at [475, 403] on span "31" at bounding box center [471, 407] width 21 height 21
click at [725, 194] on button "Скачать отчёт" at bounding box center [683, 203] width 84 height 24
click at [547, 205] on icon "button" at bounding box center [547, 203] width 7 height 4
click at [478, 349] on li "Текущий год" at bounding box center [493, 356] width 126 height 30
click at [529, 201] on icon "button" at bounding box center [526, 203] width 7 height 4
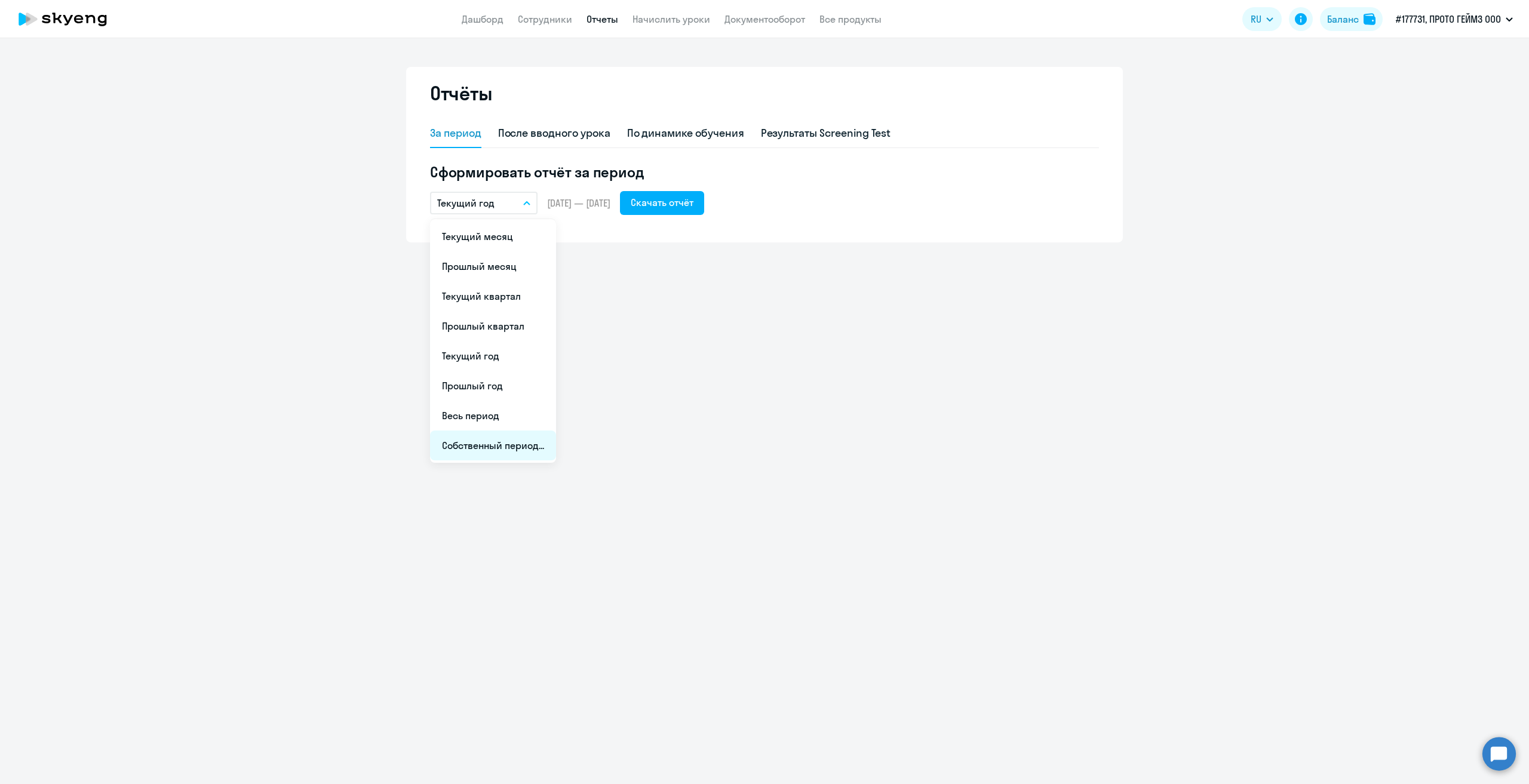
click at [538, 440] on li "Собственный период..." at bounding box center [493, 445] width 126 height 30
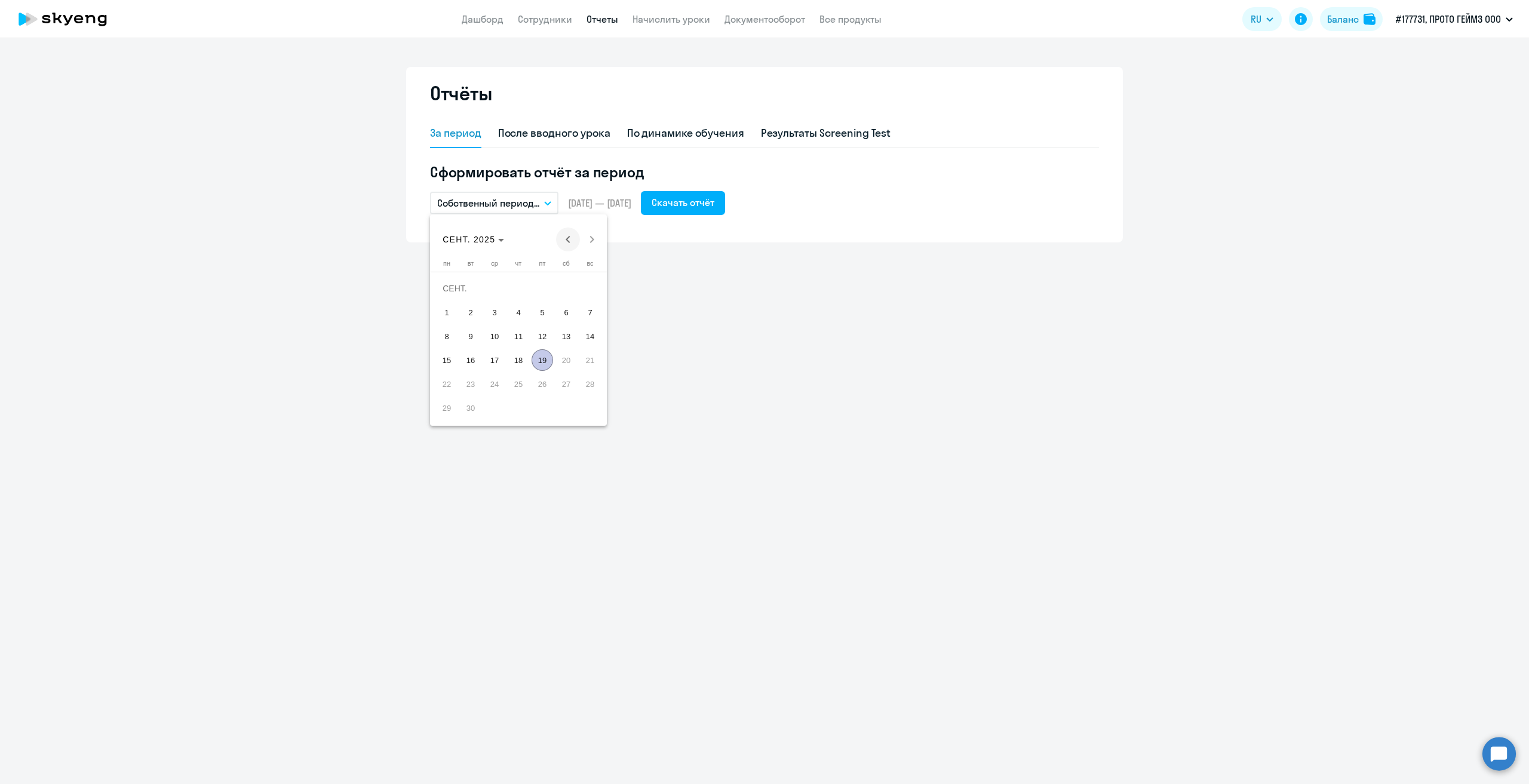
click at [562, 244] on span "Previous month" at bounding box center [568, 240] width 24 height 24
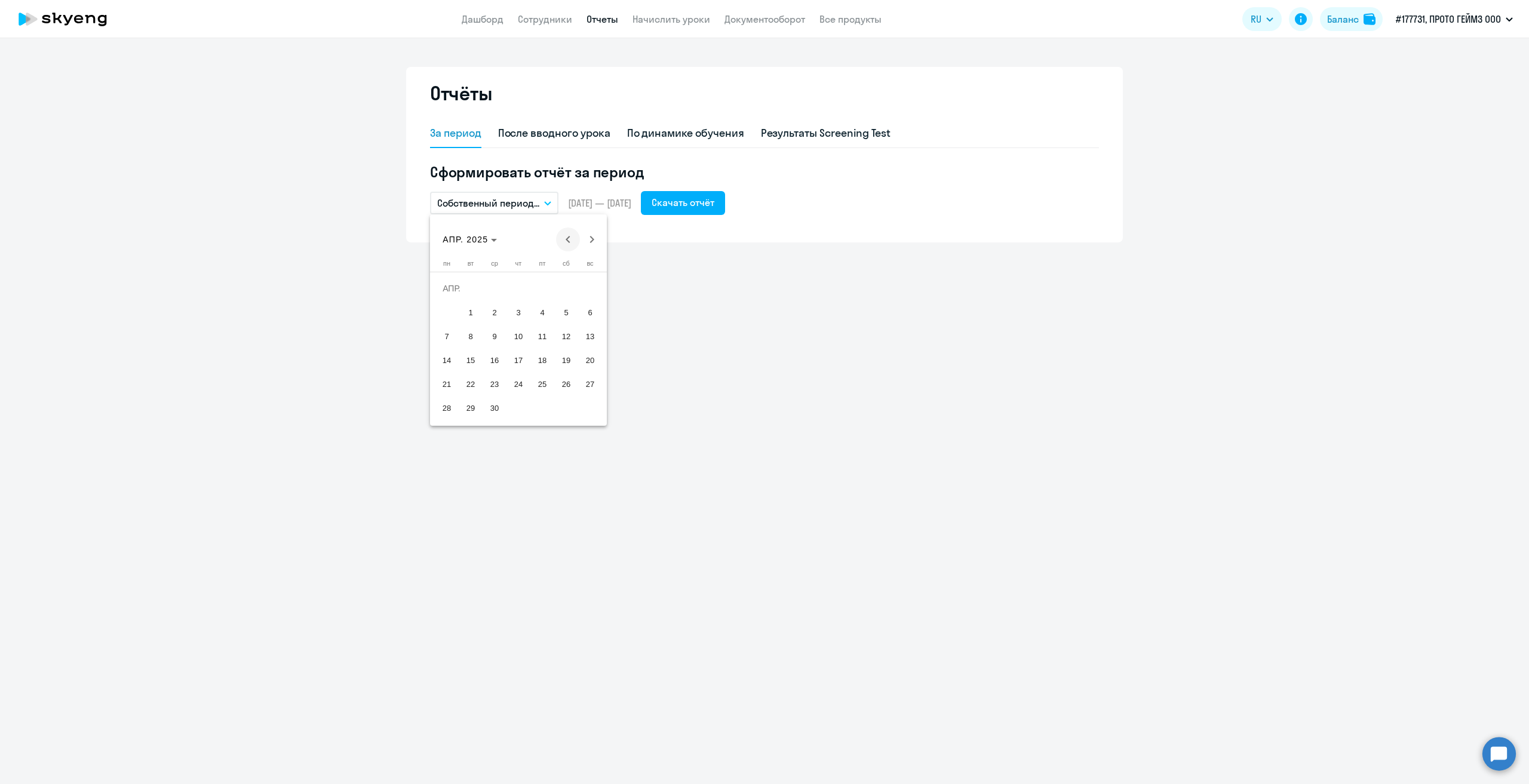
click at [562, 244] on span "Previous month" at bounding box center [568, 240] width 24 height 24
click at [497, 311] on span "1" at bounding box center [494, 312] width 21 height 21
click at [540, 407] on span "31" at bounding box center [542, 407] width 21 height 21
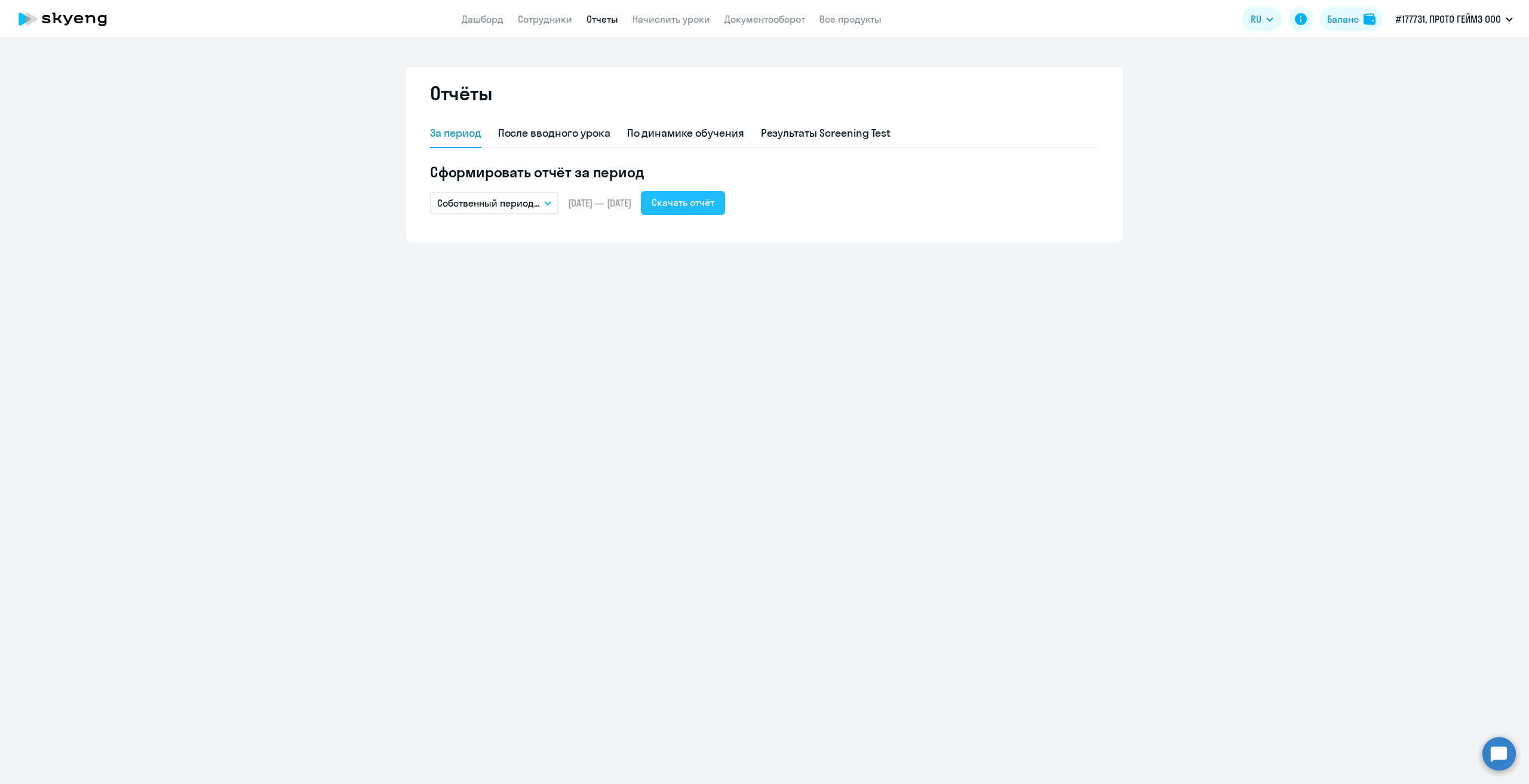
click at [694, 203] on div "Скачать отчёт" at bounding box center [683, 203] width 63 height 14
drag, startPoint x: 551, startPoint y: 201, endPoint x: 551, endPoint y: 210, distance: 9.0
click at [551, 201] on icon "button" at bounding box center [547, 203] width 7 height 4
click at [526, 442] on li "Собственный период..." at bounding box center [493, 445] width 126 height 30
click at [566, 238] on span "Previous month" at bounding box center [568, 240] width 24 height 24
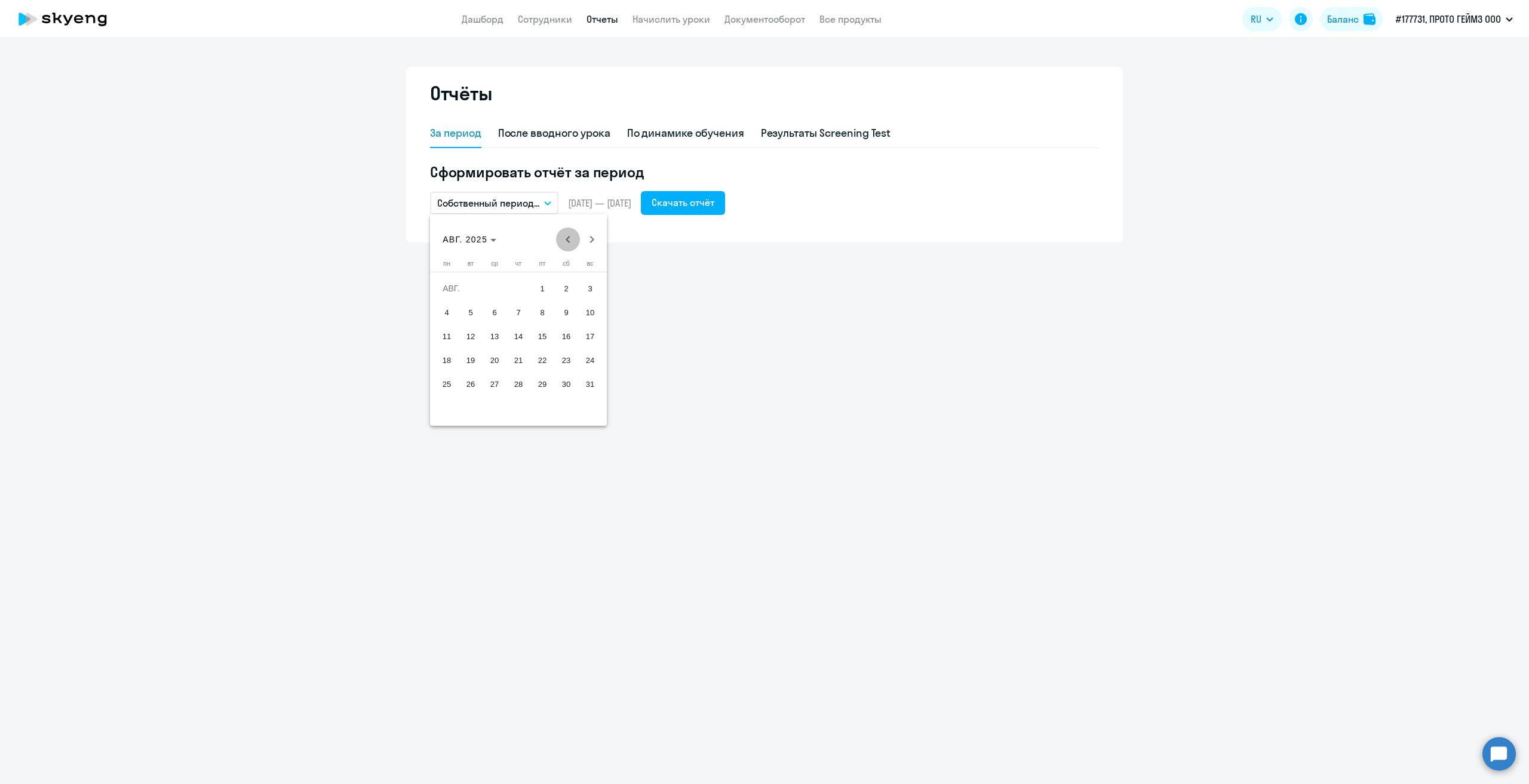
click at [566, 238] on span "Previous month" at bounding box center [568, 240] width 24 height 24
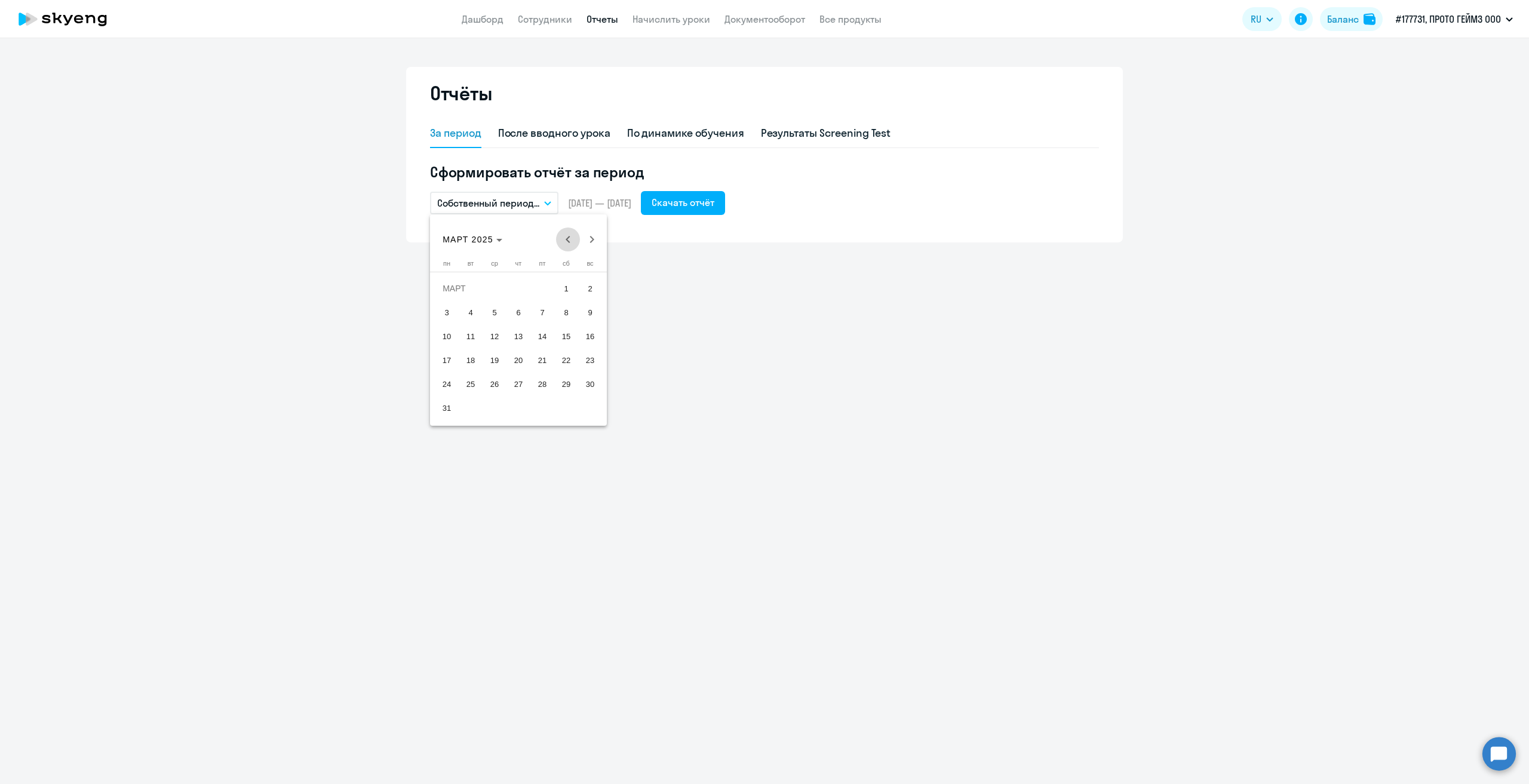
click at [566, 238] on span "Previous month" at bounding box center [568, 240] width 24 height 24
click at [561, 289] on span "1" at bounding box center [566, 288] width 21 height 21
click at [539, 385] on span "28" at bounding box center [542, 384] width 21 height 21
click at [714, 208] on div "Скачать отчёт" at bounding box center [683, 203] width 63 height 14
click at [554, 199] on button "Собственный период..." at bounding box center [494, 203] width 128 height 23
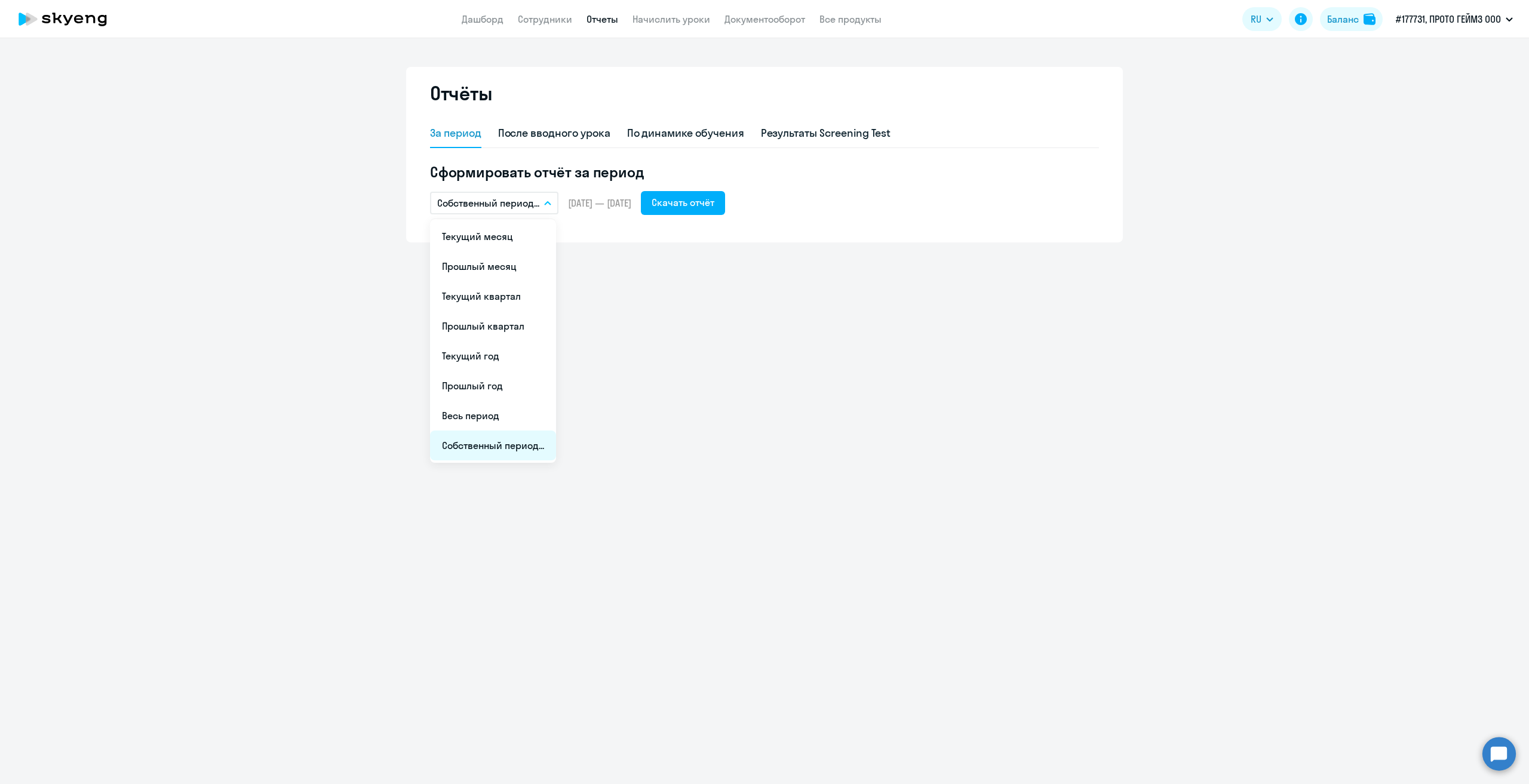
click at [481, 451] on li "Собственный период..." at bounding box center [493, 445] width 126 height 30
click at [566, 238] on span "Previous month" at bounding box center [568, 240] width 24 height 24
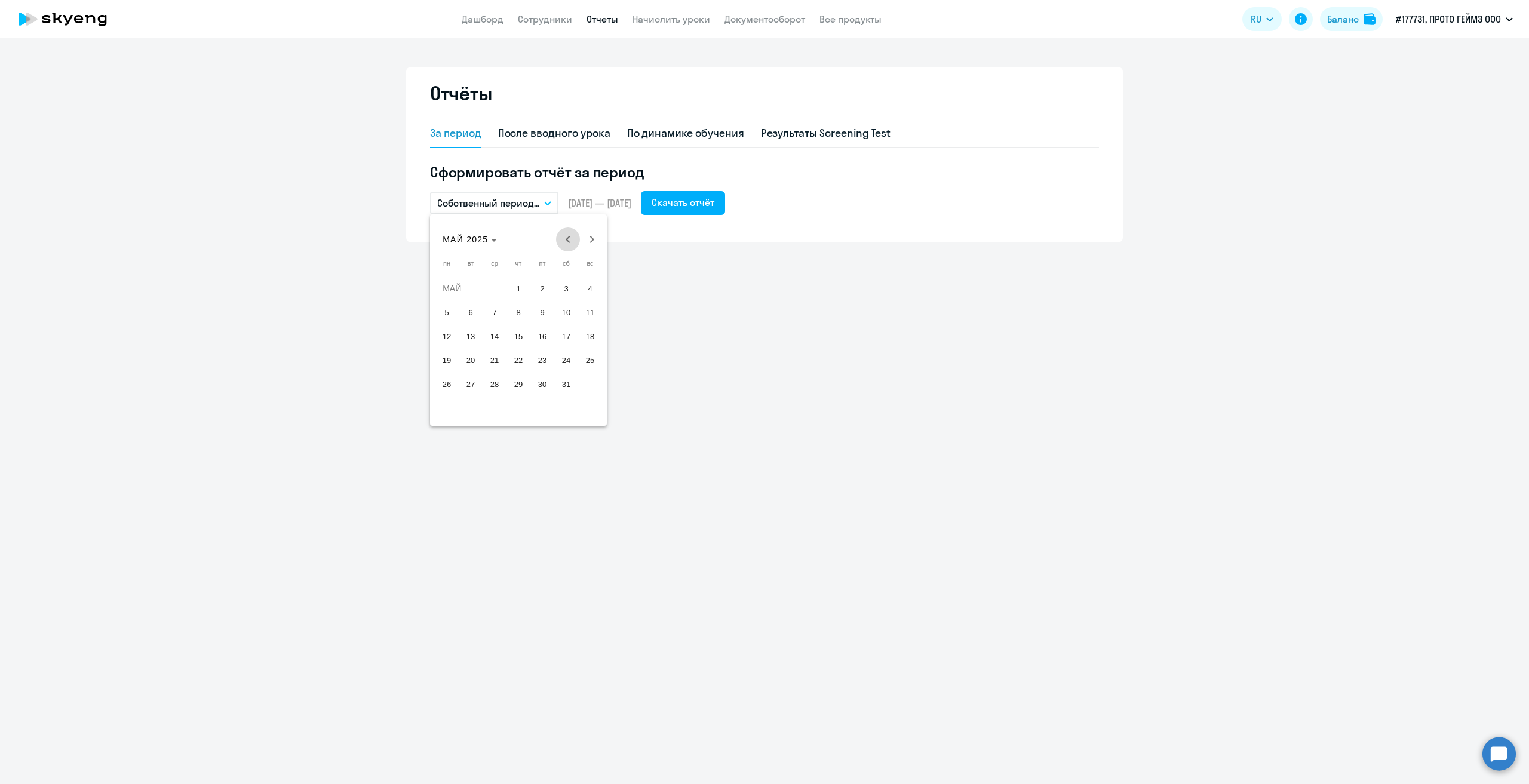
click at [566, 238] on span "Previous month" at bounding box center [568, 240] width 24 height 24
click at [556, 290] on span "1" at bounding box center [566, 288] width 21 height 21
click at [445, 409] on span "31" at bounding box center [446, 407] width 21 height 21
click at [714, 201] on div "Скачать отчёт" at bounding box center [683, 203] width 63 height 14
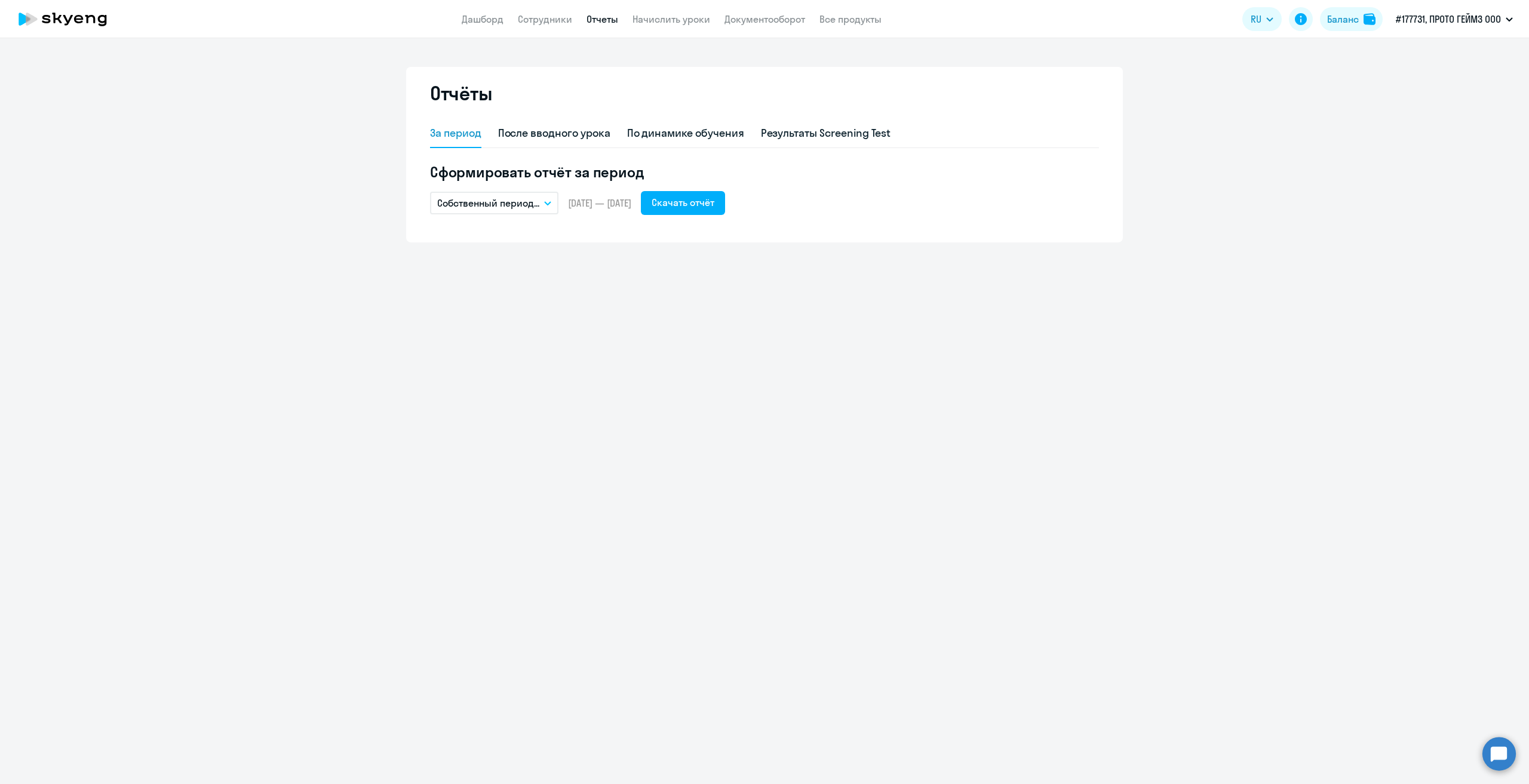
click at [549, 203] on icon "button" at bounding box center [548, 203] width 6 height 3
click at [520, 451] on li "Собственный период..." at bounding box center [493, 445] width 126 height 30
click at [560, 240] on span "Previous month" at bounding box center [568, 240] width 24 height 24
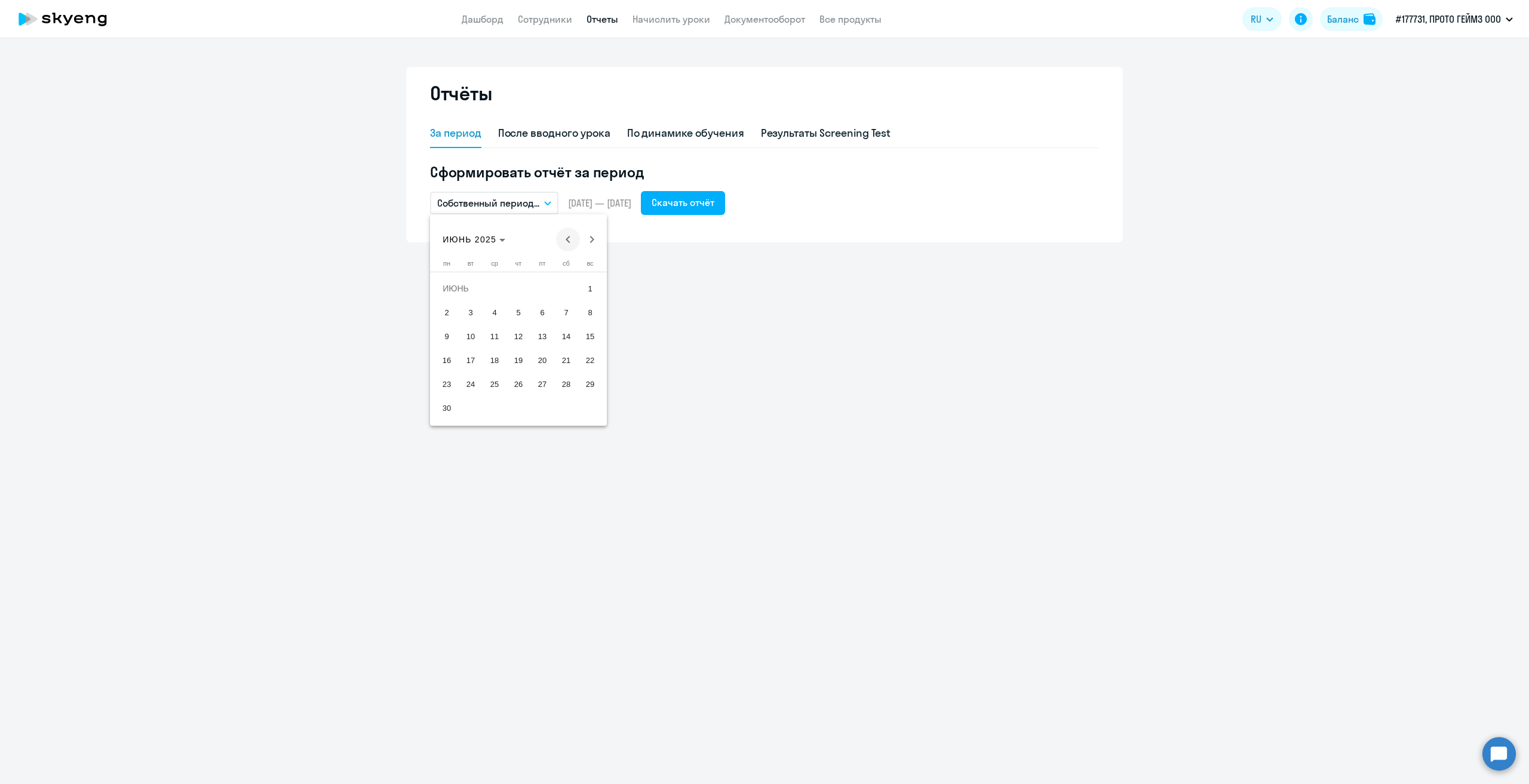
click at [560, 240] on span "Previous month" at bounding box center [568, 240] width 24 height 24
drag, startPoint x: 480, startPoint y: 307, endPoint x: 477, endPoint y: 314, distance: 7.6
click at [478, 307] on button "1" at bounding box center [471, 312] width 24 height 24
drag, startPoint x: 499, startPoint y: 414, endPoint x: 517, endPoint y: 390, distance: 30.0
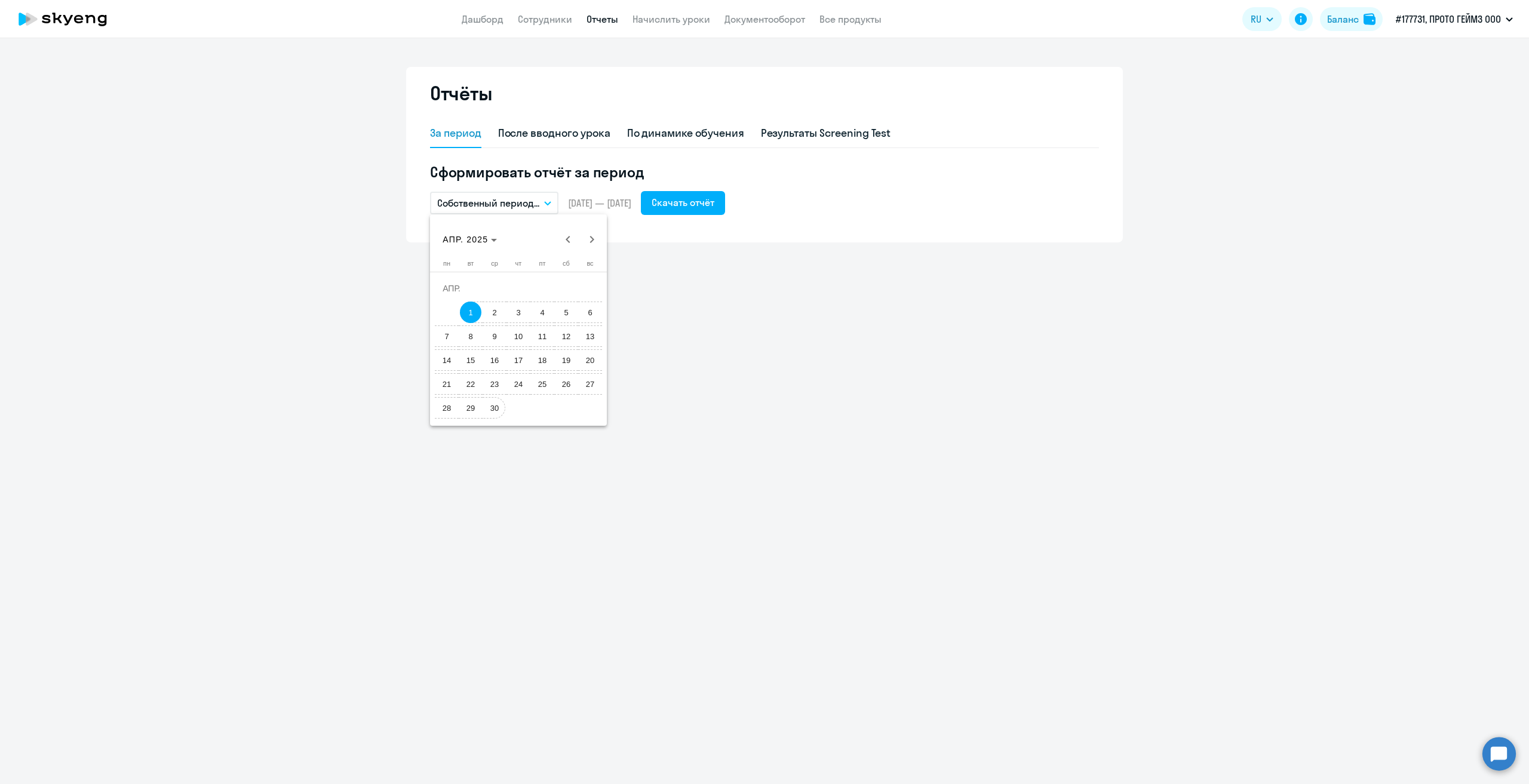
click at [499, 414] on span "30" at bounding box center [494, 407] width 21 height 21
click at [725, 195] on button "Скачать отчёт" at bounding box center [683, 203] width 84 height 24
click at [554, 201] on button "Собственный период..." at bounding box center [494, 203] width 128 height 23
click at [523, 439] on li "Собственный период..." at bounding box center [493, 445] width 126 height 30
click at [563, 243] on span "Previous month" at bounding box center [568, 240] width 24 height 24
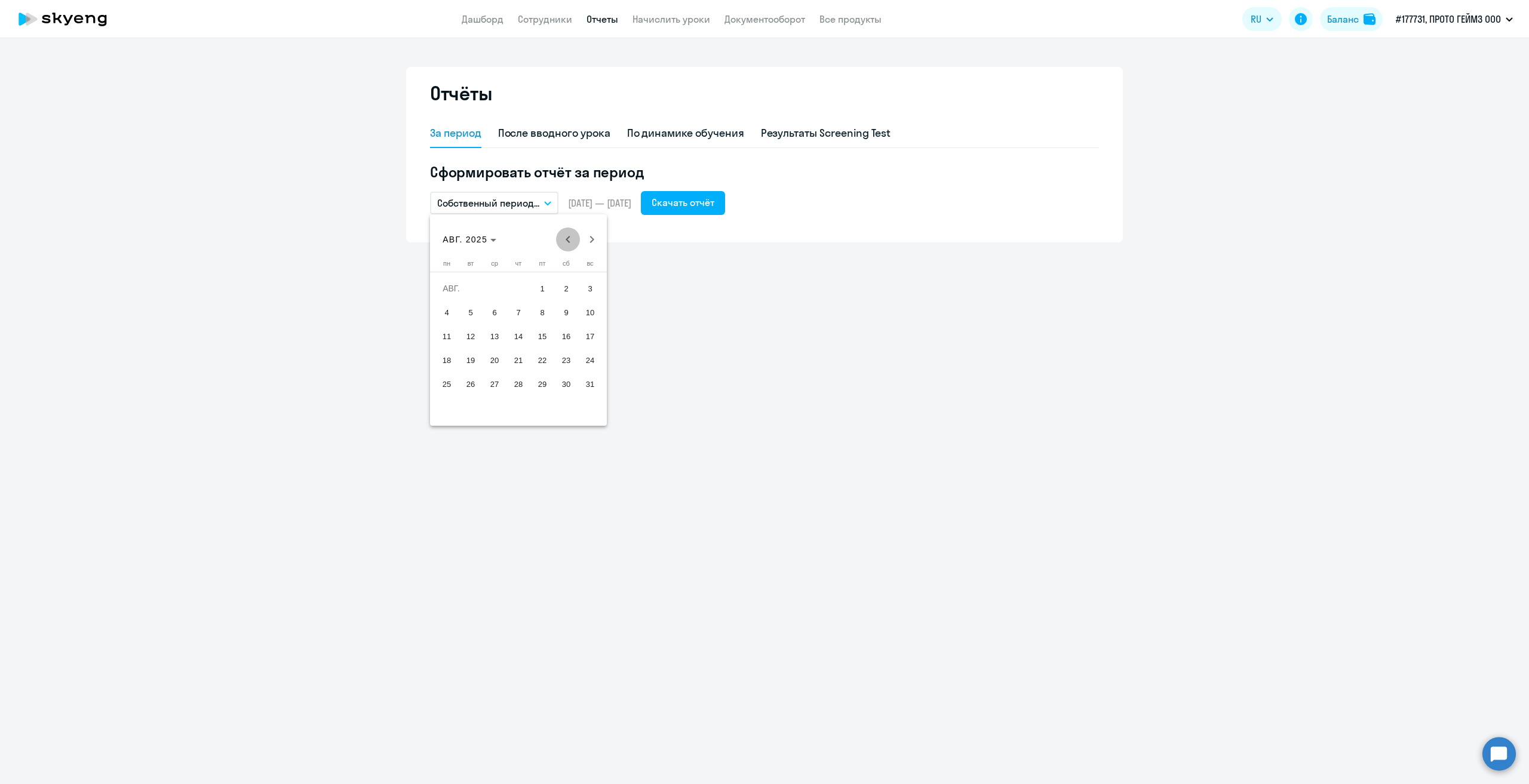
click at [563, 243] on span "Previous month" at bounding box center [568, 240] width 24 height 24
click at [593, 242] on span "Next month" at bounding box center [592, 240] width 24 height 24
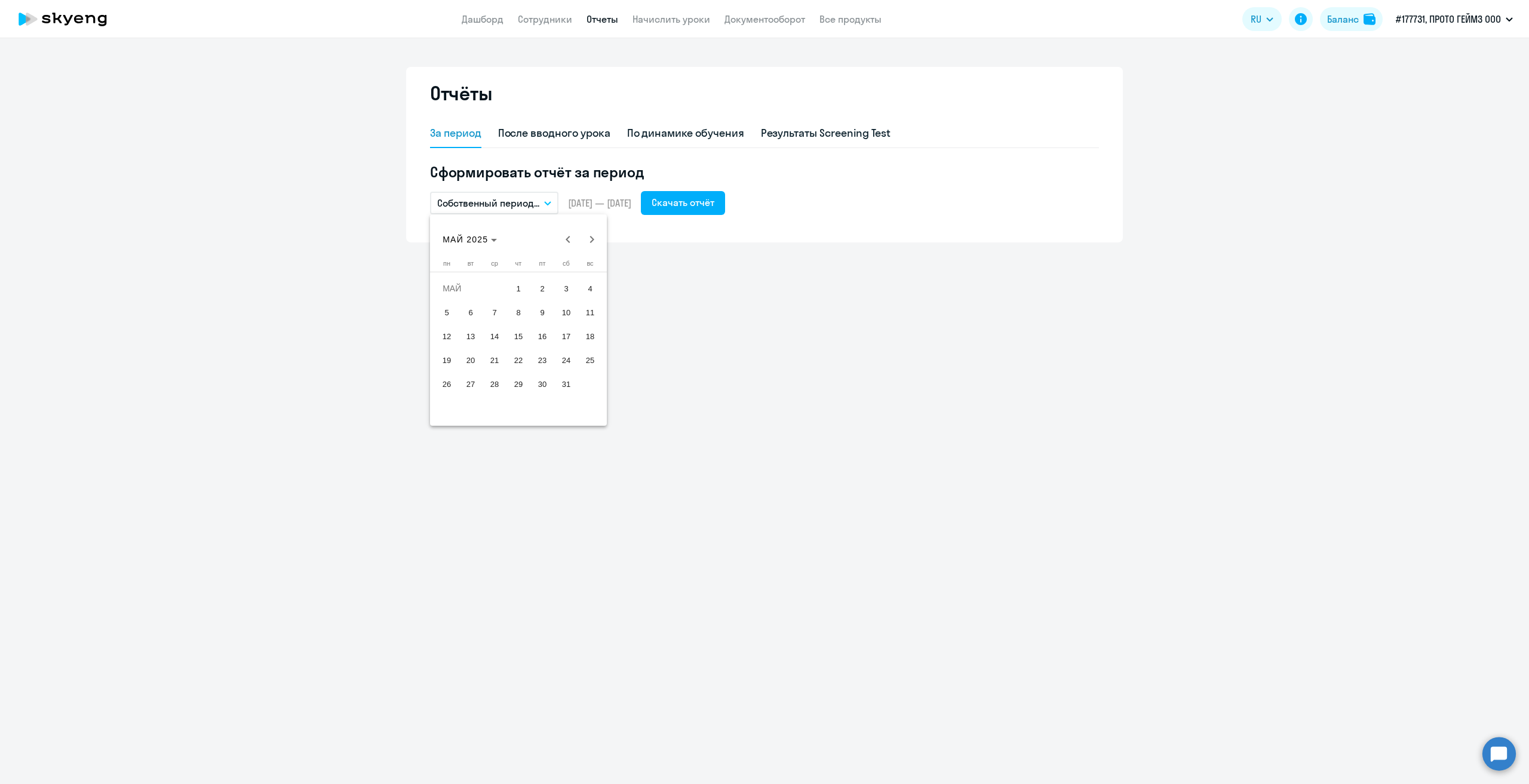
click at [522, 288] on span "1" at bounding box center [518, 288] width 21 height 21
drag, startPoint x: 559, startPoint y: 384, endPoint x: 616, endPoint y: 319, distance: 86.5
click at [559, 384] on span "31" at bounding box center [566, 384] width 21 height 21
click at [705, 201] on div "Скачать отчёт" at bounding box center [683, 203] width 63 height 14
click at [551, 203] on icon "button" at bounding box center [547, 203] width 7 height 4
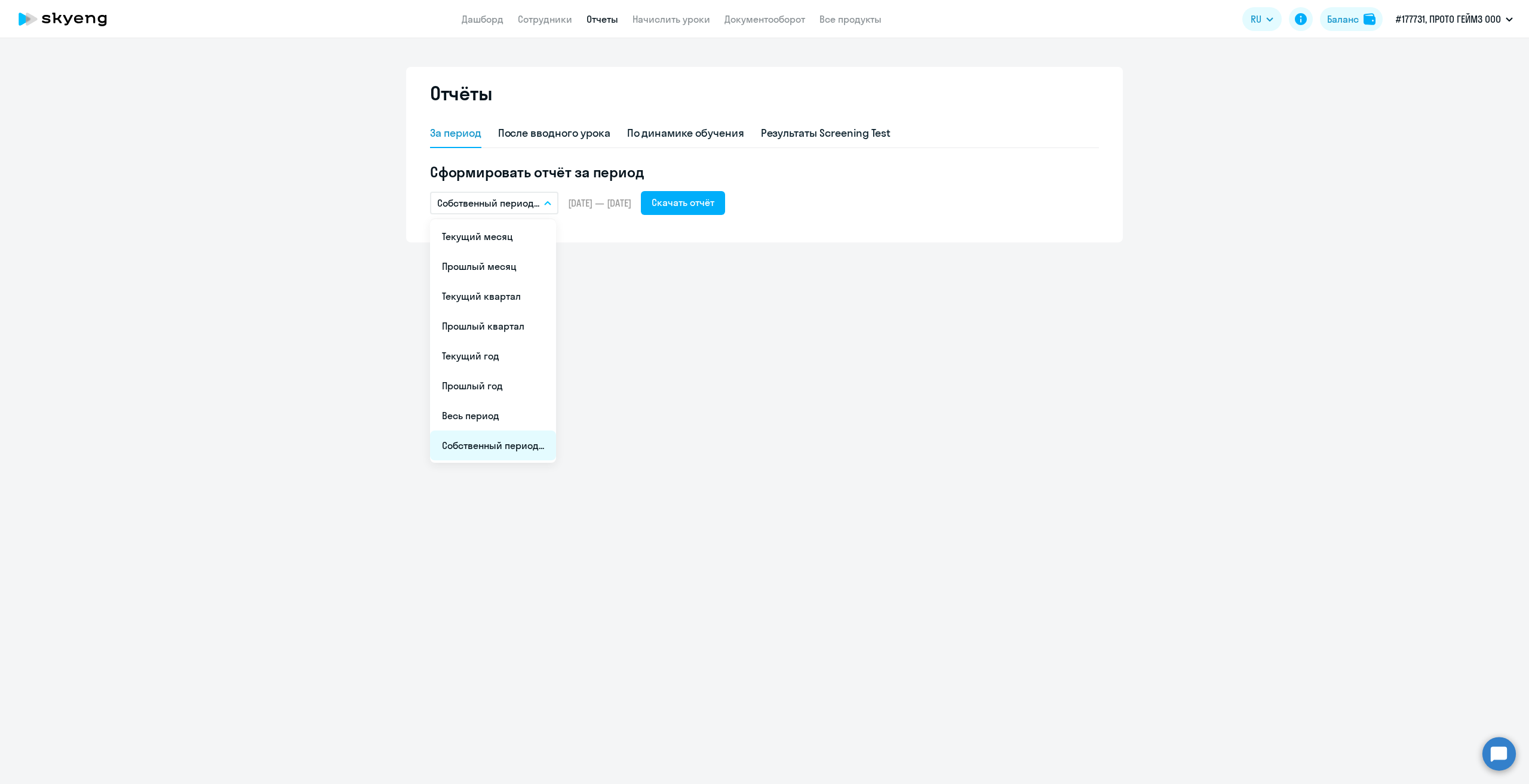
click at [519, 440] on li "Собственный период..." at bounding box center [493, 445] width 126 height 30
click at [568, 240] on span "Previous month" at bounding box center [568, 240] width 24 height 24
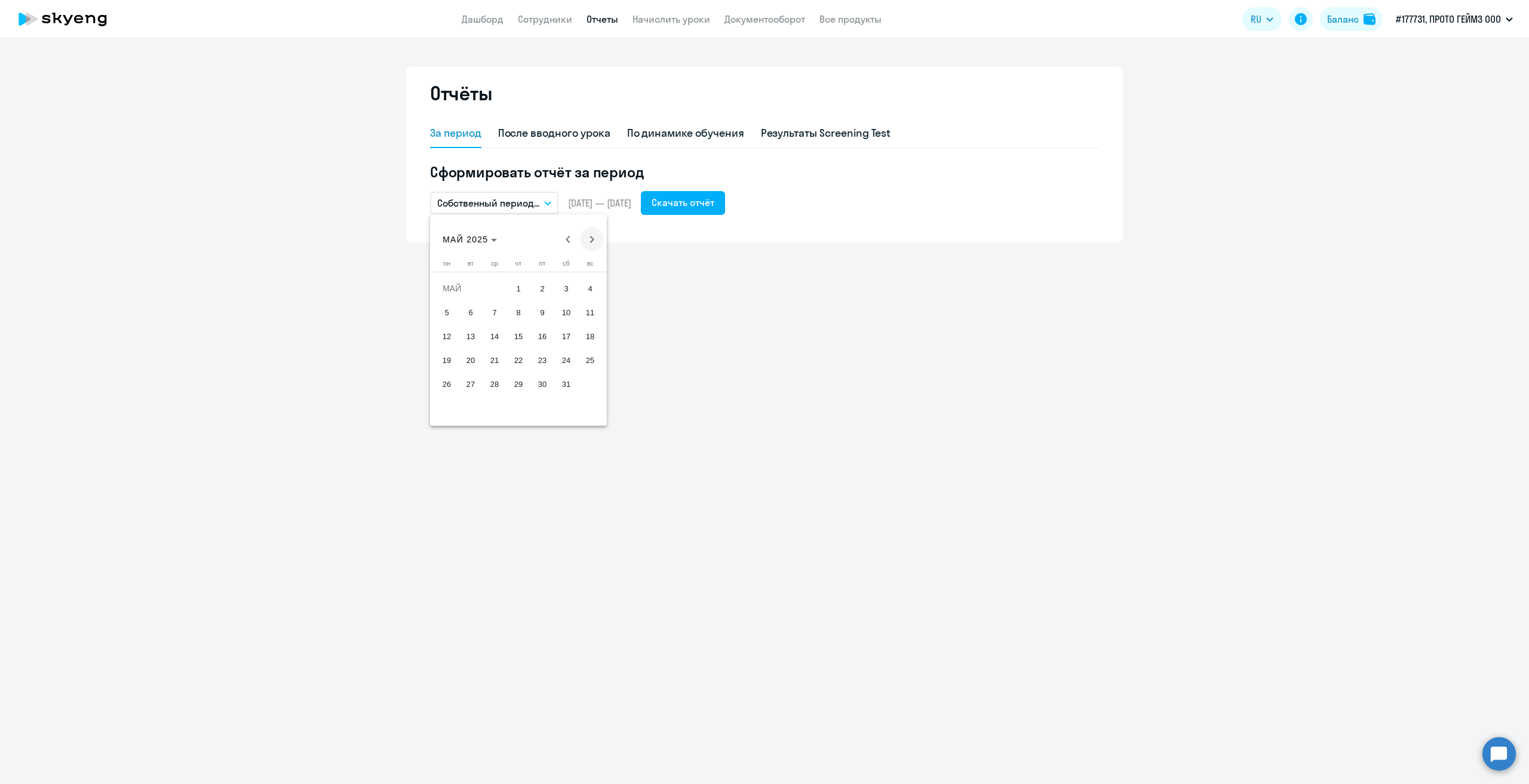
click at [586, 240] on span "Next month" at bounding box center [592, 240] width 24 height 24
click at [589, 284] on span "1" at bounding box center [590, 288] width 21 height 21
drag, startPoint x: 454, startPoint y: 404, endPoint x: 517, endPoint y: 342, distance: 88.4
click at [454, 404] on span "30" at bounding box center [446, 407] width 21 height 21
click at [714, 208] on div "Скачать отчёт" at bounding box center [683, 203] width 63 height 14
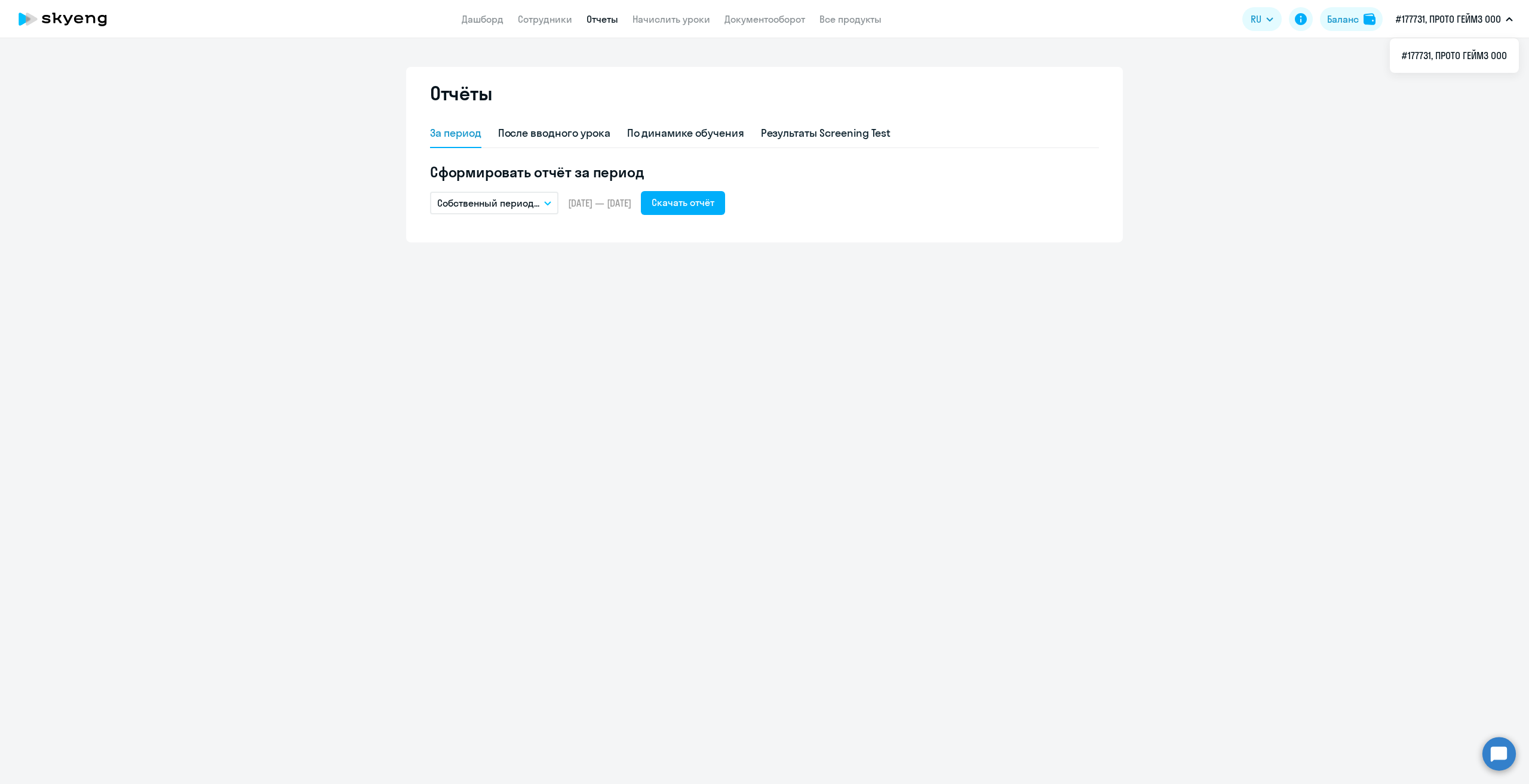
drag, startPoint x: 547, startPoint y: 202, endPoint x: 547, endPoint y: 225, distance: 23.0
click at [547, 203] on icon "button" at bounding box center [548, 203] width 6 height 3
click at [512, 444] on li "Собственный период..." at bounding box center [493, 445] width 126 height 30
click at [567, 240] on span "Previous month" at bounding box center [568, 240] width 24 height 24
click at [571, 238] on span "Previous month" at bounding box center [568, 240] width 24 height 24
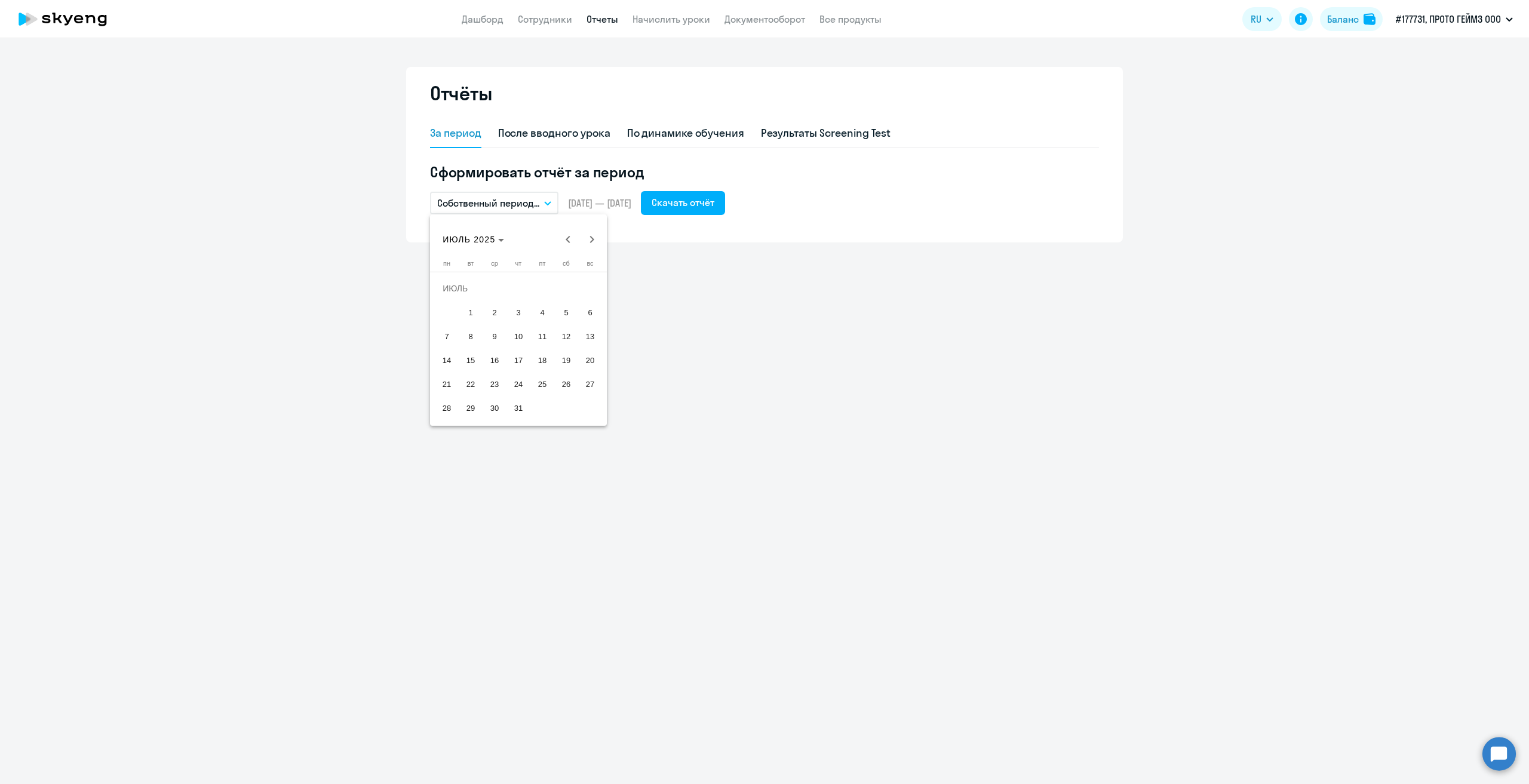
click at [467, 314] on span "1" at bounding box center [471, 312] width 21 height 21
drag, startPoint x: 515, startPoint y: 408, endPoint x: 654, endPoint y: 255, distance: 206.7
click at [519, 404] on span "31" at bounding box center [518, 407] width 21 height 21
click at [714, 203] on div "Скачать отчёт" at bounding box center [683, 203] width 63 height 14
click at [553, 204] on button "Собственный период..." at bounding box center [494, 203] width 128 height 23
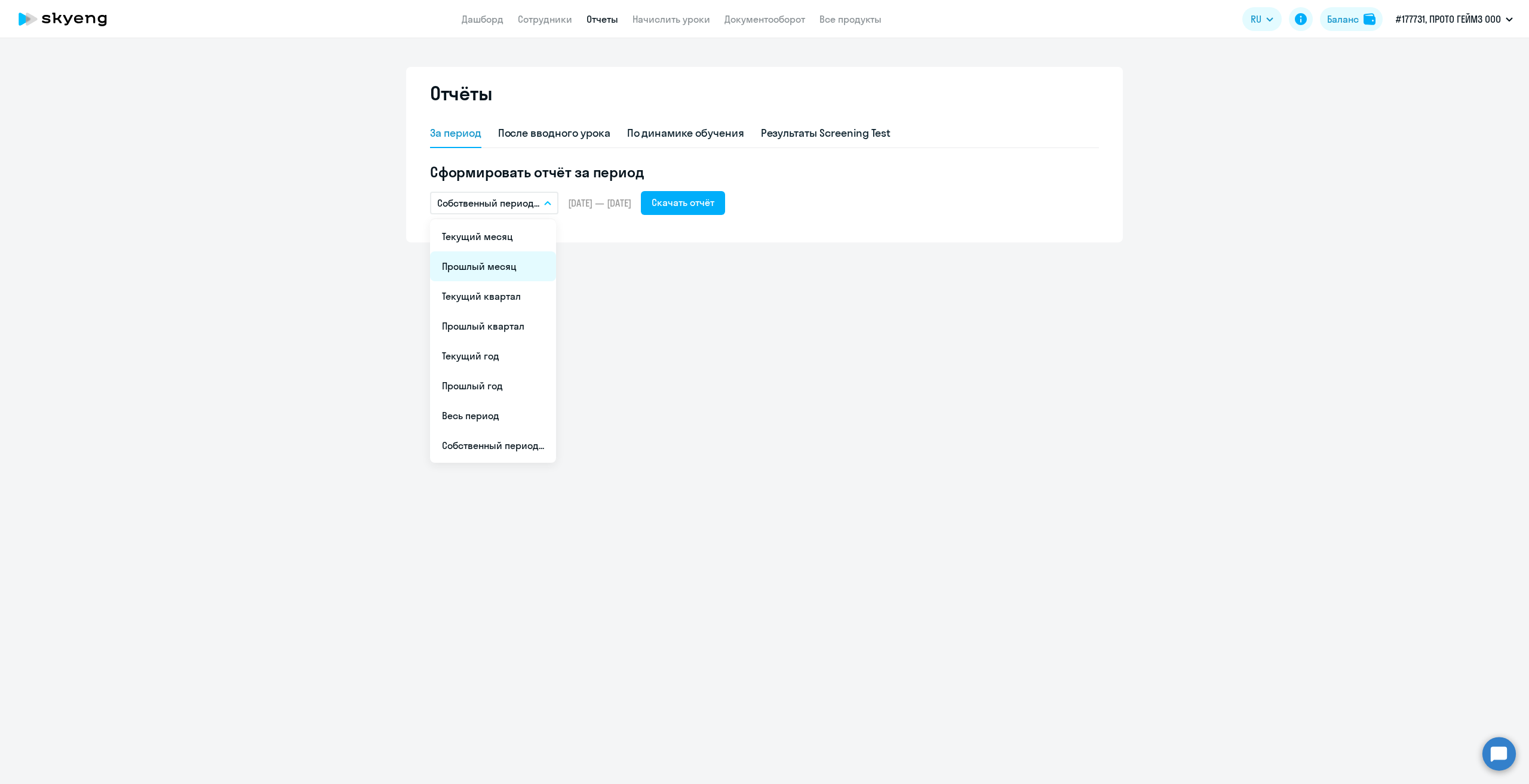
click at [515, 266] on li "Прошлый месяц" at bounding box center [493, 266] width 126 height 30
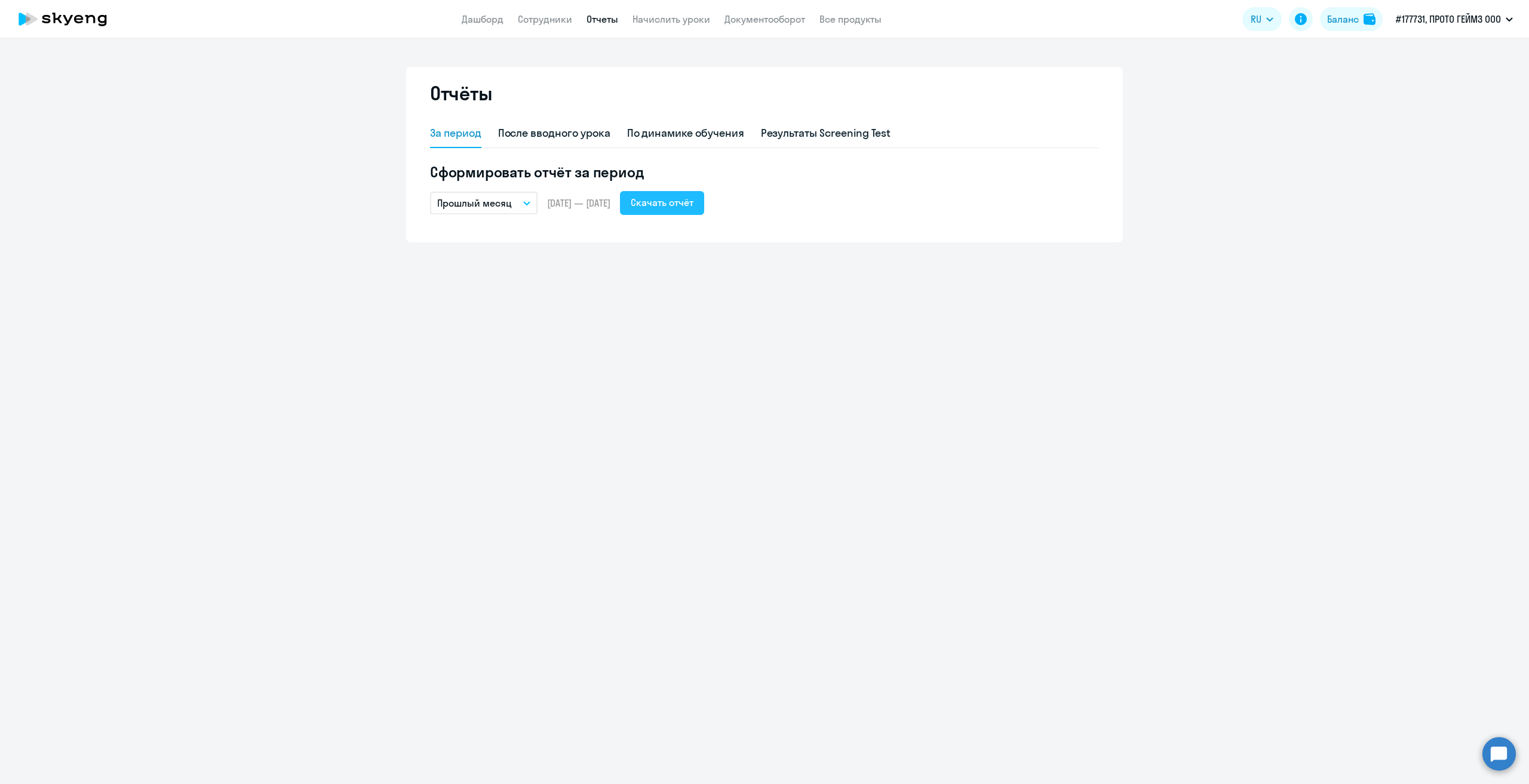
click at [673, 201] on div "Скачать отчёт" at bounding box center [662, 203] width 63 height 14
click at [534, 199] on button "Прошлый месяц" at bounding box center [484, 203] width 107 height 23
click at [480, 448] on li "Собственный период..." at bounding box center [493, 445] width 126 height 30
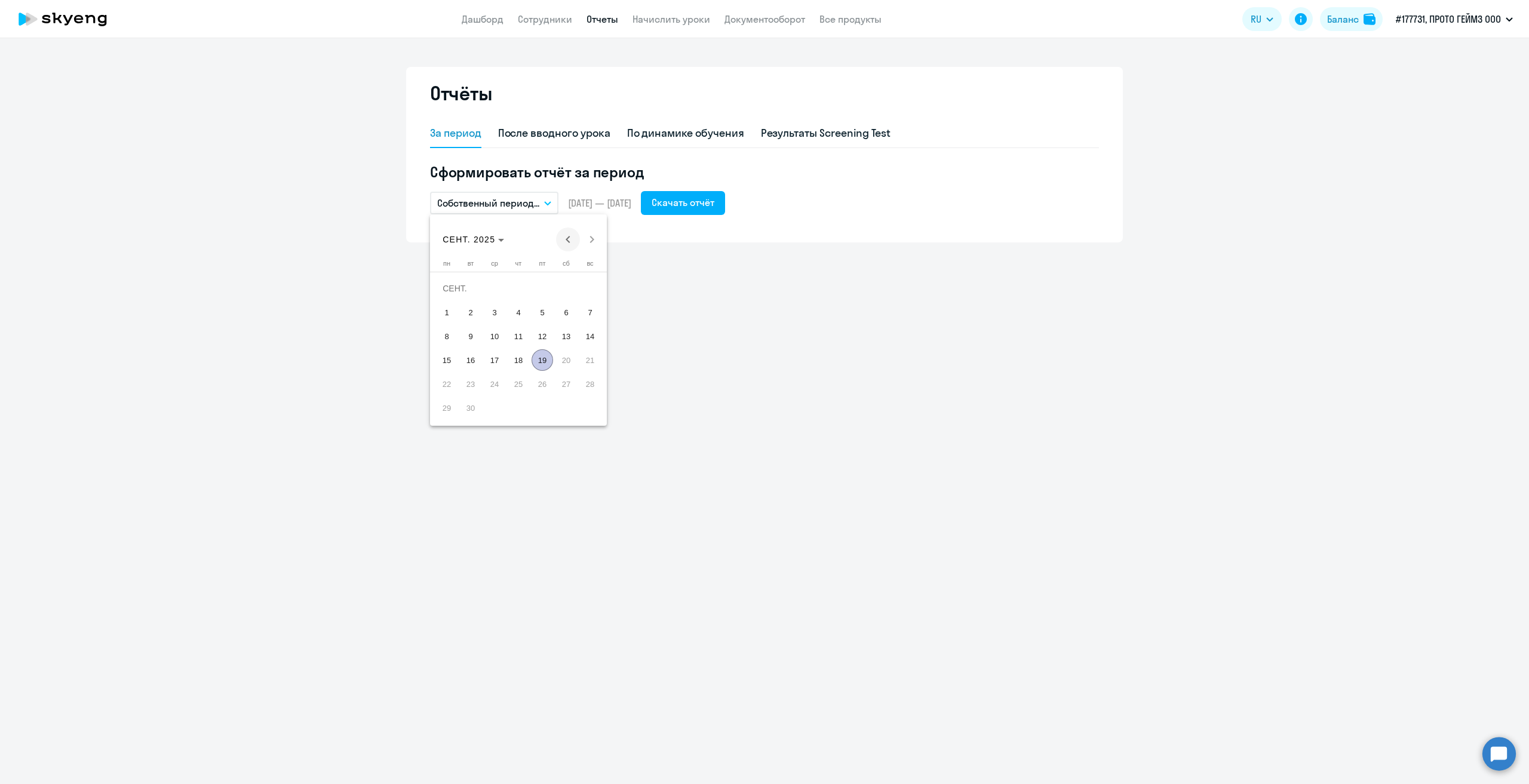
click at [568, 240] on span "Previous month" at bounding box center [568, 240] width 24 height 24
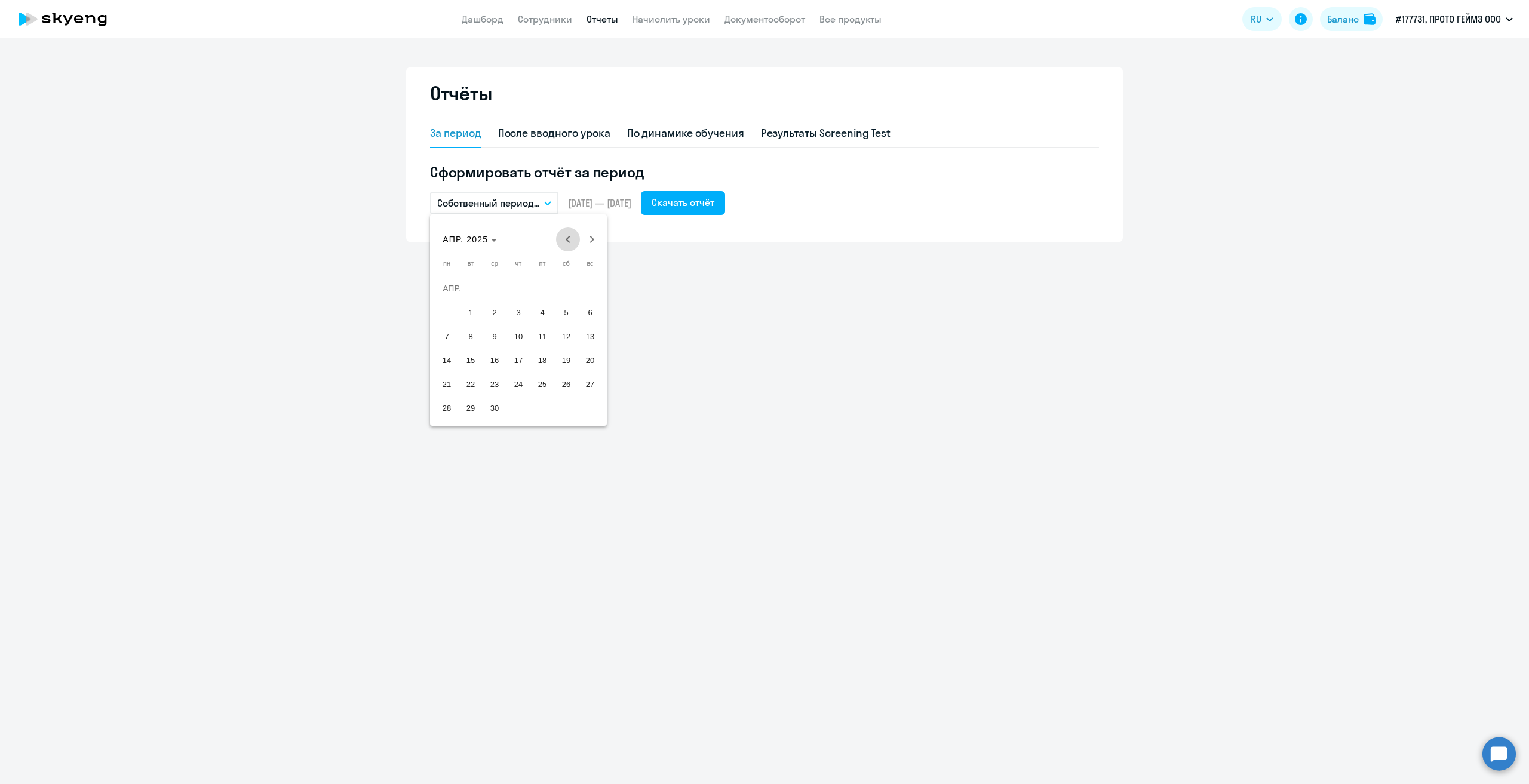
click at [568, 240] on span "Previous month" at bounding box center [568, 240] width 24 height 24
click at [493, 313] on span "1" at bounding box center [494, 312] width 21 height 21
drag, startPoint x: 536, startPoint y: 411, endPoint x: 572, endPoint y: 339, distance: 80.5
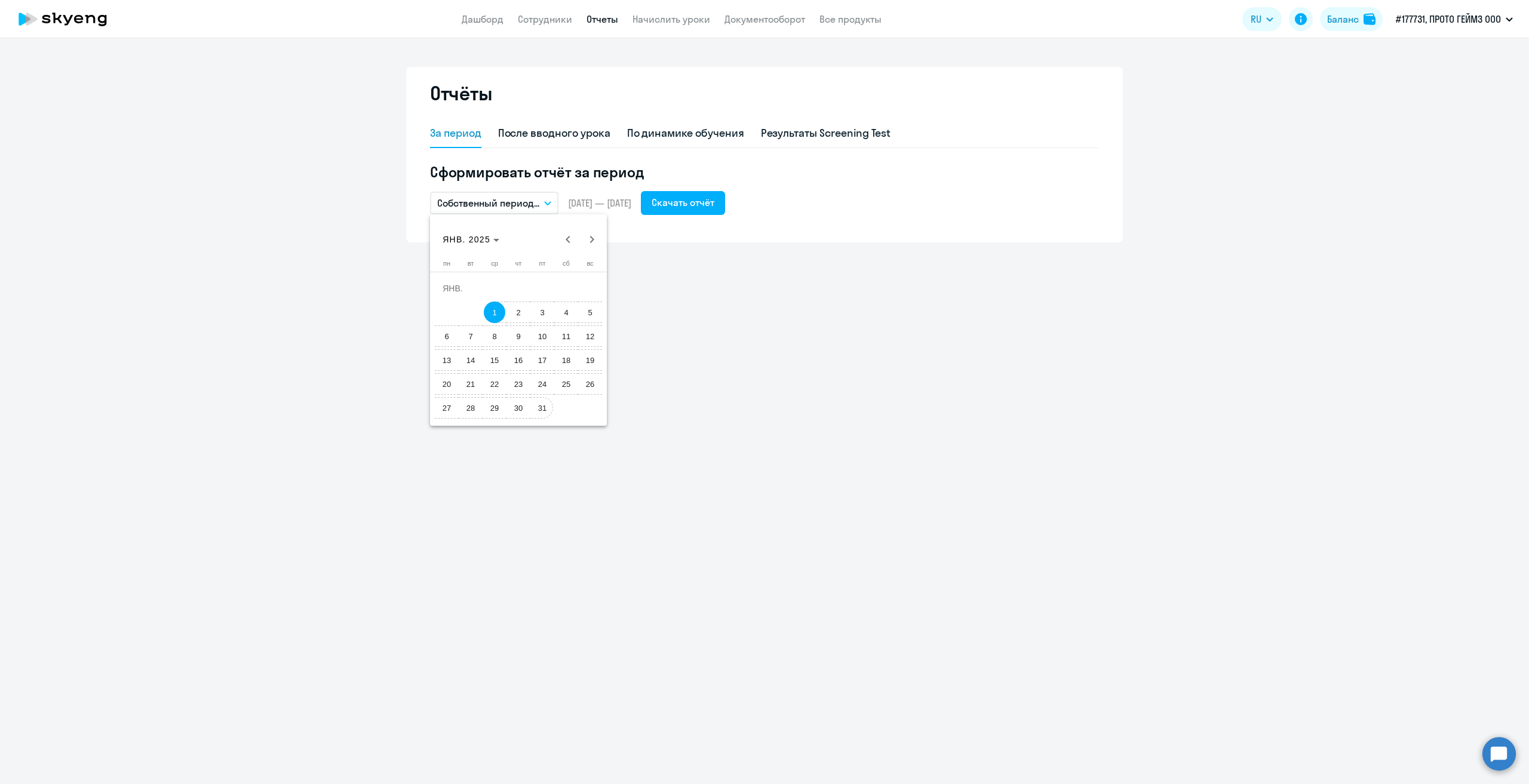
click at [538, 408] on span "31" at bounding box center [542, 407] width 21 height 21
click at [714, 208] on div "Скачать отчёт" at bounding box center [683, 203] width 63 height 14
click at [552, 198] on button "Собственный период..." at bounding box center [494, 203] width 128 height 23
click at [520, 448] on li "Собственный период..." at bounding box center [493, 445] width 126 height 30
click at [559, 240] on span "Previous month" at bounding box center [568, 240] width 24 height 24
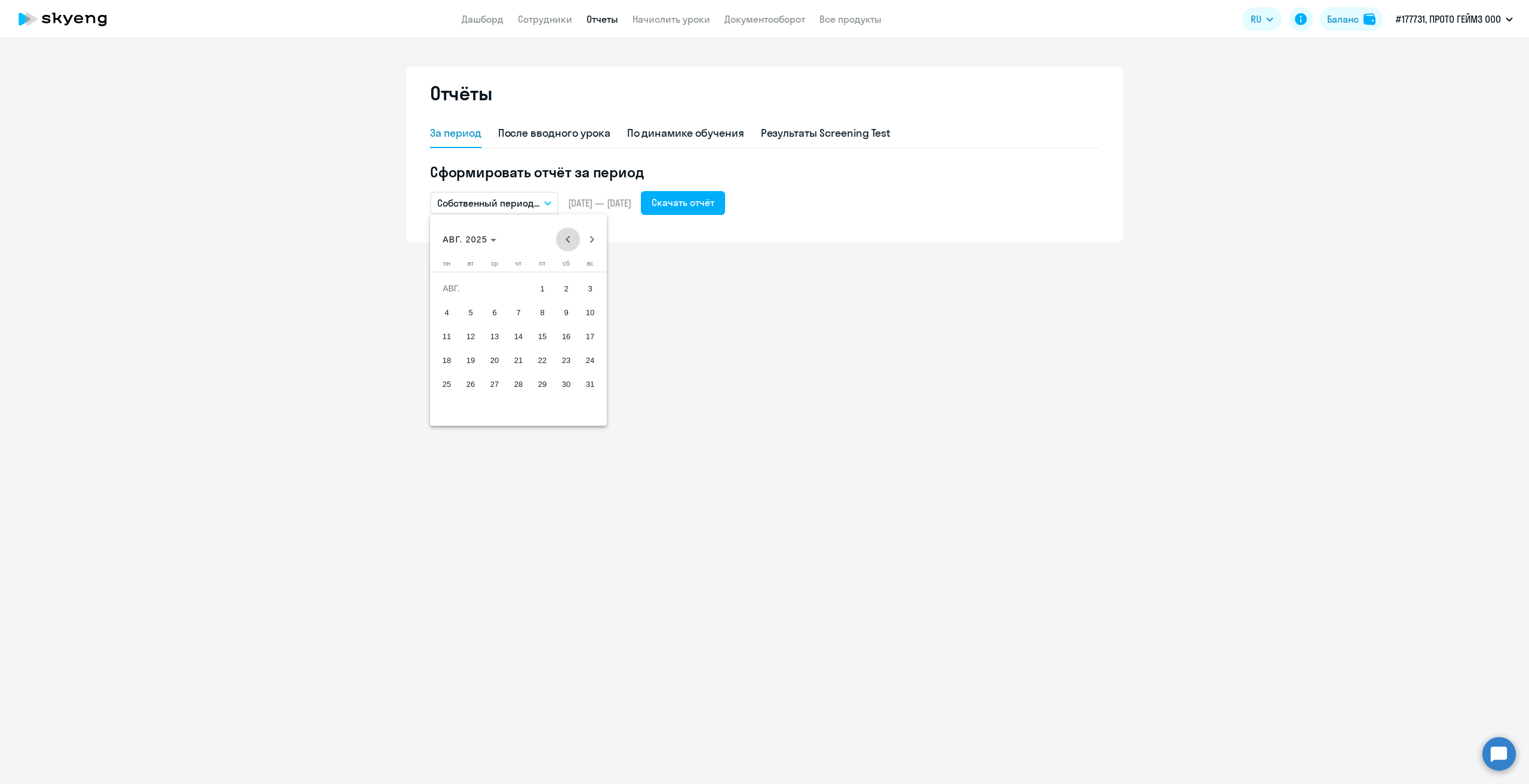
click at [559, 240] on span "Previous month" at bounding box center [568, 240] width 24 height 24
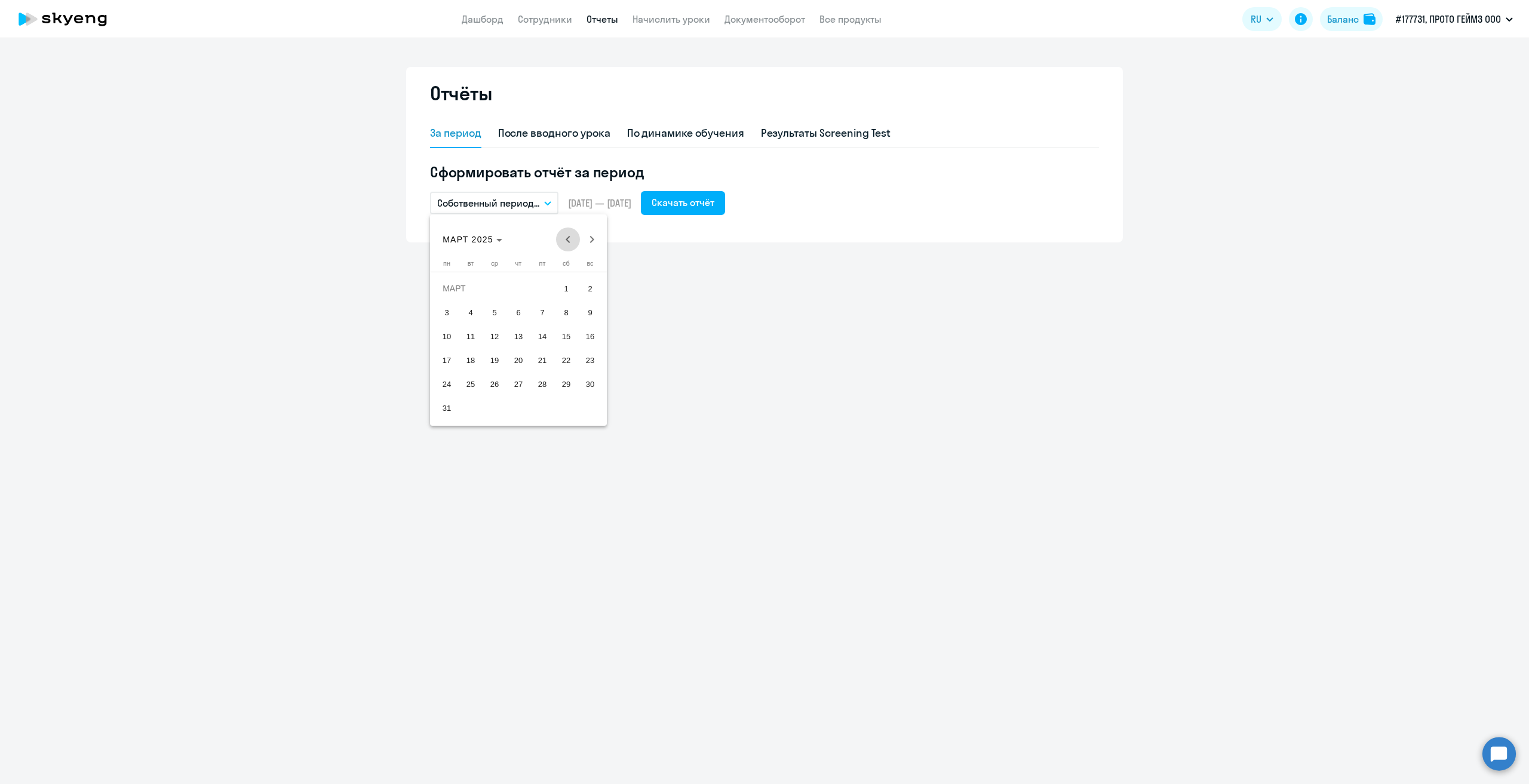
click at [559, 240] on span "Previous month" at bounding box center [568, 240] width 24 height 24
click at [572, 288] on span "1" at bounding box center [566, 288] width 21 height 21
click at [541, 388] on span "28" at bounding box center [542, 384] width 21 height 21
click at [714, 203] on div "Скачать отчёт" at bounding box center [683, 203] width 63 height 14
